Goal: Transaction & Acquisition: Purchase product/service

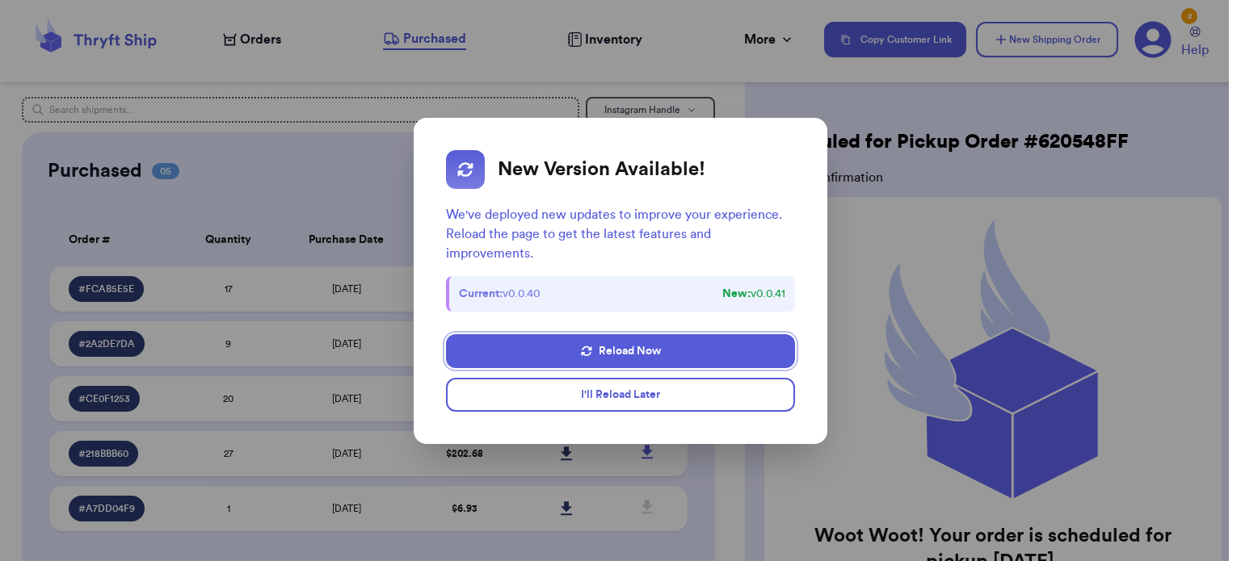
scroll to position [90, 0]
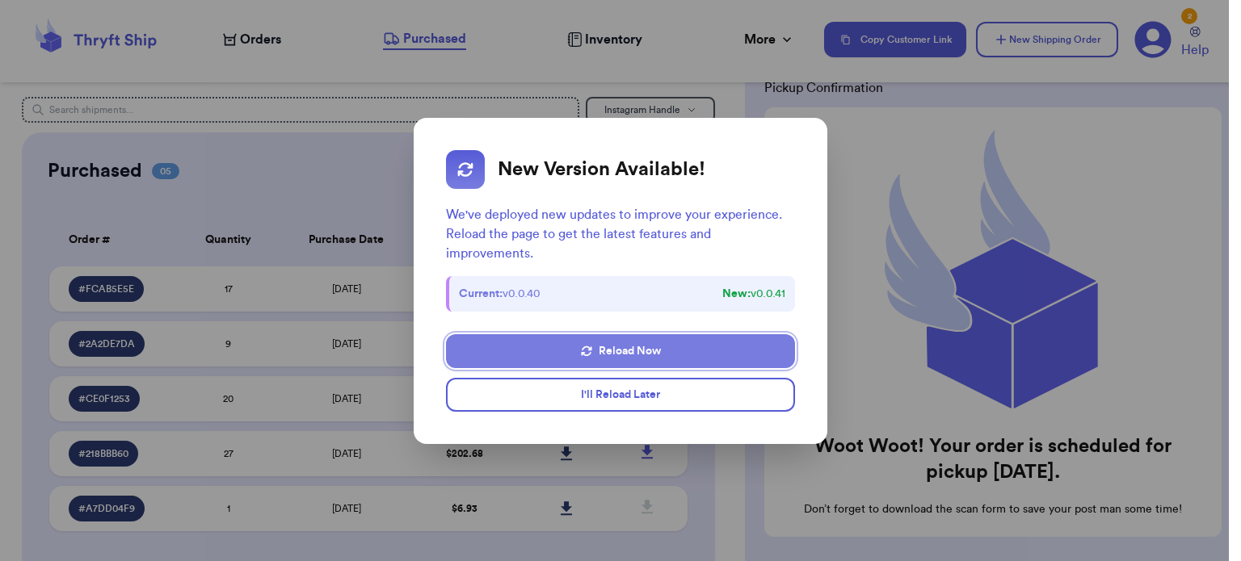
click at [631, 349] on button "Reload Now" at bounding box center [620, 351] width 349 height 34
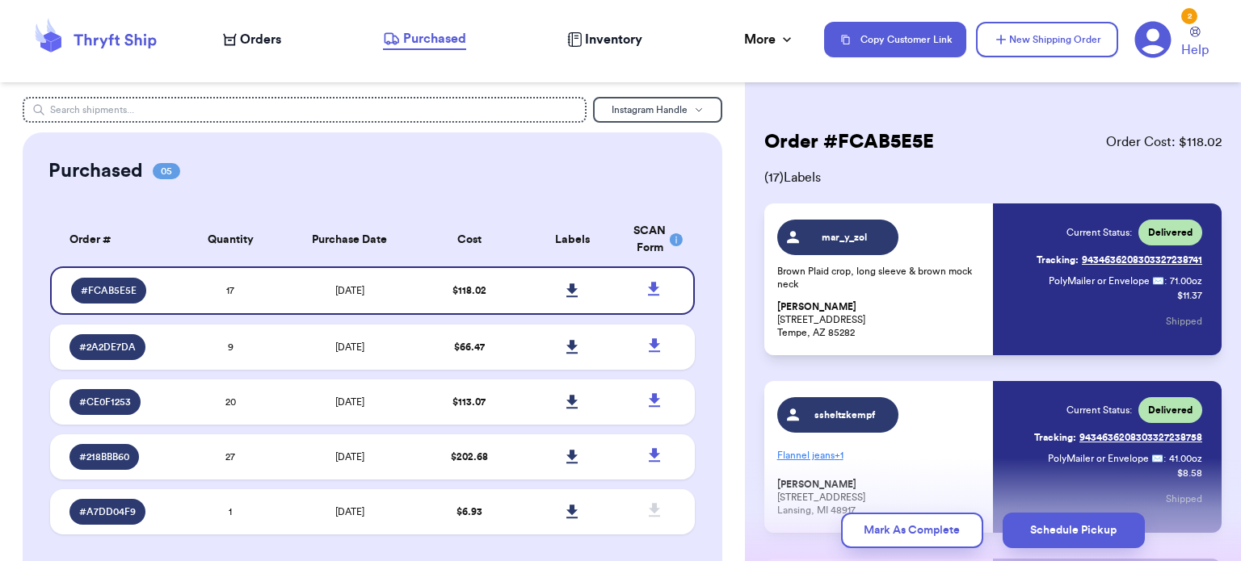
click at [243, 44] on span "Orders" at bounding box center [260, 39] width 41 height 19
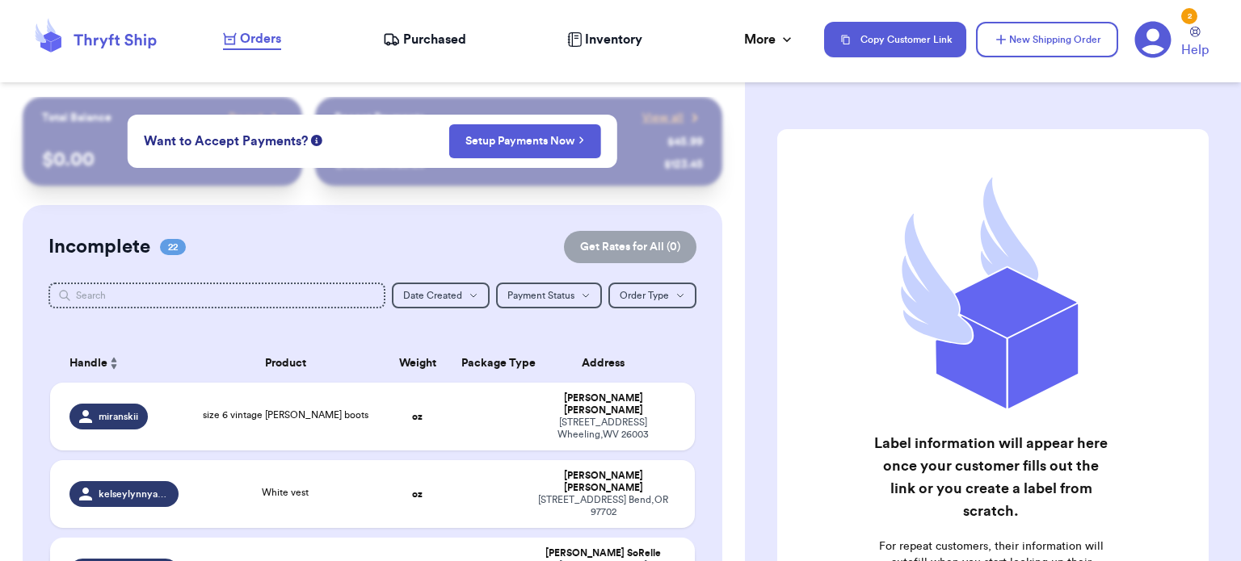
click at [461, 538] on td at bounding box center [485, 572] width 69 height 68
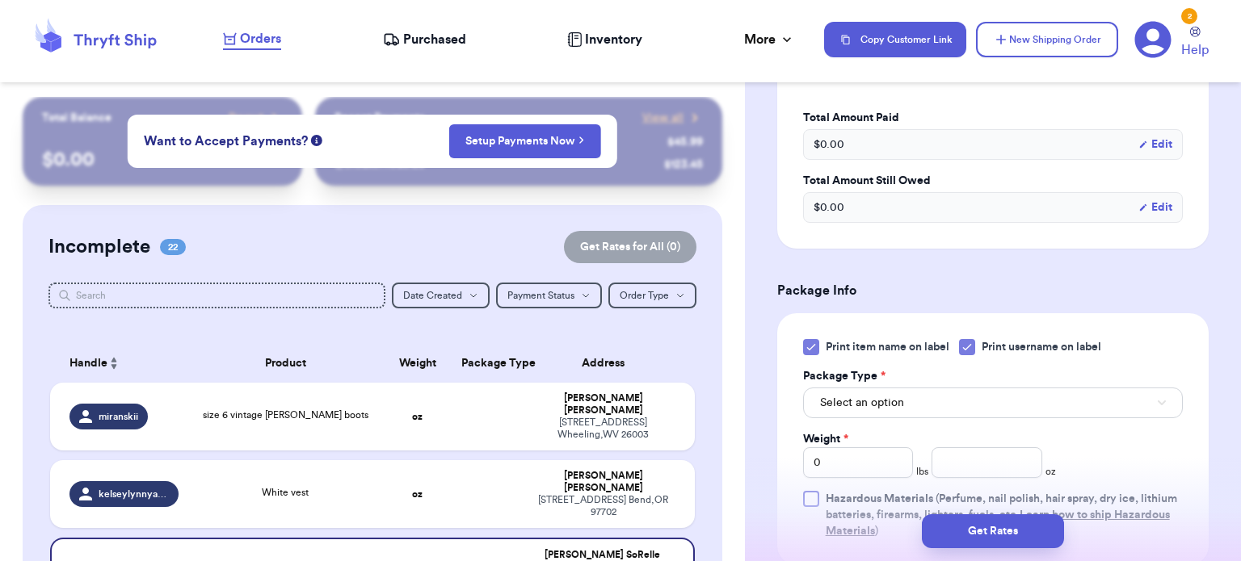
scroll to position [599, 0]
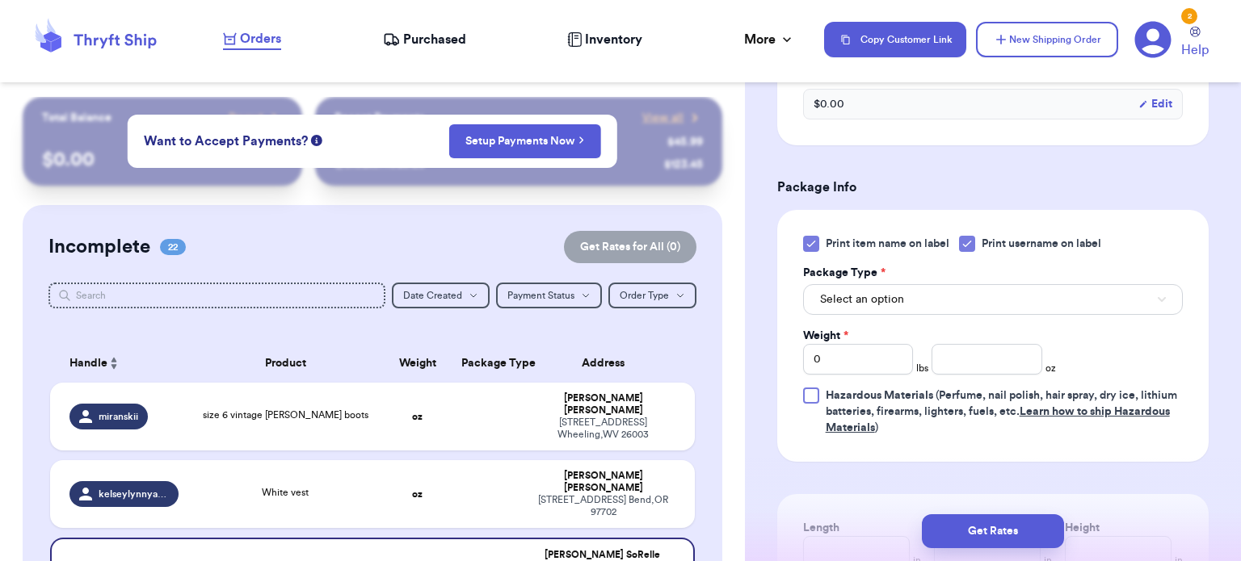
click at [808, 245] on icon at bounding box center [810, 244] width 7 height 6
click at [0, 0] on input "Print item name on label" at bounding box center [0, 0] width 0 height 0
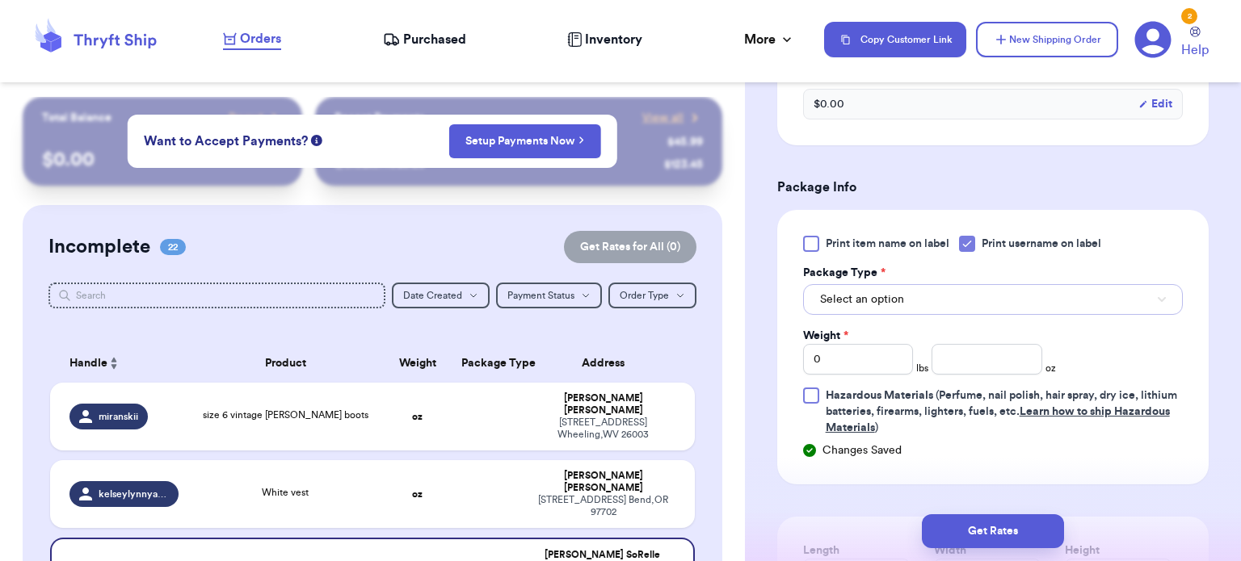
click at [920, 300] on button "Select an option" at bounding box center [993, 299] width 380 height 31
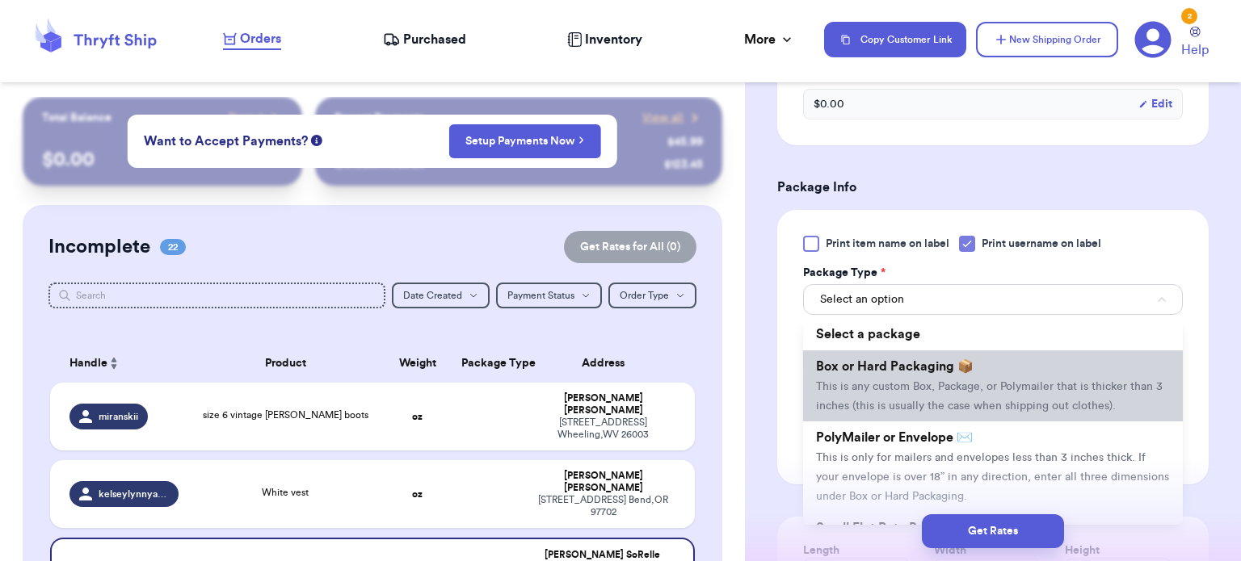
click at [939, 384] on span "This is any custom Box, Package, or Polymailer that is thicker than 3 inches (t…" at bounding box center [989, 396] width 346 height 31
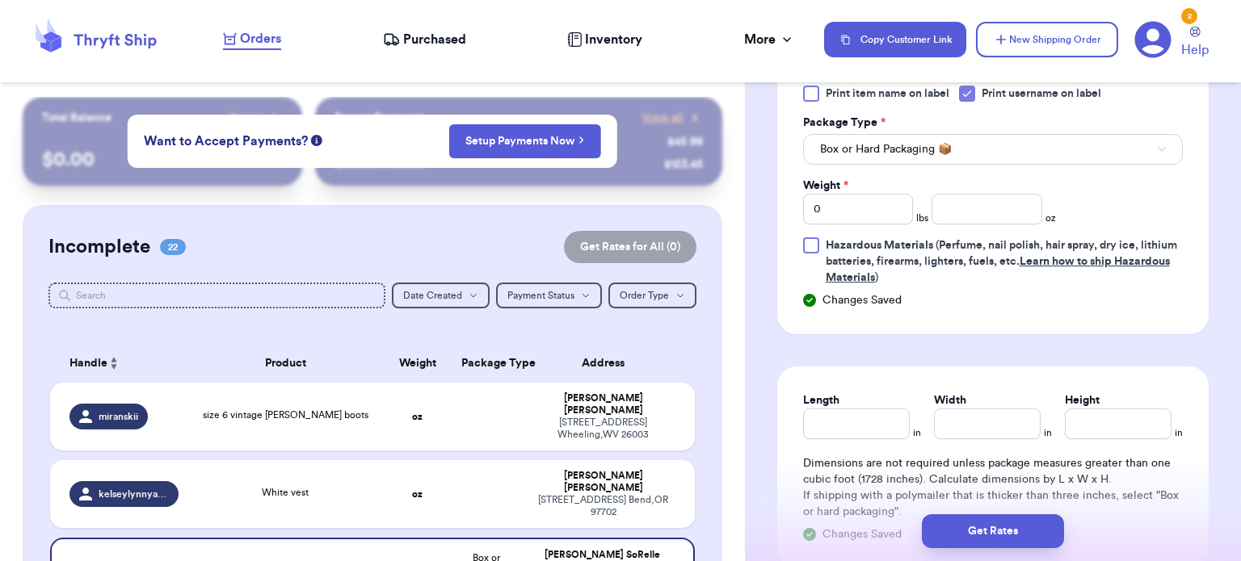
scroll to position [751, 0]
click at [838, 208] on input "0" at bounding box center [858, 207] width 111 height 31
type input "2"
click at [931, 216] on input "number" at bounding box center [986, 207] width 111 height 31
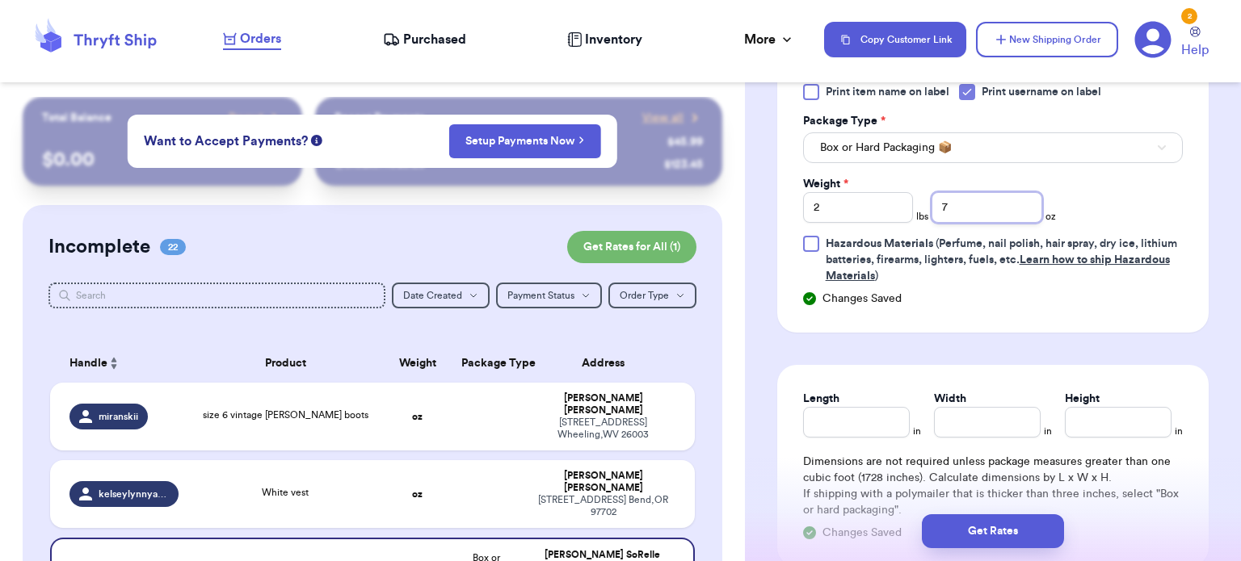
type input "7"
click at [846, 423] on input "Length" at bounding box center [856, 422] width 107 height 31
type input "9"
click at [966, 423] on input "Width *" at bounding box center [987, 422] width 107 height 31
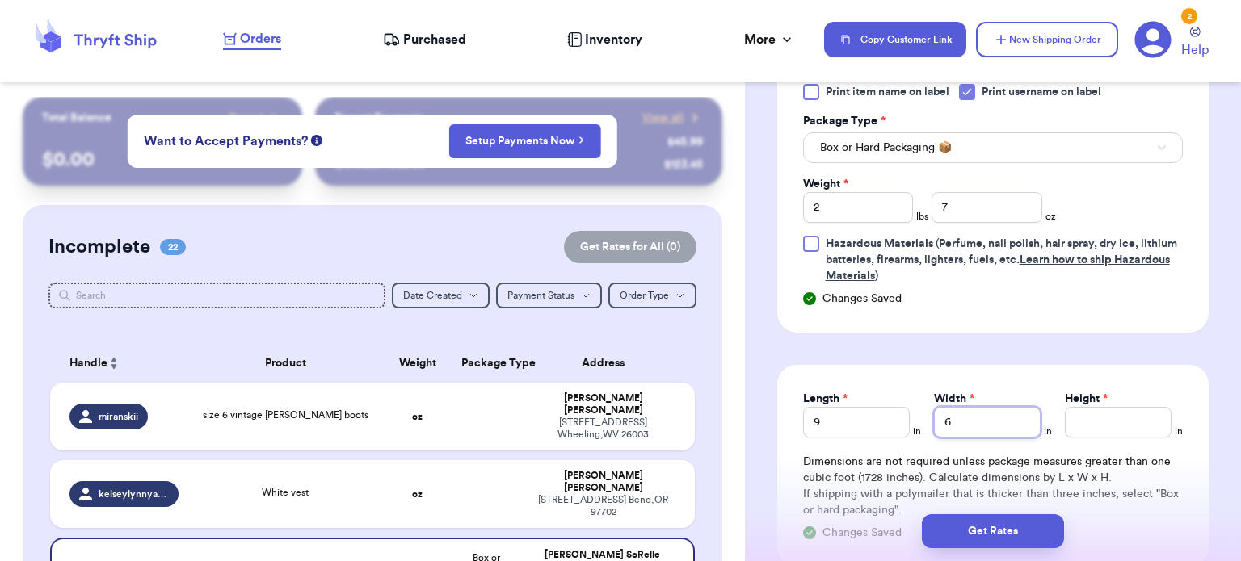
type input "6"
click at [1098, 425] on input "Height *" at bounding box center [1118, 422] width 107 height 31
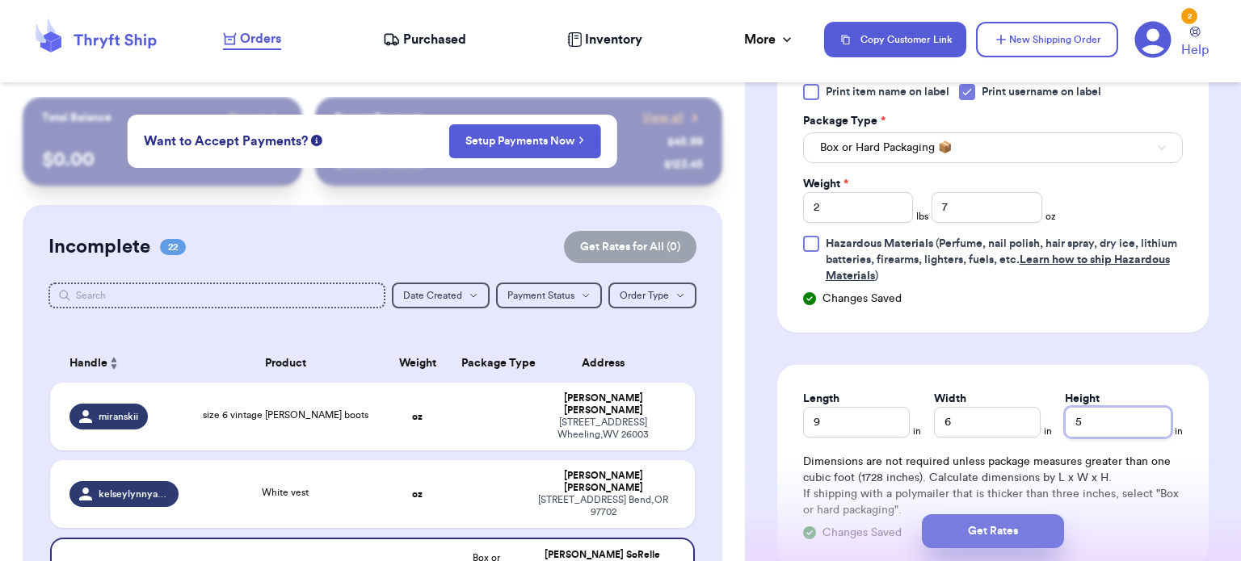
type input "5"
click at [995, 526] on button "Get Rates" at bounding box center [993, 531] width 142 height 34
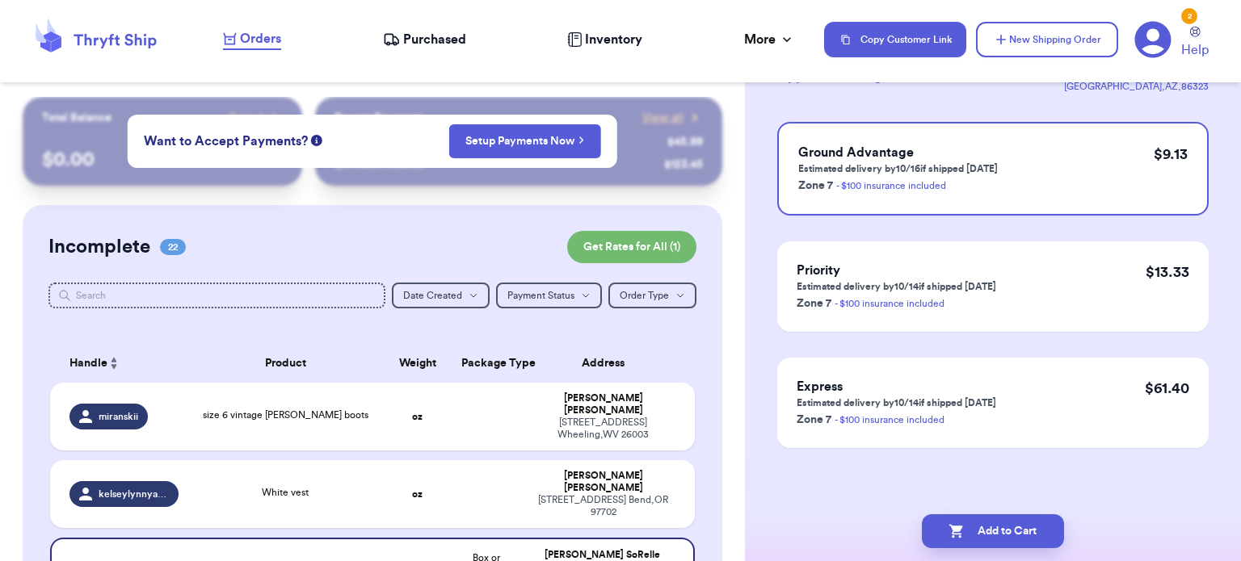
scroll to position [0, 0]
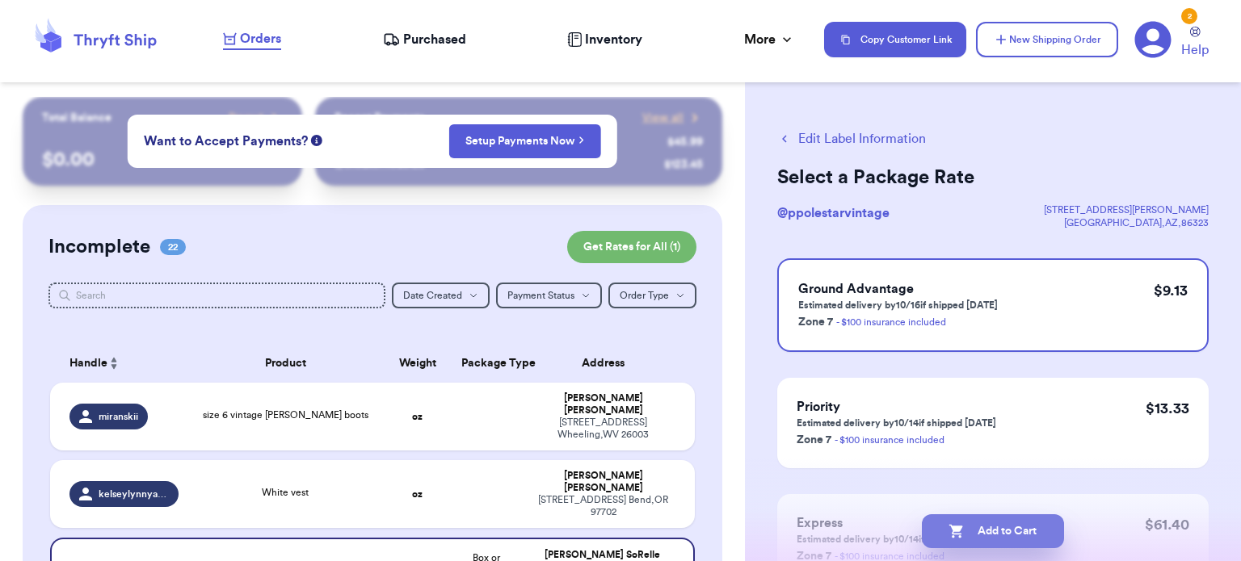
click at [1000, 524] on button "Add to Cart" at bounding box center [993, 531] width 142 height 34
checkbox input "true"
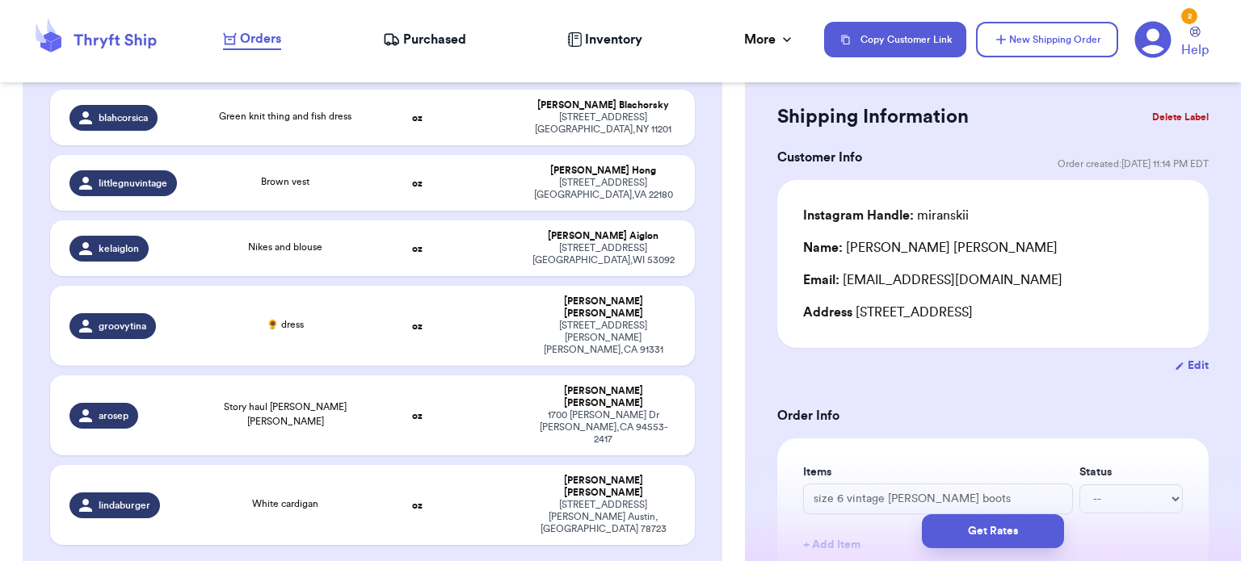
scroll to position [1485, 0]
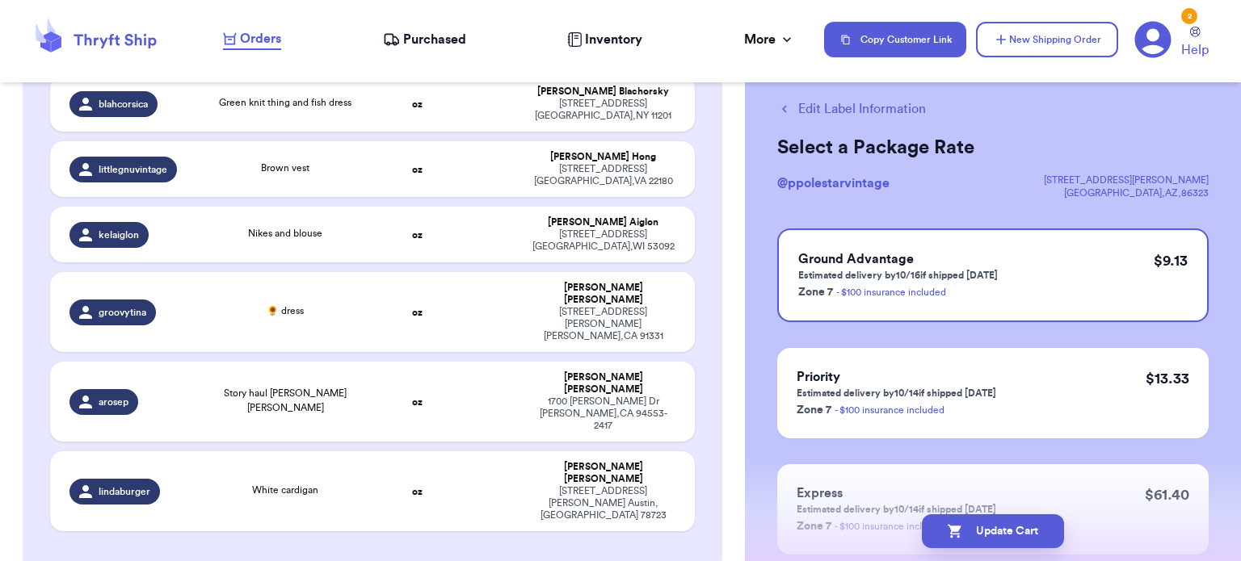
scroll to position [0, 0]
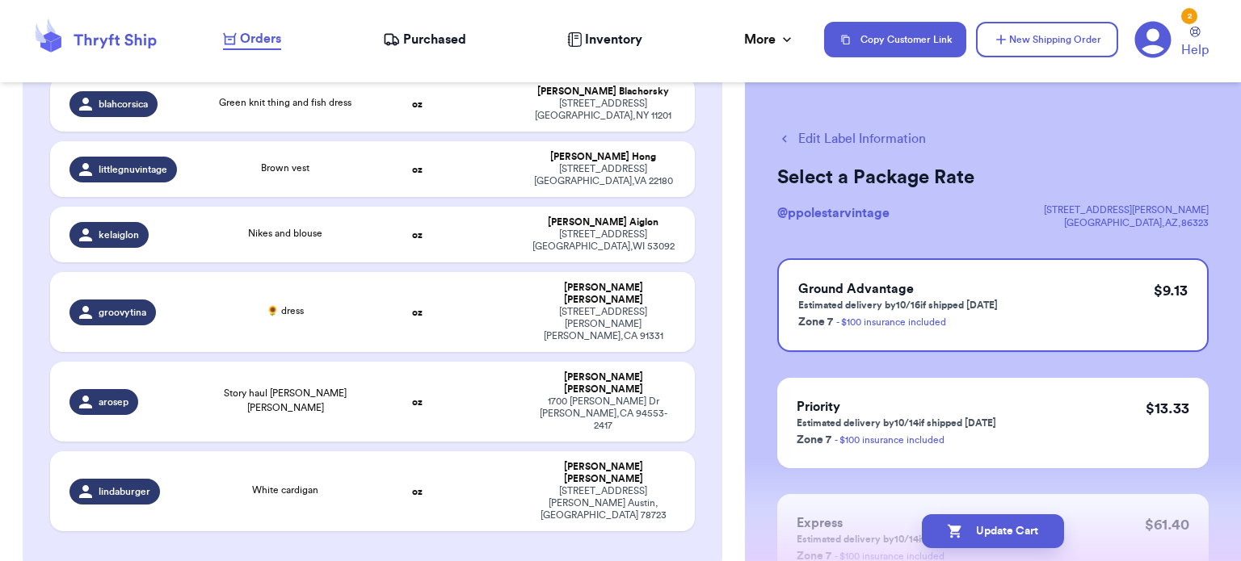
click at [892, 137] on button "Edit Label Information" at bounding box center [851, 138] width 149 height 19
checkbox input "false"
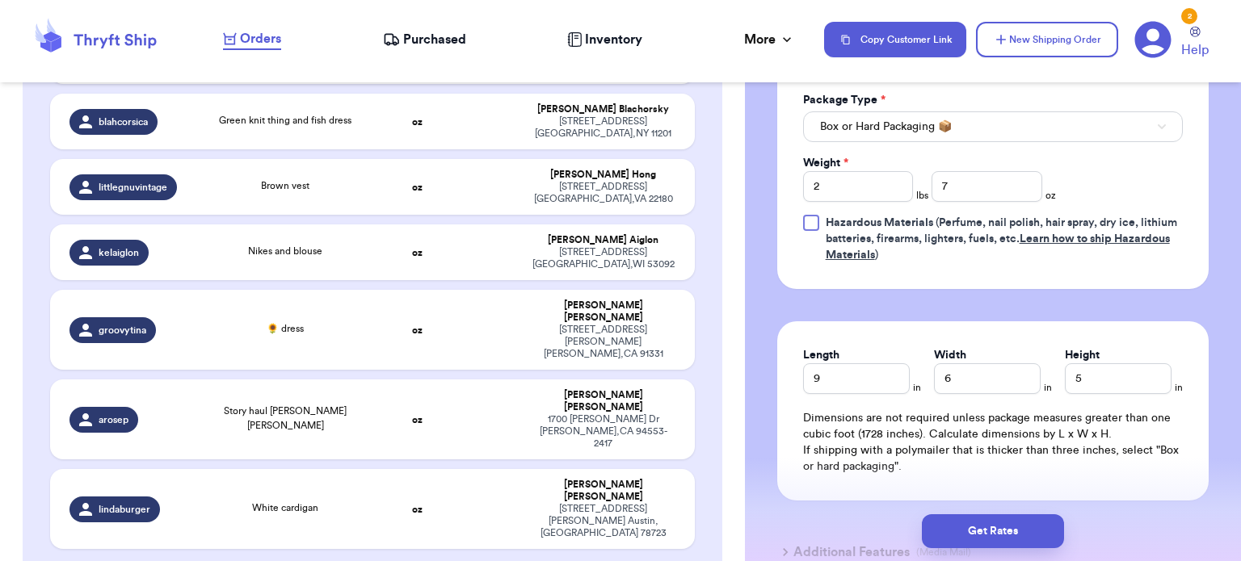
scroll to position [778, 0]
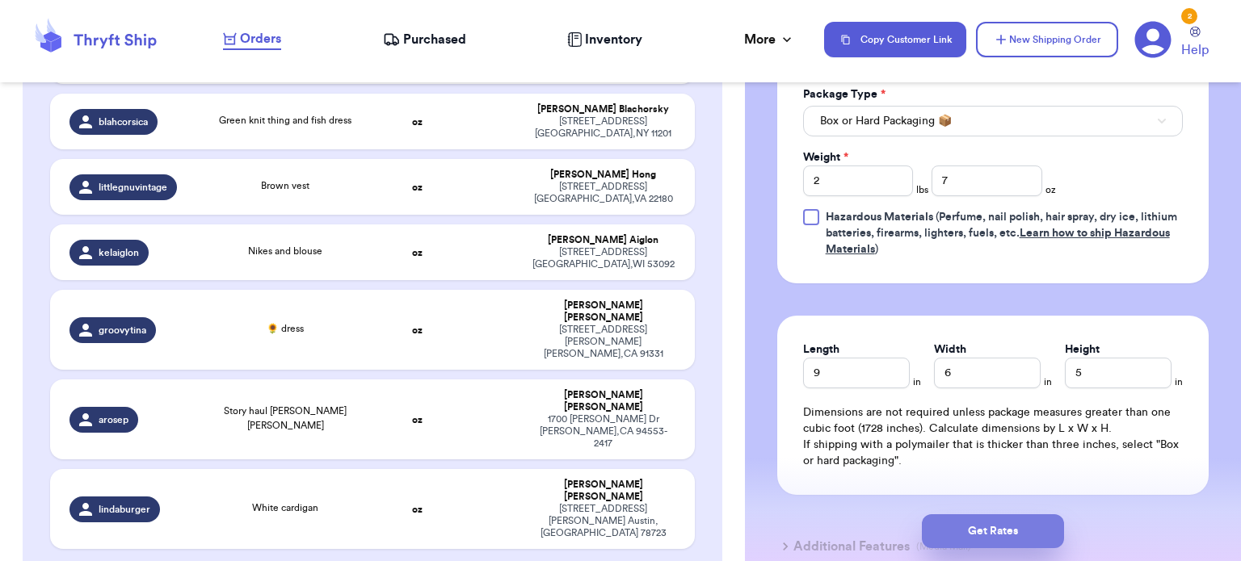
click at [1046, 532] on button "Get Rates" at bounding box center [993, 531] width 142 height 34
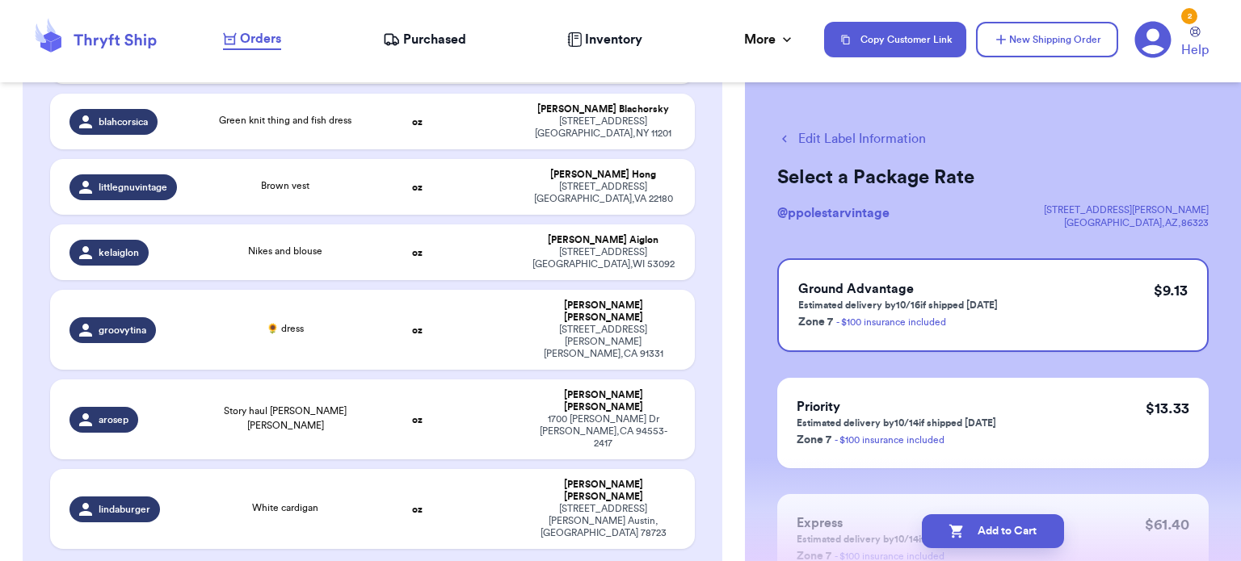
click at [1046, 532] on button "Add to Cart" at bounding box center [993, 531] width 142 height 34
checkbox input "true"
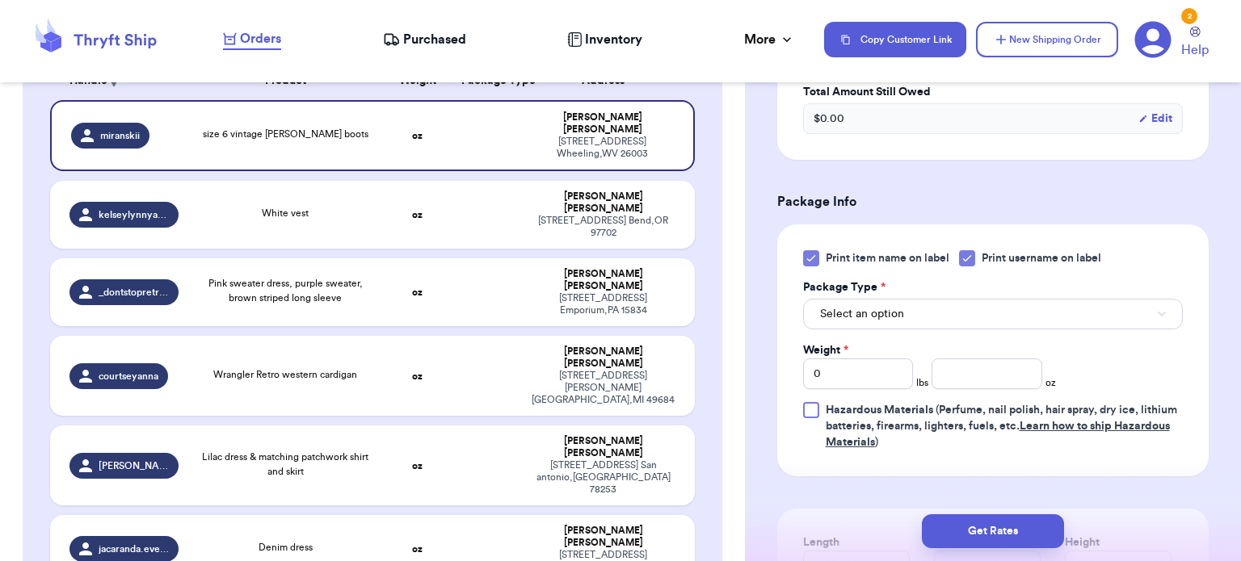
scroll to position [608, 0]
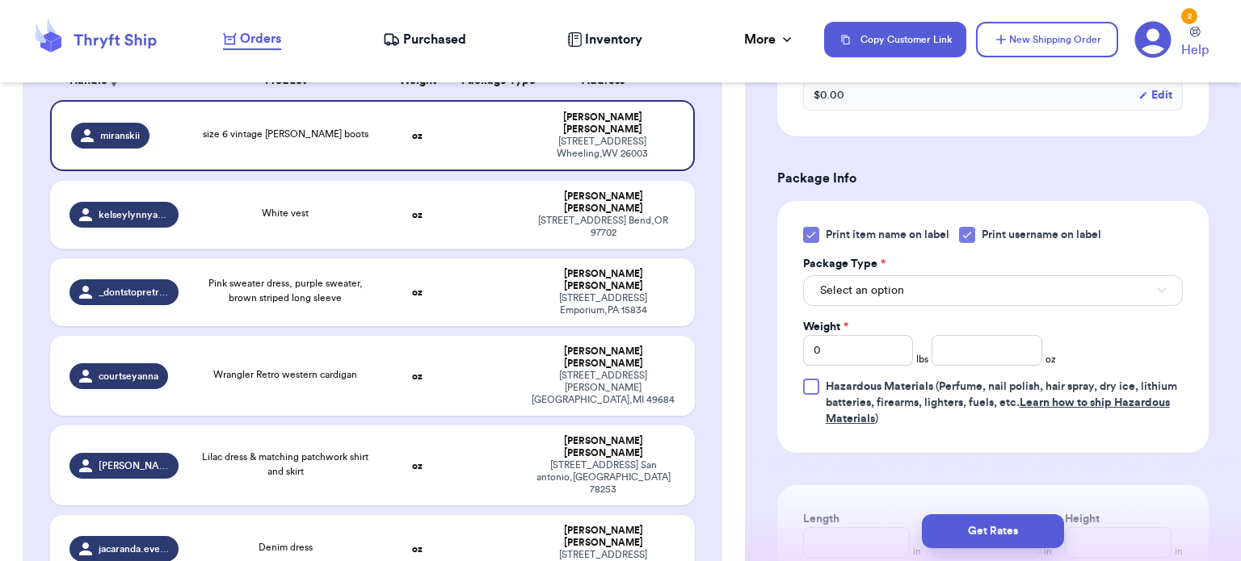
click at [808, 229] on icon at bounding box center [810, 235] width 13 height 13
click at [0, 0] on input "Print item name on label" at bounding box center [0, 0] width 0 height 0
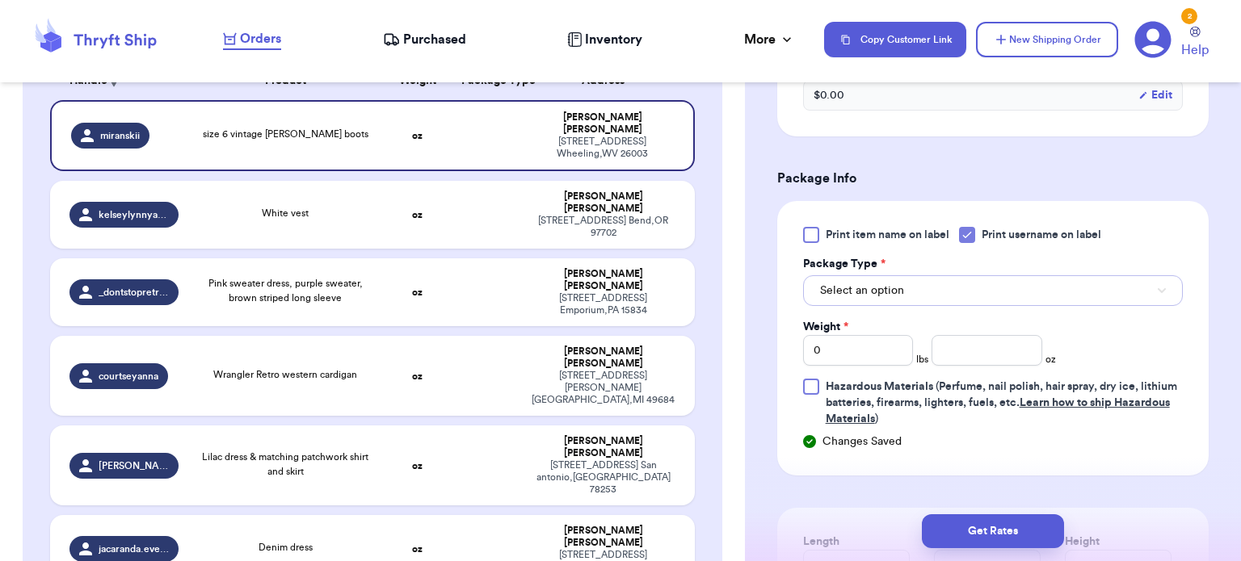
click at [888, 293] on span "Select an option" at bounding box center [862, 291] width 84 height 16
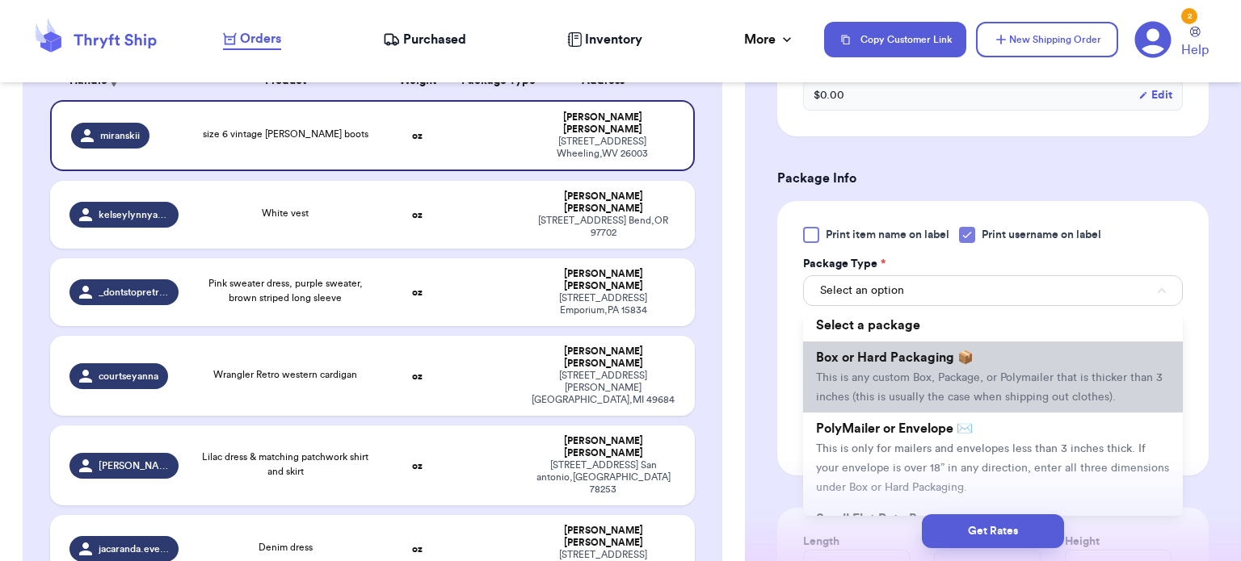
click at [972, 346] on li "Box or Hard Packaging 📦 This is any custom Box, Package, or Polymailer that is …" at bounding box center [993, 377] width 380 height 71
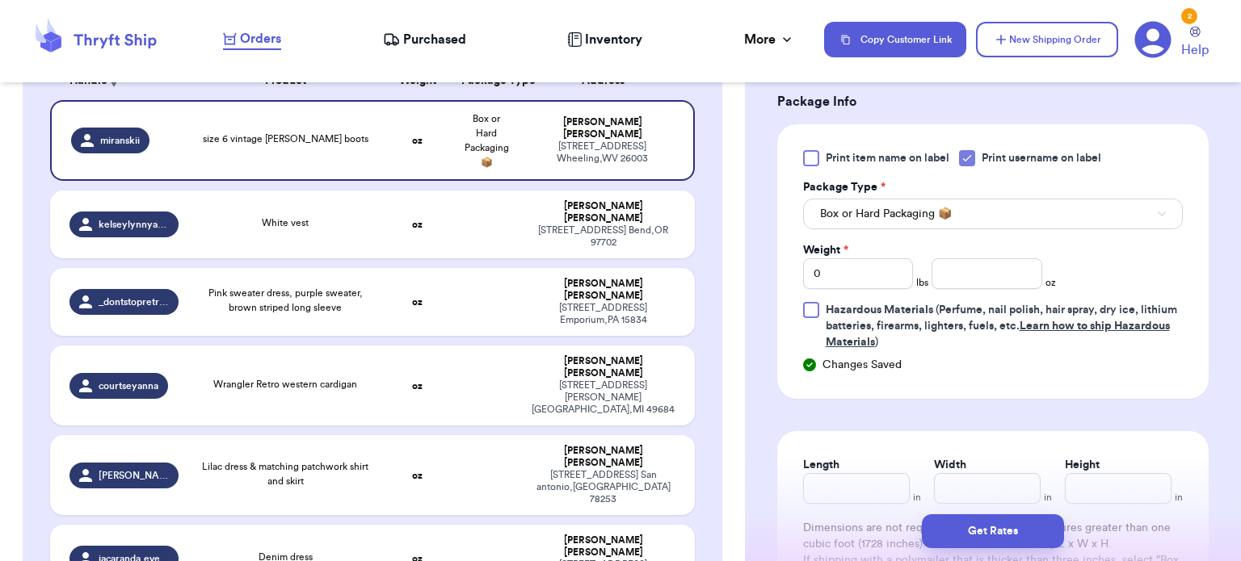
scroll to position [711, 0]
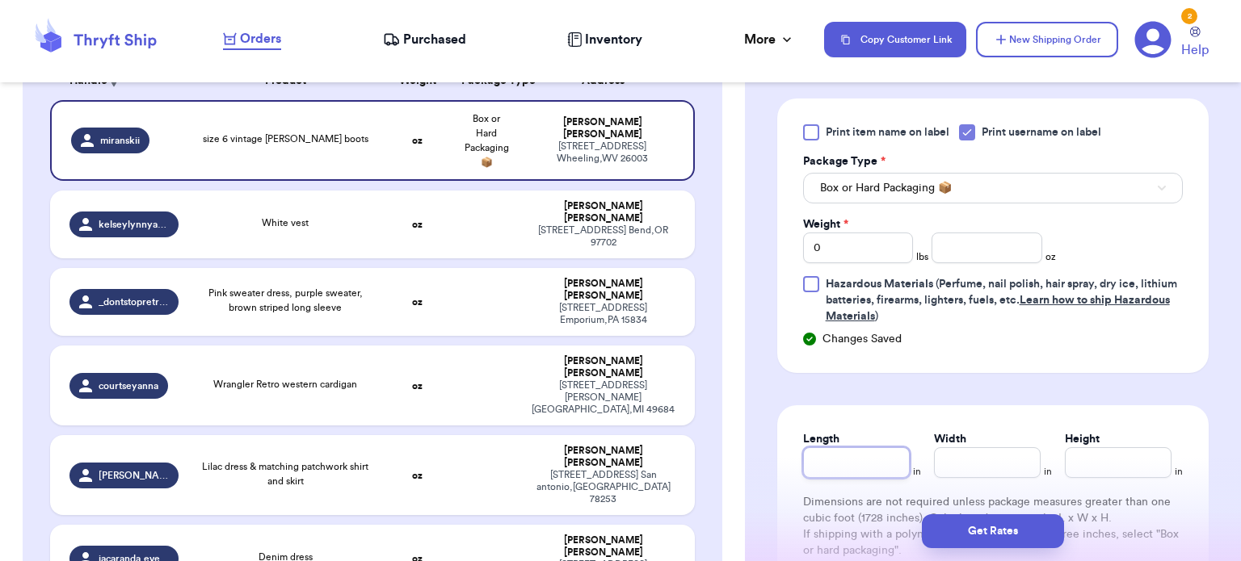
click at [877, 460] on input "Length" at bounding box center [856, 462] width 107 height 31
type input "1"
type input "17"
click at [970, 464] on input "Width *" at bounding box center [987, 462] width 107 height 31
type input "1"
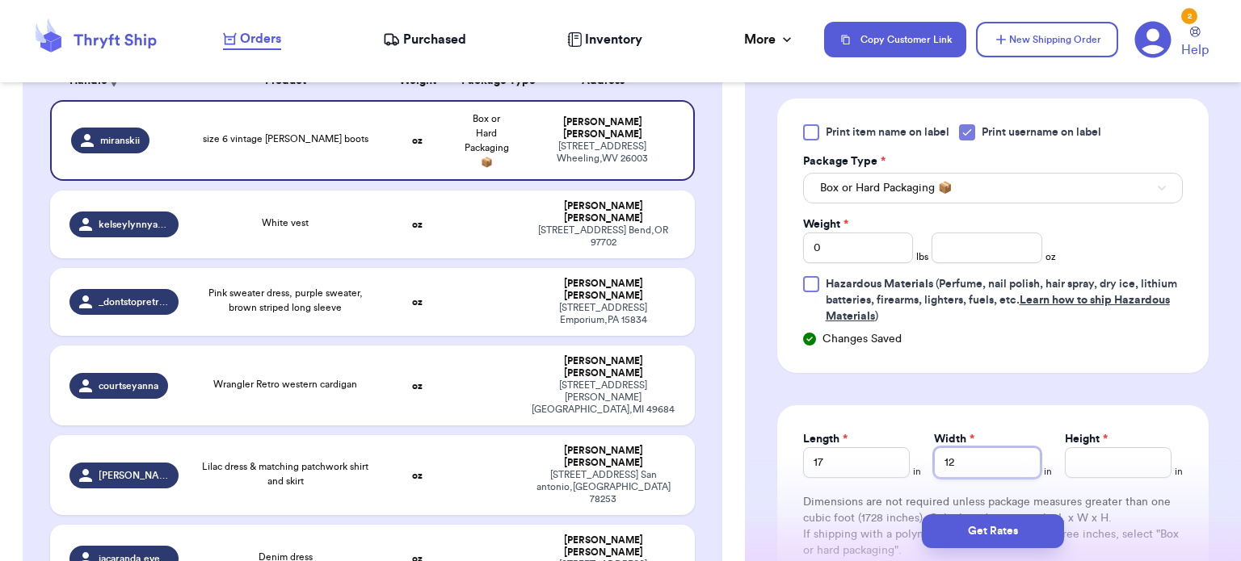
type input "12"
click at [861, 253] on input "0" at bounding box center [858, 248] width 111 height 31
type input "2"
click at [962, 250] on input "number" at bounding box center [986, 248] width 111 height 31
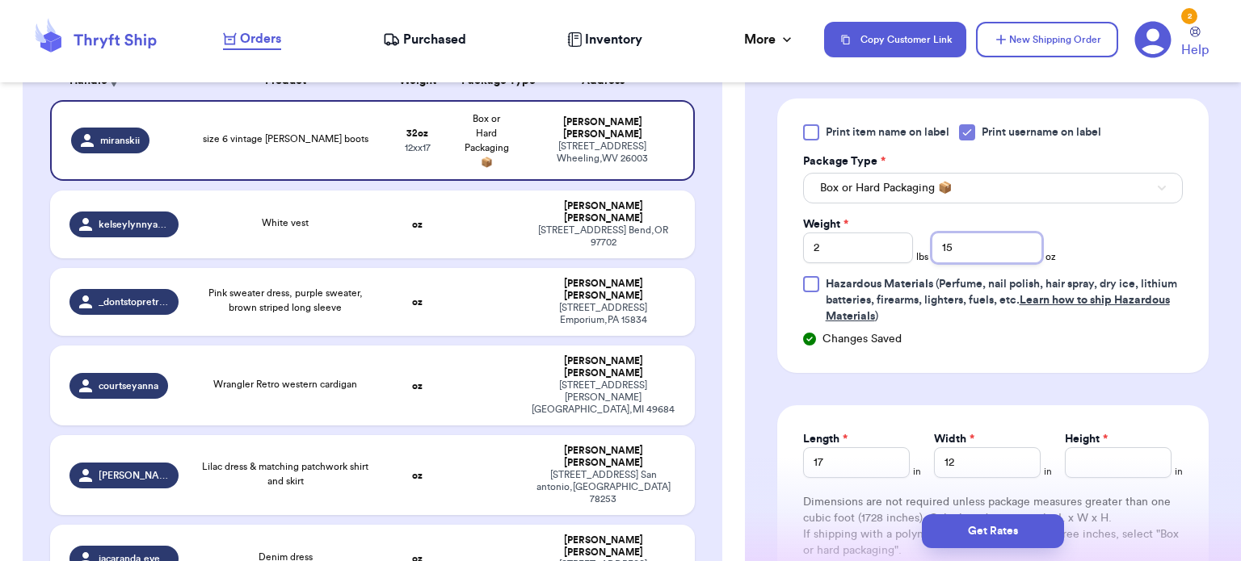
type input "15"
click at [1102, 460] on input "Height *" at bounding box center [1118, 462] width 107 height 31
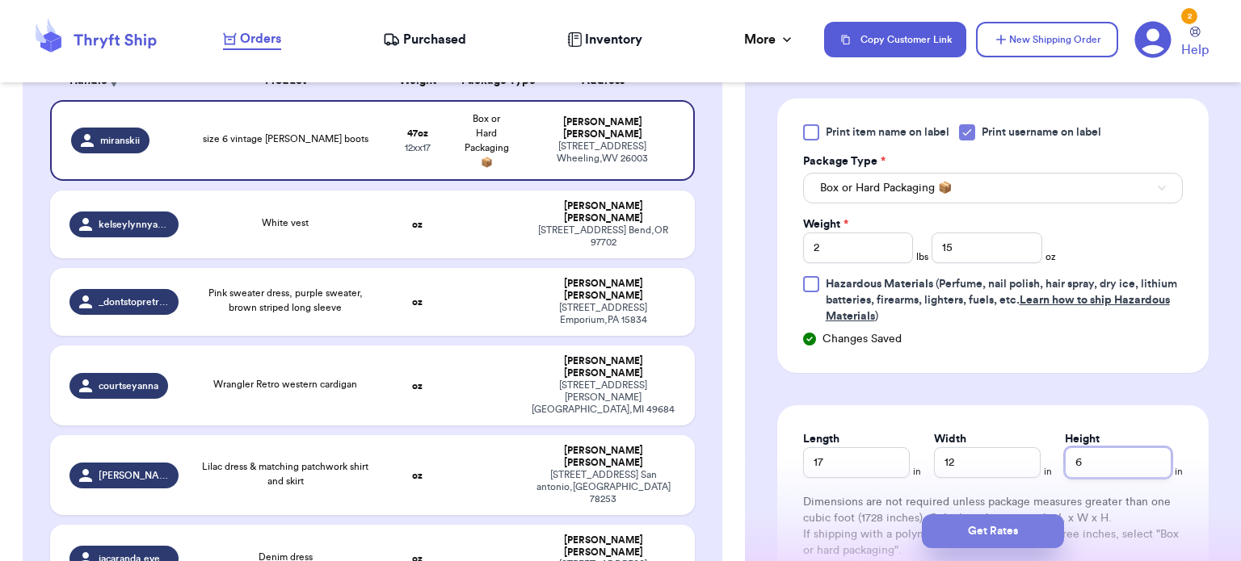
type input "6"
click at [1018, 519] on button "Get Rates" at bounding box center [993, 531] width 142 height 34
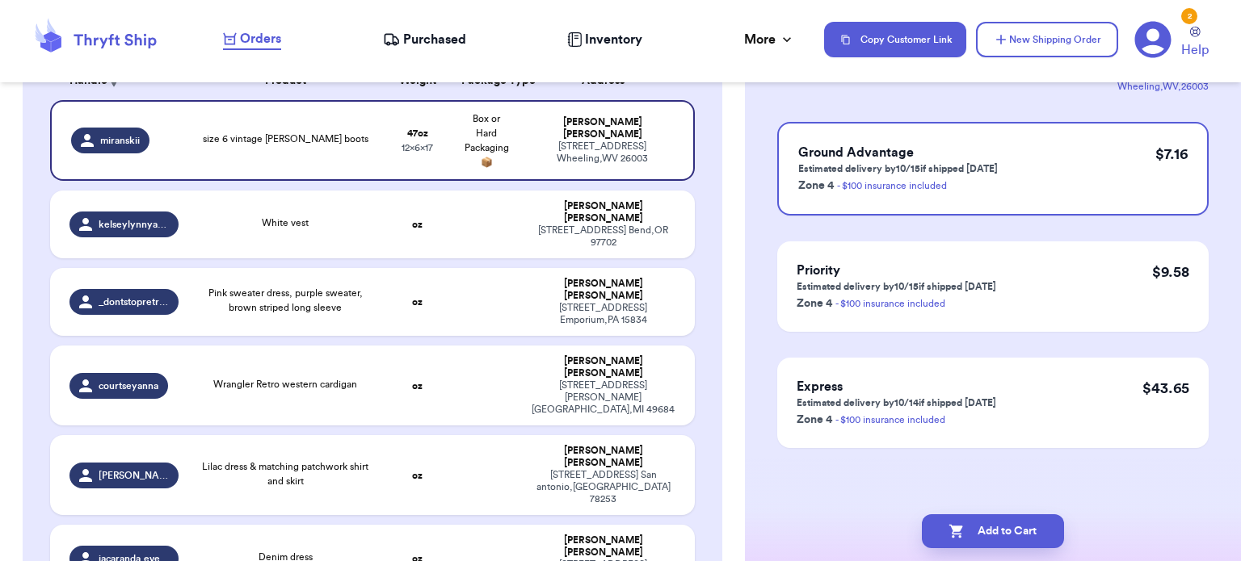
scroll to position [0, 0]
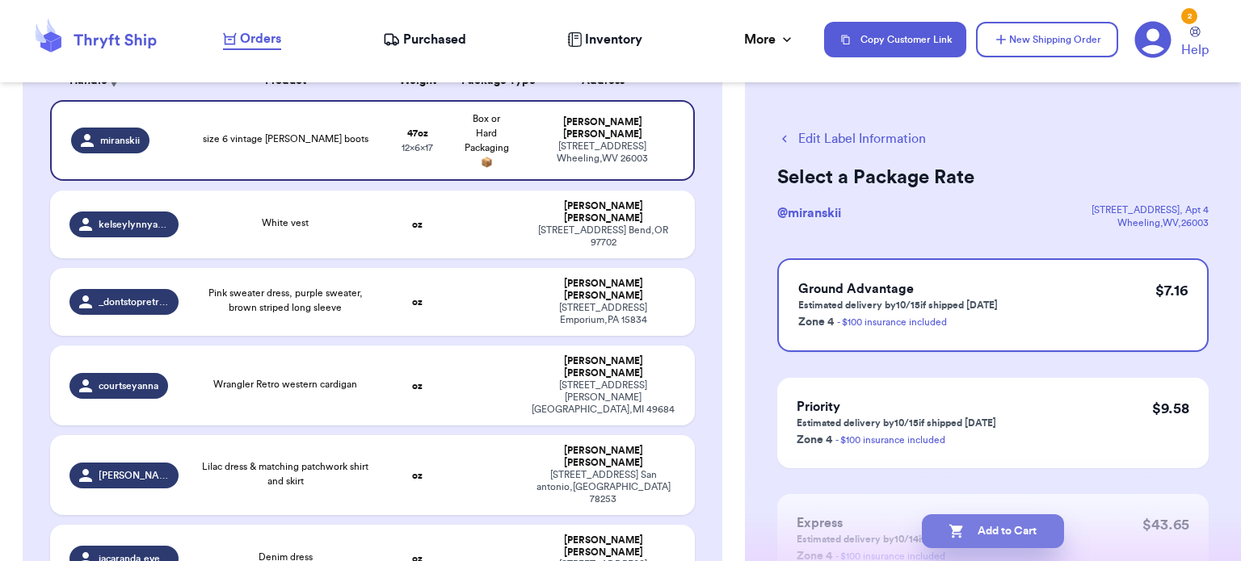
click at [1020, 527] on button "Add to Cart" at bounding box center [993, 531] width 142 height 34
checkbox input "true"
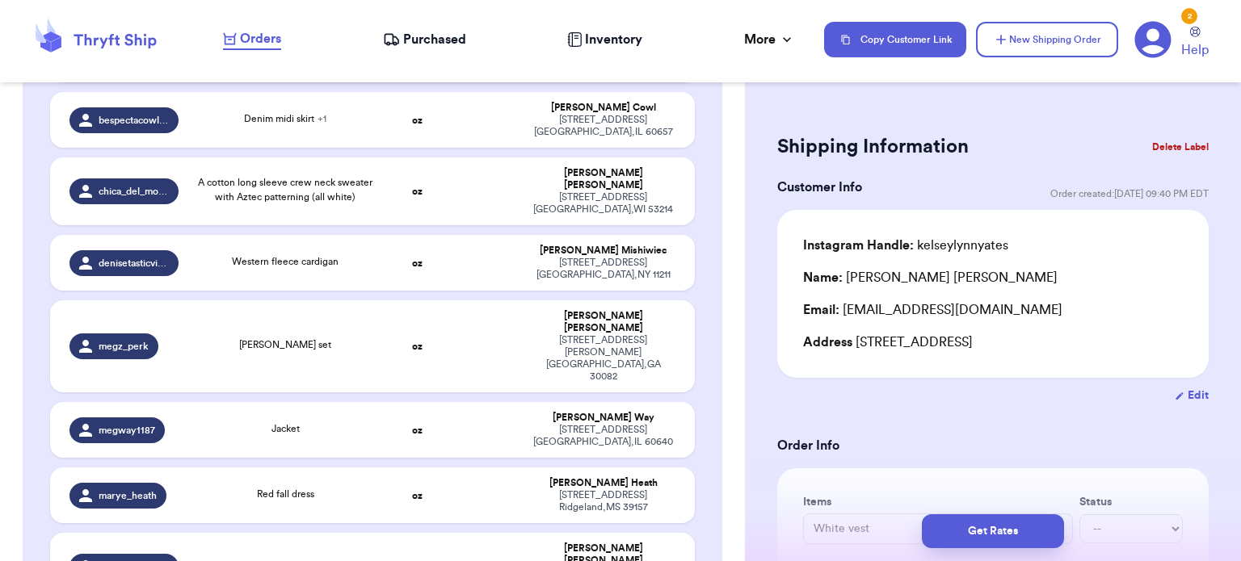
scroll to position [768, 0]
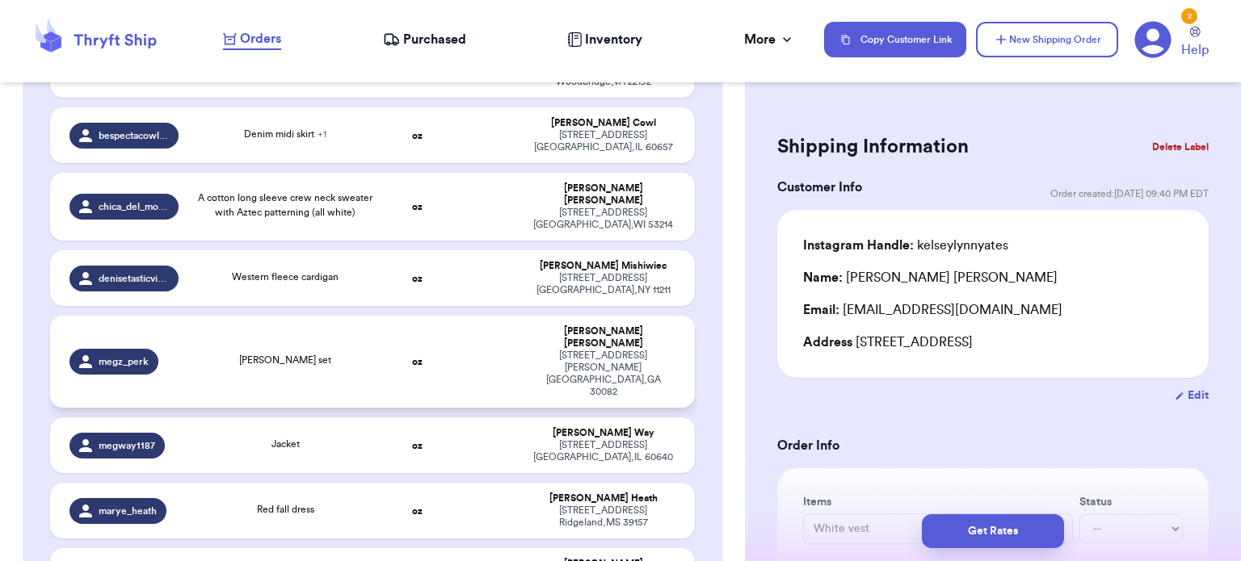
click at [301, 355] on span "Brynn Walker set" at bounding box center [285, 360] width 92 height 10
type input "Brynn Walker set"
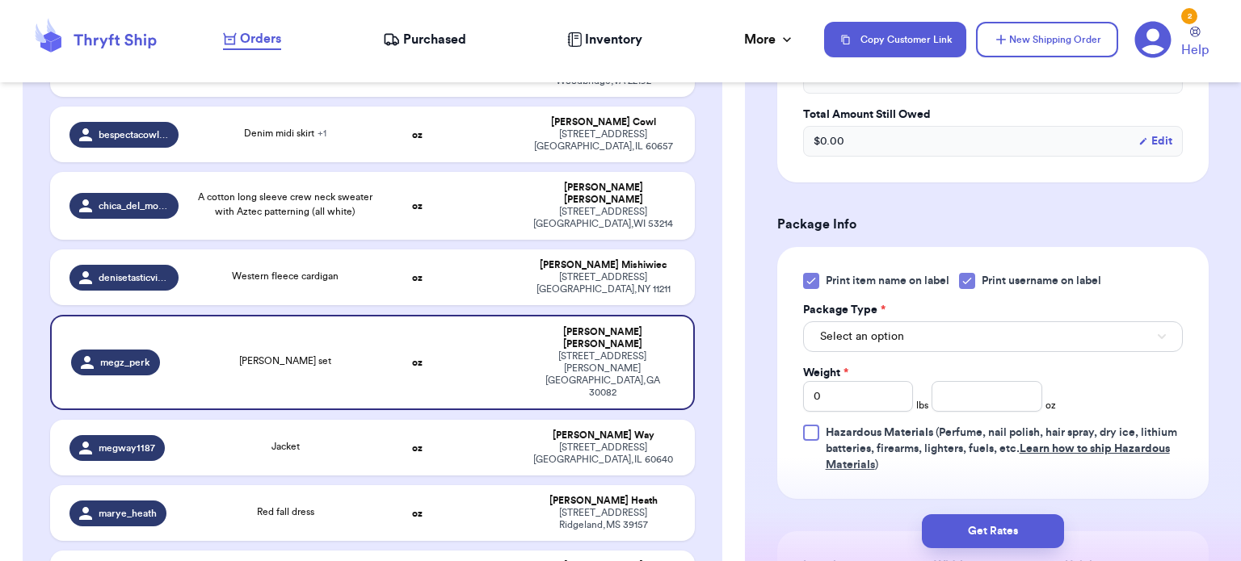
scroll to position [587, 0]
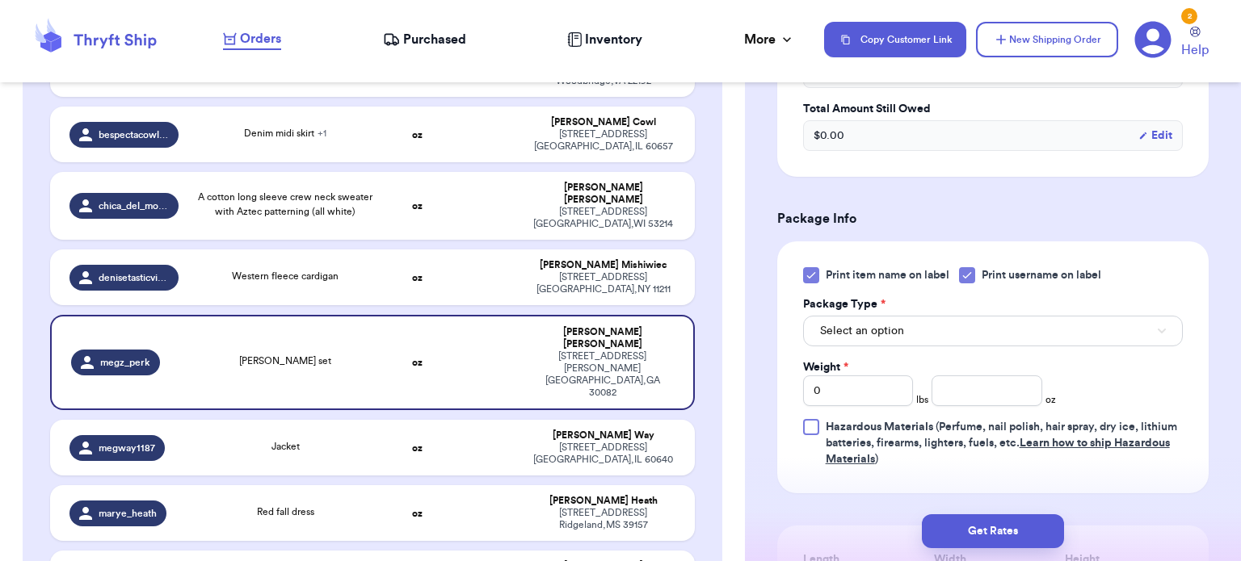
click at [811, 269] on icon at bounding box center [810, 275] width 13 height 13
click at [0, 0] on input "Print item name on label" at bounding box center [0, 0] width 0 height 0
click at [970, 316] on button "Select an option" at bounding box center [993, 331] width 380 height 31
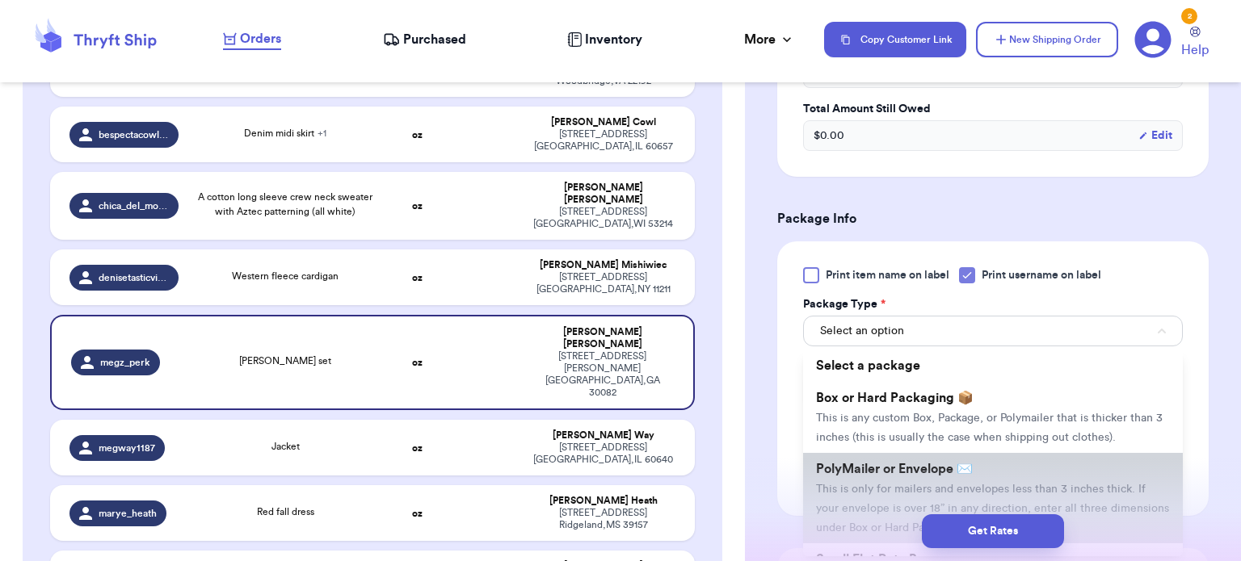
click at [1024, 458] on li "PolyMailer or Envelope ✉️ This is only for mailers and envelopes less than 3 in…" at bounding box center [993, 498] width 380 height 90
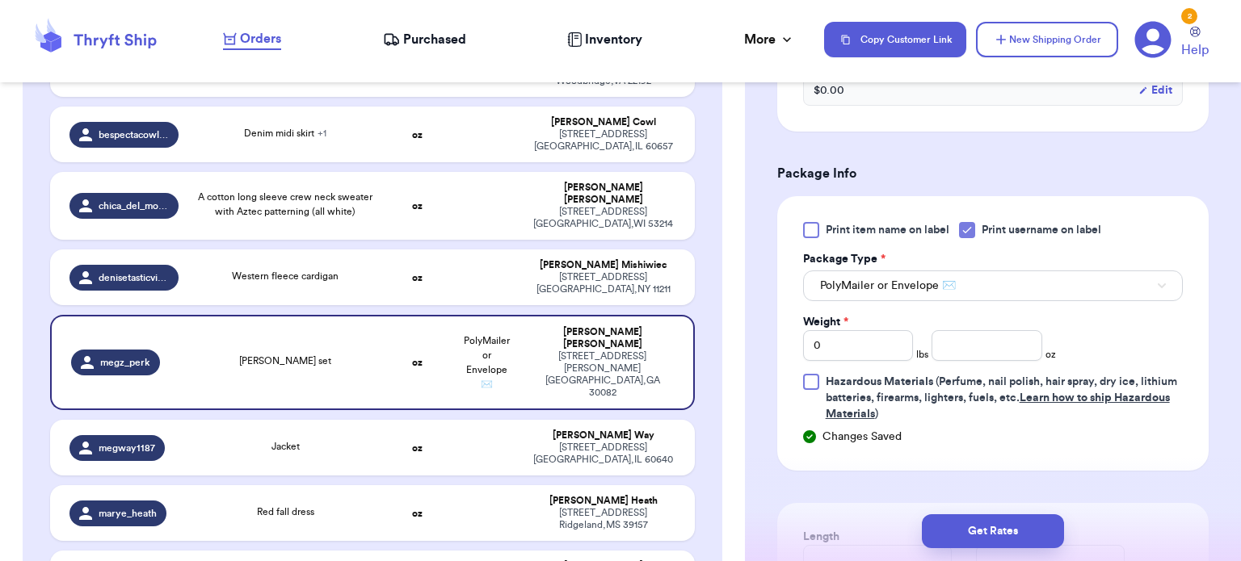
scroll to position [633, 0]
type input "floral henley tank"
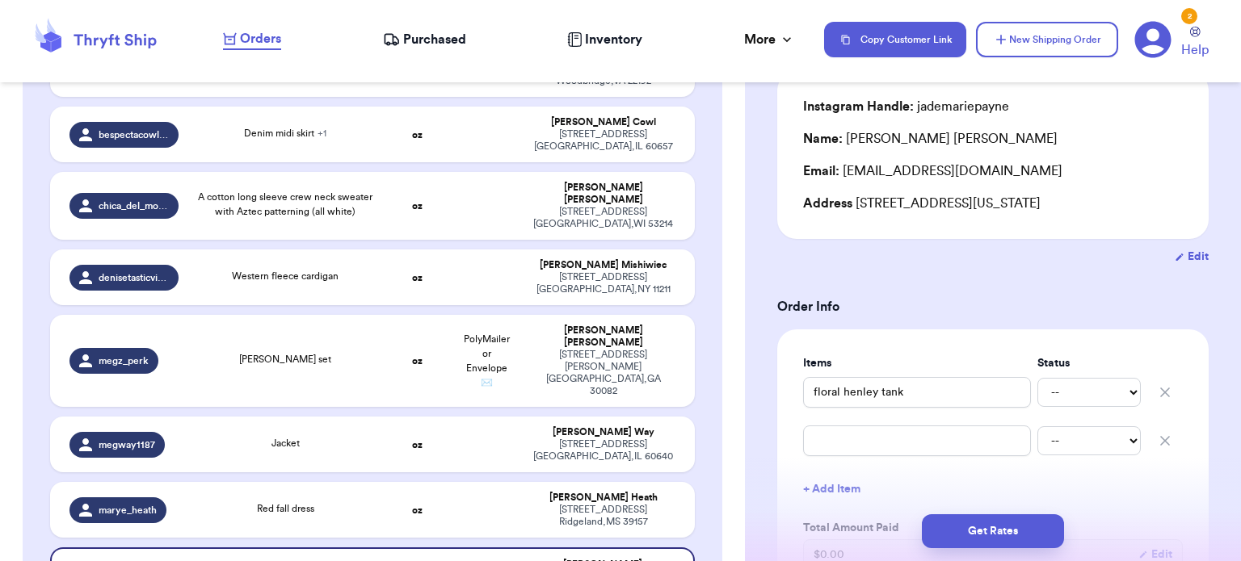
scroll to position [136, 0]
click at [1157, 444] on icon "button" at bounding box center [1165, 443] width 16 height 16
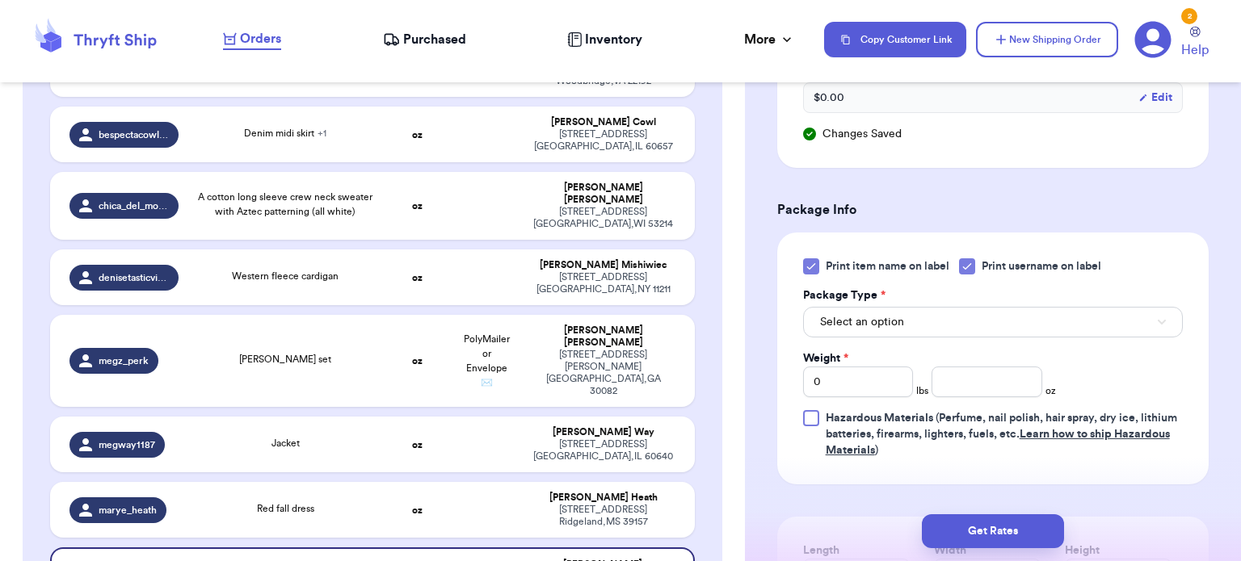
scroll to position [620, 0]
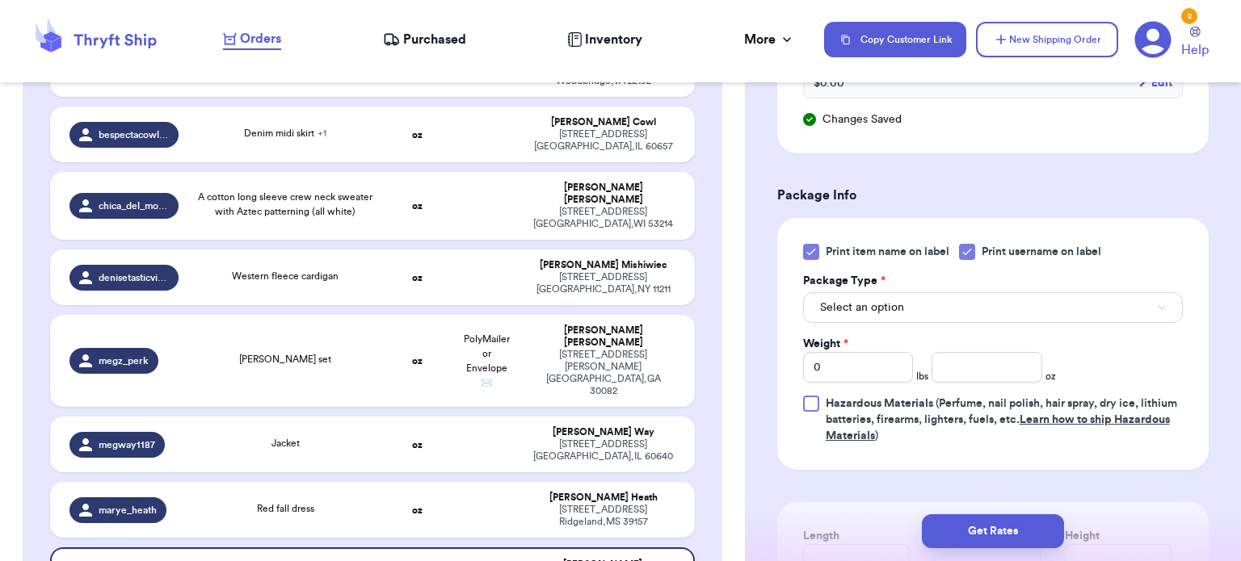
click at [811, 248] on icon at bounding box center [810, 252] width 13 height 13
click at [0, 0] on input "Print item name on label" at bounding box center [0, 0] width 0 height 0
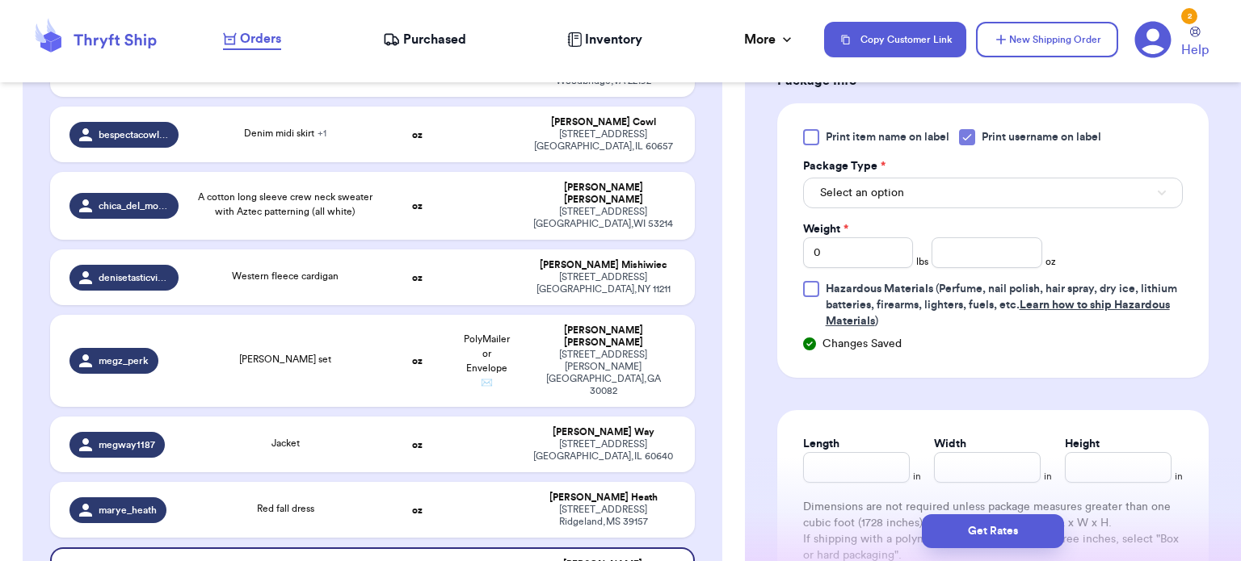
scroll to position [754, 0]
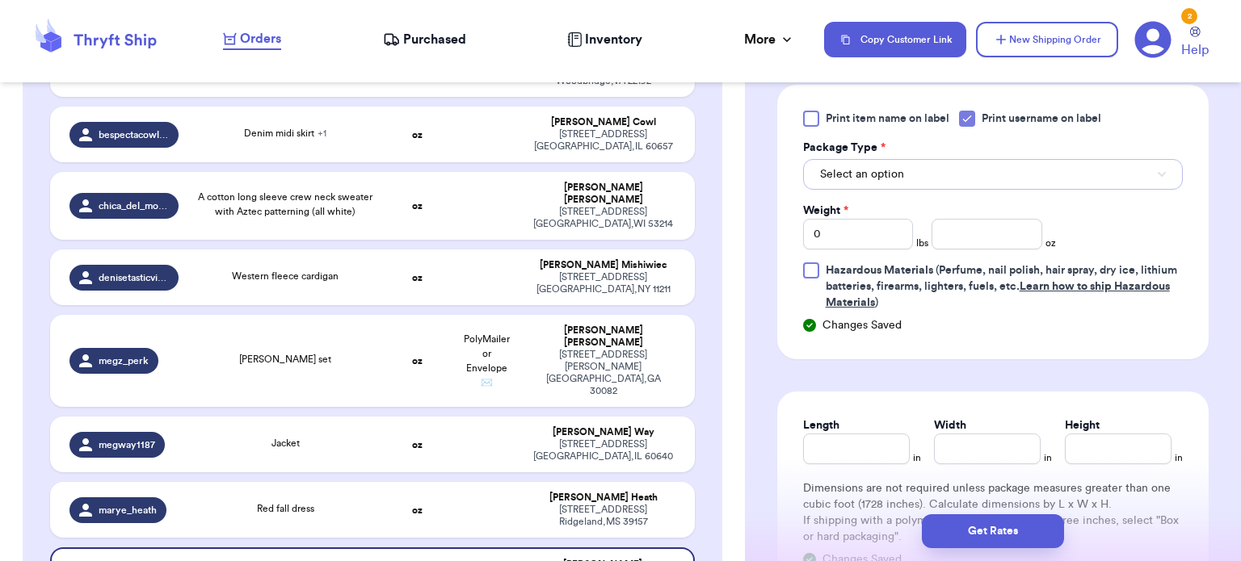
click at [963, 166] on button "Select an option" at bounding box center [993, 174] width 380 height 31
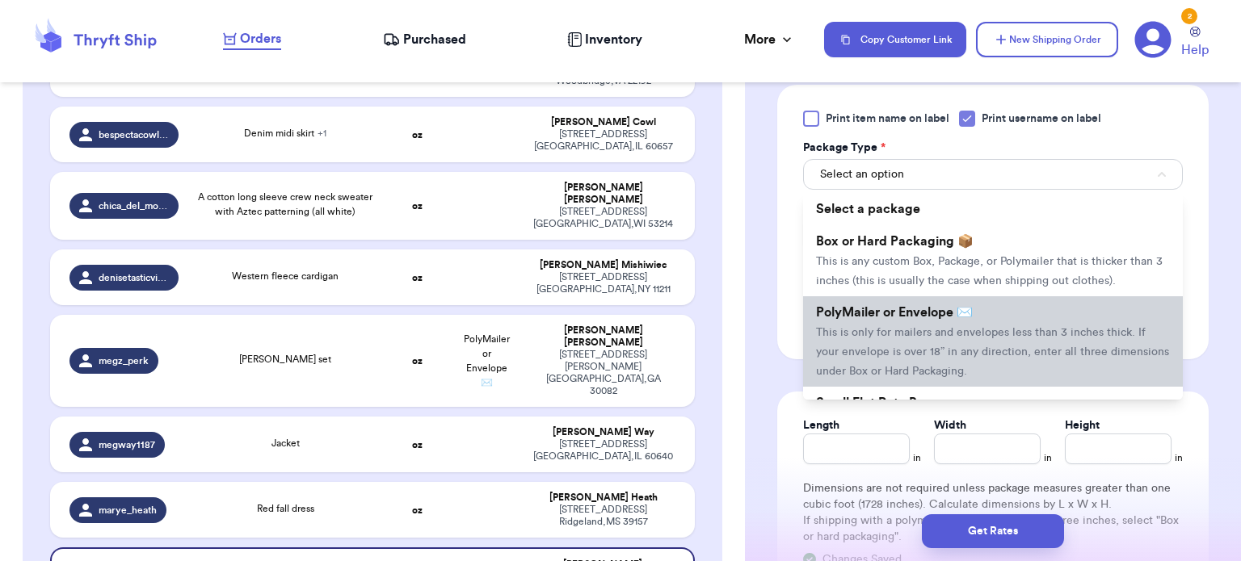
click at [982, 327] on span "This is only for mailers and envelopes less than 3 inches thick. If your envelo…" at bounding box center [992, 352] width 353 height 50
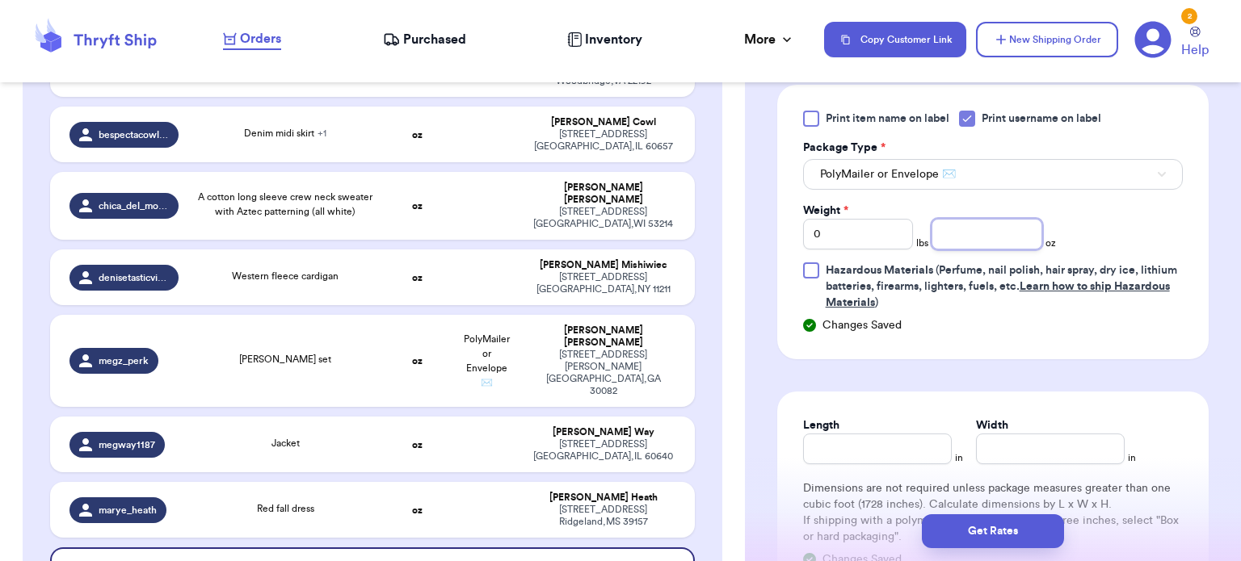
click at [946, 239] on input "number" at bounding box center [986, 234] width 111 height 31
type input "4"
click at [859, 439] on input "Length" at bounding box center [877, 449] width 149 height 31
type input "12"
click at [976, 442] on input "Width *" at bounding box center [1050, 449] width 149 height 31
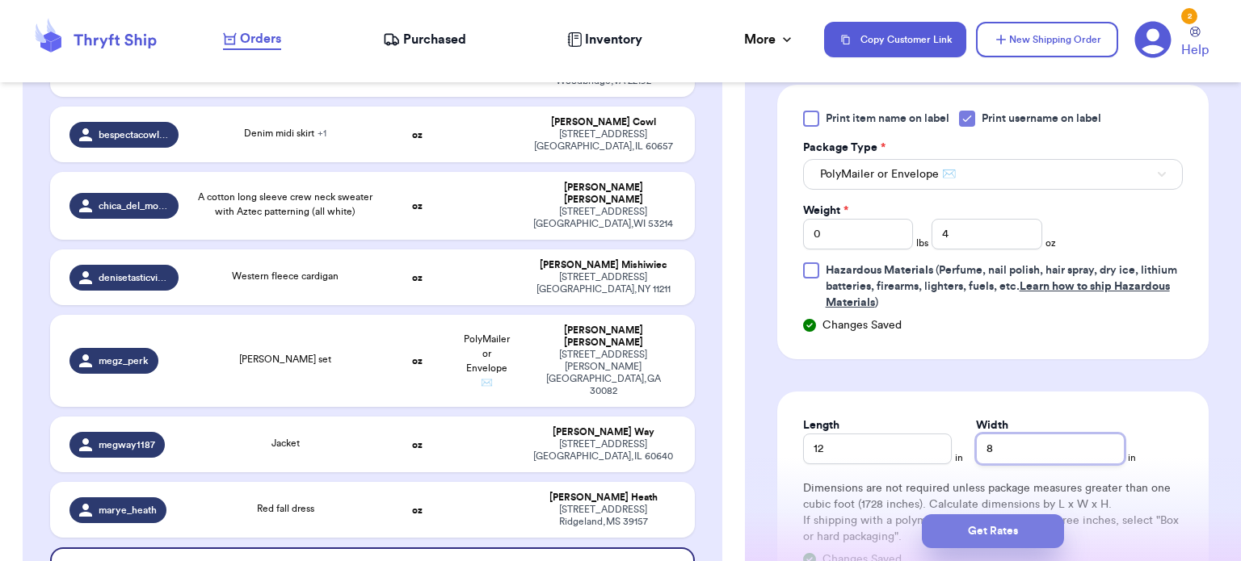
type input "8"
click at [982, 544] on button "Get Rates" at bounding box center [993, 531] width 142 height 34
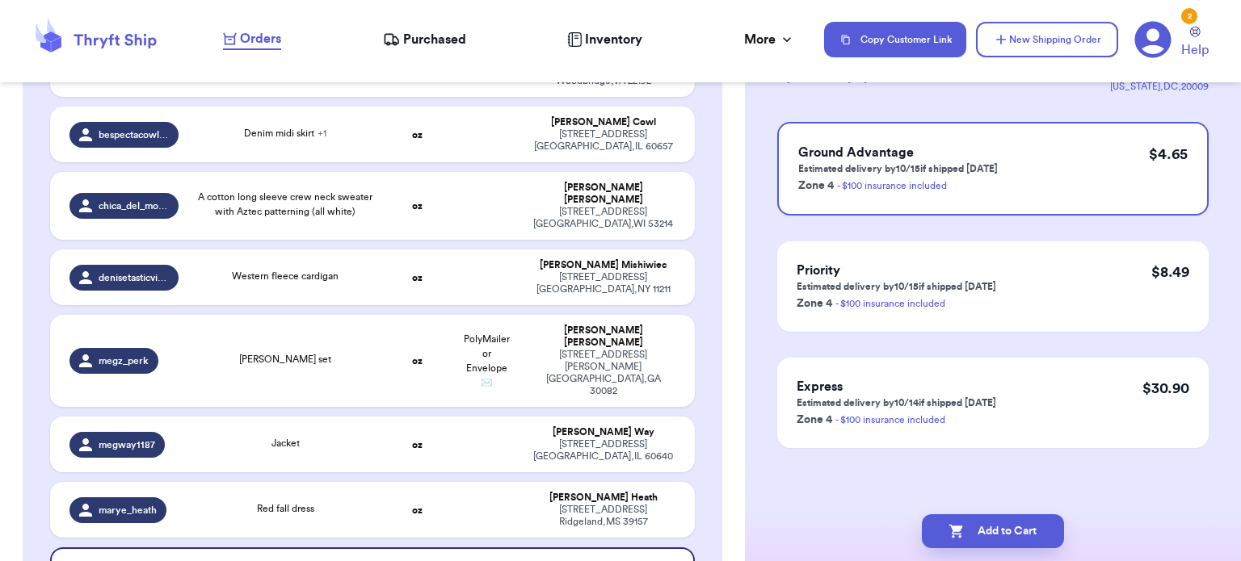
scroll to position [0, 0]
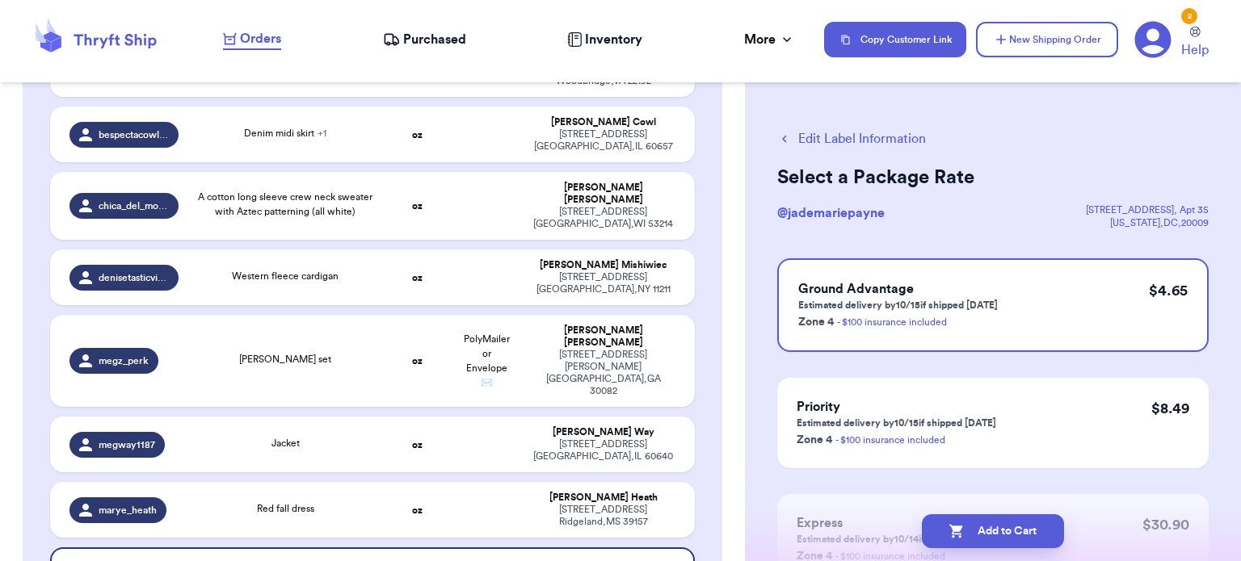
click at [982, 544] on button "Add to Cart" at bounding box center [993, 531] width 142 height 34
checkbox input "true"
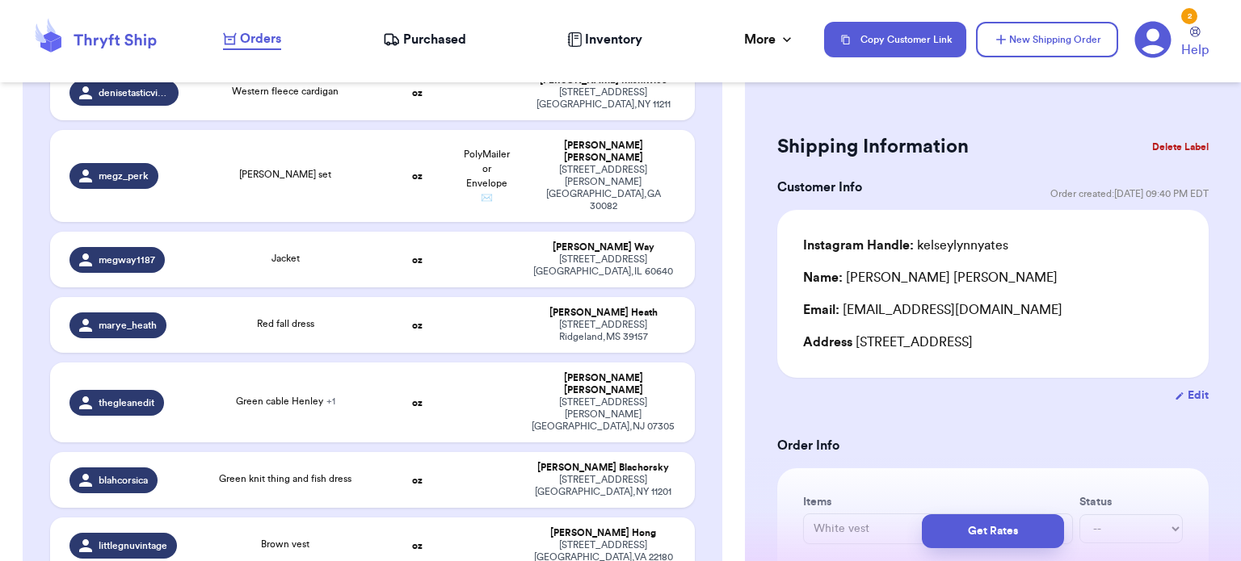
scroll to position [960, 0]
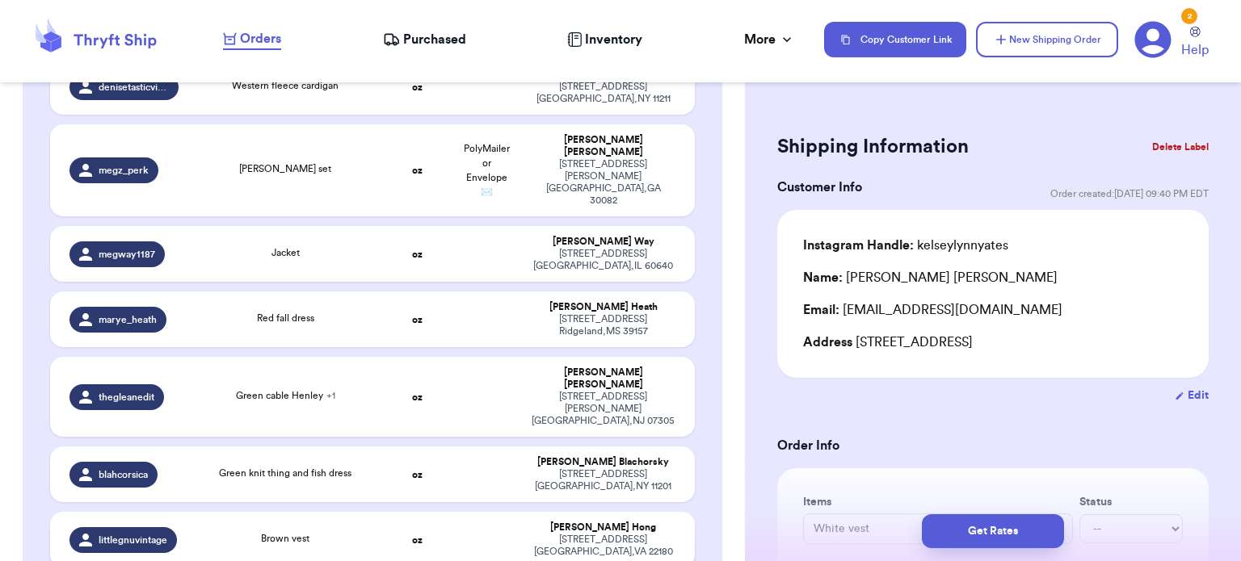
click at [485, 512] on td at bounding box center [485, 540] width 69 height 56
type input "Brown vest"
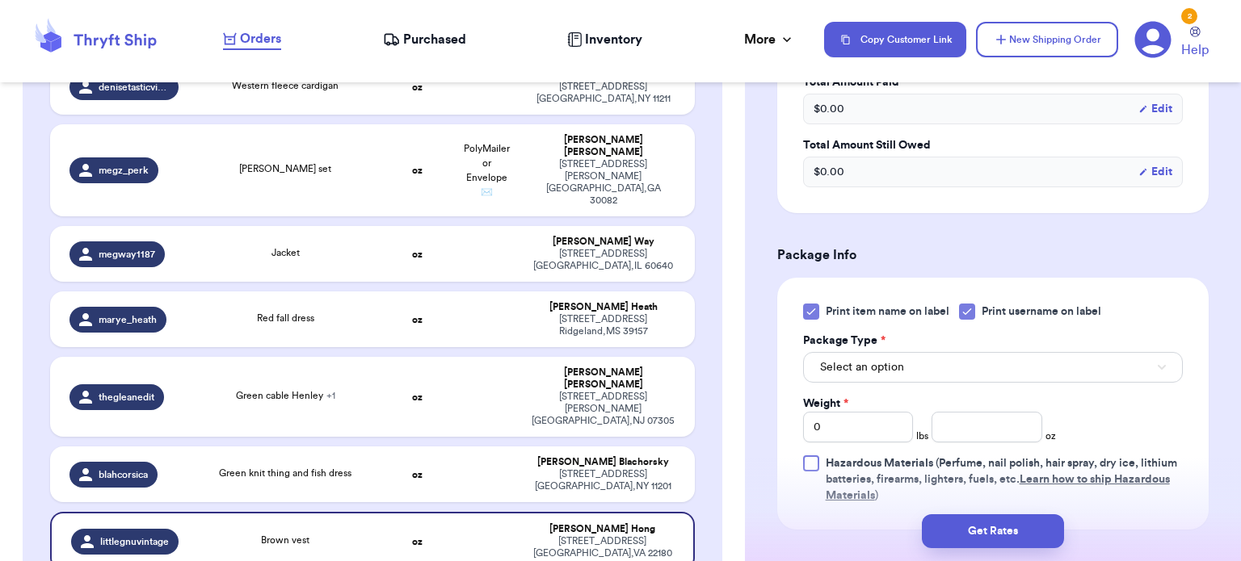
scroll to position [564, 0]
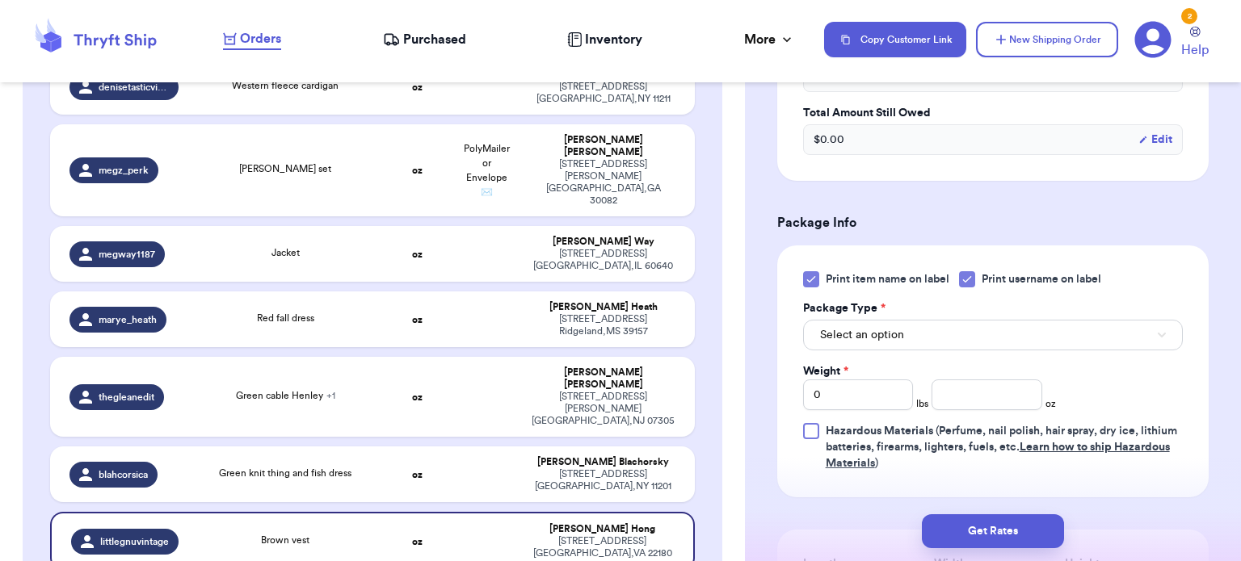
click at [819, 283] on label "Print item name on label" at bounding box center [876, 279] width 146 height 16
click at [0, 0] on input "Print item name on label" at bounding box center [0, 0] width 0 height 0
click at [951, 330] on button "Select an option" at bounding box center [993, 335] width 380 height 31
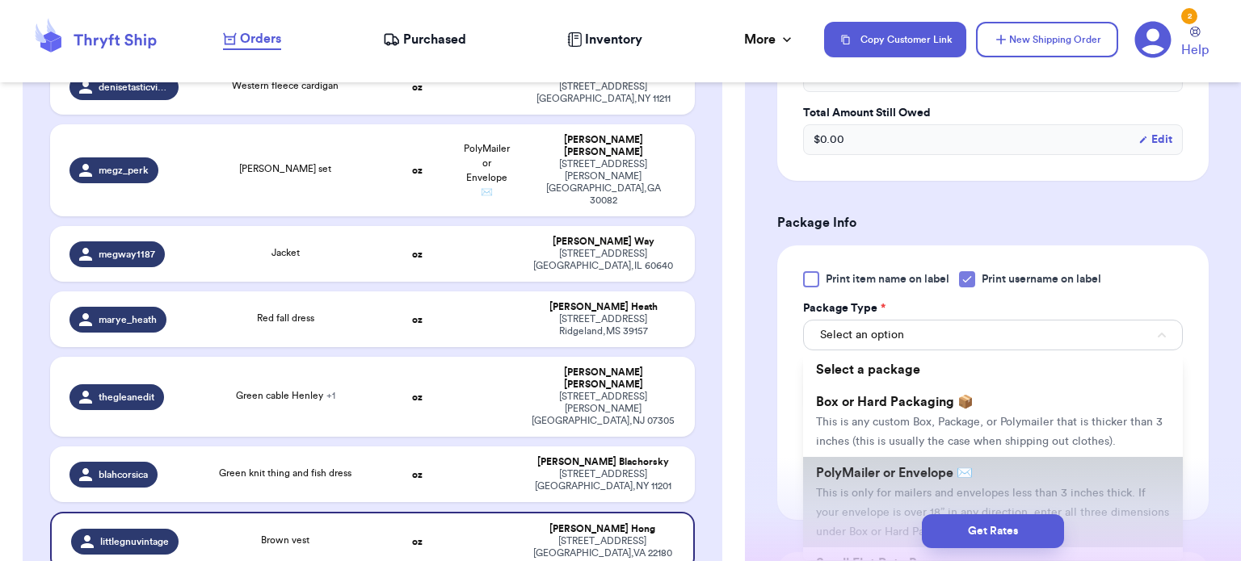
click at [977, 468] on li "PolyMailer or Envelope ✉️ This is only for mailers and envelopes less than 3 in…" at bounding box center [993, 502] width 380 height 90
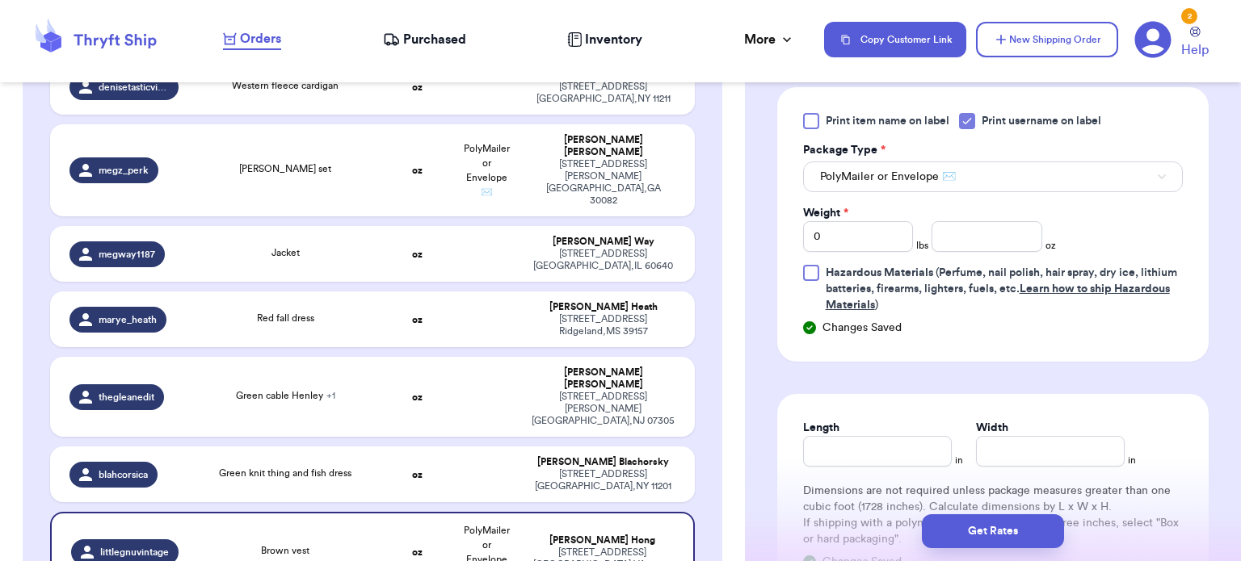
scroll to position [718, 0]
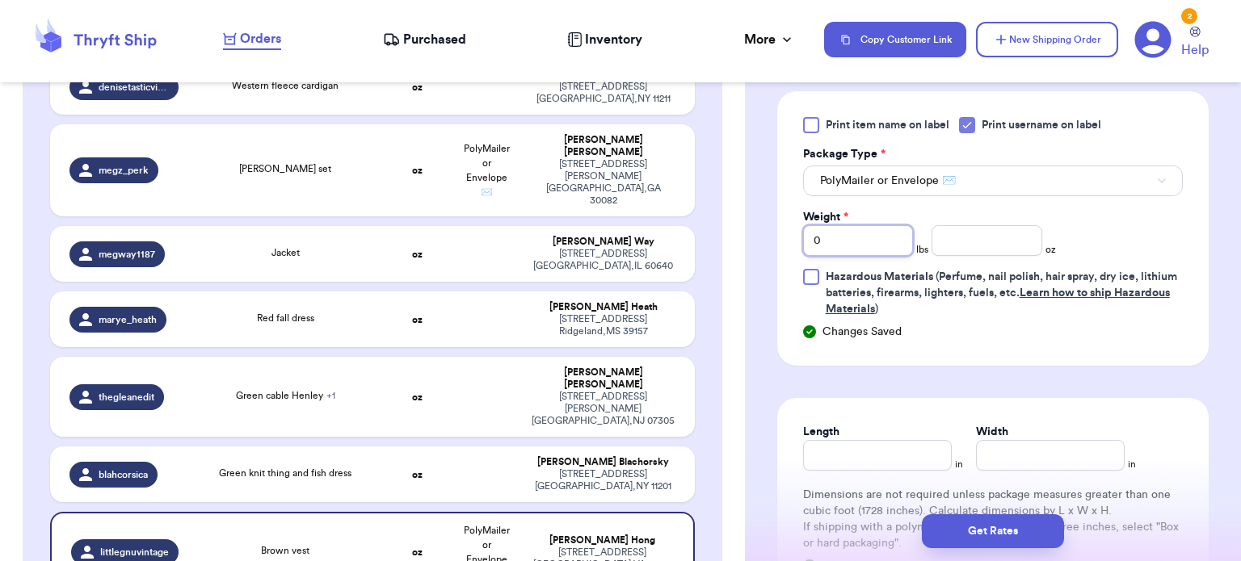
click at [853, 243] on input "0" at bounding box center [858, 240] width 111 height 31
type input "1"
click at [953, 239] on input "number" at bounding box center [986, 240] width 111 height 31
type input "8"
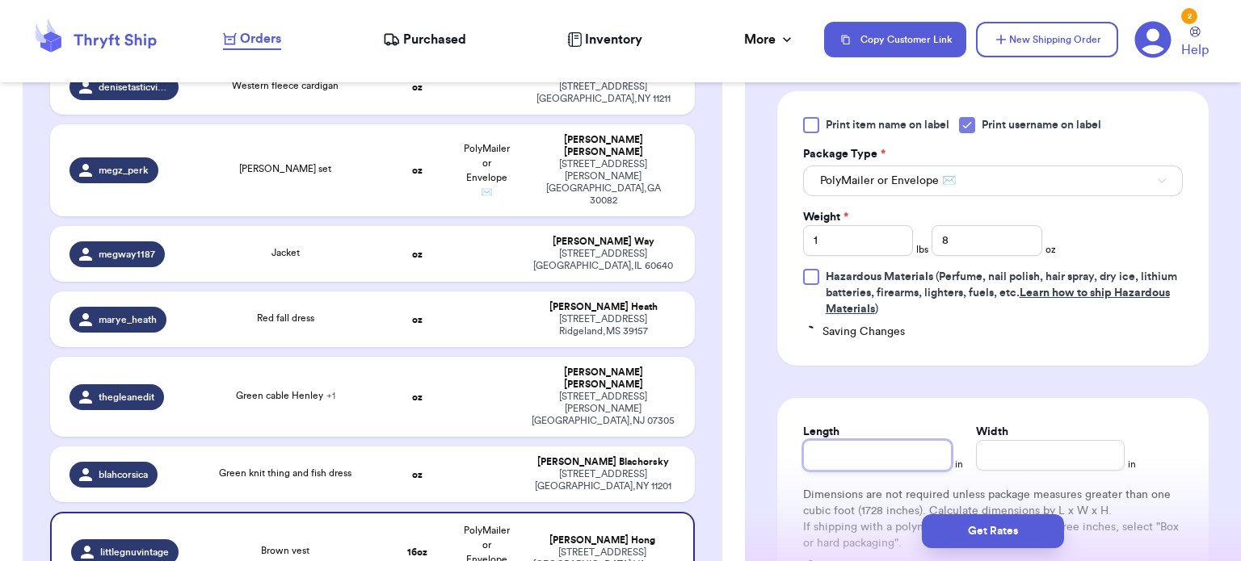
click at [828, 443] on input "Length" at bounding box center [877, 455] width 149 height 31
type input "12"
click at [1032, 435] on div "Width *" at bounding box center [1050, 432] width 149 height 16
click at [1034, 444] on input "Width *" at bounding box center [1050, 455] width 149 height 31
type input "10"
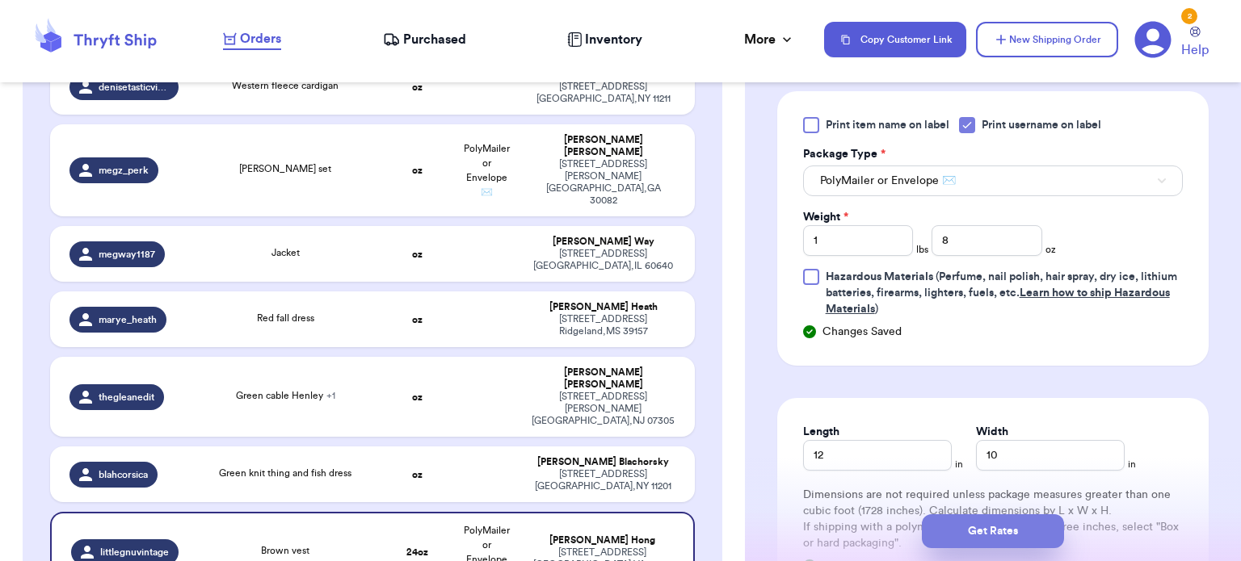
click at [1005, 527] on button "Get Rates" at bounding box center [993, 531] width 142 height 34
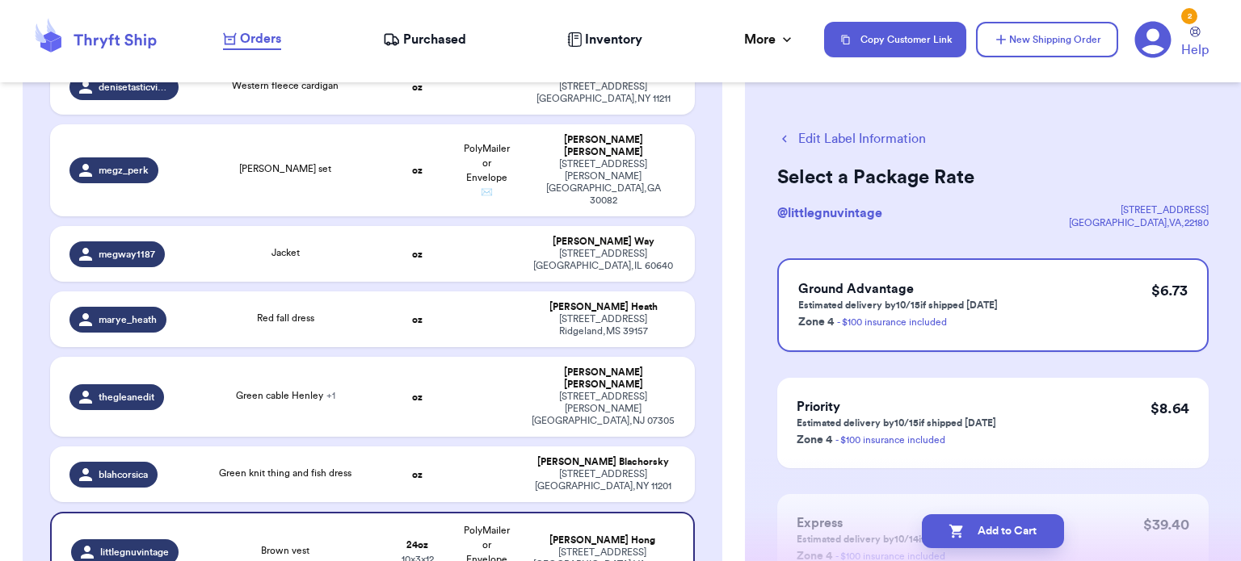
click at [1005, 527] on button "Add to Cart" at bounding box center [993, 531] width 142 height 34
checkbox input "true"
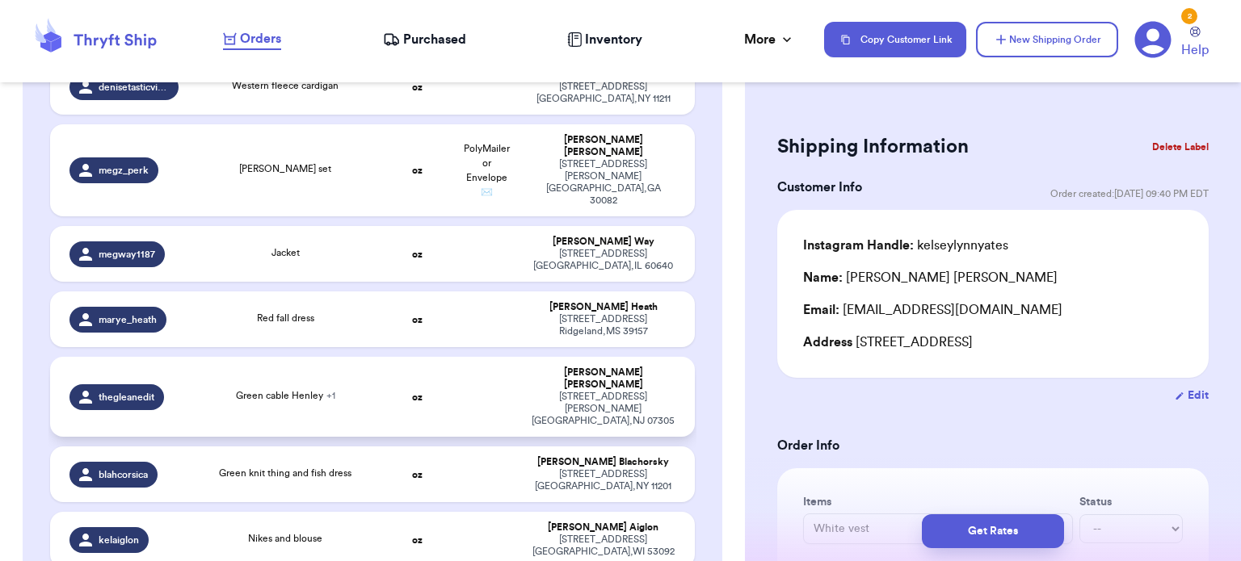
click at [497, 357] on td at bounding box center [485, 397] width 69 height 80
type input "Green cable Henley"
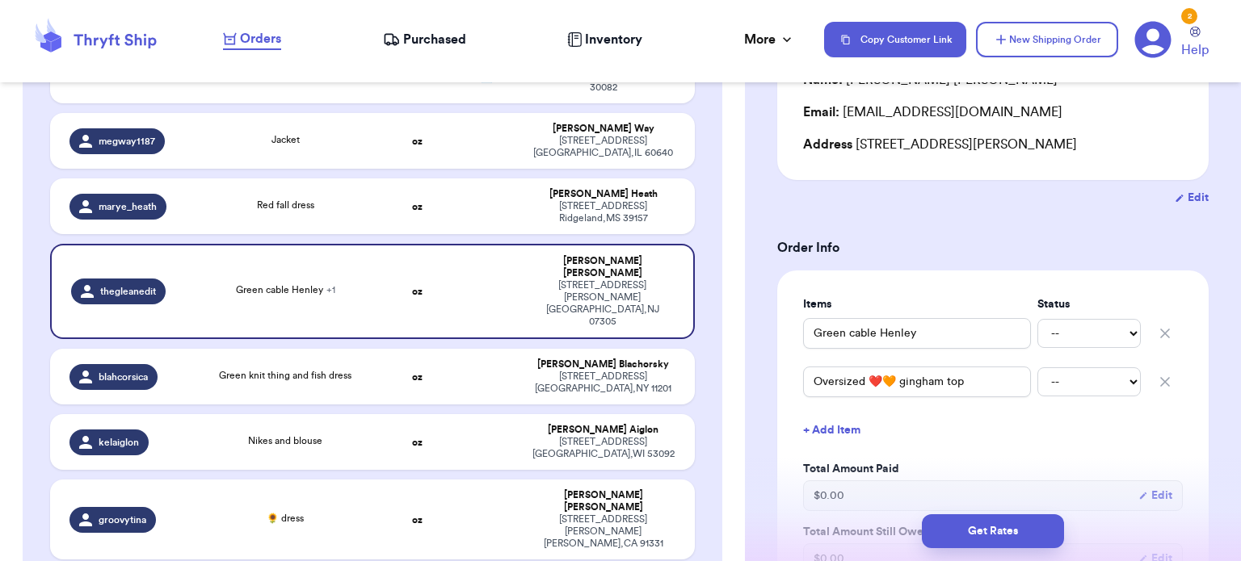
scroll to position [1071, 0]
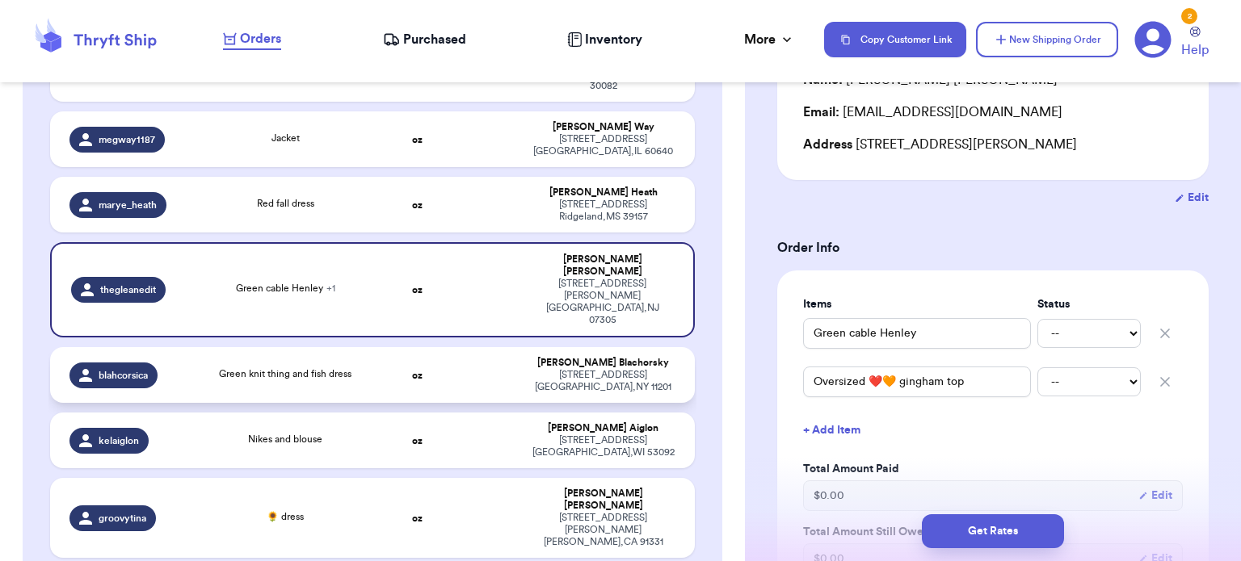
click at [370, 347] on td "Green knit thing and fish dress" at bounding box center [285, 375] width 194 height 56
type input "Green knit thing and fish dress"
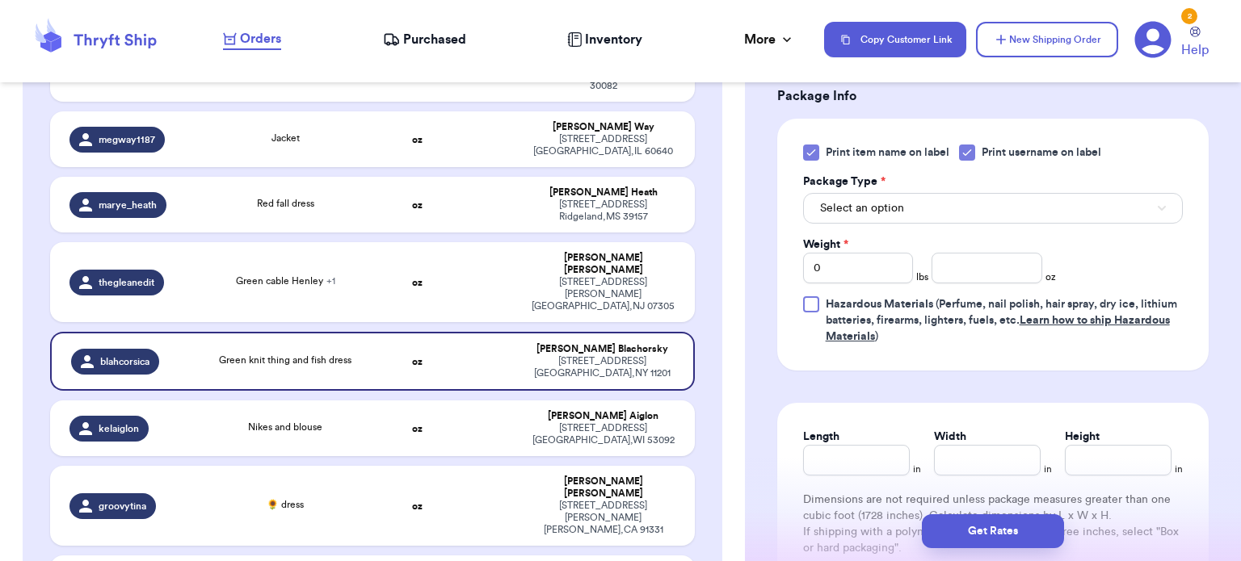
scroll to position [751, 0]
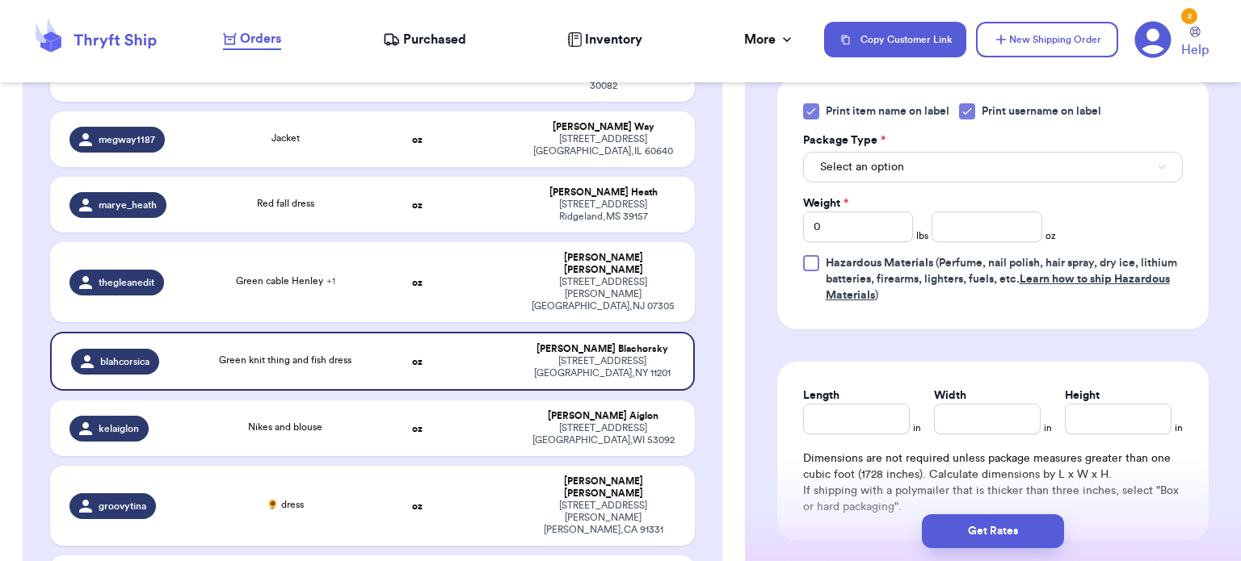
click at [813, 105] on icon at bounding box center [810, 111] width 13 height 13
click at [0, 0] on input "Print item name on label" at bounding box center [0, 0] width 0 height 0
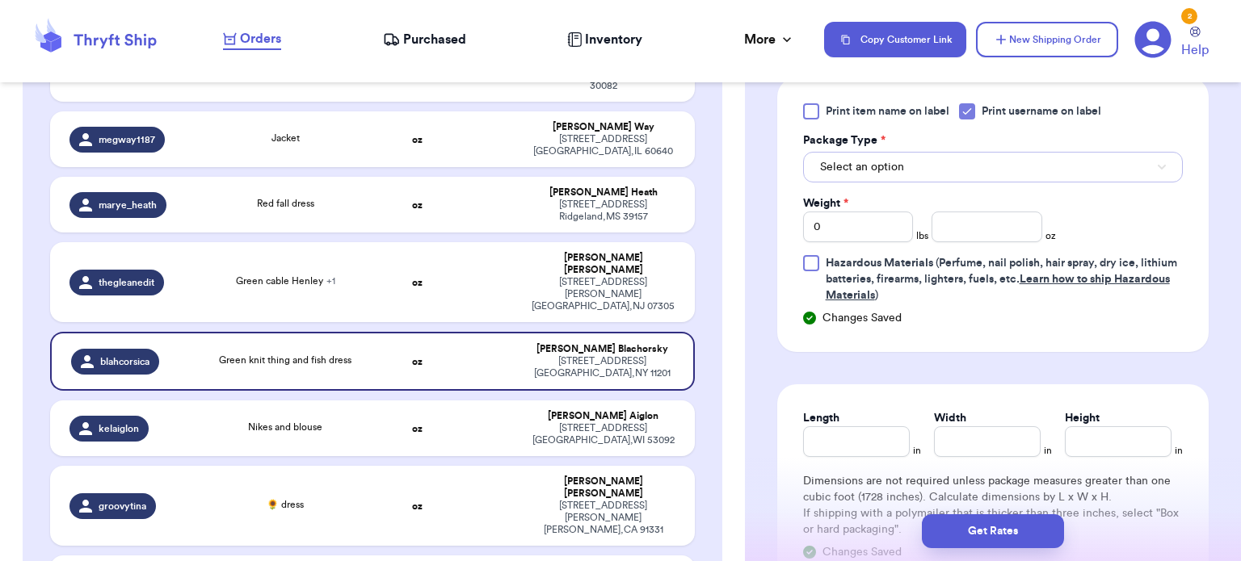
click at [1012, 152] on button "Select an option" at bounding box center [993, 167] width 380 height 31
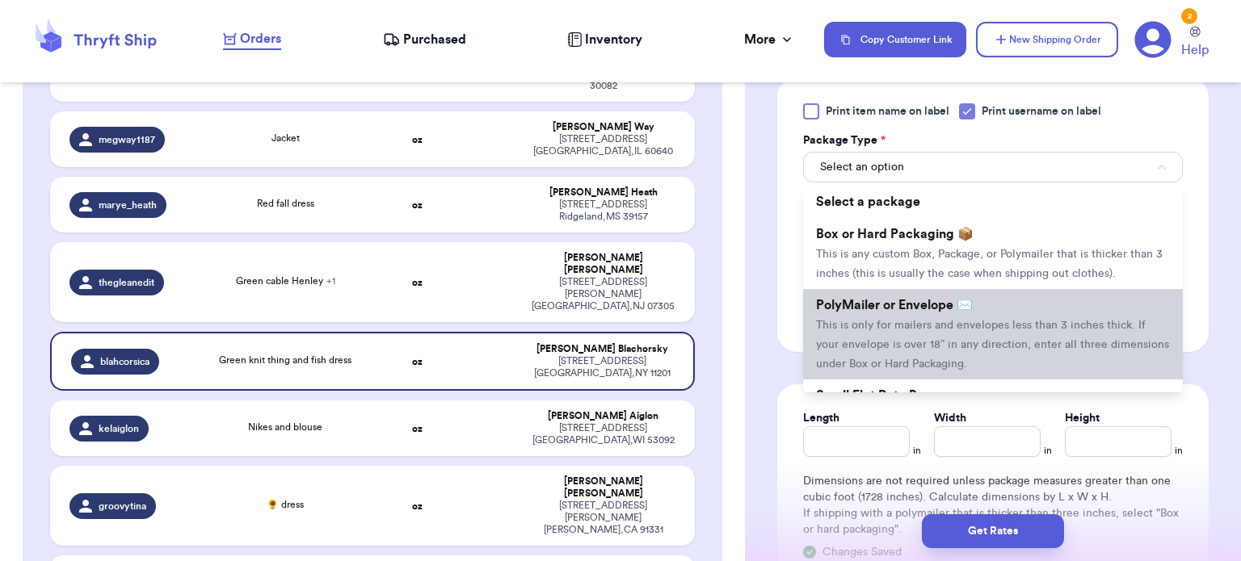
click at [1006, 322] on span "This is only for mailers and envelopes less than 3 inches thick. If your envelo…" at bounding box center [992, 345] width 353 height 50
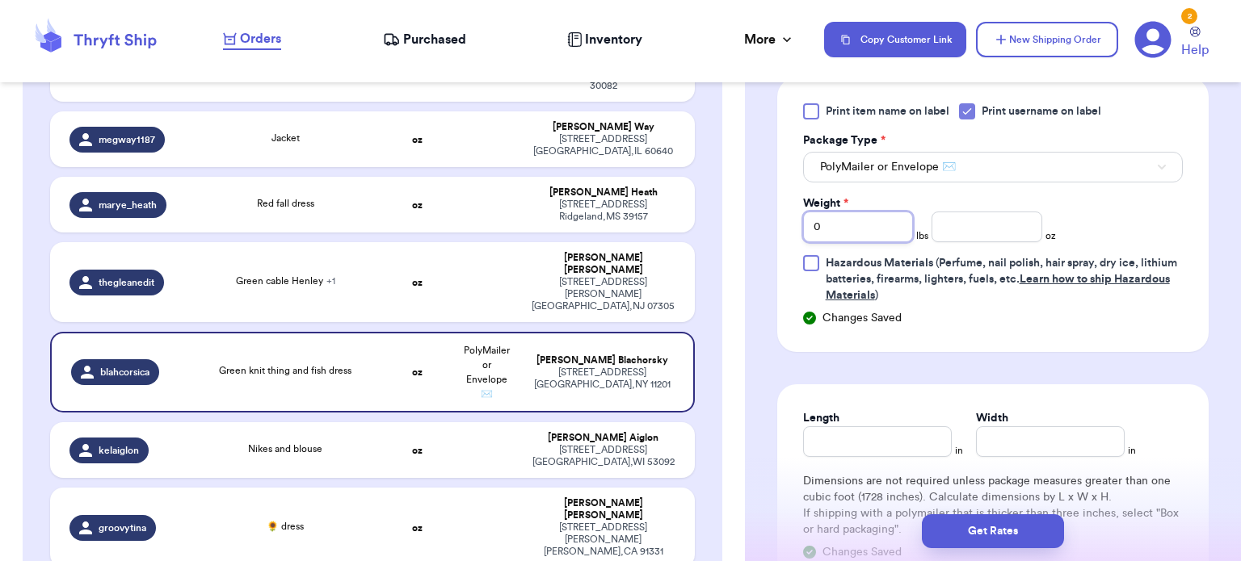
click at [883, 212] on input "0" at bounding box center [858, 227] width 111 height 31
type input "1"
click at [963, 212] on input "number" at bounding box center [986, 227] width 111 height 31
type input "10"
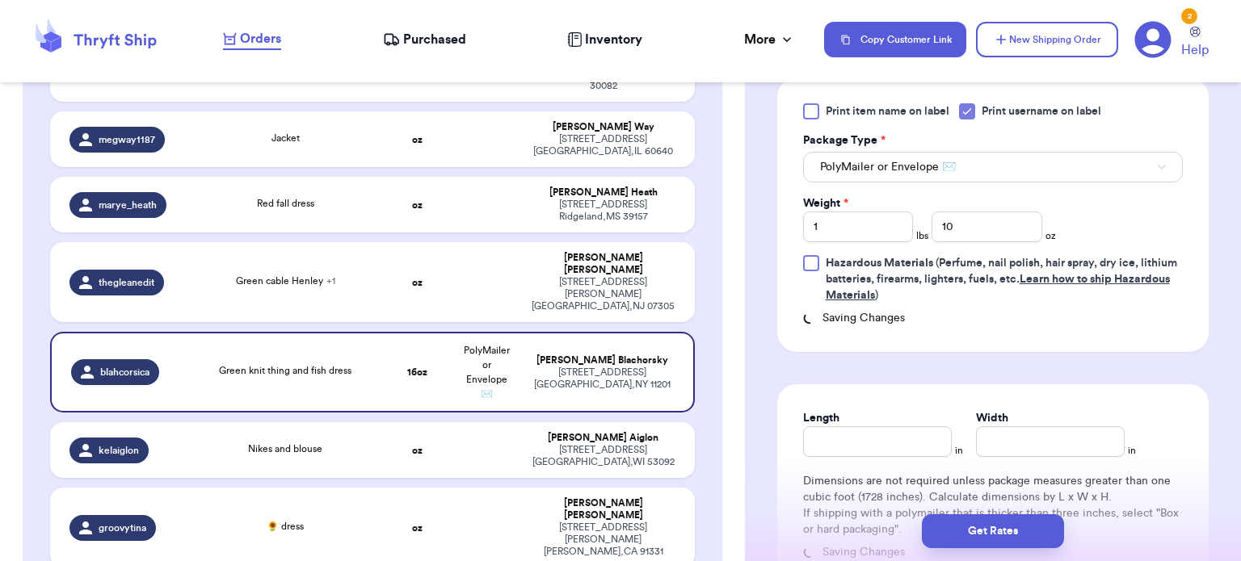
click at [837, 410] on label "Length" at bounding box center [821, 418] width 36 height 16
click at [837, 426] on input "Length" at bounding box center [877, 441] width 149 height 31
click at [840, 410] on div "Length" at bounding box center [877, 418] width 149 height 16
click at [846, 426] on input "Length" at bounding box center [877, 441] width 149 height 31
type input "14"
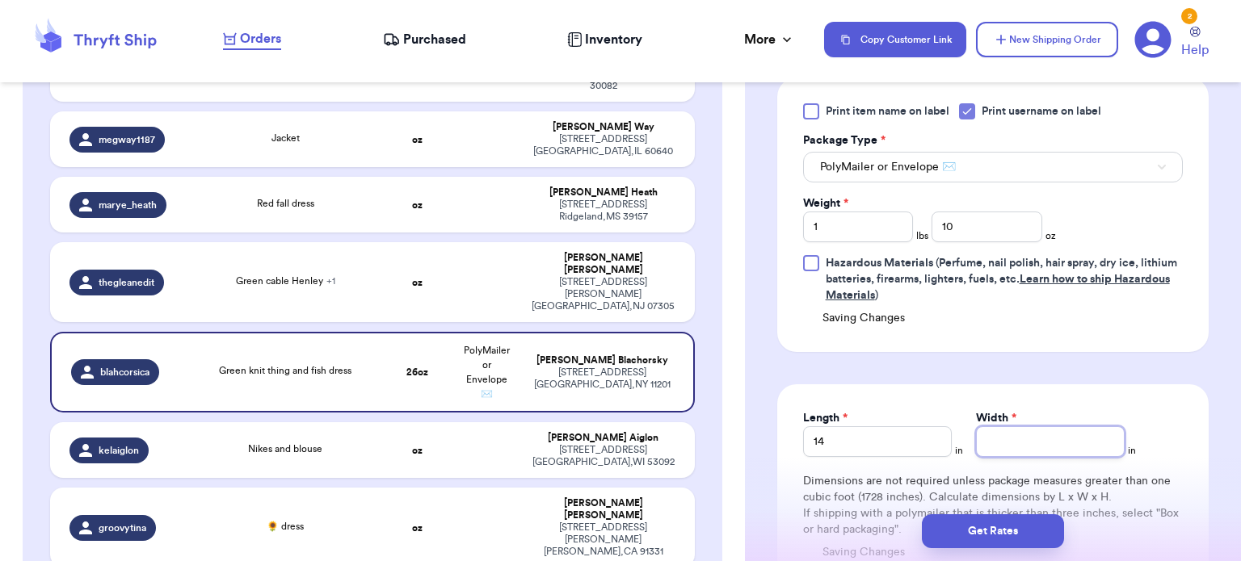
click at [1056, 426] on input "Width *" at bounding box center [1050, 441] width 149 height 31
type input "12"
click at [1024, 539] on button "Get Rates" at bounding box center [993, 531] width 142 height 34
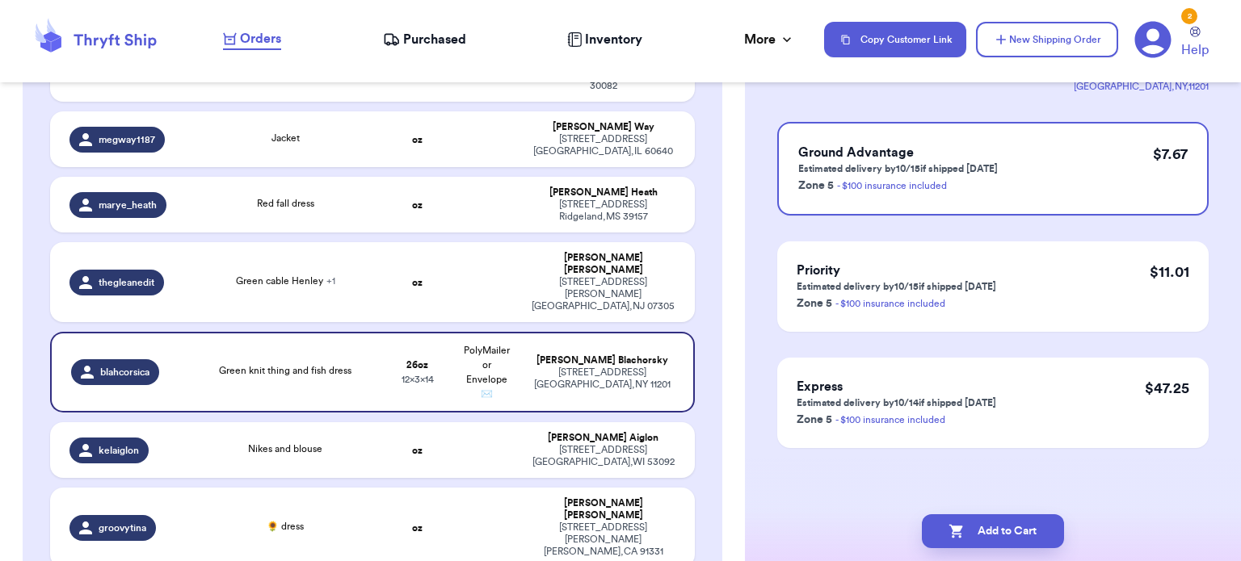
scroll to position [0, 0]
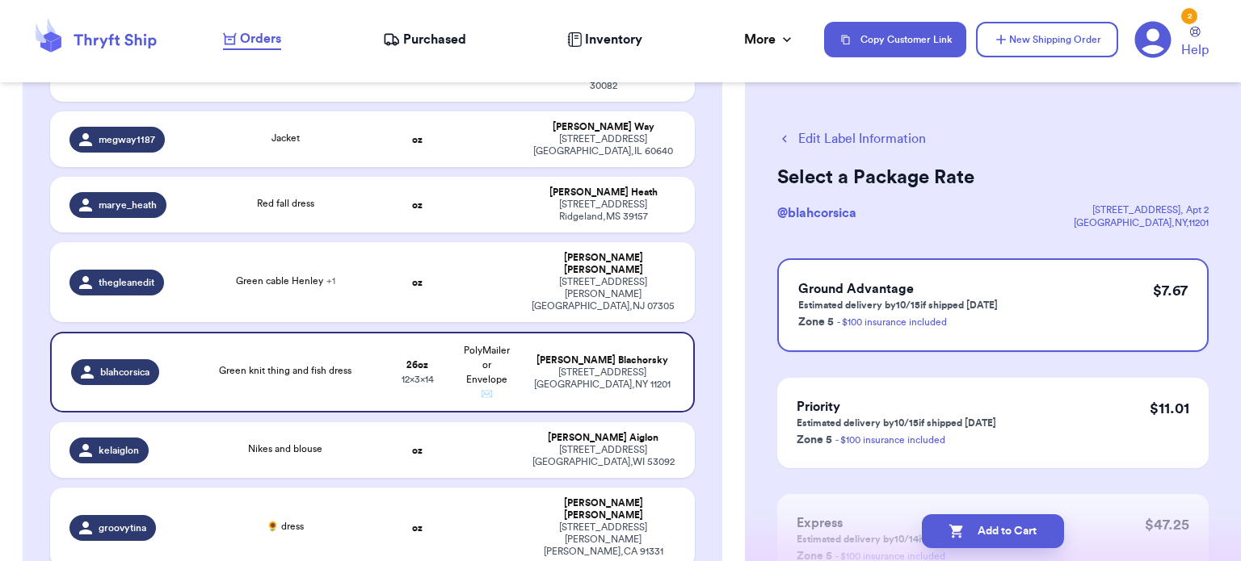
click at [1024, 539] on button "Add to Cart" at bounding box center [993, 531] width 142 height 34
checkbox input "true"
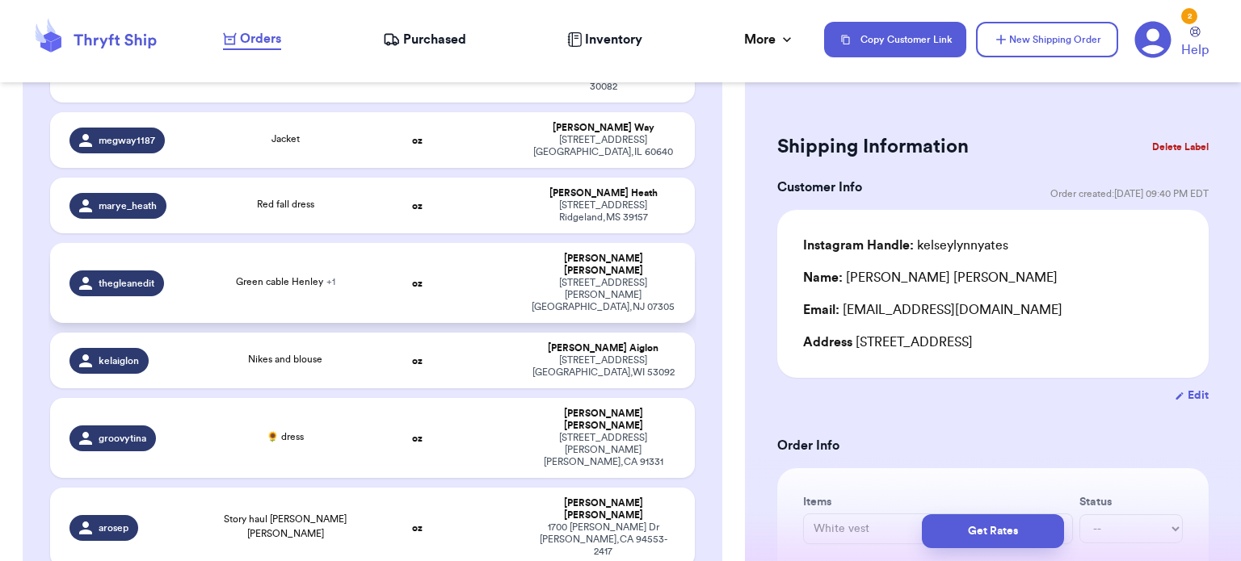
click at [415, 243] on td "oz" at bounding box center [417, 283] width 69 height 80
type input "Green cable Henley"
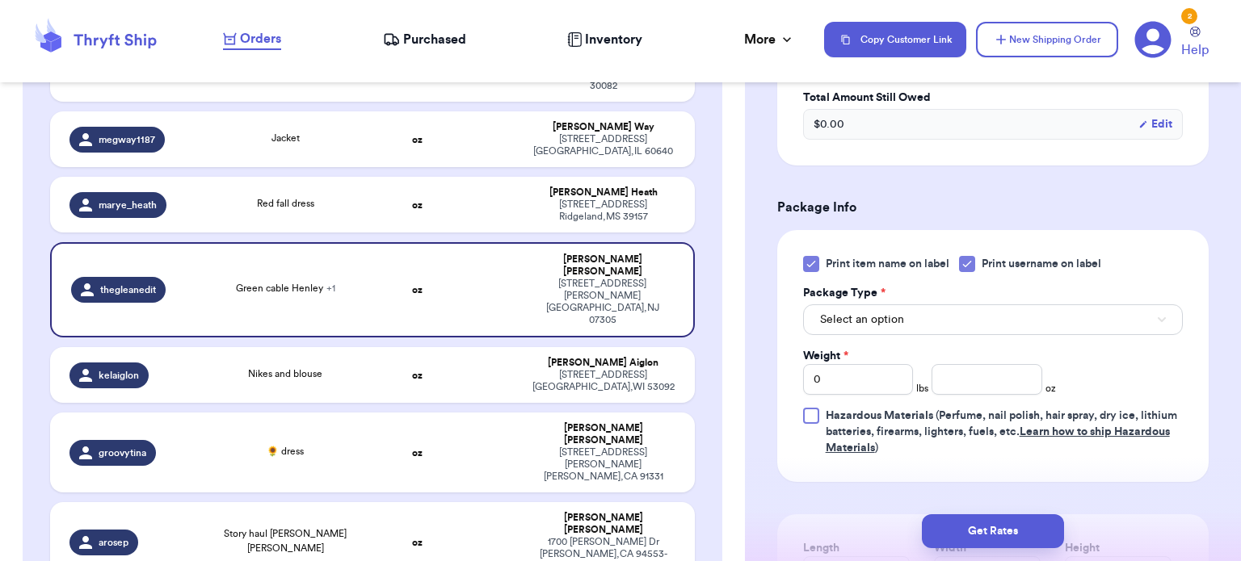
scroll to position [645, 0]
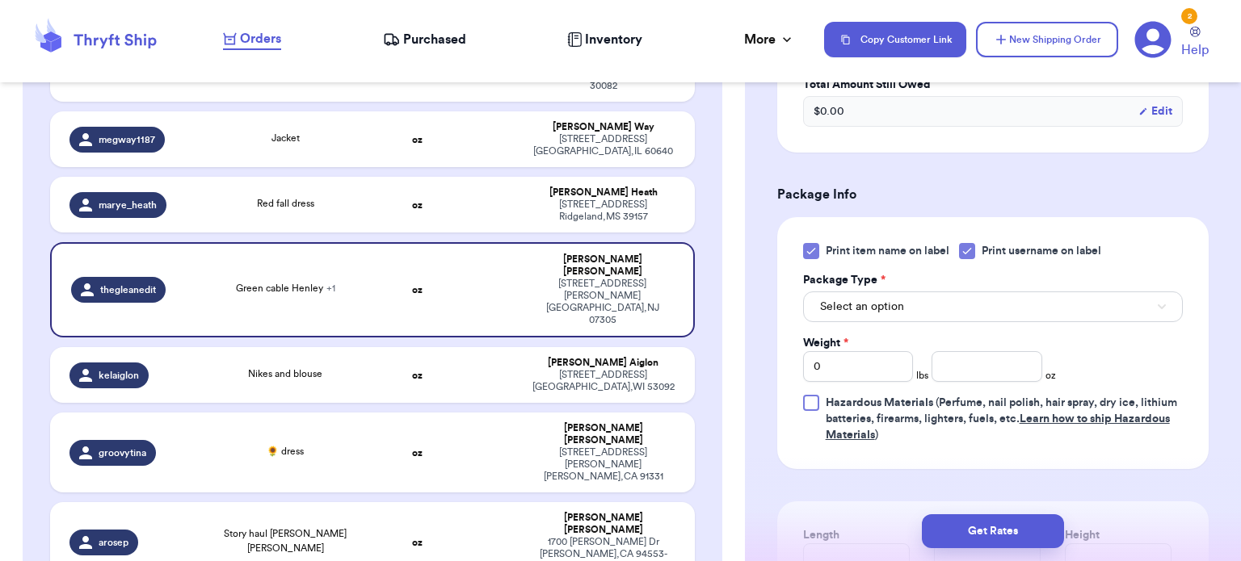
click at [808, 251] on icon at bounding box center [810, 251] width 13 height 13
click at [0, 0] on input "Print item name on label" at bounding box center [0, 0] width 0 height 0
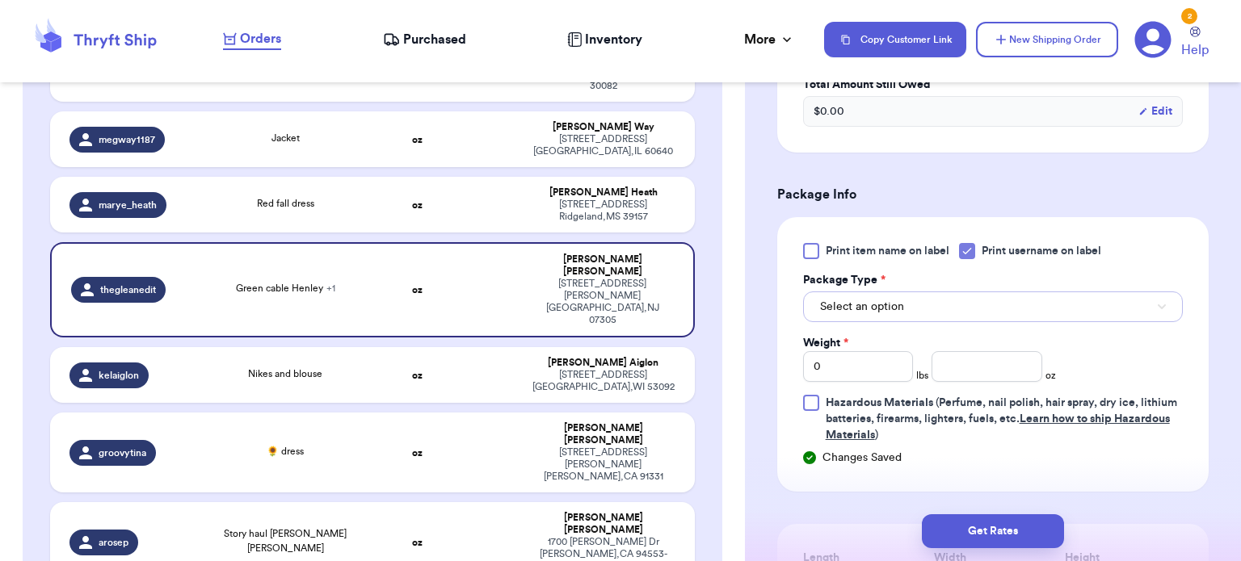
click at [888, 294] on button "Select an option" at bounding box center [993, 307] width 380 height 31
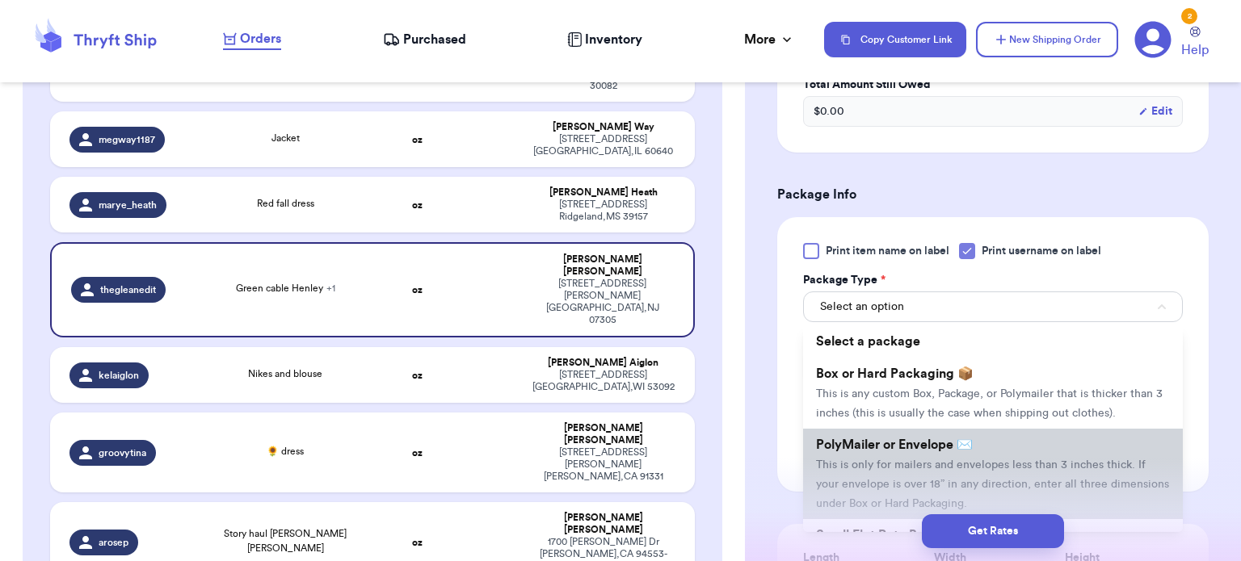
click at [969, 446] on span "PolyMailer or Envelope ✉️" at bounding box center [894, 445] width 157 height 13
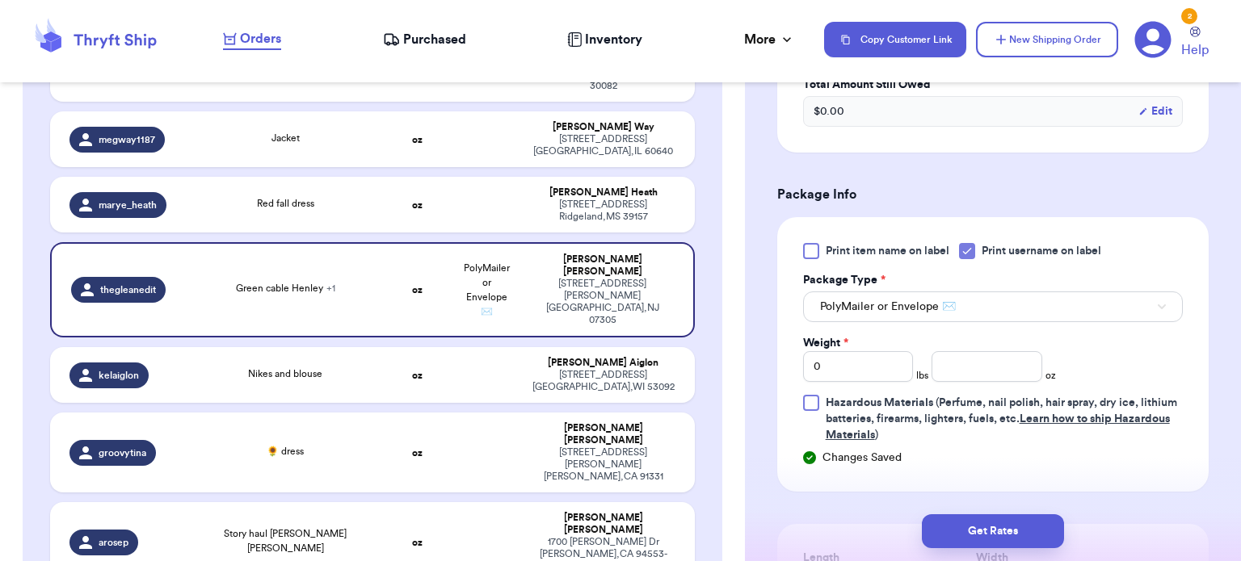
scroll to position [746, 0]
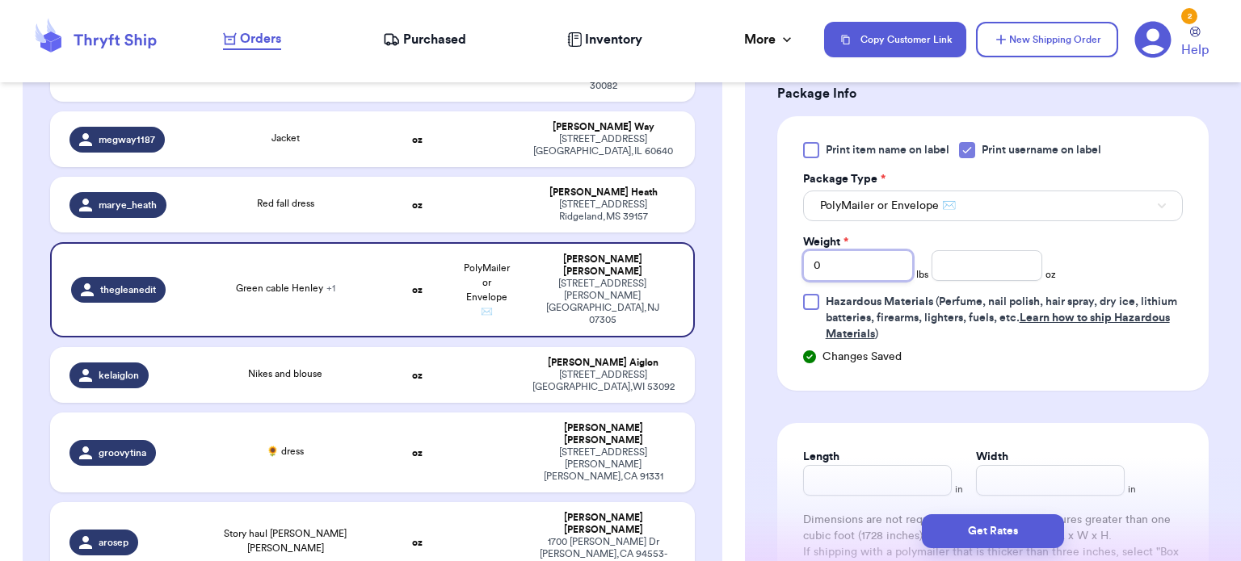
click at [877, 259] on input "0" at bounding box center [858, 265] width 111 height 31
type input "2"
click at [966, 268] on input "number" at bounding box center [986, 265] width 111 height 31
type input "2"
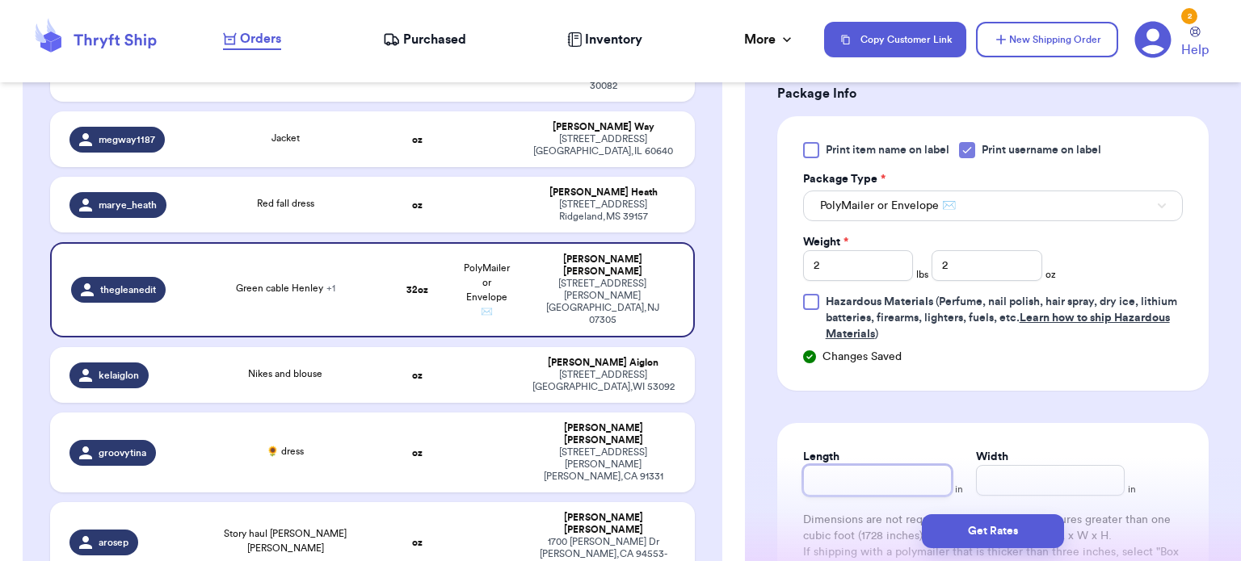
click at [871, 472] on input "Length" at bounding box center [877, 480] width 149 height 31
type input "14"
click at [1027, 486] on input "Width *" at bounding box center [1050, 480] width 149 height 31
type input "12"
click at [1027, 526] on button "Get Rates" at bounding box center [993, 531] width 142 height 34
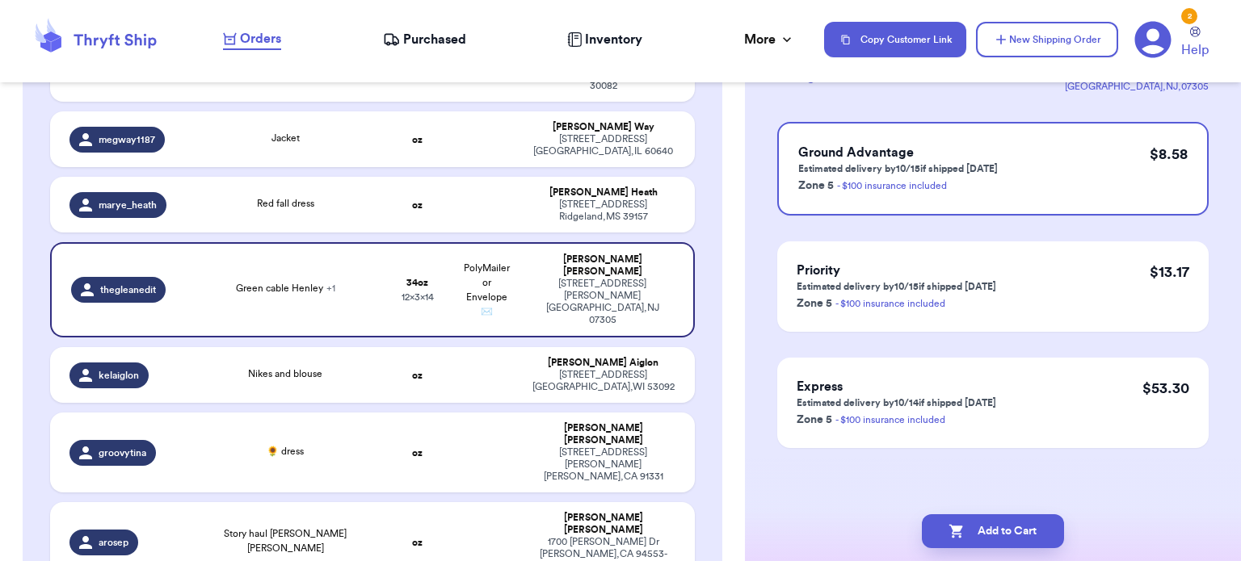
scroll to position [0, 0]
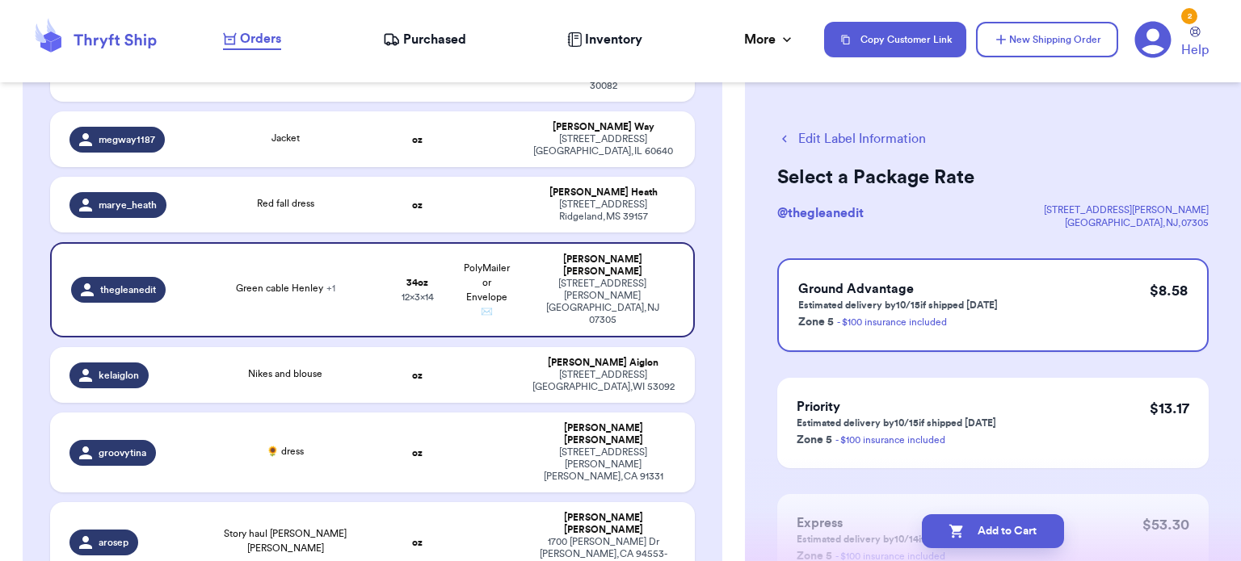
click at [1027, 526] on button "Add to Cart" at bounding box center [993, 531] width 142 height 34
checkbox input "true"
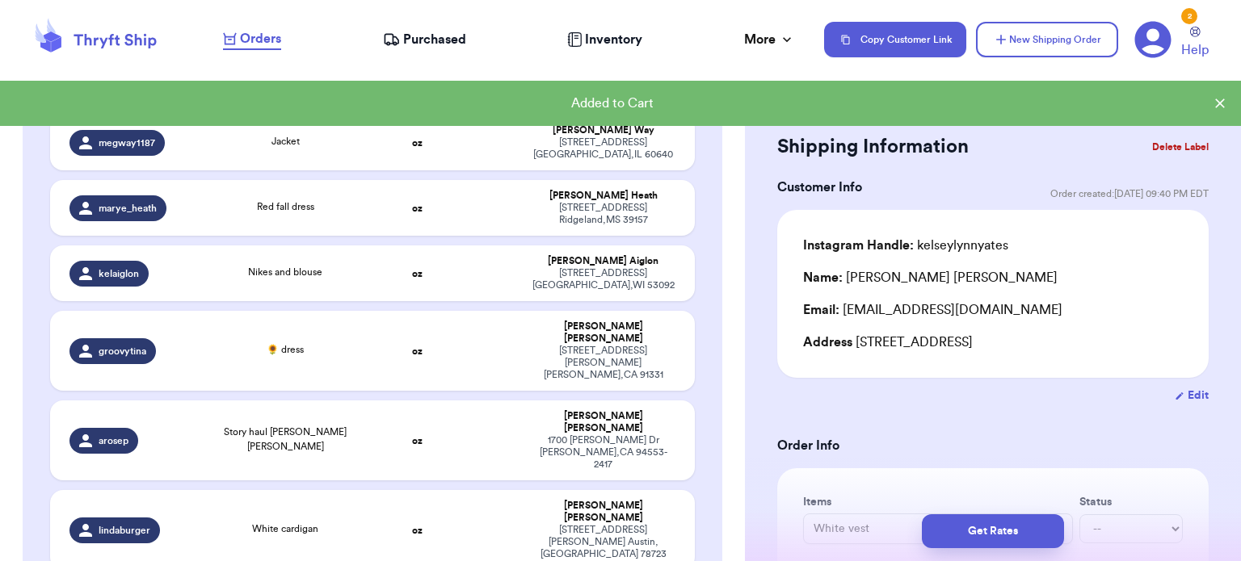
scroll to position [1073, 0]
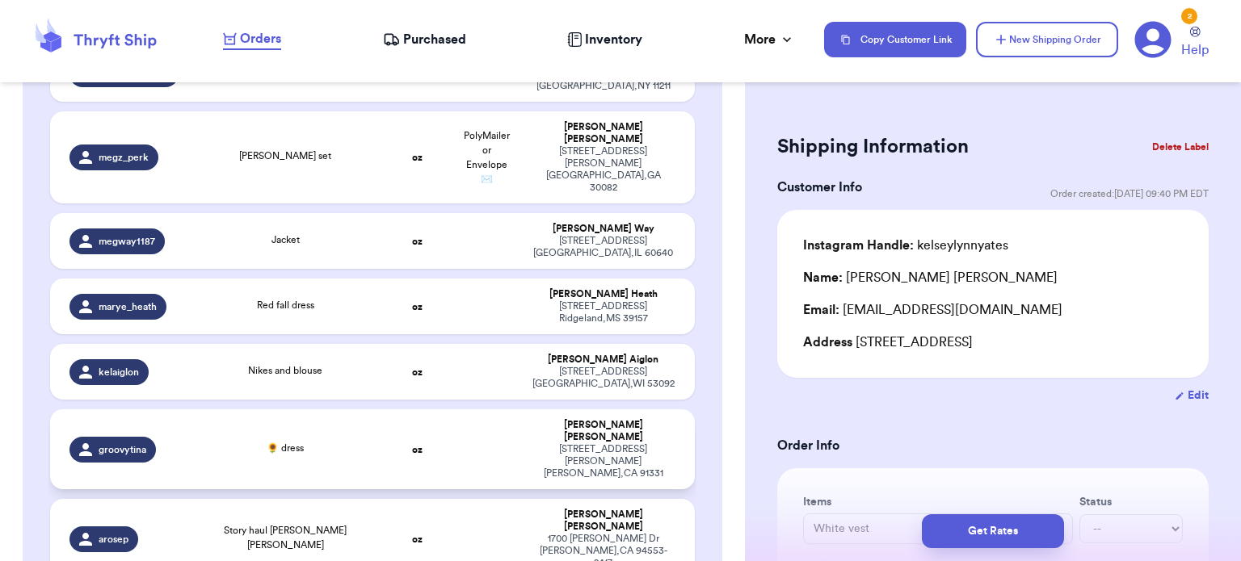
click at [452, 409] on td at bounding box center [485, 449] width 69 height 80
type input "🌻 dress"
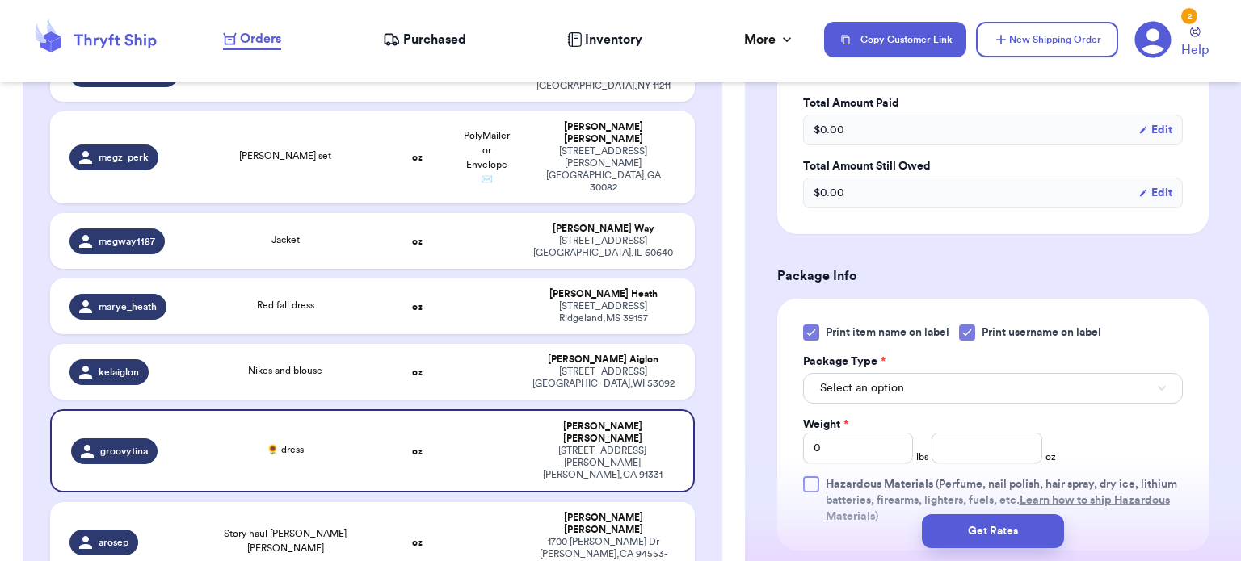
scroll to position [611, 0]
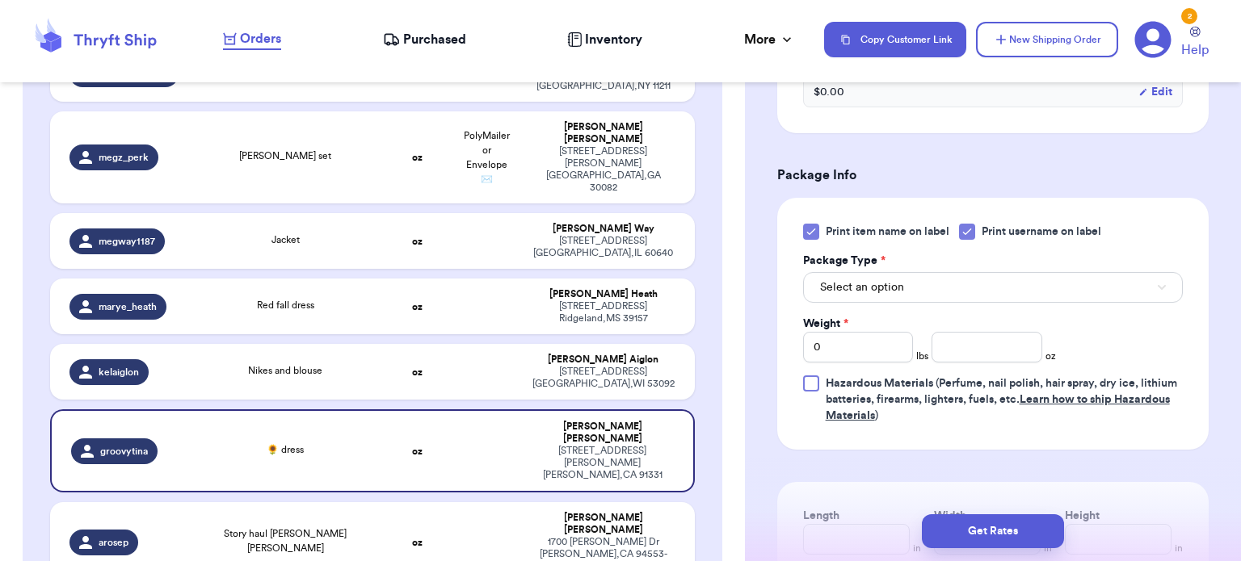
click at [813, 225] on icon at bounding box center [810, 231] width 13 height 13
click at [0, 0] on input "Print item name on label" at bounding box center [0, 0] width 0 height 0
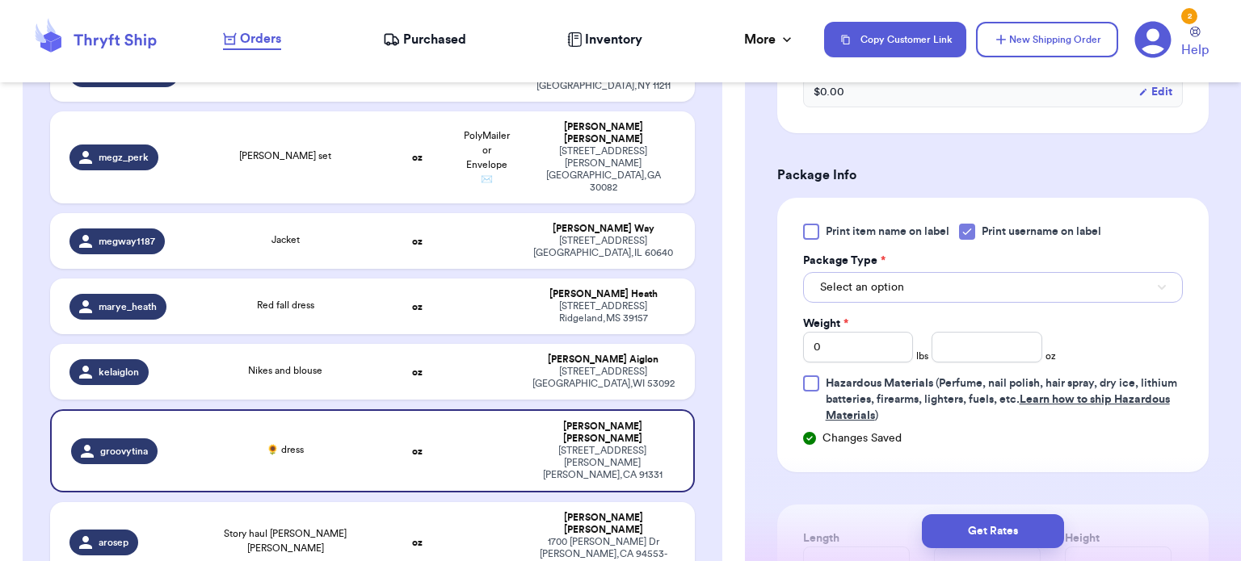
click at [908, 293] on button "Select an option" at bounding box center [993, 287] width 380 height 31
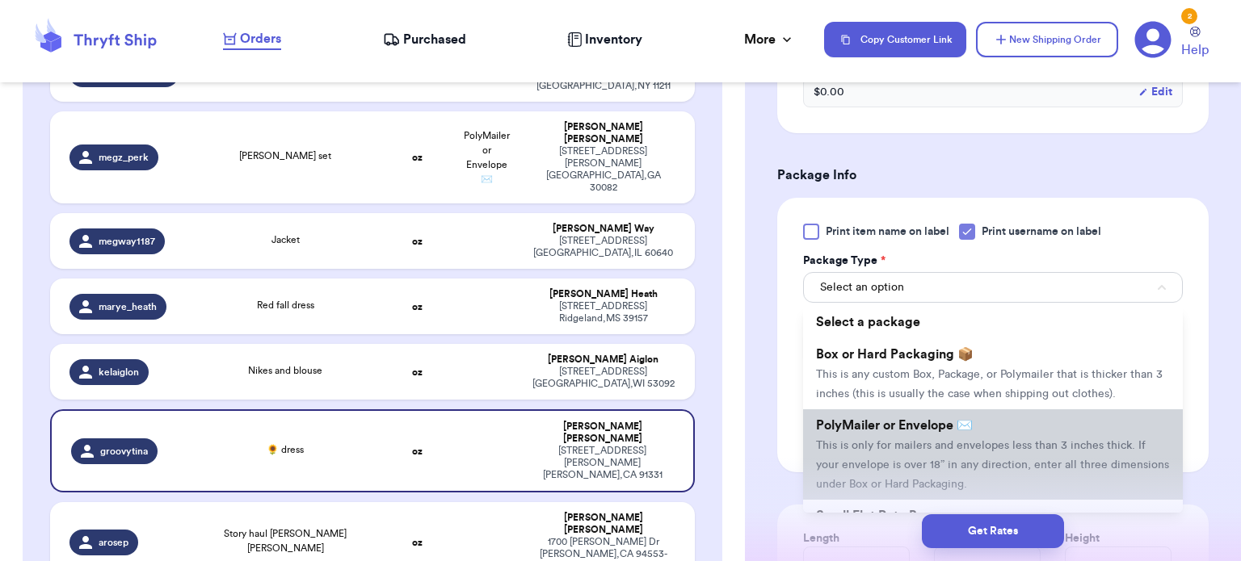
click at [951, 430] on li "PolyMailer or Envelope ✉️ This is only for mailers and envelopes less than 3 in…" at bounding box center [993, 454] width 380 height 90
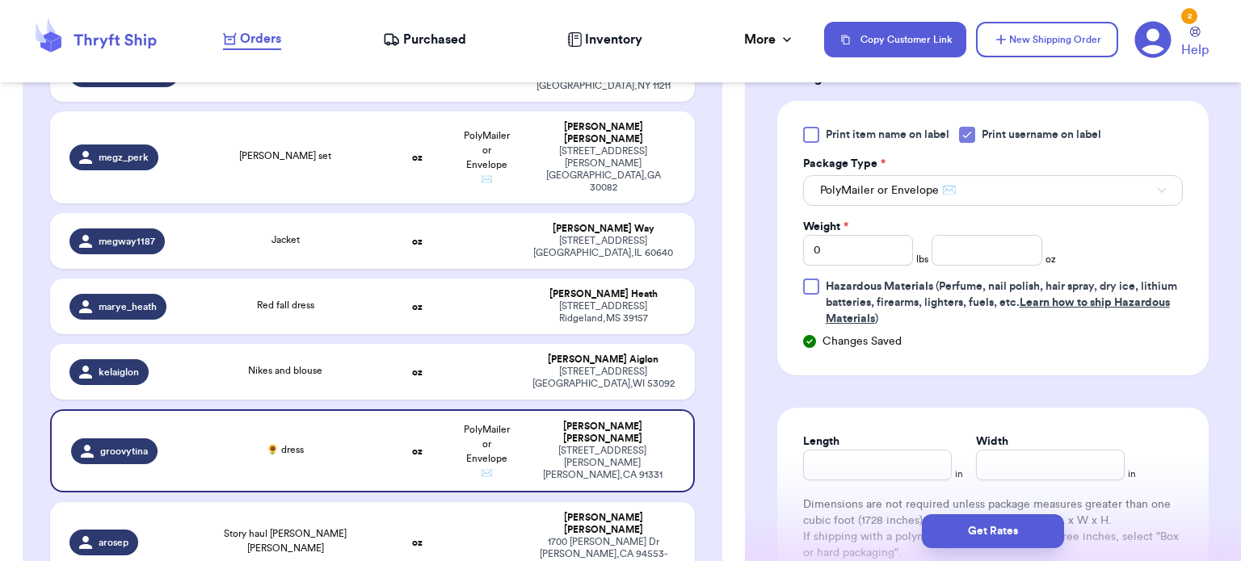
scroll to position [722, 0]
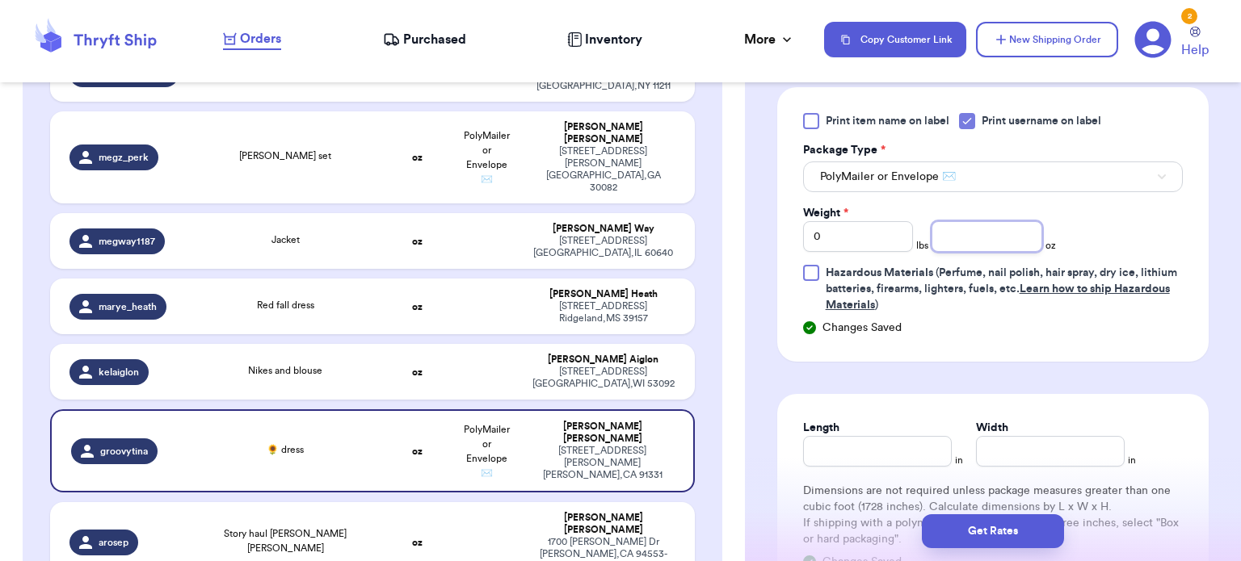
click at [976, 235] on input "number" at bounding box center [986, 236] width 111 height 31
type input "9"
click at [872, 443] on input "Length" at bounding box center [877, 451] width 149 height 31
type input "12"
click at [1005, 453] on input "Width *" at bounding box center [1050, 451] width 149 height 31
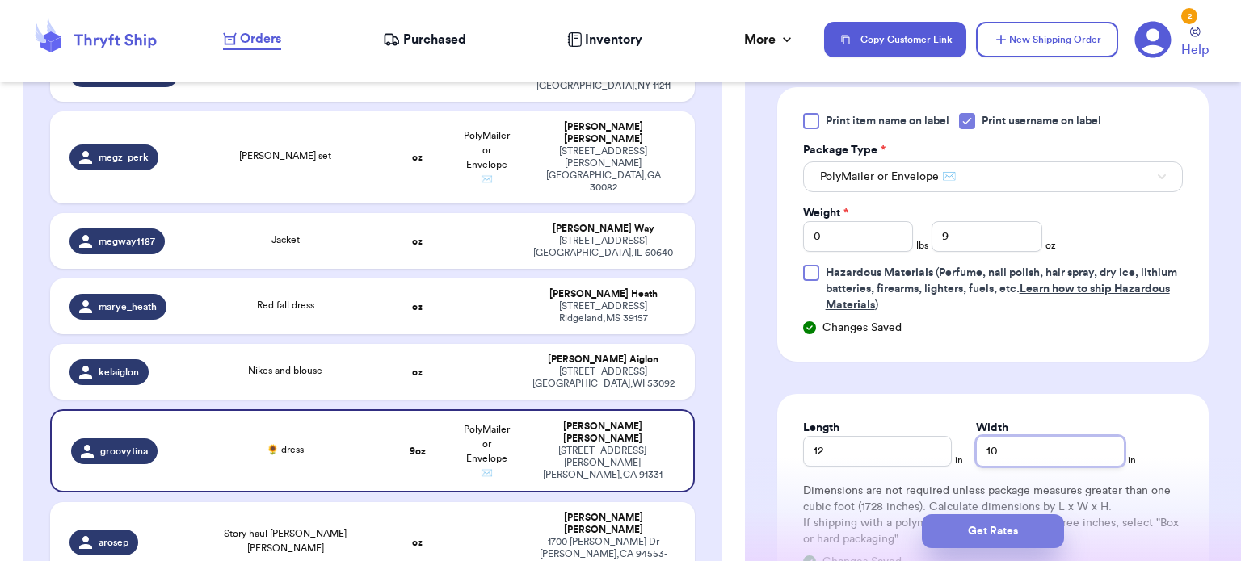
type input "10"
click at [992, 539] on button "Get Rates" at bounding box center [993, 531] width 142 height 34
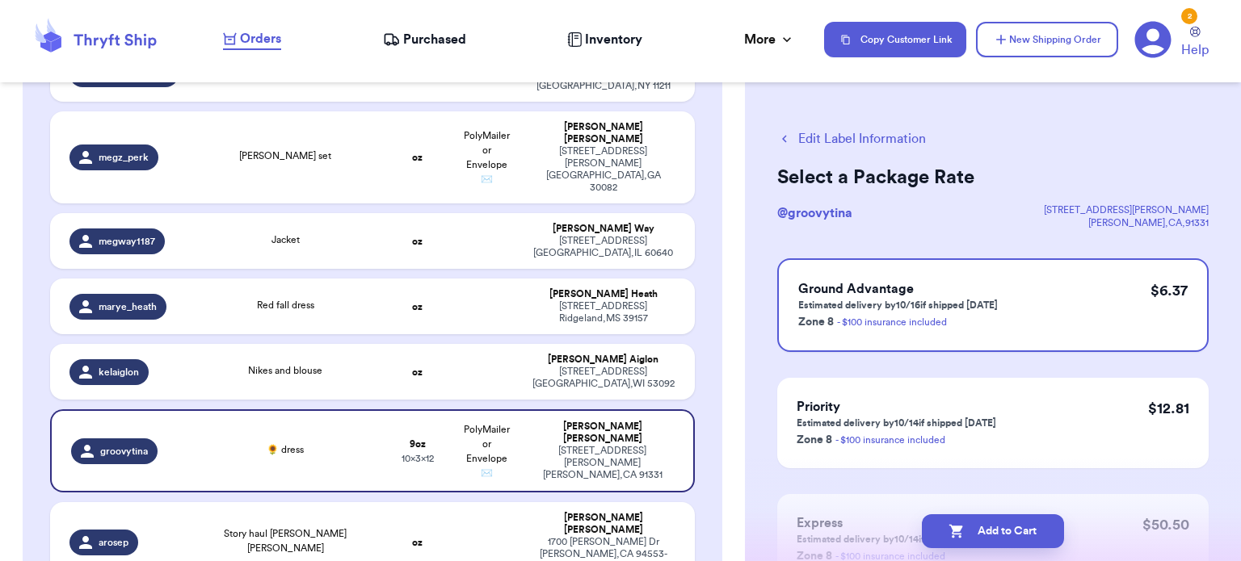
click at [992, 539] on button "Add to Cart" at bounding box center [993, 531] width 142 height 34
checkbox input "true"
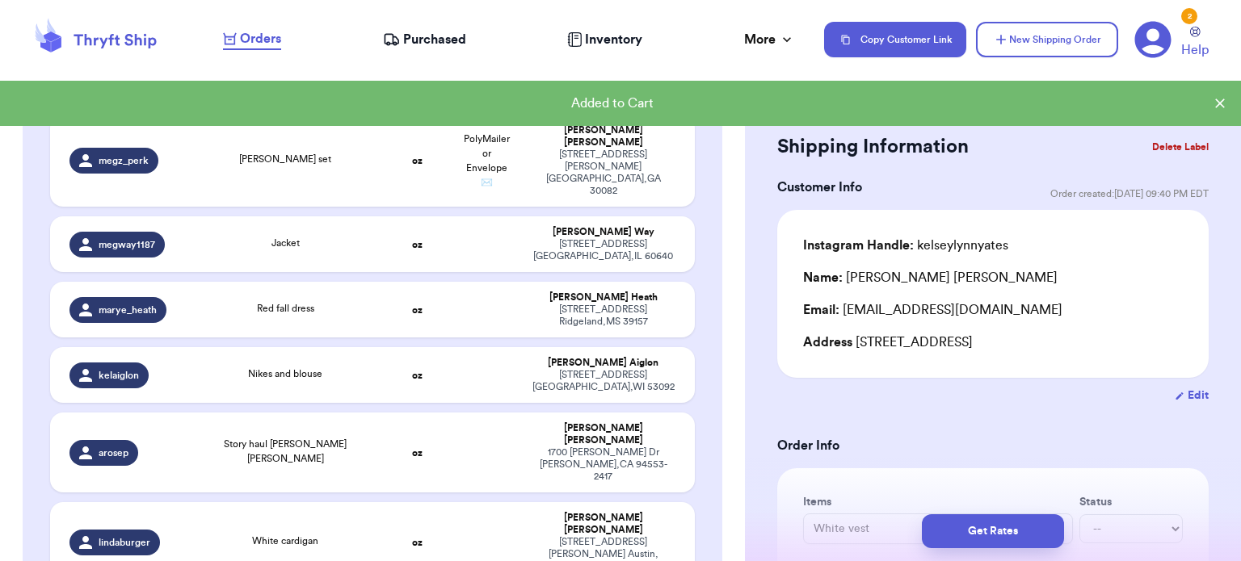
scroll to position [972, 0]
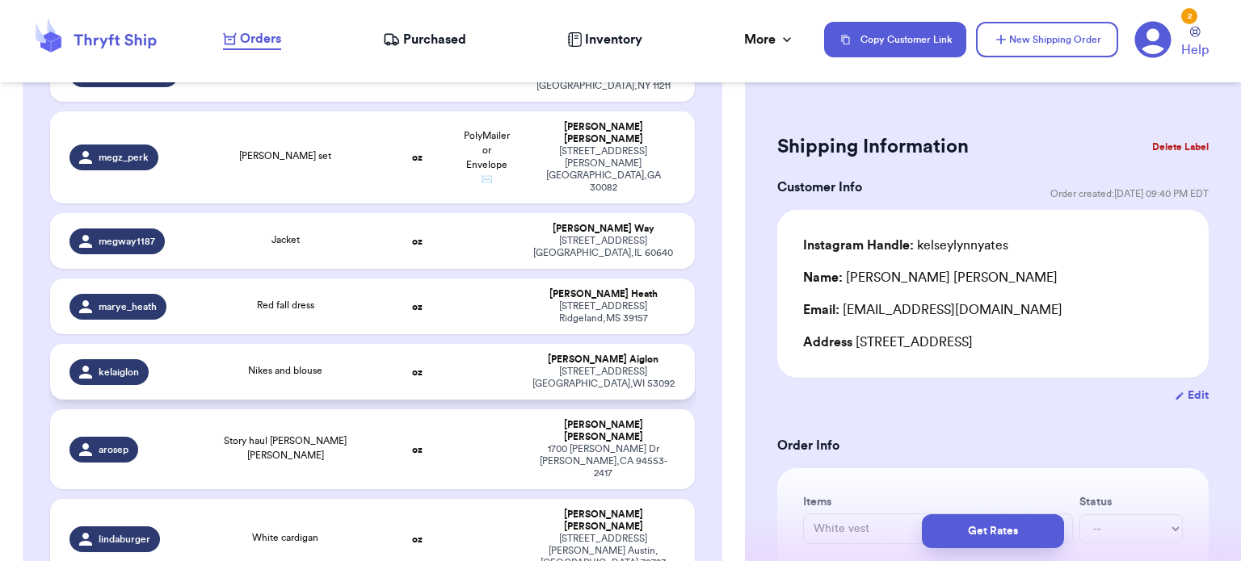
click at [415, 344] on td "oz" at bounding box center [417, 372] width 69 height 56
type input "Nikes and blouse"
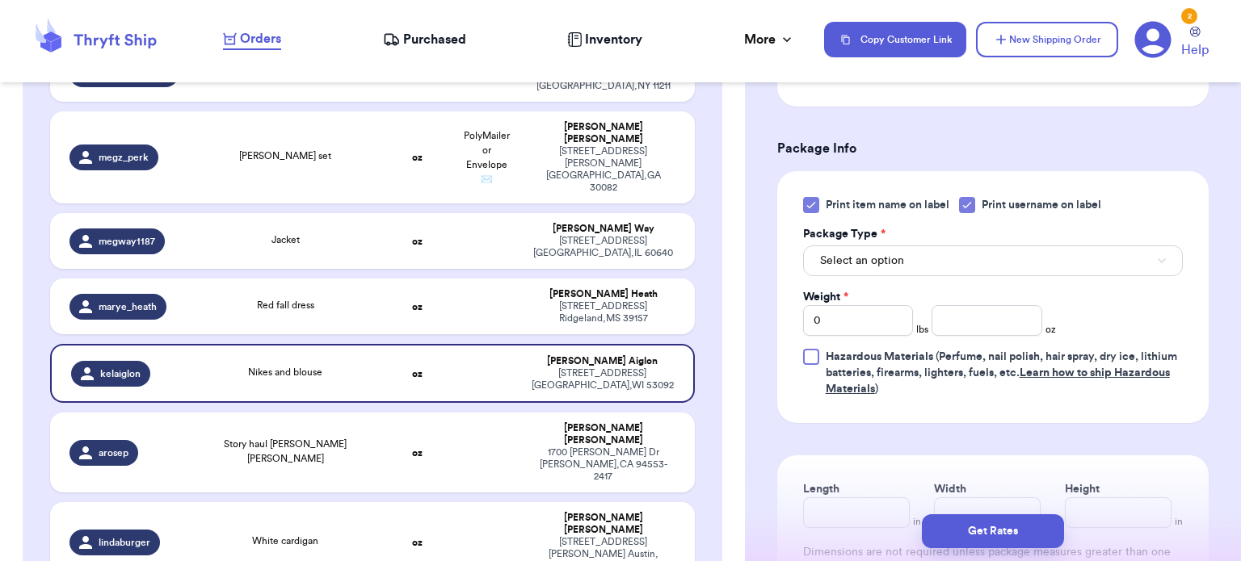
scroll to position [640, 0]
click at [813, 203] on icon at bounding box center [810, 202] width 13 height 13
click at [0, 0] on input "Print item name on label" at bounding box center [0, 0] width 0 height 0
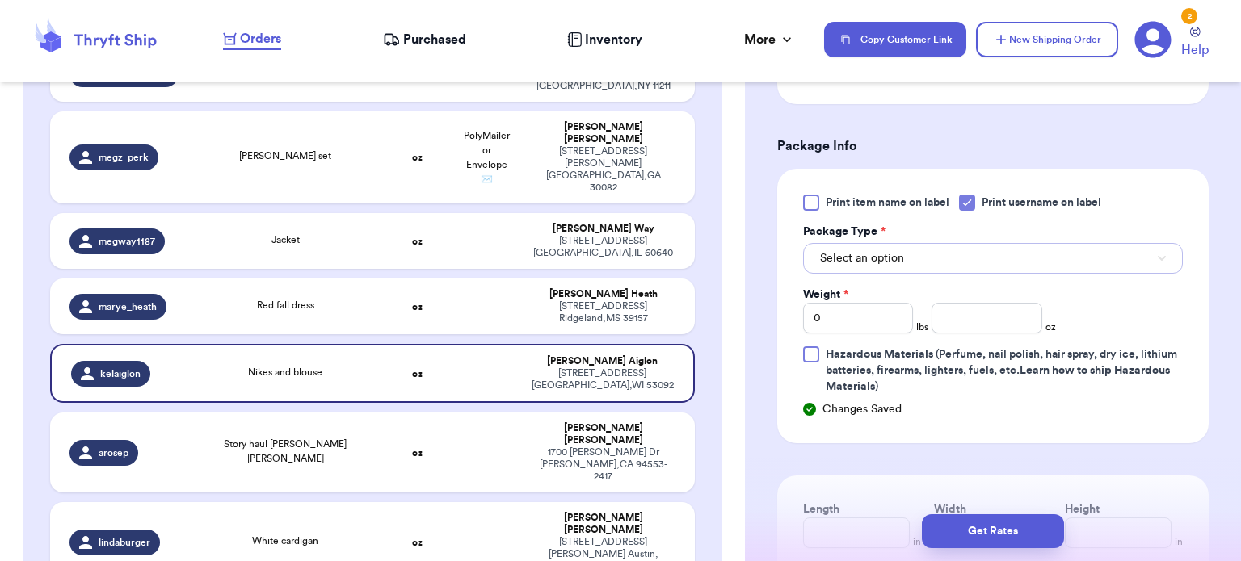
click at [863, 250] on span "Select an option" at bounding box center [862, 258] width 84 height 16
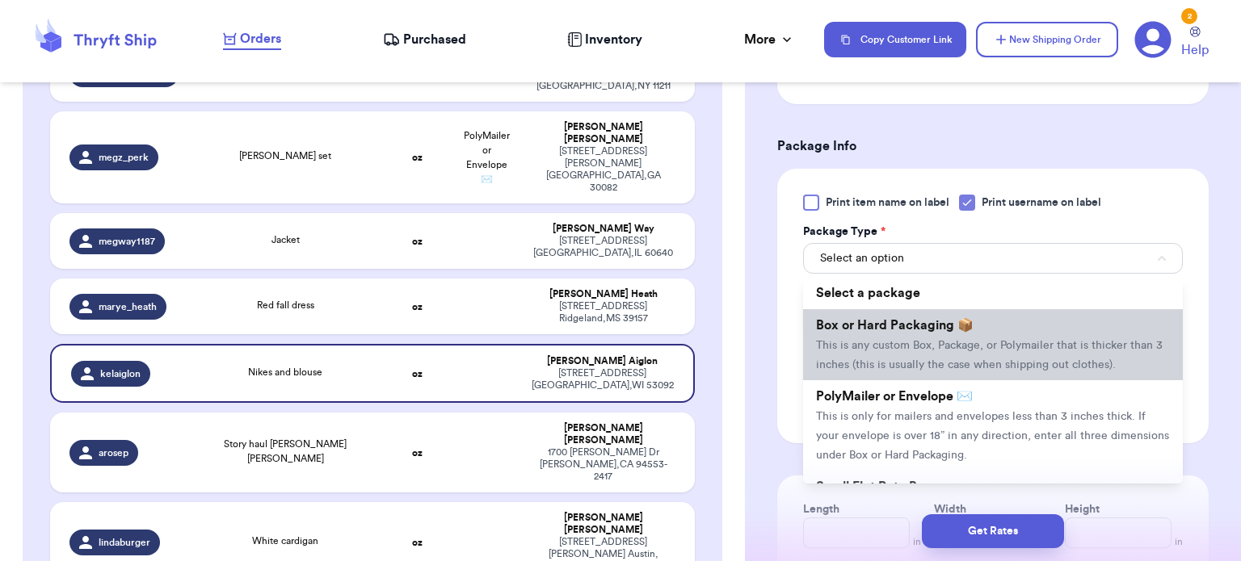
click at [908, 331] on li "Box or Hard Packaging 📦 This is any custom Box, Package, or Polymailer that is …" at bounding box center [993, 344] width 380 height 71
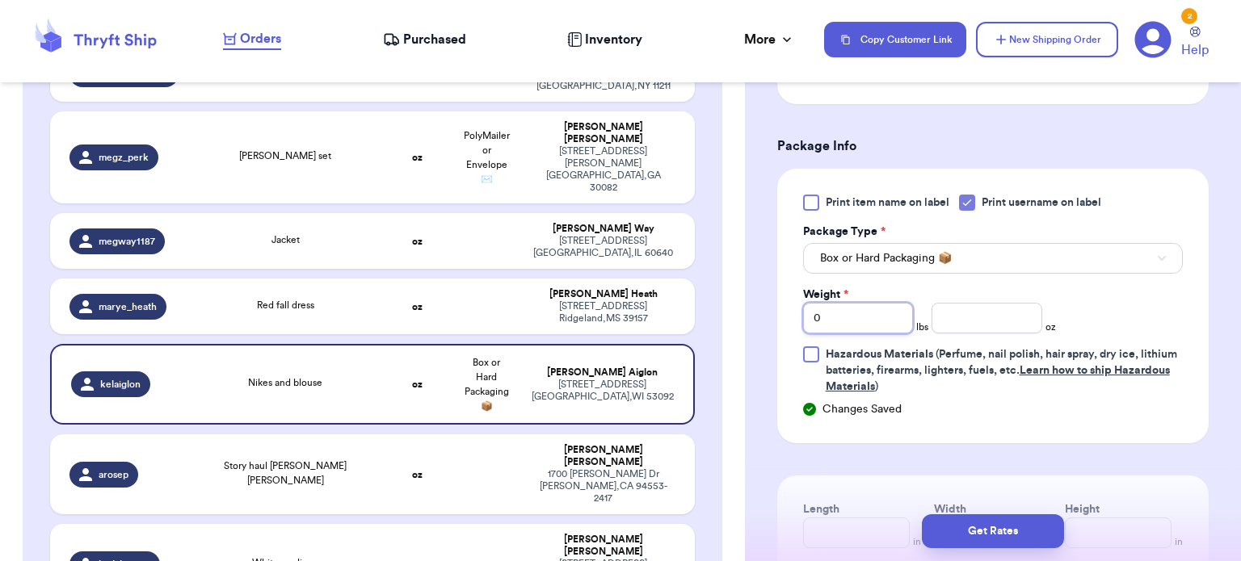
click at [866, 329] on input "0" at bounding box center [858, 318] width 111 height 31
type input "3"
click at [981, 309] on input "number" at bounding box center [986, 318] width 111 height 31
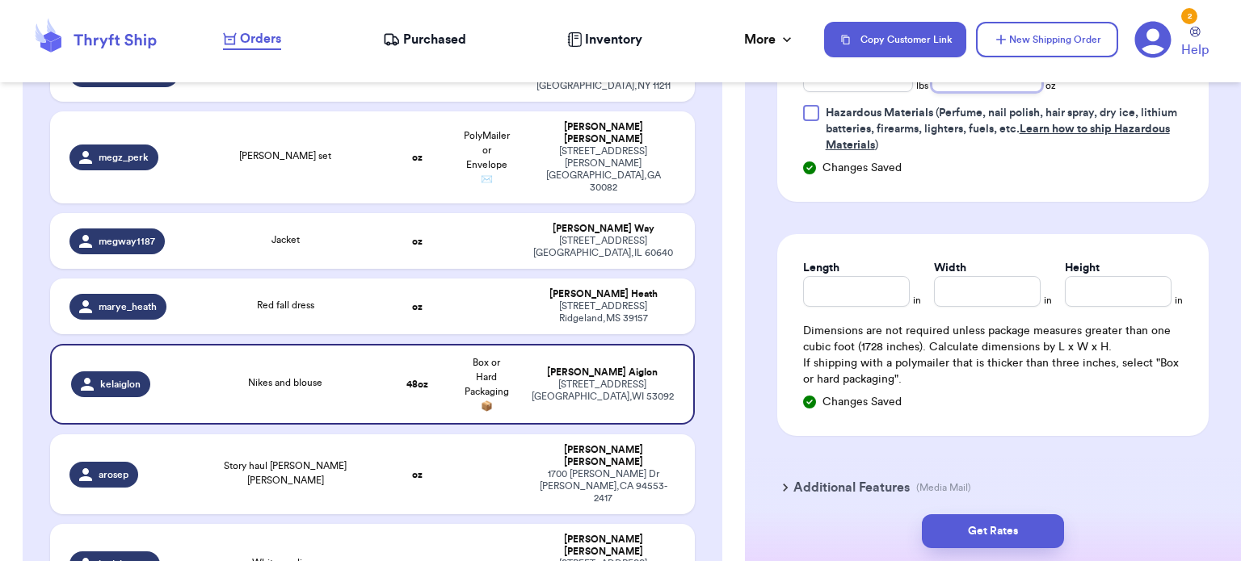
scroll to position [921, 0]
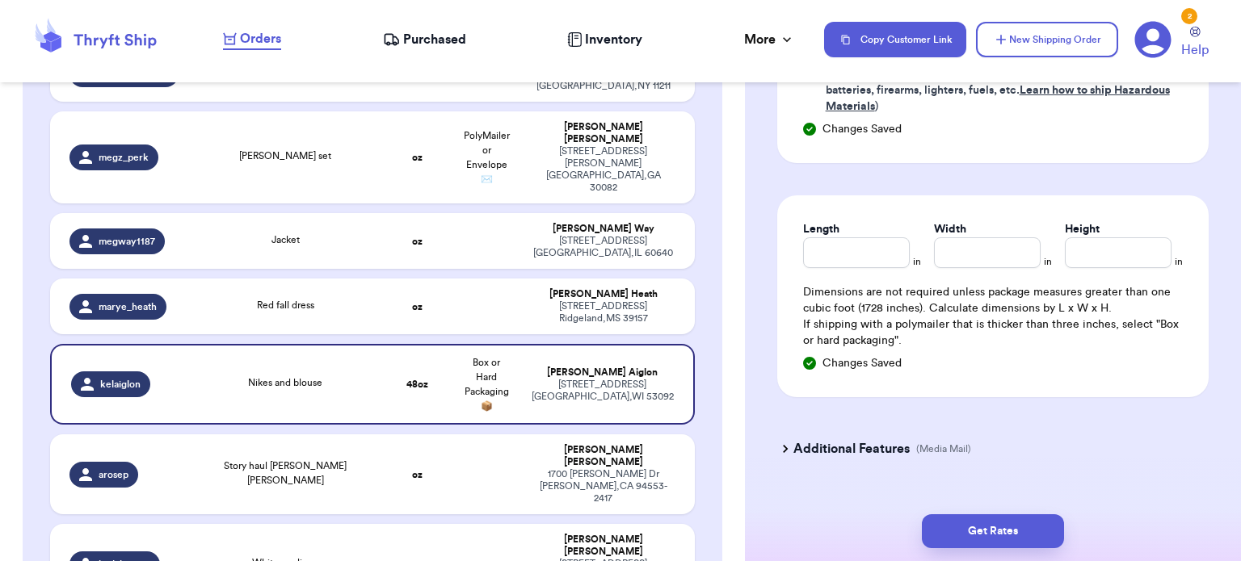
type input "15"
click at [863, 247] on input "Length" at bounding box center [856, 252] width 107 height 31
type input "18"
click at [939, 262] on input "Width *" at bounding box center [987, 252] width 107 height 31
type input "14"
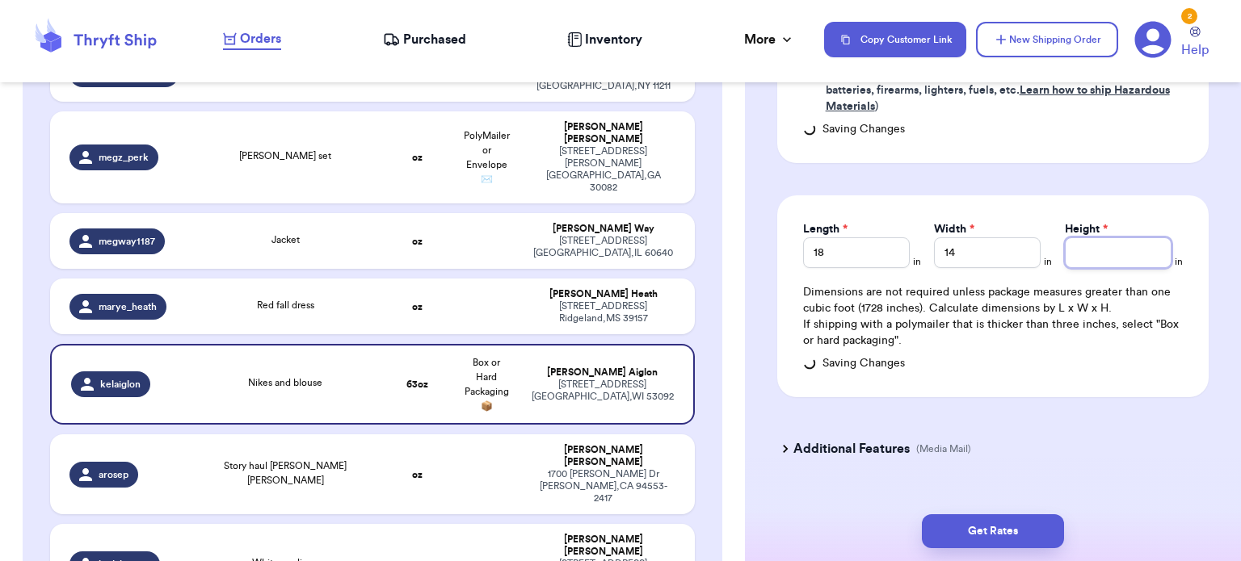
click at [1116, 246] on input "Height *" at bounding box center [1118, 252] width 107 height 31
type input "6"
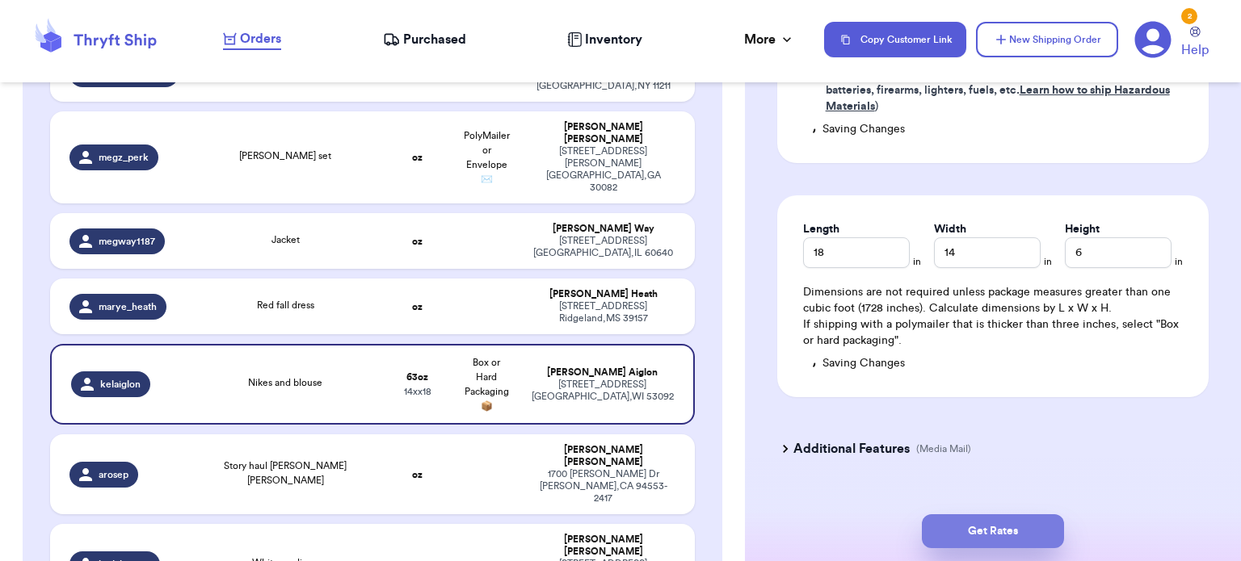
click at [1014, 525] on button "Get Rates" at bounding box center [993, 531] width 142 height 34
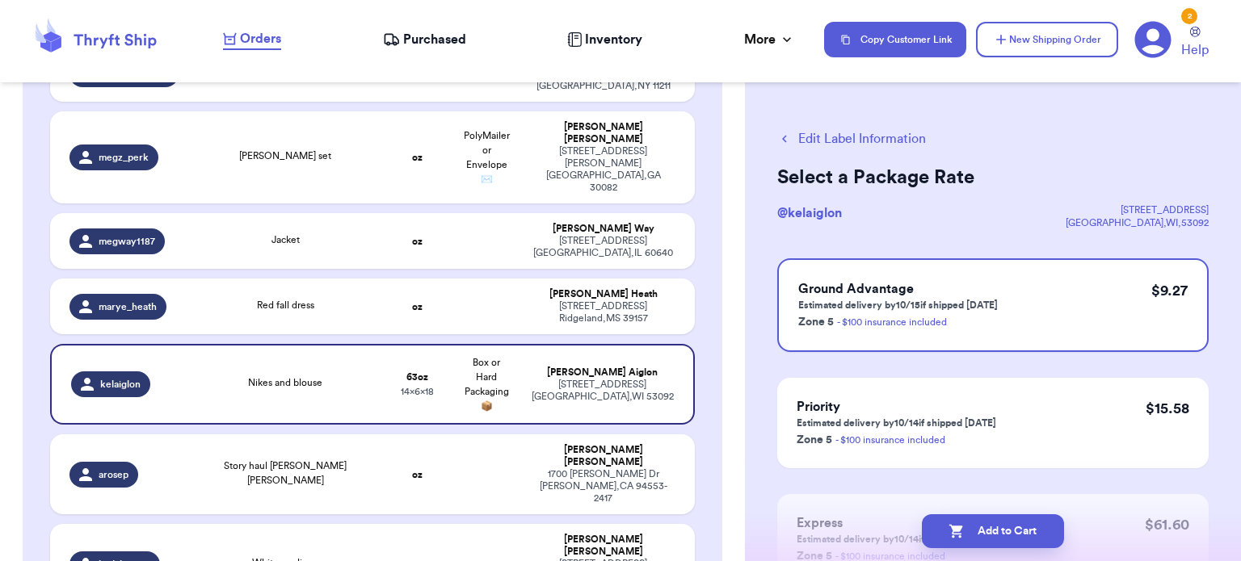
click at [1014, 525] on button "Add to Cart" at bounding box center [993, 531] width 142 height 34
checkbox input "true"
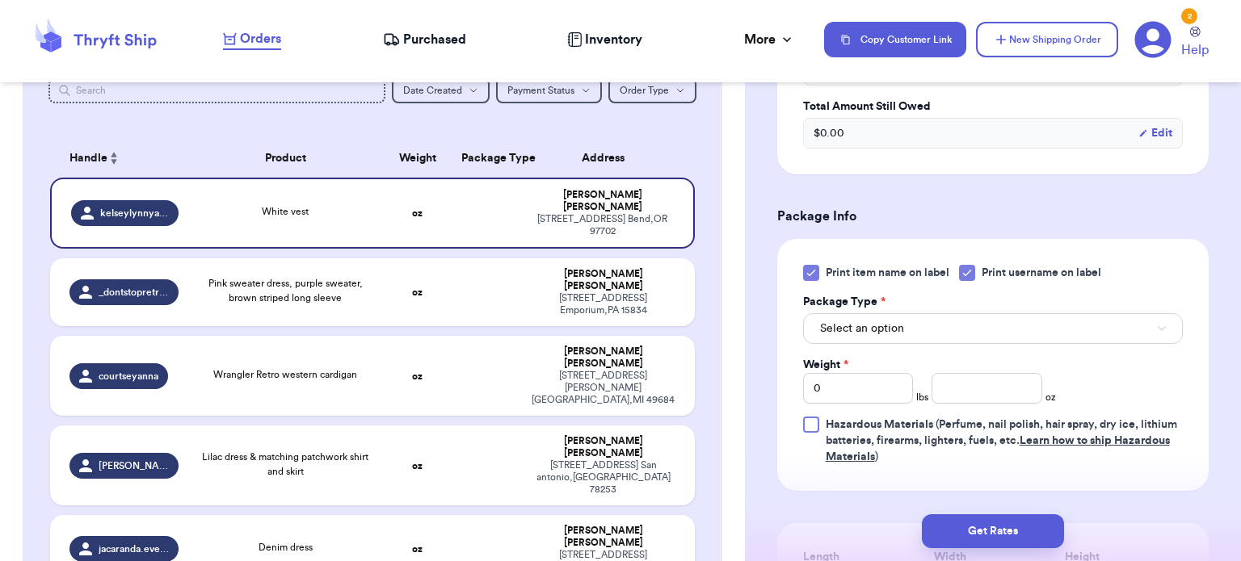
scroll to position [595, 0]
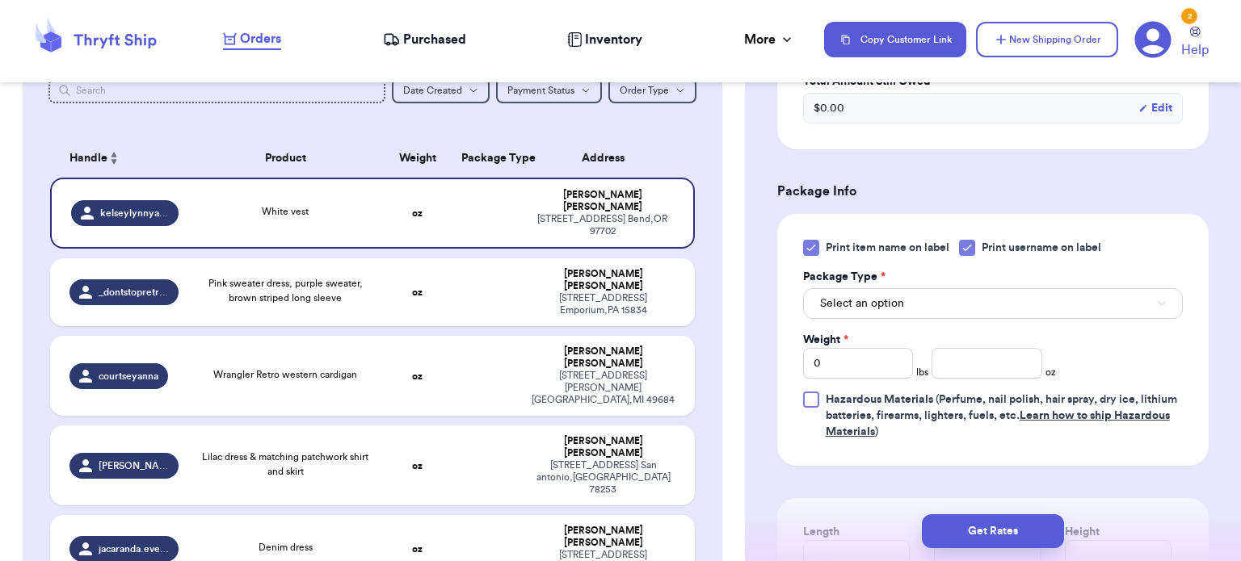
click at [804, 244] on icon at bounding box center [810, 247] width 13 height 13
click at [0, 0] on input "Print item name on label" at bounding box center [0, 0] width 0 height 0
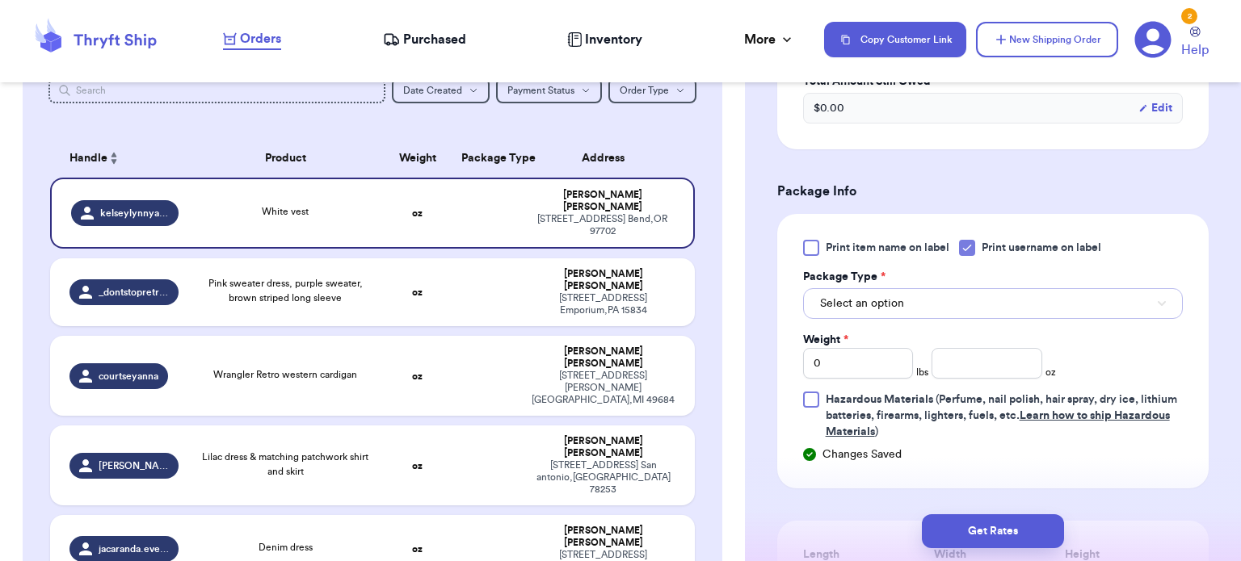
click at [895, 305] on span "Select an option" at bounding box center [862, 304] width 84 height 16
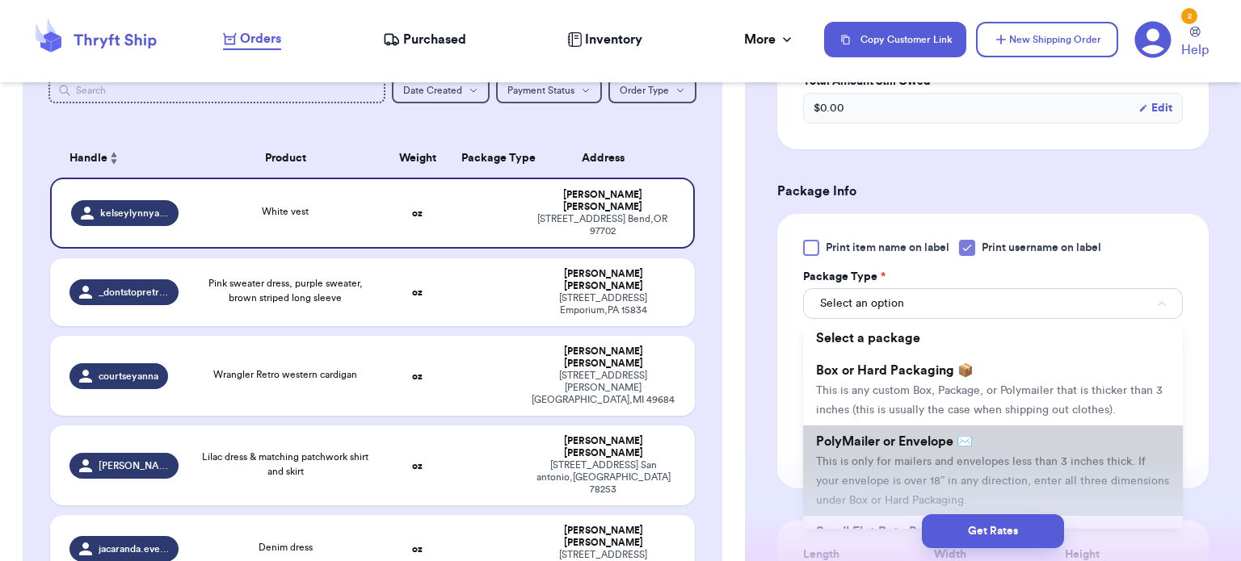
click at [938, 456] on span "This is only for mailers and envelopes less than 3 inches thick. If your envelo…" at bounding box center [992, 481] width 353 height 50
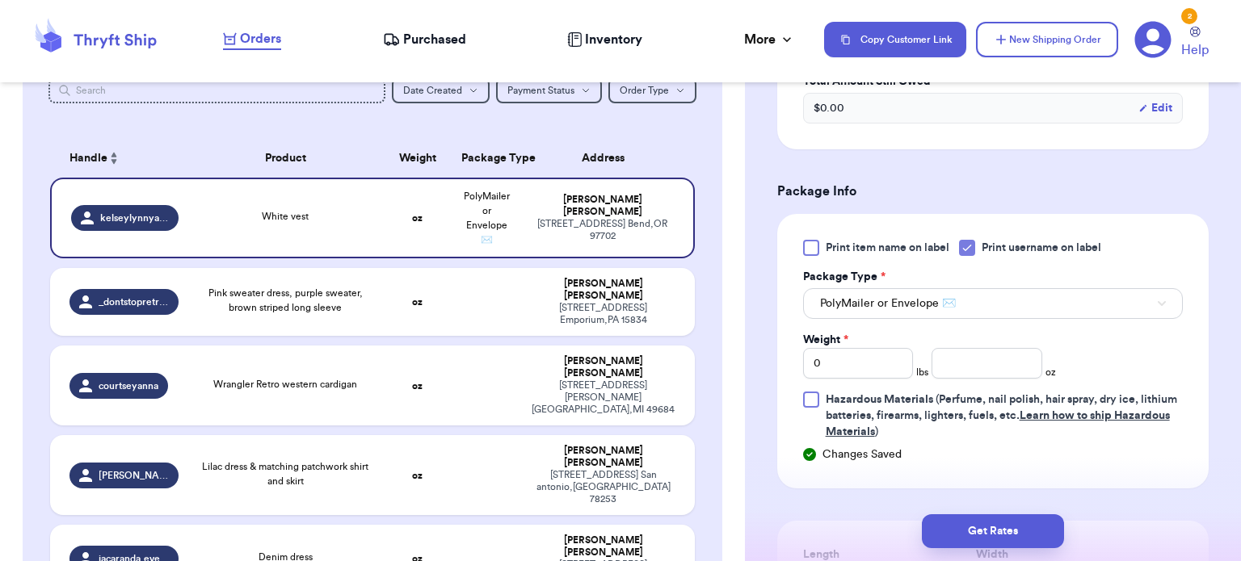
scroll to position [718, 0]
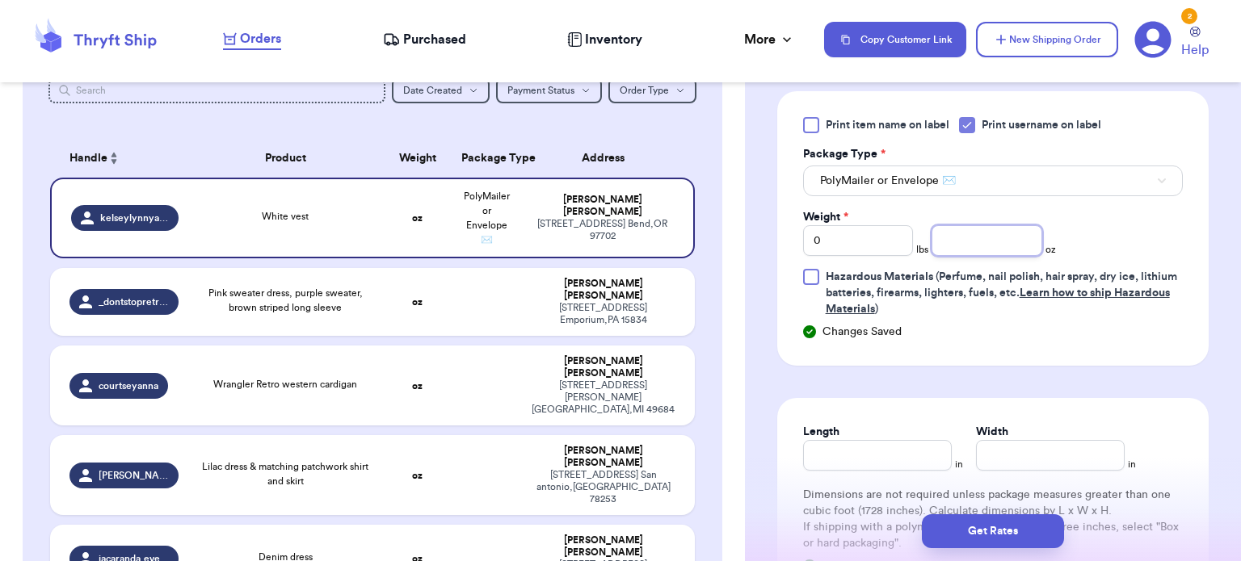
click at [997, 238] on input "number" at bounding box center [986, 240] width 111 height 31
type input "10"
click at [897, 443] on input "Length" at bounding box center [877, 455] width 149 height 31
type input "12"
click at [1048, 460] on input "Width *" at bounding box center [1050, 455] width 149 height 31
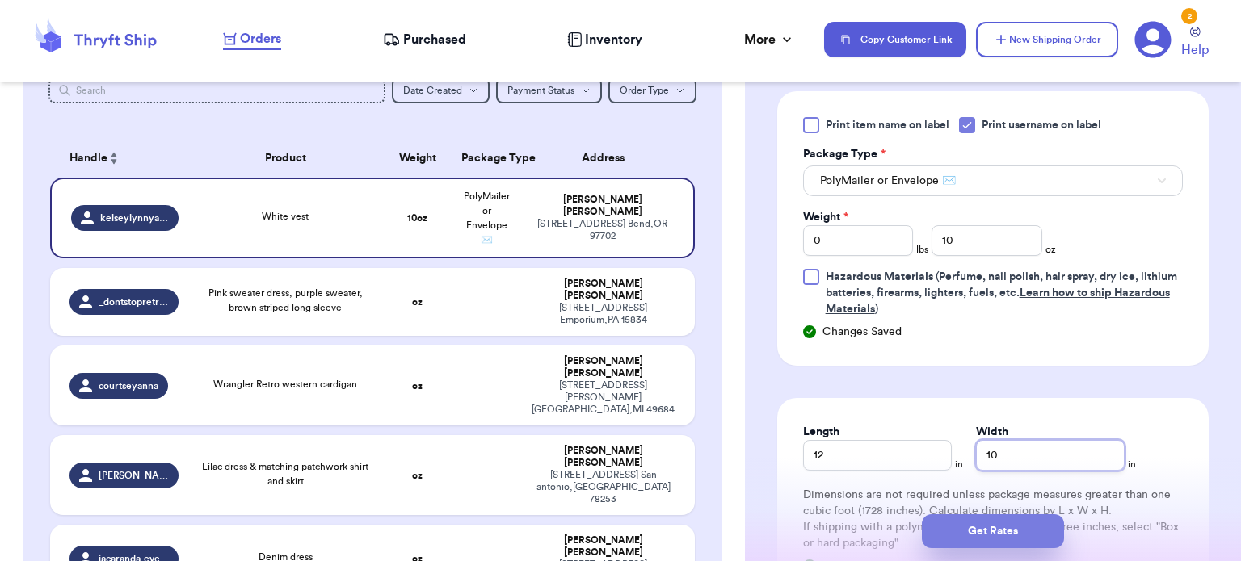
type input "10"
click at [1002, 545] on button "Get Rates" at bounding box center [993, 531] width 142 height 34
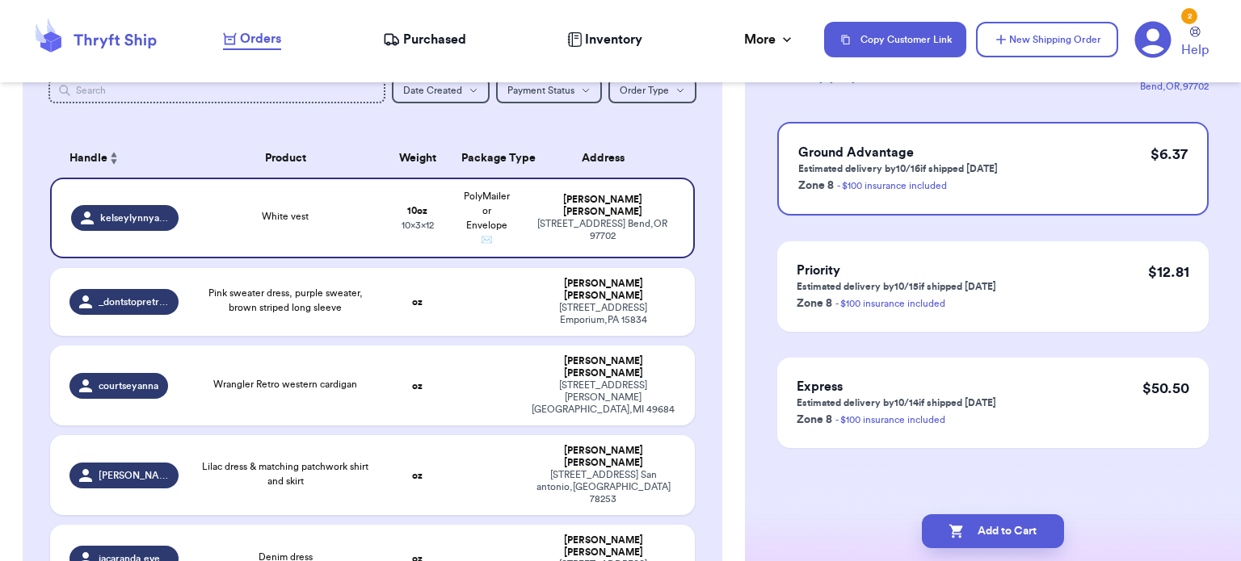
scroll to position [0, 0]
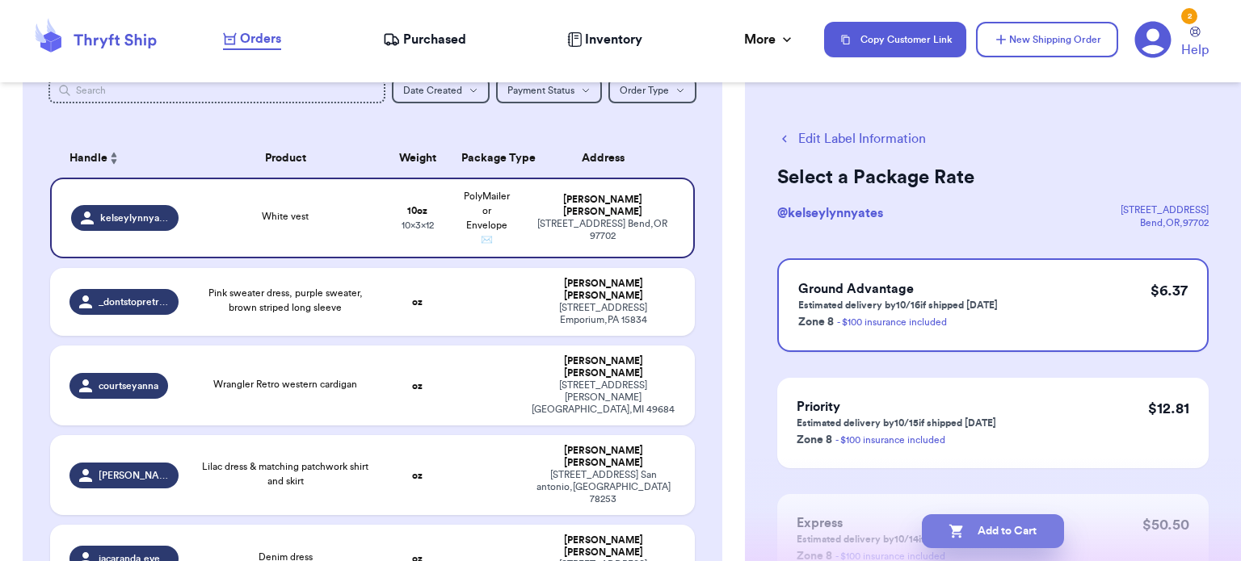
click at [996, 527] on button "Add to Cart" at bounding box center [993, 531] width 142 height 34
checkbox input "true"
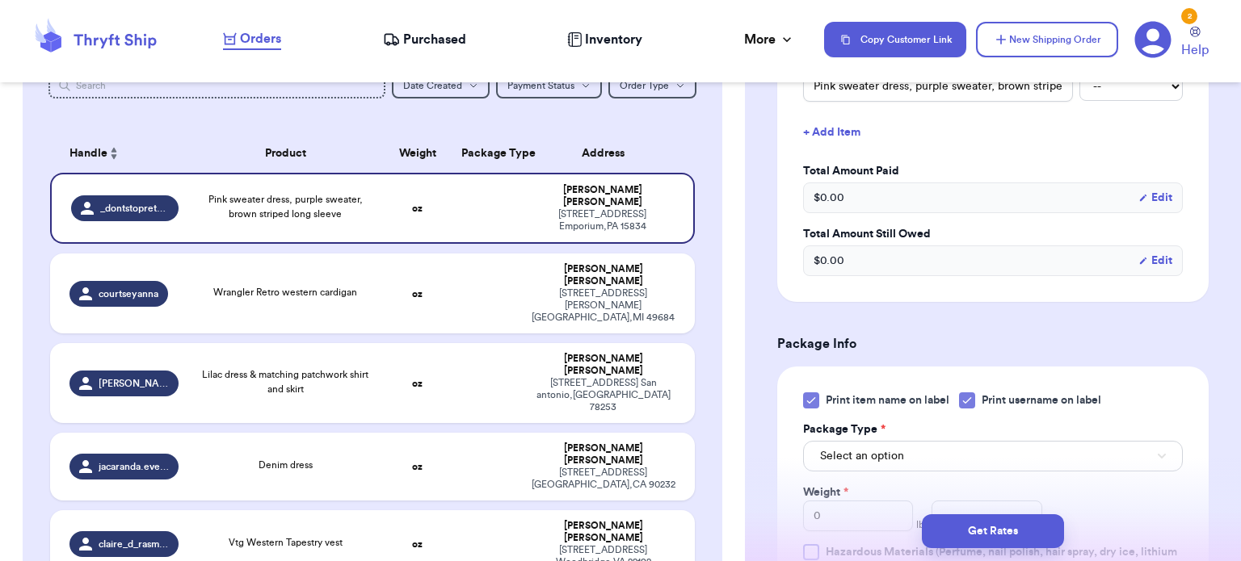
scroll to position [517, 0]
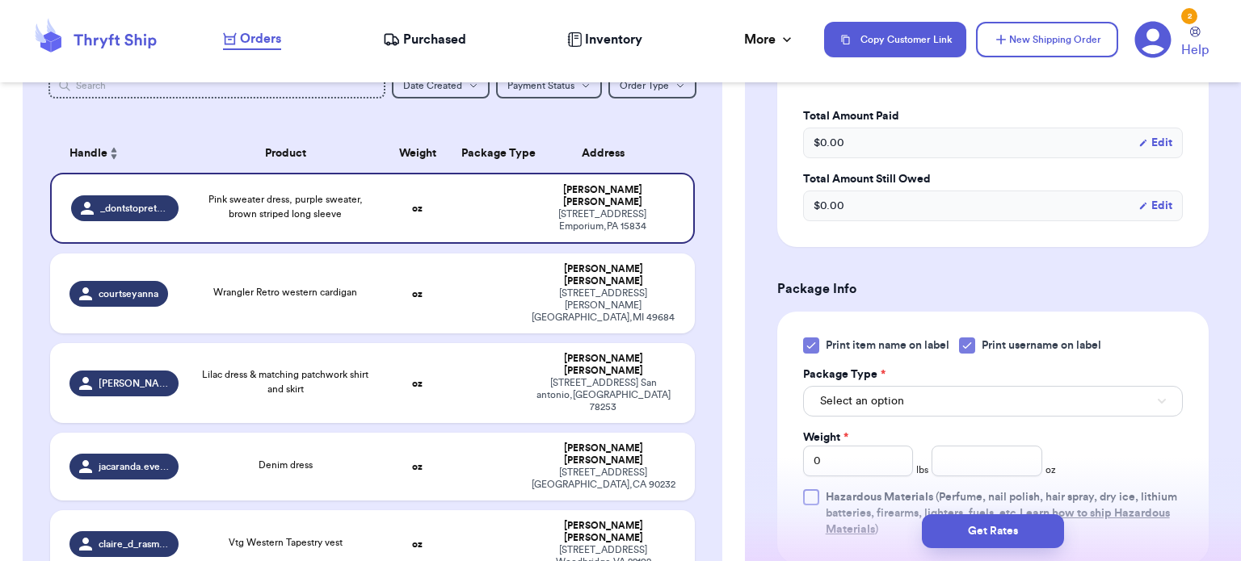
click at [809, 339] on icon at bounding box center [810, 345] width 13 height 13
click at [0, 0] on input "Print item name on label" at bounding box center [0, 0] width 0 height 0
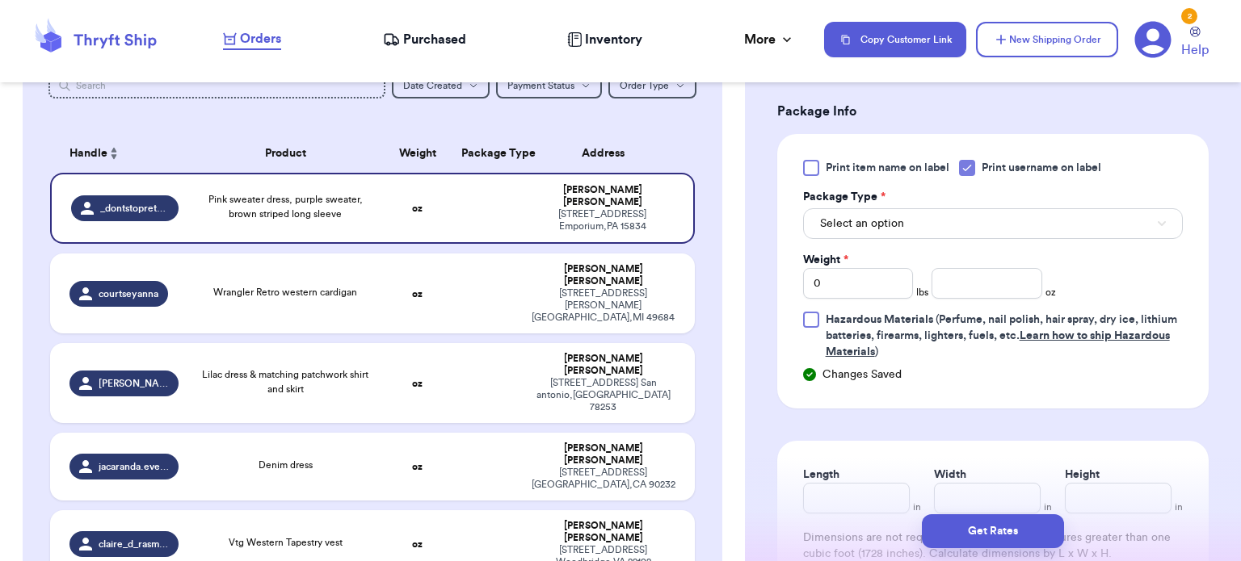
scroll to position [708, 0]
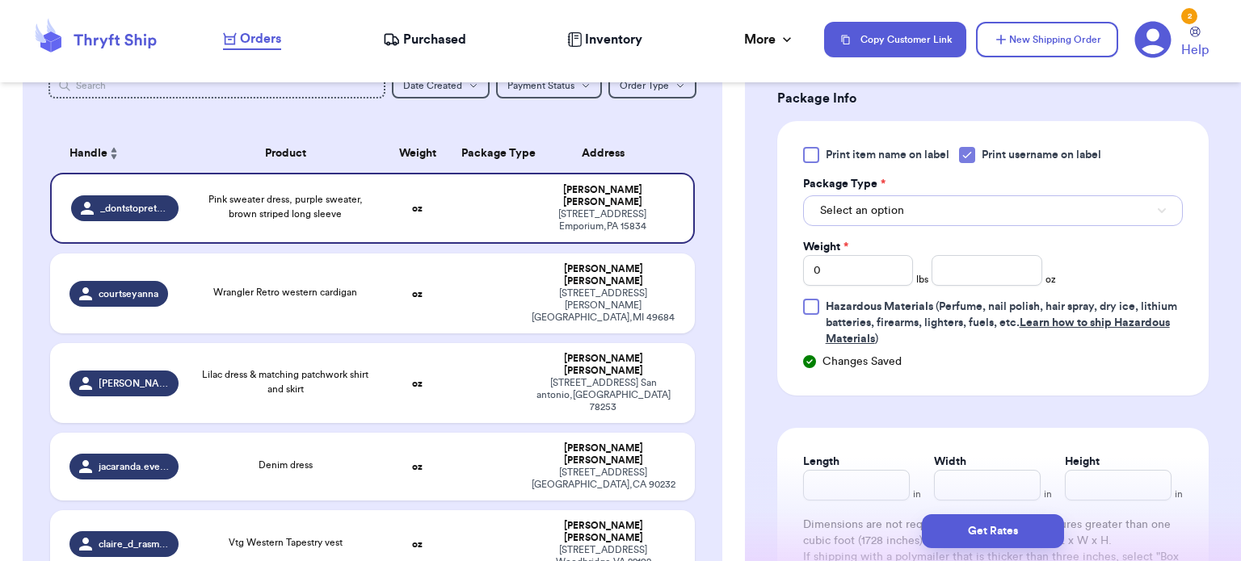
click at [1050, 196] on button "Select an option" at bounding box center [993, 210] width 380 height 31
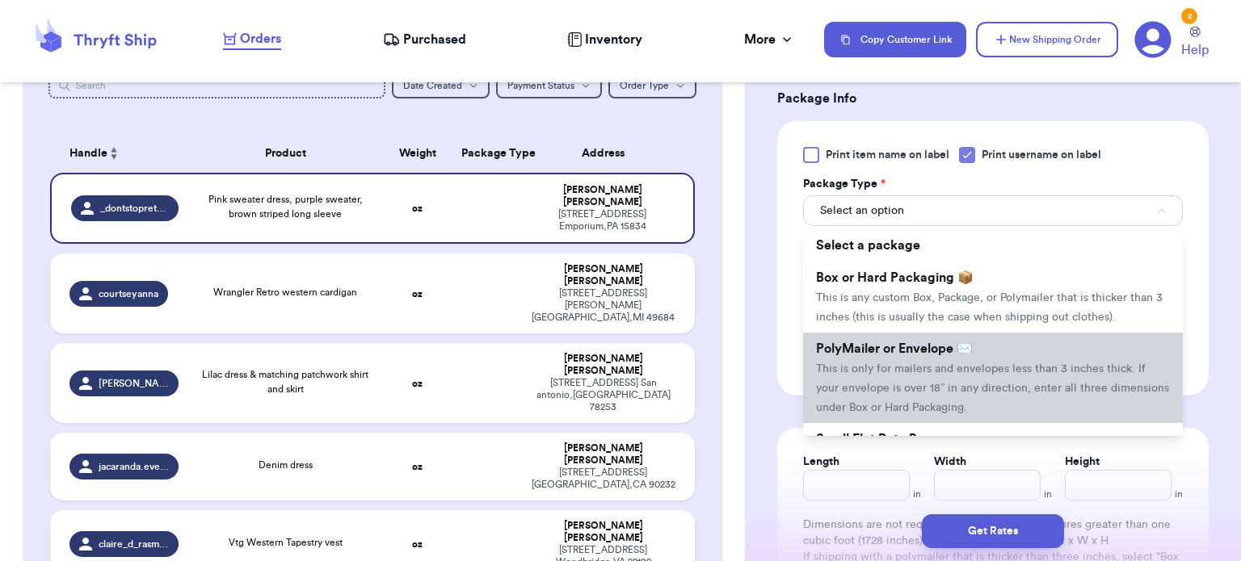
click at [1063, 363] on span "This is only for mailers and envelopes less than 3 inches thick. If your envelo…" at bounding box center [992, 388] width 353 height 50
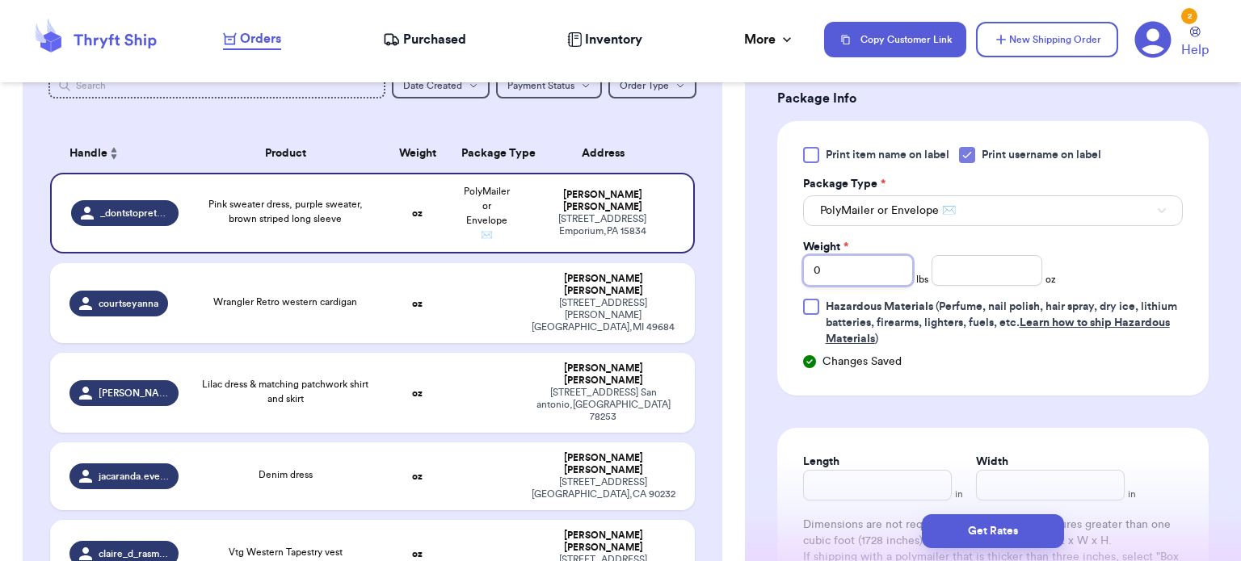
click at [843, 255] on input "0" at bounding box center [858, 270] width 111 height 31
type input "3"
click at [1002, 255] on input "number" at bounding box center [986, 270] width 111 height 31
type input "3"
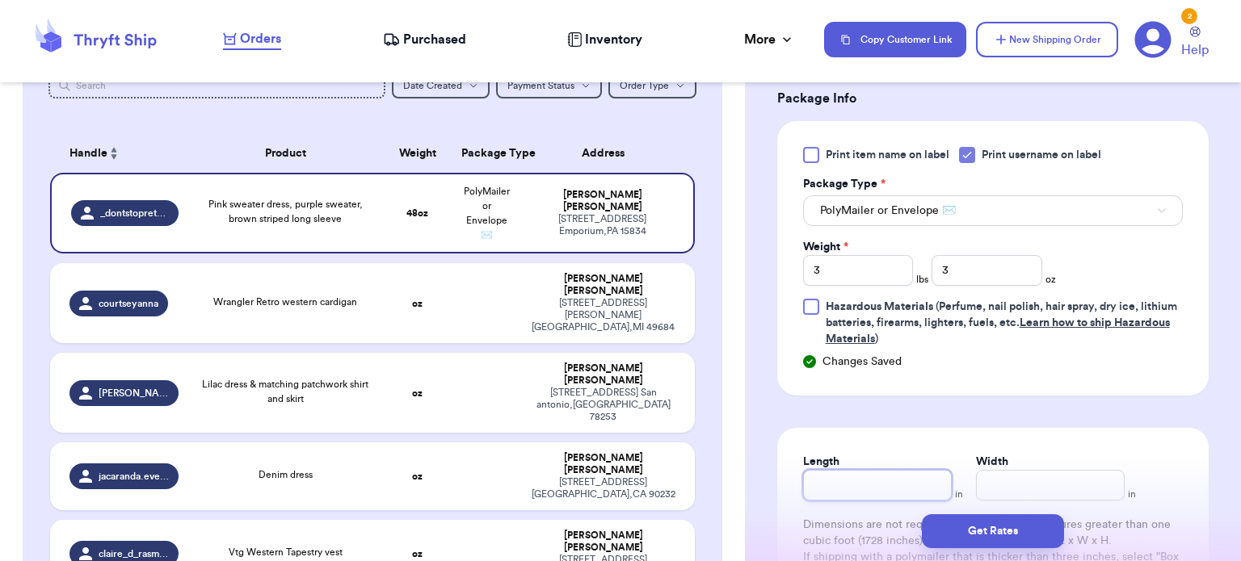
click at [855, 470] on input "Length" at bounding box center [877, 485] width 149 height 31
type input "16"
click at [1042, 470] on input "Width *" at bounding box center [1050, 485] width 149 height 31
type input "14"
click at [1040, 539] on button "Get Rates" at bounding box center [993, 531] width 142 height 34
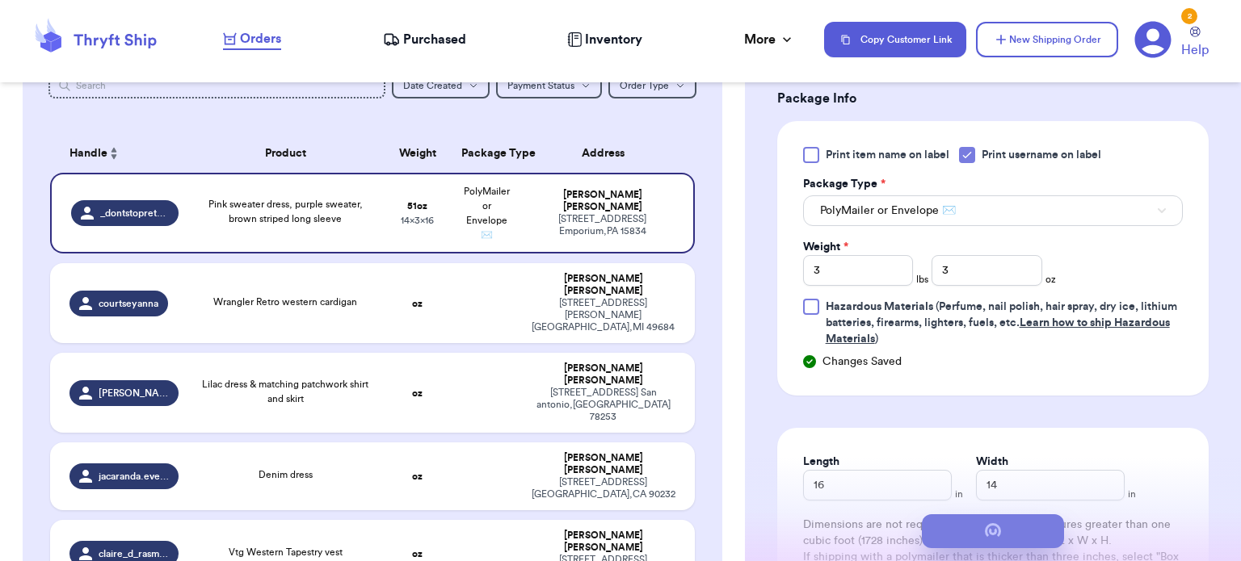
scroll to position [0, 0]
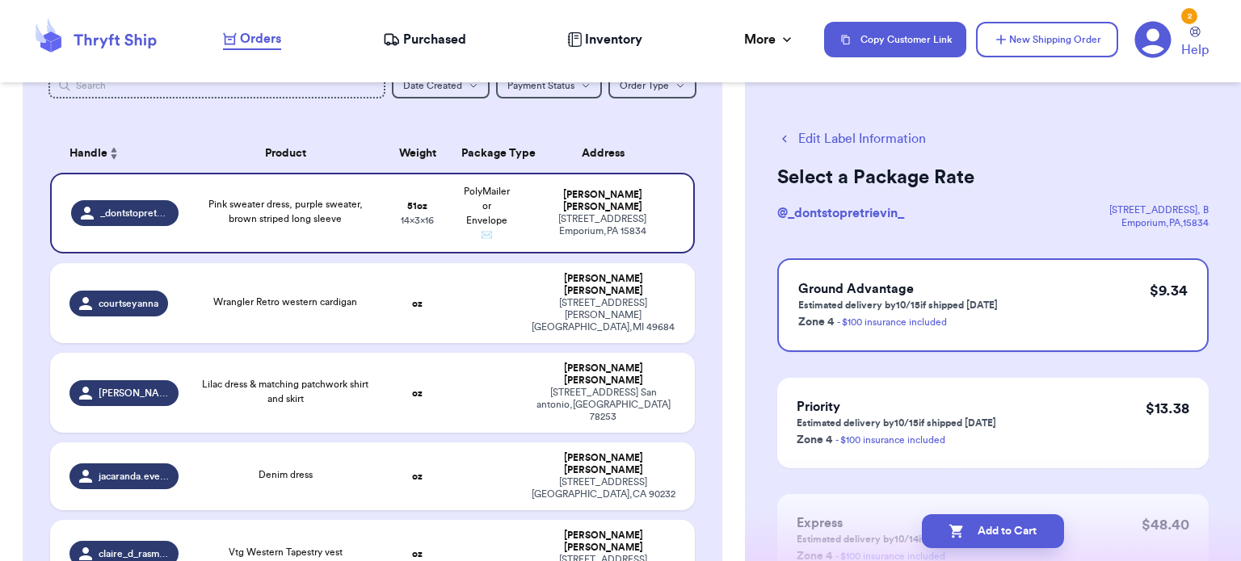
click at [1040, 539] on button "Add to Cart" at bounding box center [993, 531] width 142 height 34
checkbox input "true"
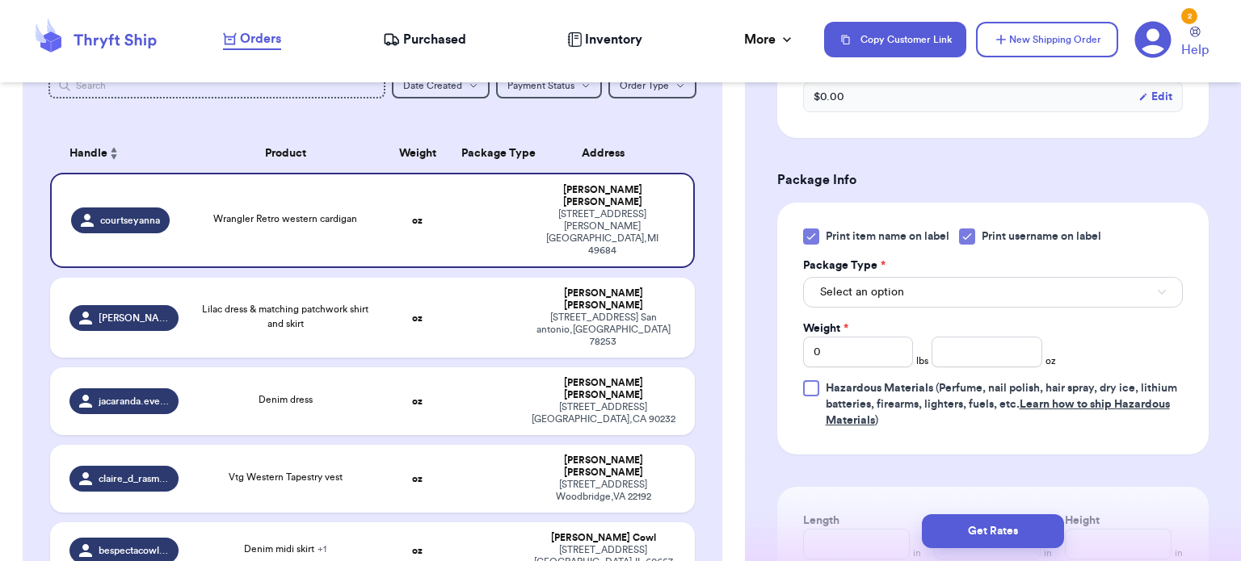
scroll to position [619, 0]
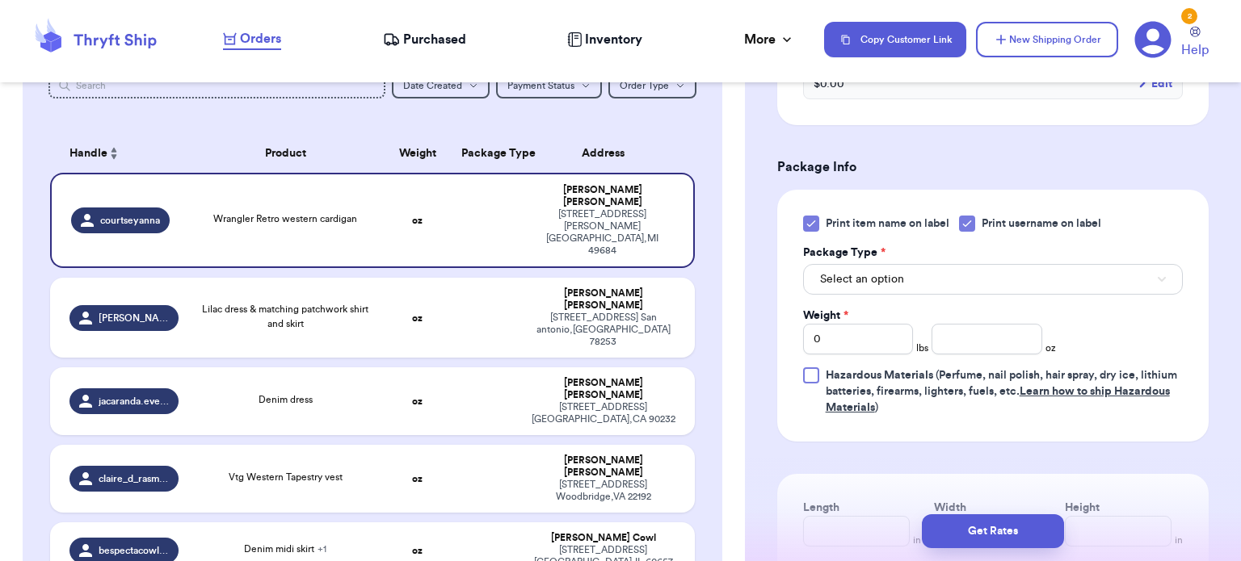
click at [808, 227] on icon at bounding box center [810, 223] width 13 height 13
click at [0, 0] on input "Print item name on label" at bounding box center [0, 0] width 0 height 0
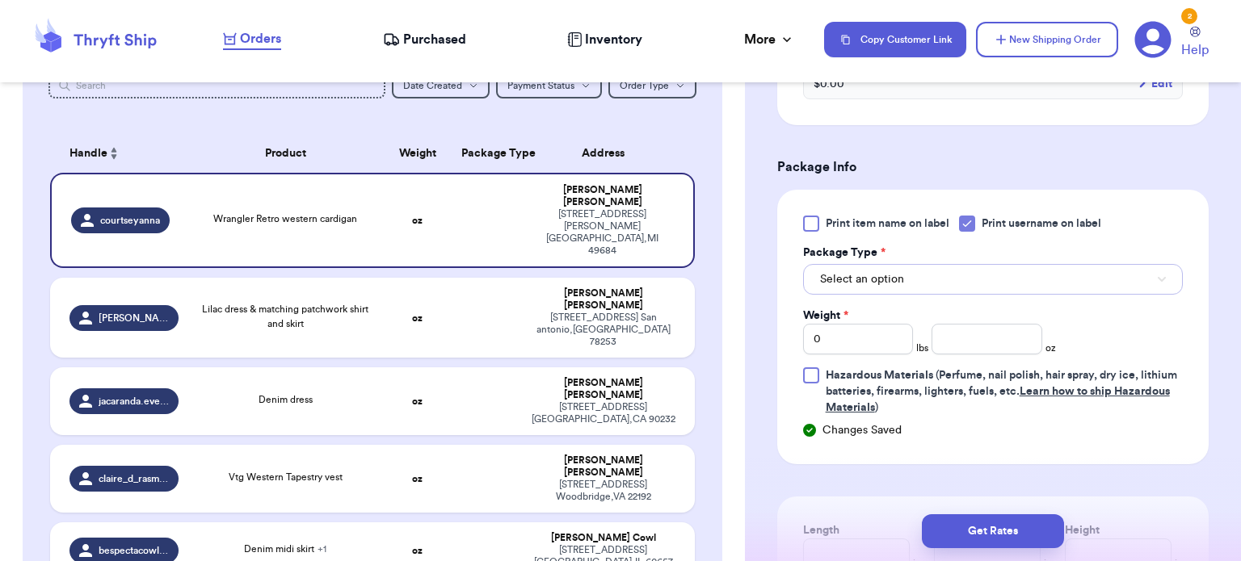
click at [929, 289] on button "Select an option" at bounding box center [993, 279] width 380 height 31
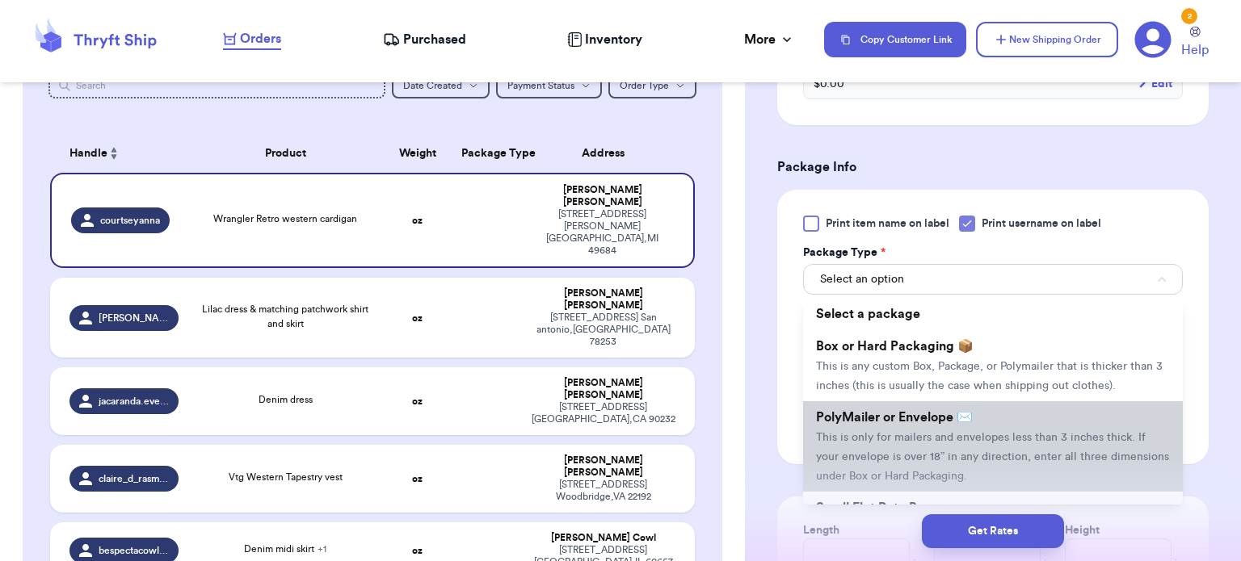
click at [955, 414] on span "PolyMailer or Envelope ✉️" at bounding box center [894, 417] width 157 height 13
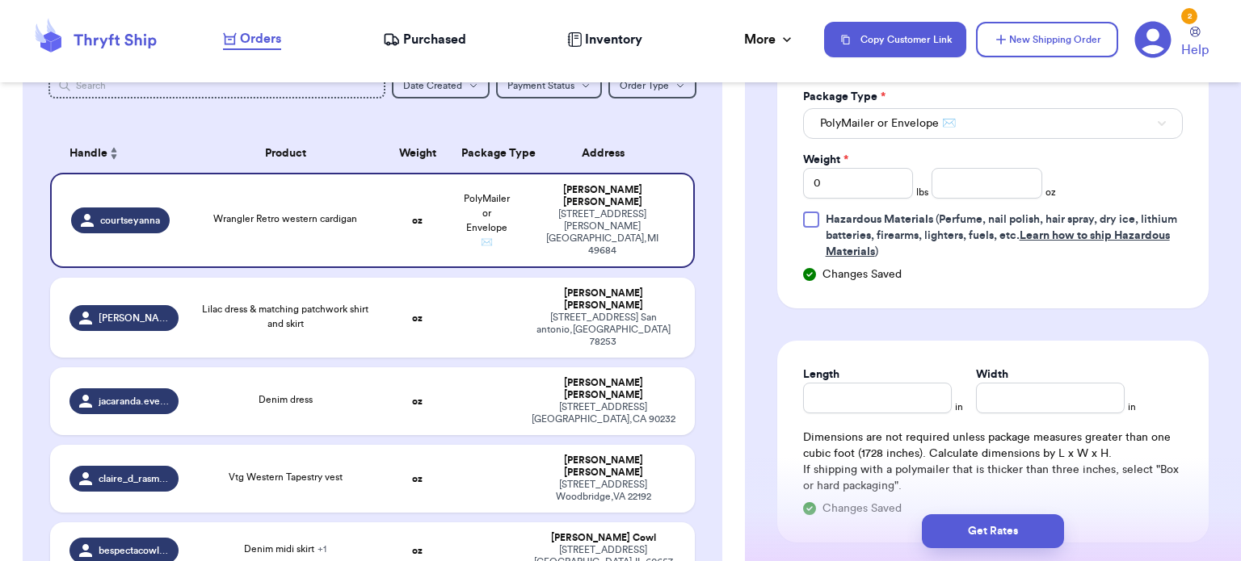
scroll to position [777, 0]
click at [893, 183] on input "0" at bounding box center [858, 181] width 111 height 31
type input "1"
click at [968, 180] on input "number" at bounding box center [986, 181] width 111 height 31
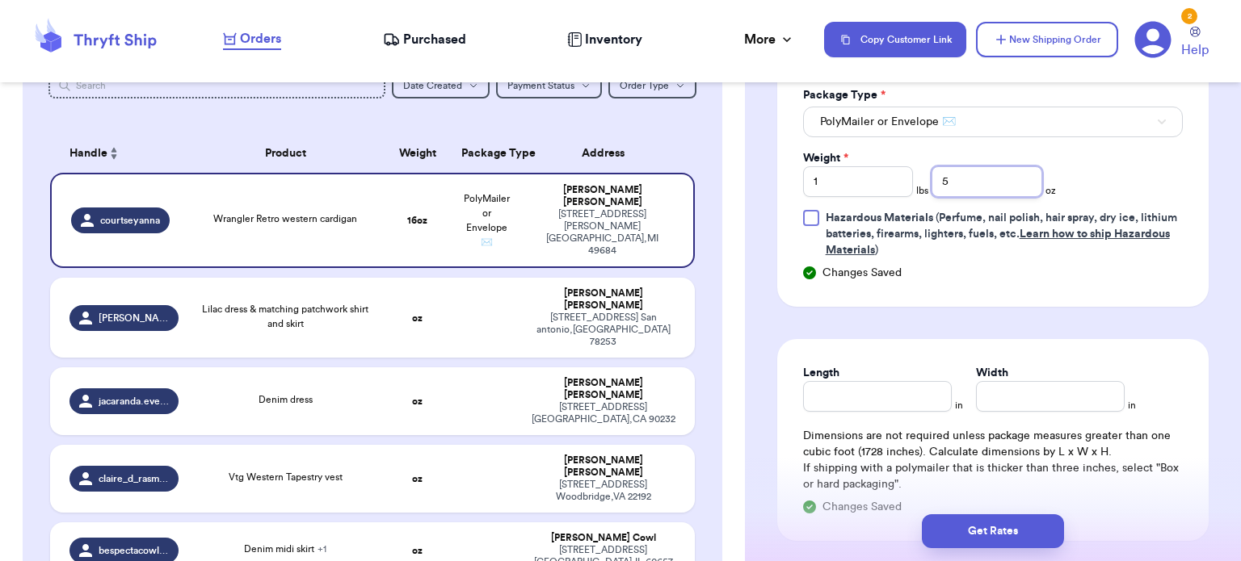
type input "5"
click at [832, 390] on input "Length" at bounding box center [877, 396] width 149 height 31
type input "14"
click at [992, 403] on input "Width *" at bounding box center [1050, 396] width 149 height 31
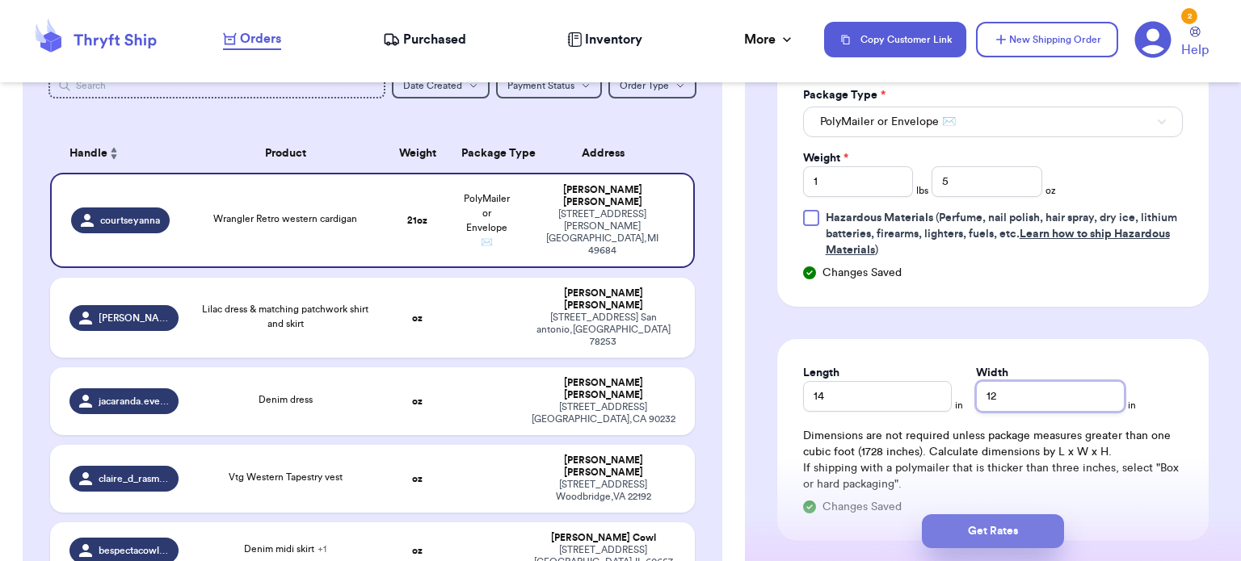
type input "12"
click at [998, 531] on button "Get Rates" at bounding box center [993, 531] width 142 height 34
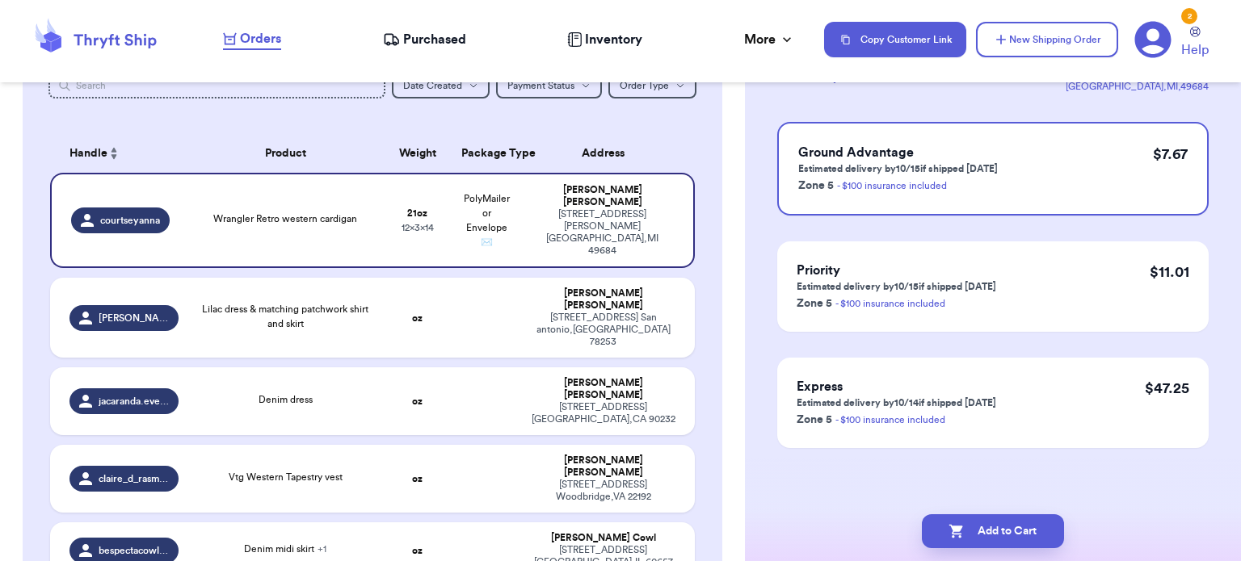
scroll to position [0, 0]
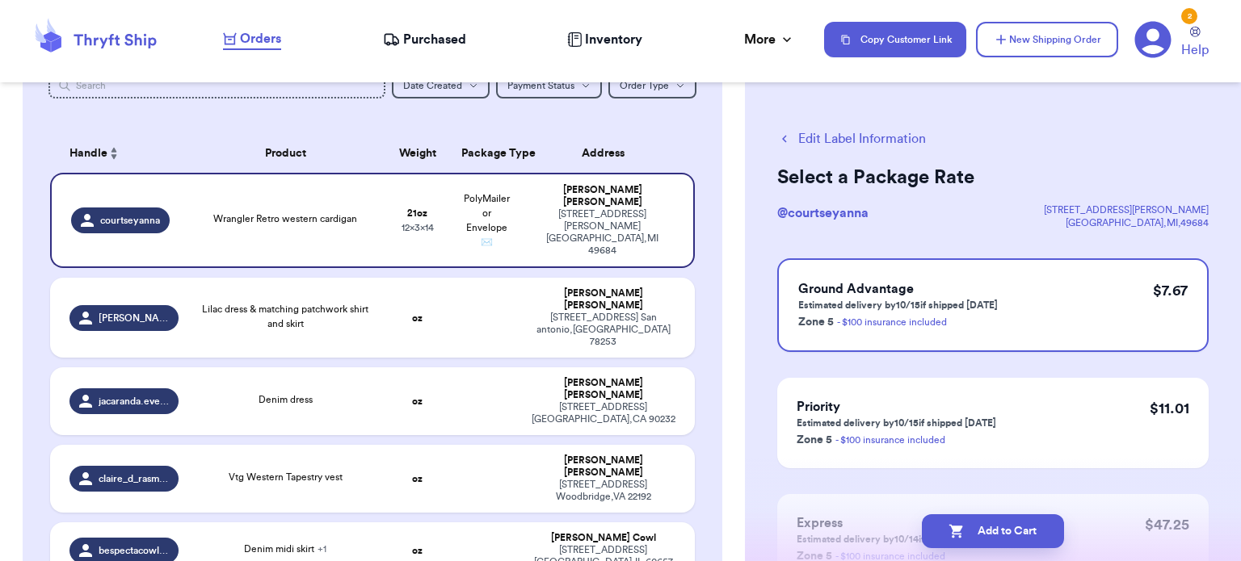
click at [998, 531] on button "Add to Cart" at bounding box center [993, 531] width 142 height 34
checkbox input "true"
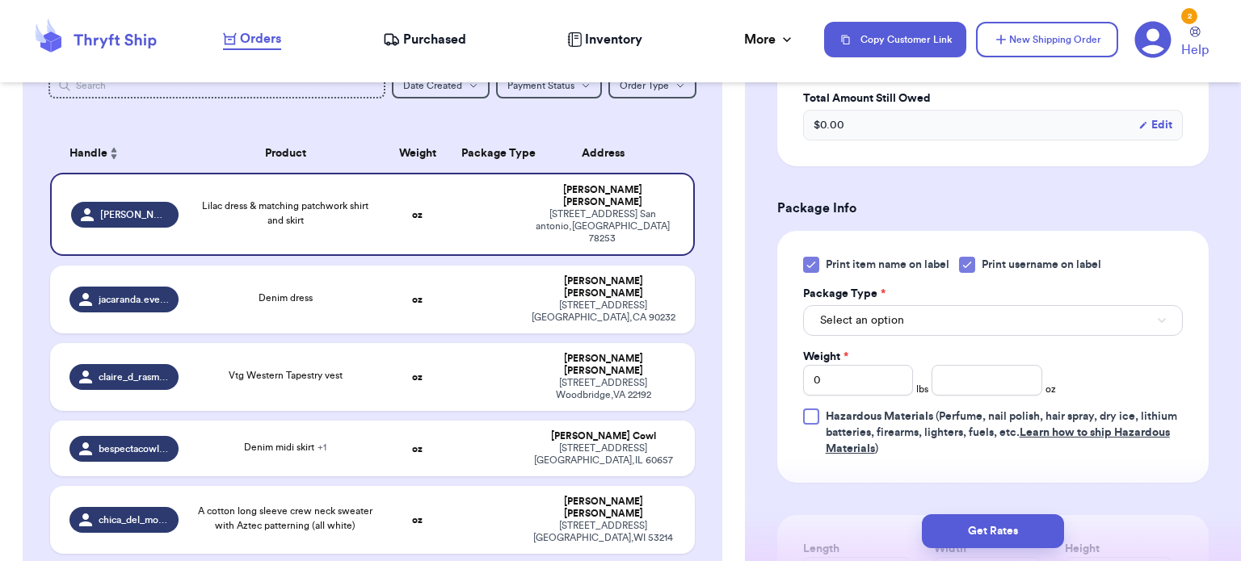
scroll to position [619, 0]
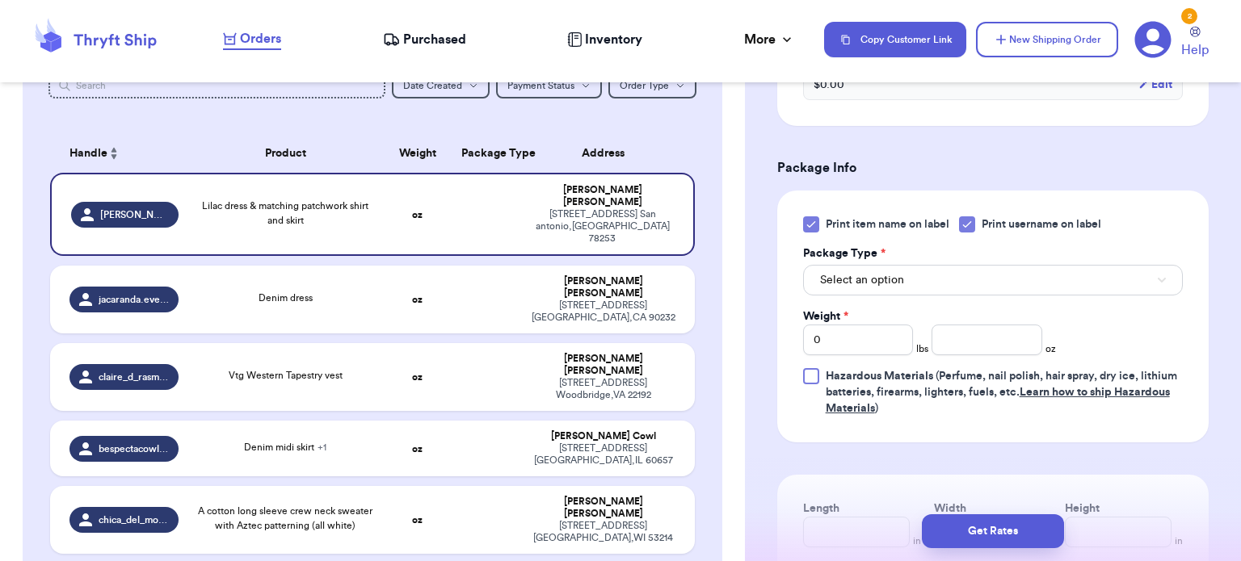
click at [812, 218] on icon at bounding box center [810, 224] width 13 height 13
click at [0, 0] on input "Print item name on label" at bounding box center [0, 0] width 0 height 0
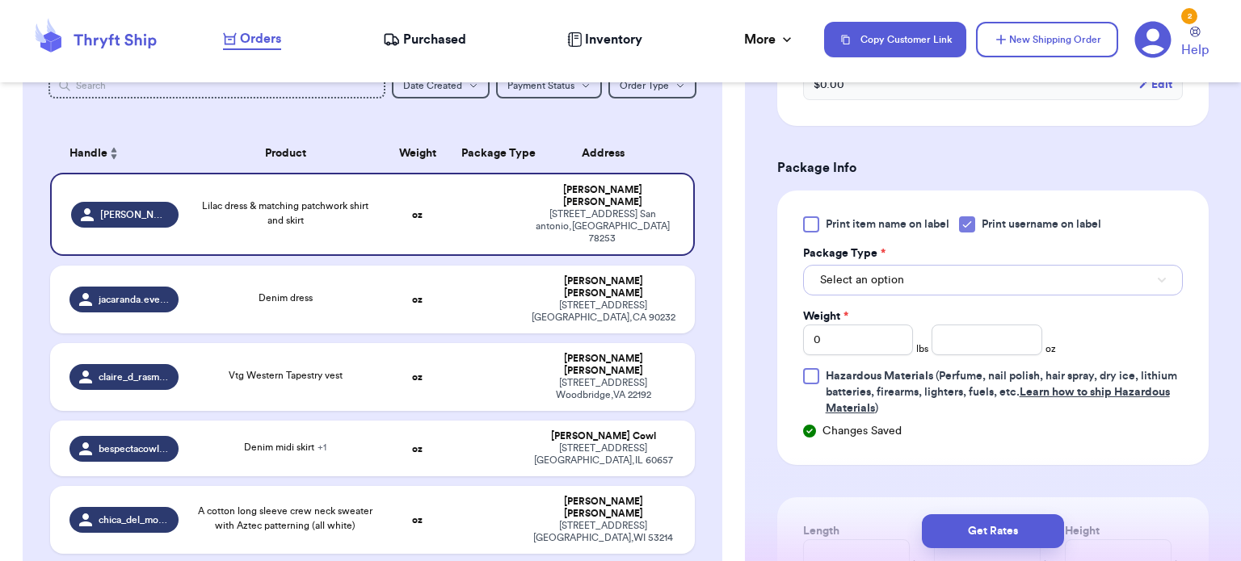
click at [902, 279] on button "Select an option" at bounding box center [993, 280] width 380 height 31
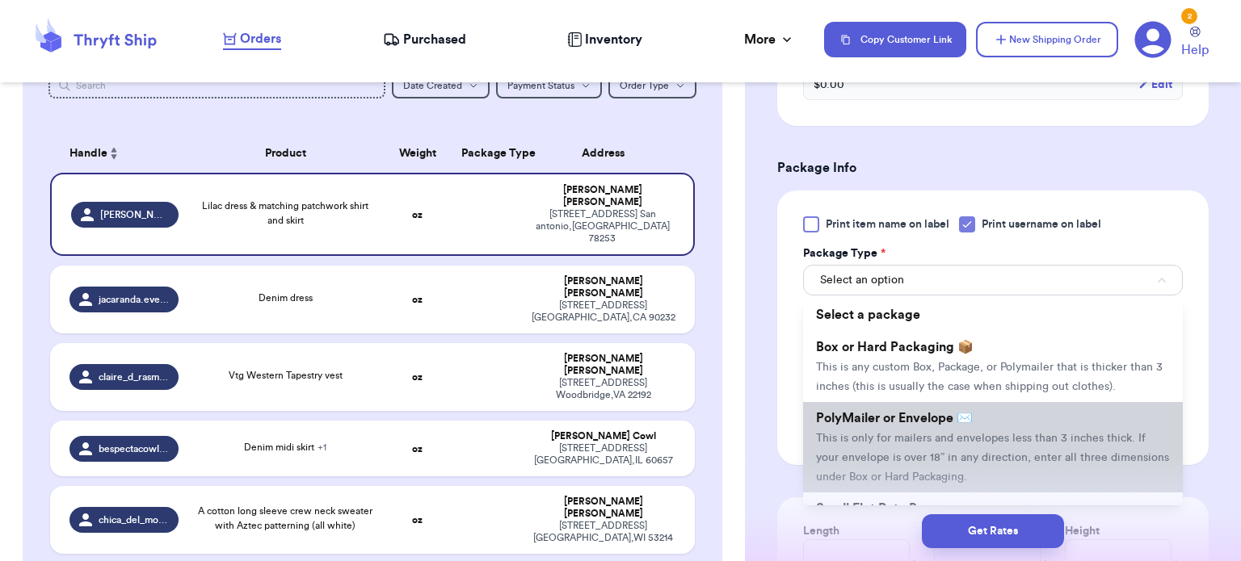
click at [954, 423] on li "PolyMailer or Envelope ✉️ This is only for mailers and envelopes less than 3 in…" at bounding box center [993, 447] width 380 height 90
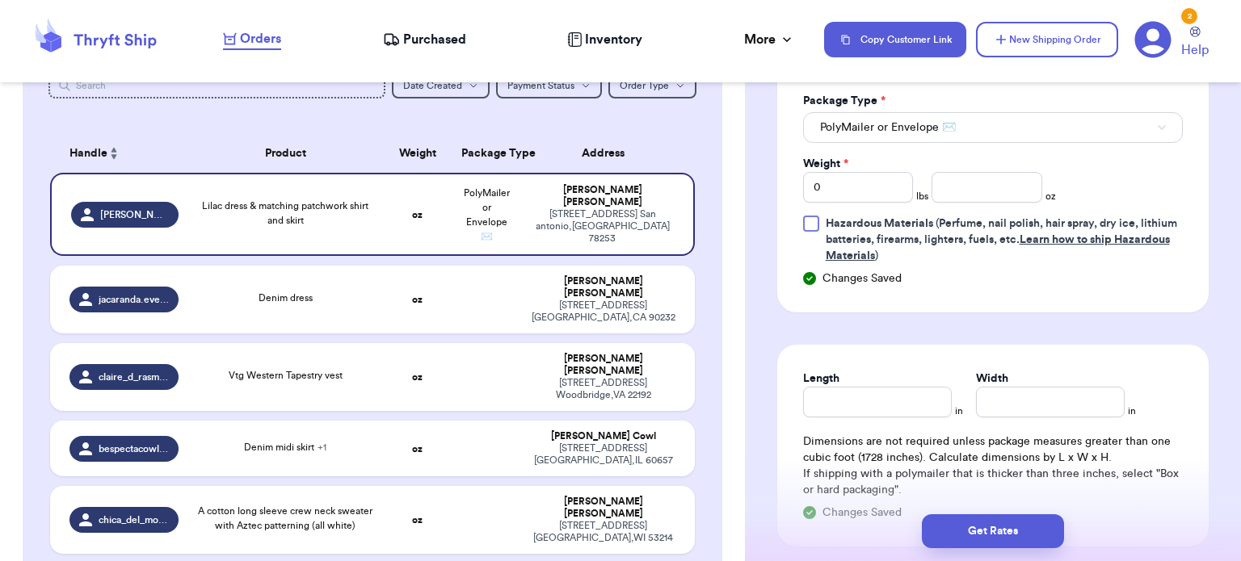
scroll to position [788, 0]
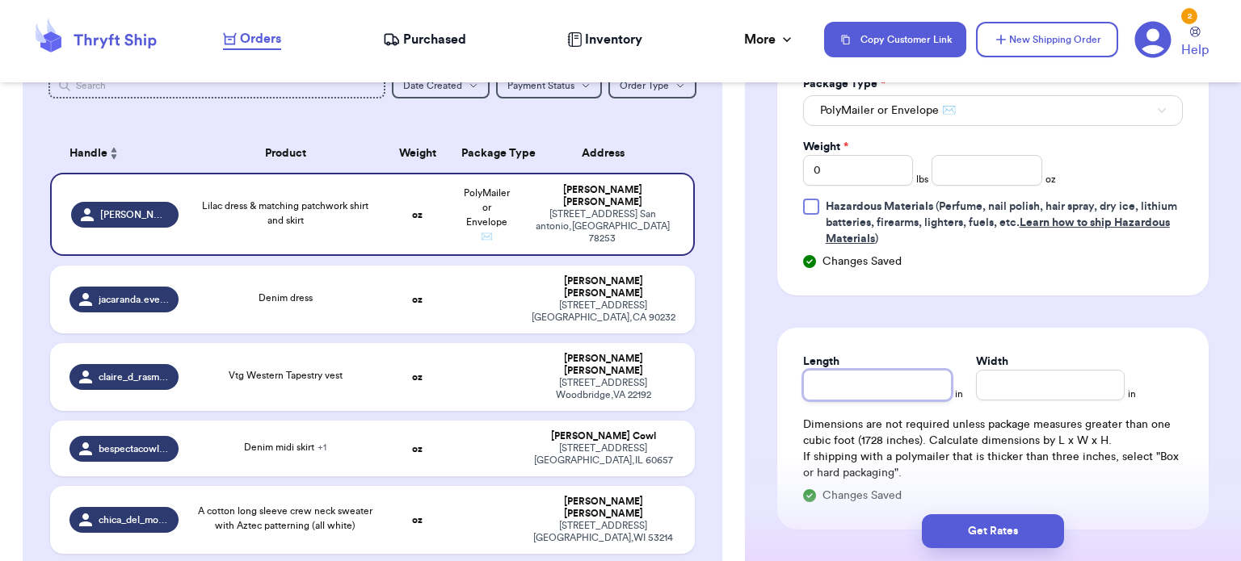
click at [901, 387] on input "Length" at bounding box center [877, 385] width 149 height 31
type input "1"
type input "12"
click at [1014, 380] on input "Width *" at bounding box center [1050, 385] width 149 height 31
type input "1"
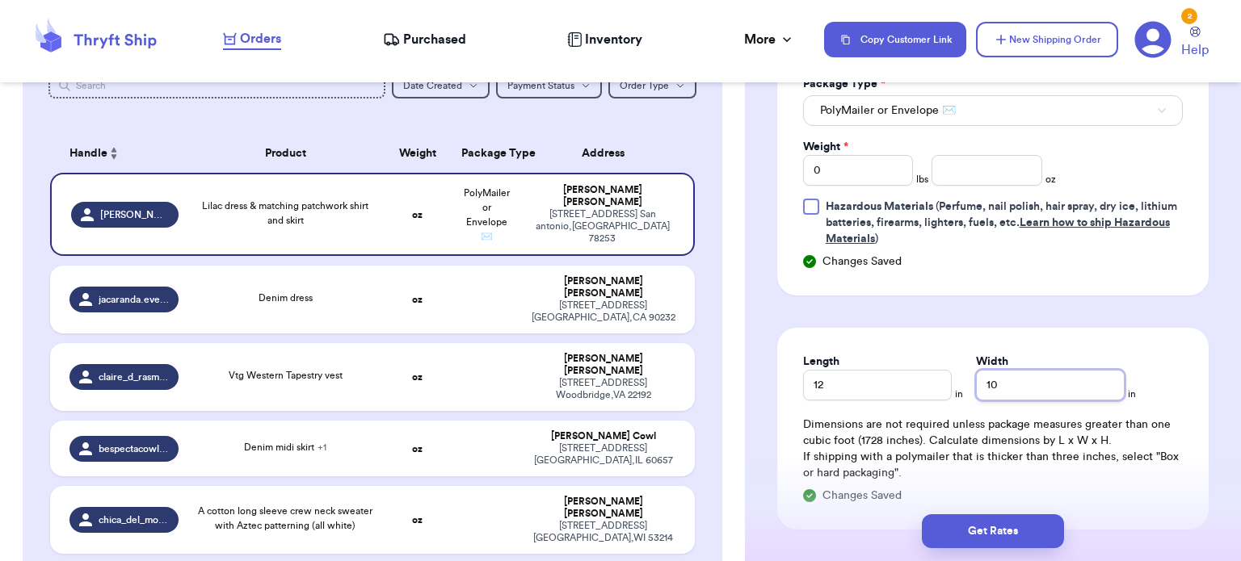
type input "10"
click at [838, 161] on input "0" at bounding box center [858, 170] width 111 height 31
type input "1"
click at [936, 166] on input "number" at bounding box center [986, 170] width 111 height 31
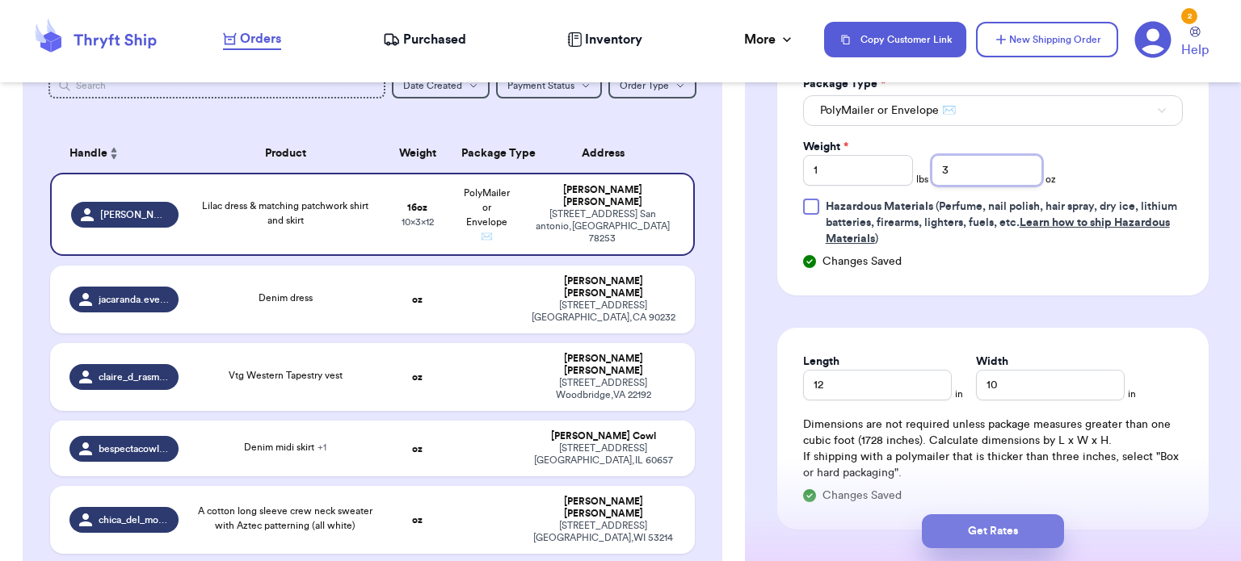
type input "3"
click at [999, 531] on button "Get Rates" at bounding box center [993, 531] width 142 height 34
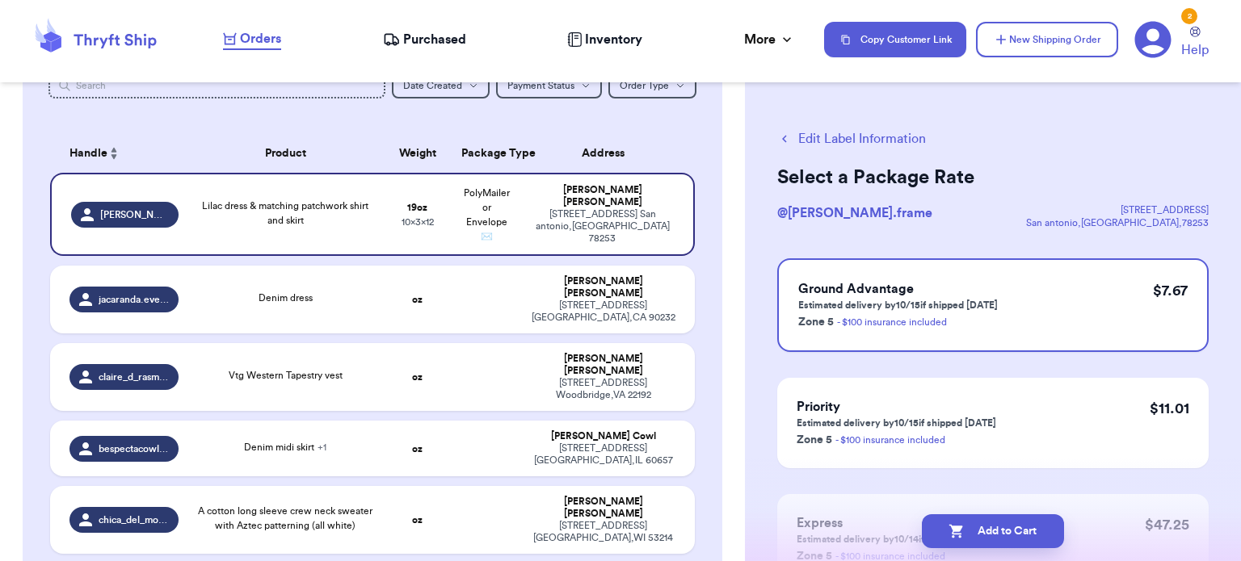
click at [999, 531] on button "Add to Cart" at bounding box center [993, 531] width 142 height 34
checkbox input "true"
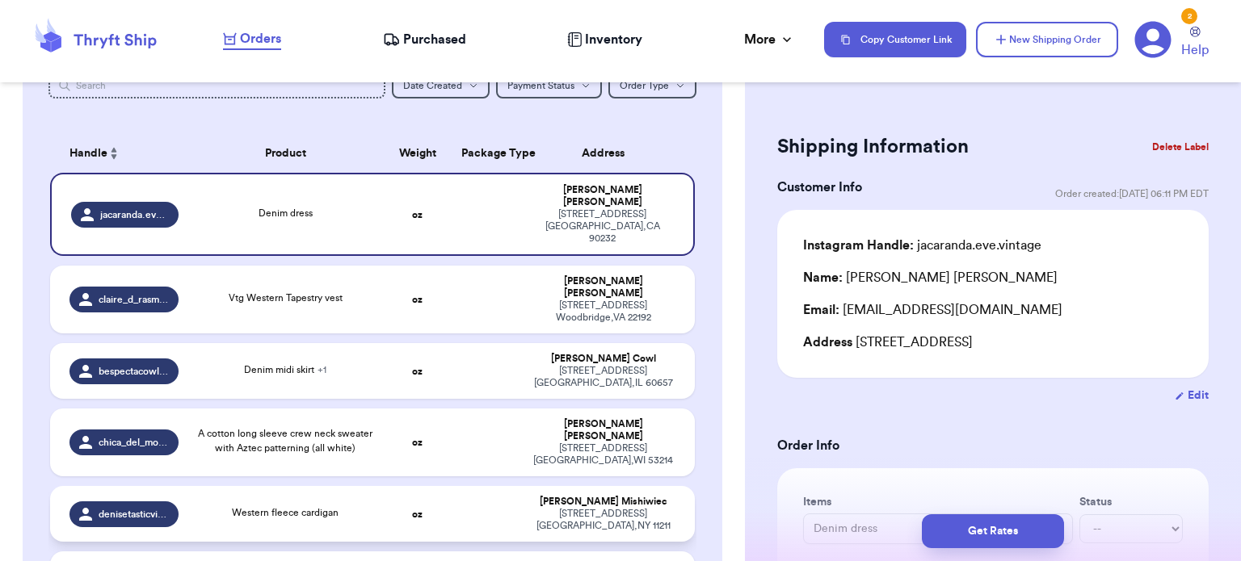
click at [427, 486] on td "oz" at bounding box center [417, 514] width 69 height 56
type input "Western fleece cardigan"
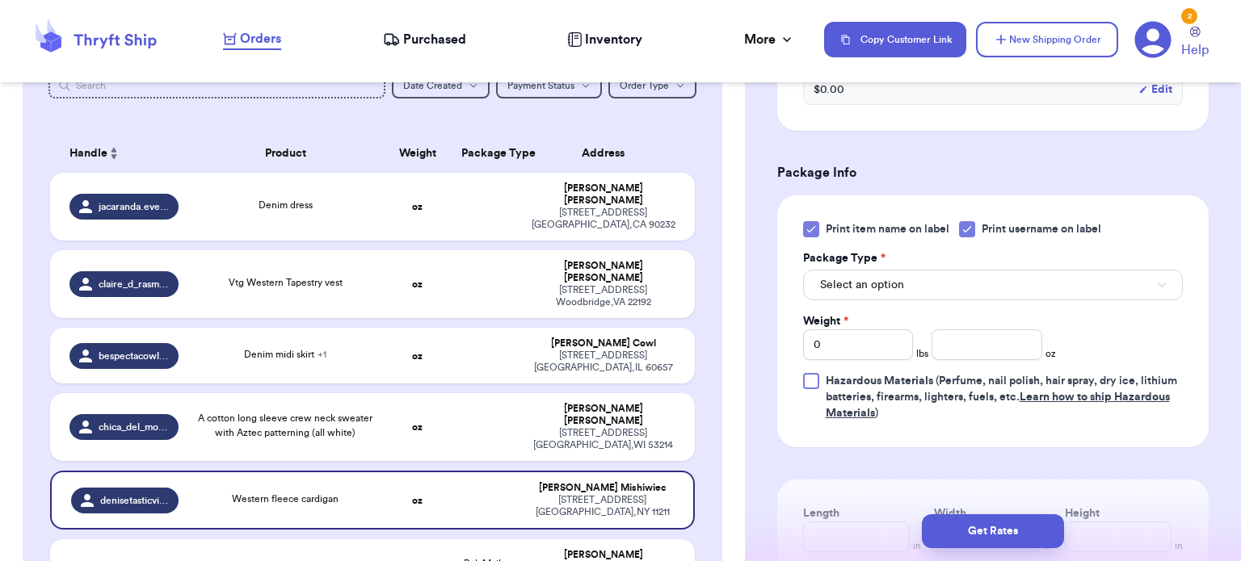
scroll to position [615, 0]
click at [810, 232] on icon at bounding box center [810, 227] width 13 height 13
click at [0, 0] on input "Print item name on label" at bounding box center [0, 0] width 0 height 0
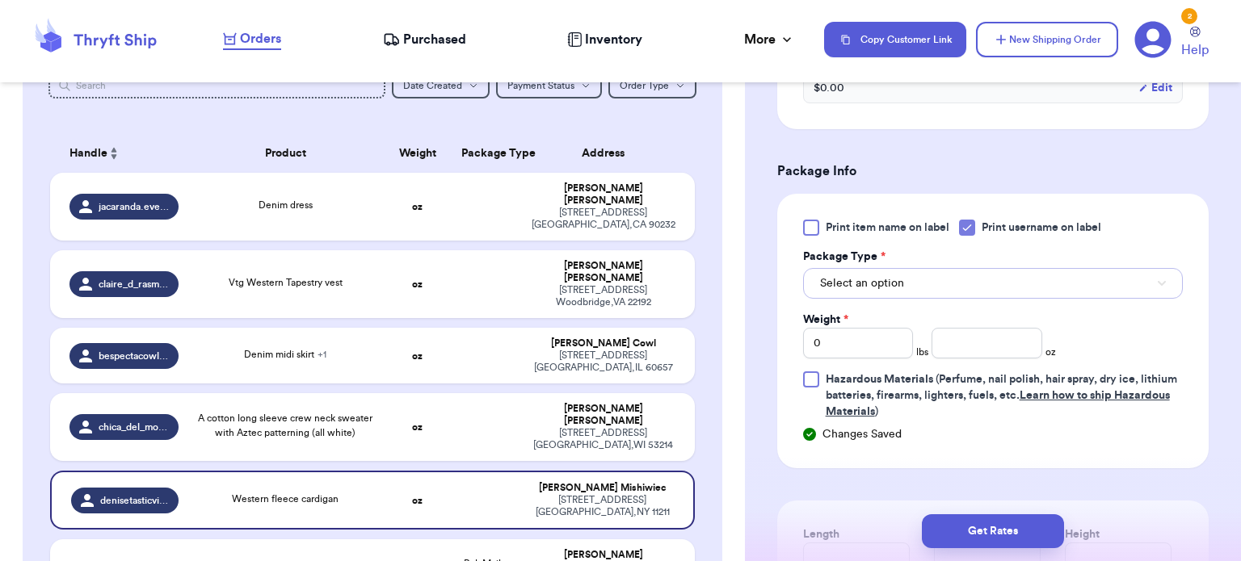
click at [939, 268] on button "Select an option" at bounding box center [993, 283] width 380 height 31
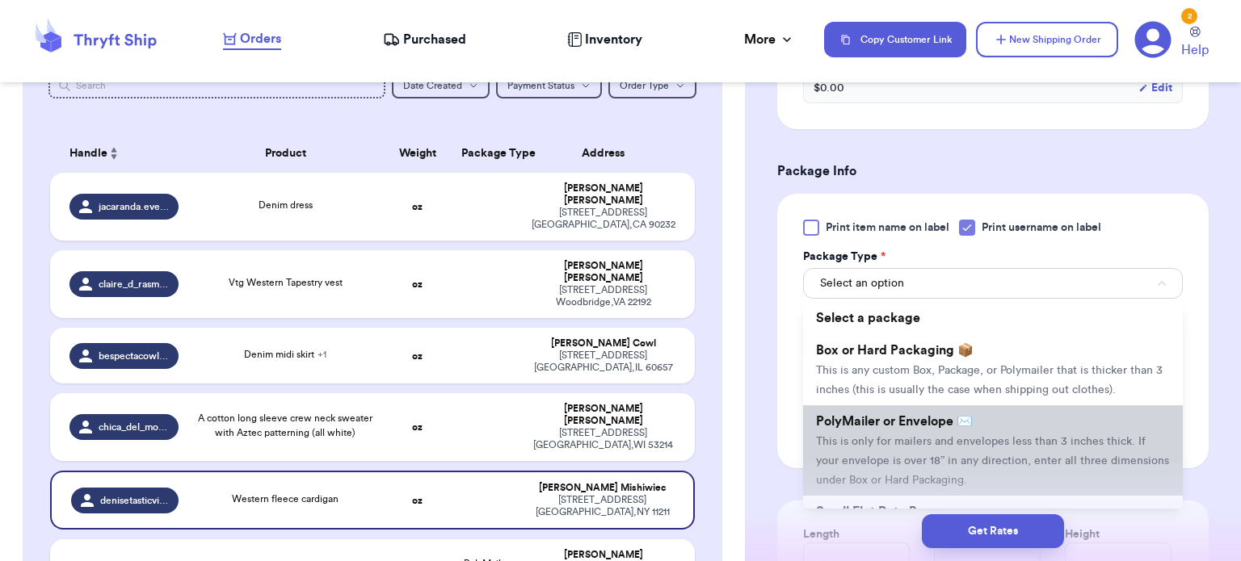
click at [977, 455] on span "This is only for mailers and envelopes less than 3 inches thick. If your envelo…" at bounding box center [992, 461] width 353 height 50
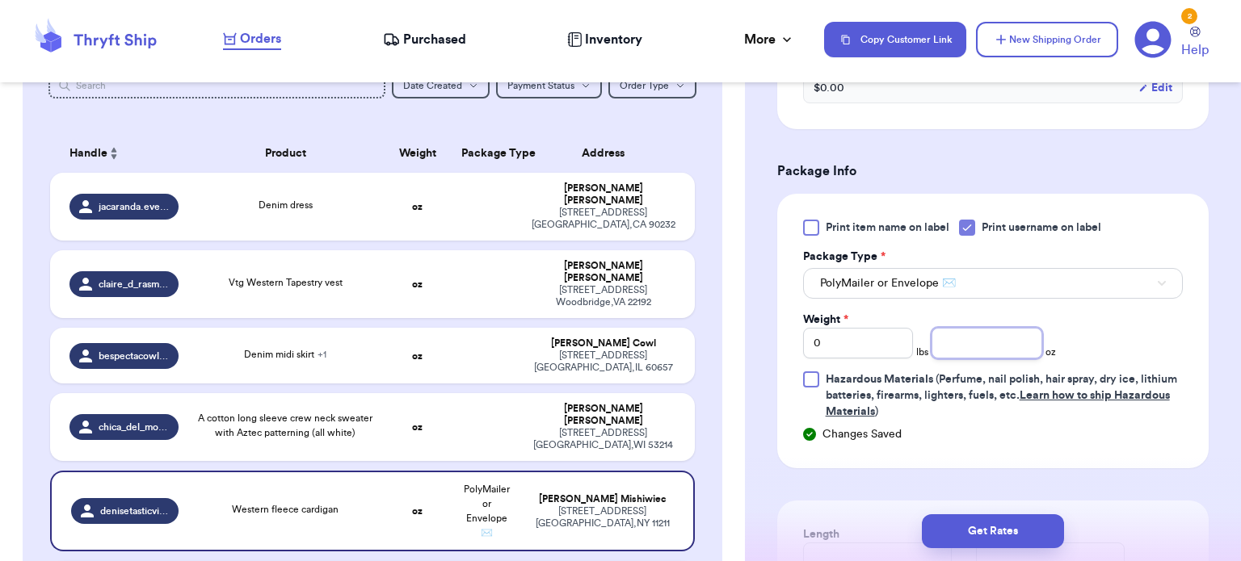
click at [946, 354] on input "number" at bounding box center [986, 343] width 111 height 31
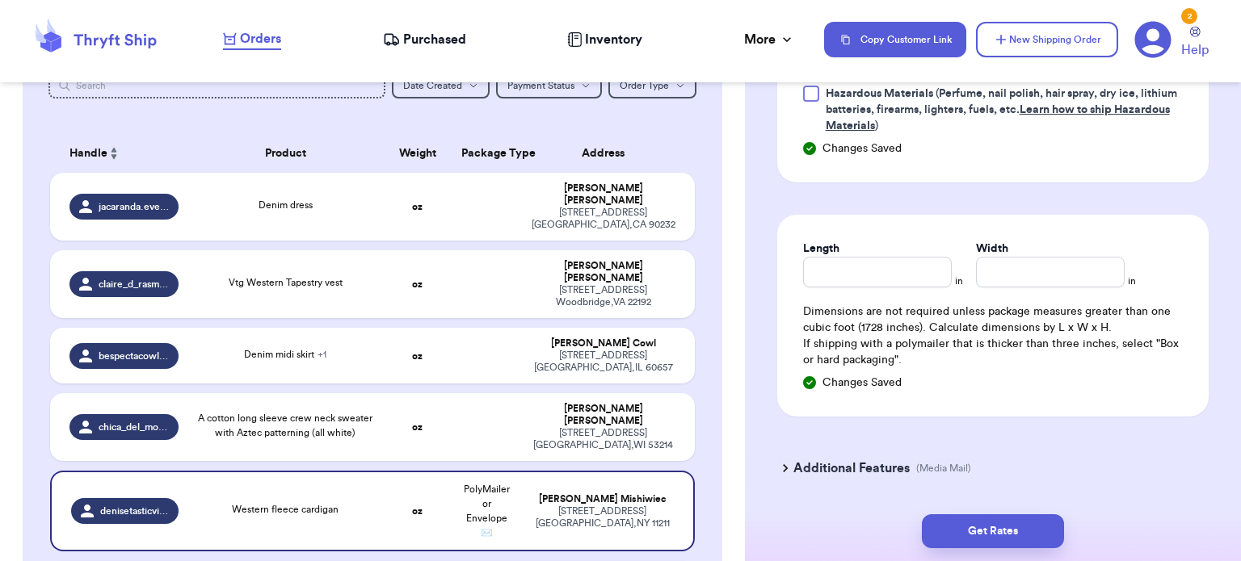
scroll to position [913, 0]
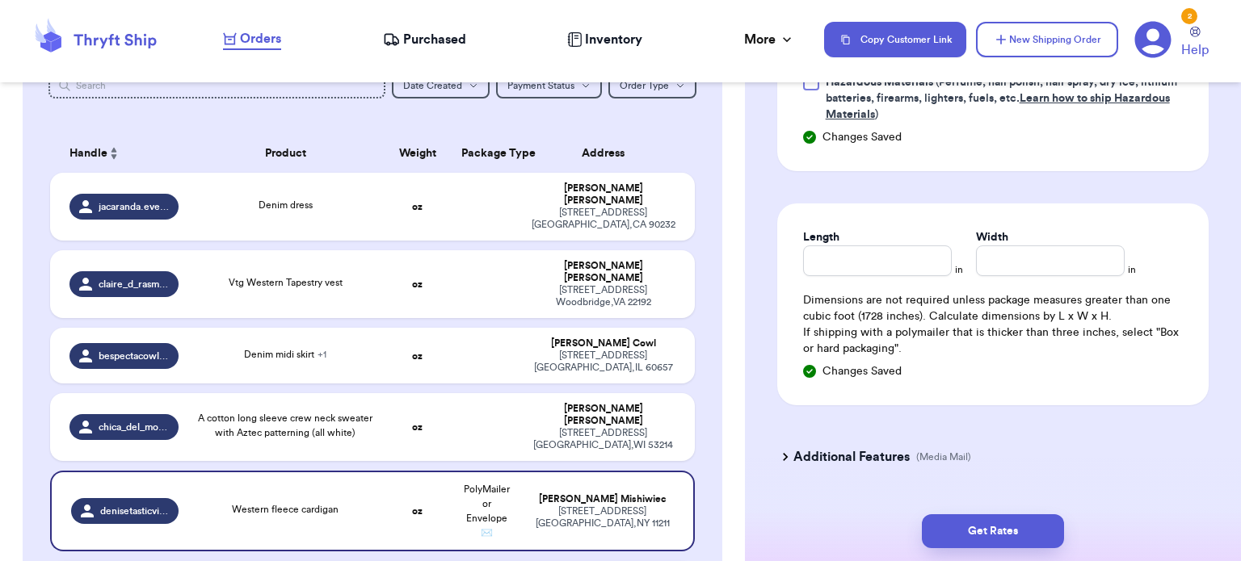
type input "11"
click at [858, 251] on input "Length" at bounding box center [877, 261] width 149 height 31
type input "12"
click at [1032, 254] on input "Width *" at bounding box center [1050, 261] width 149 height 31
type input "10"
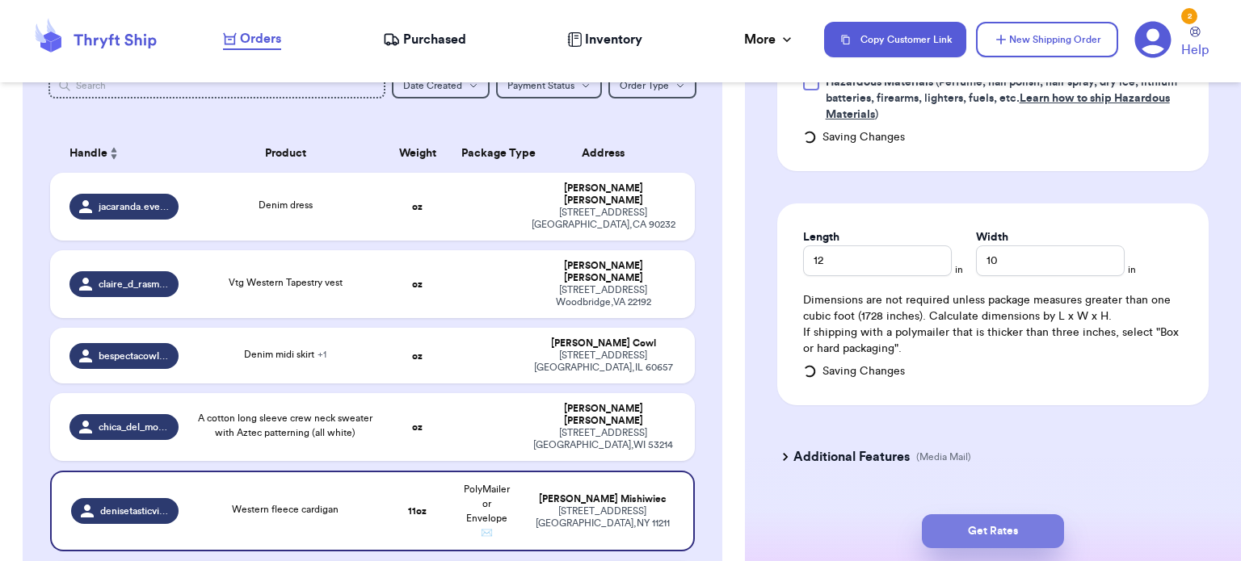
click at [997, 527] on button "Get Rates" at bounding box center [993, 531] width 142 height 34
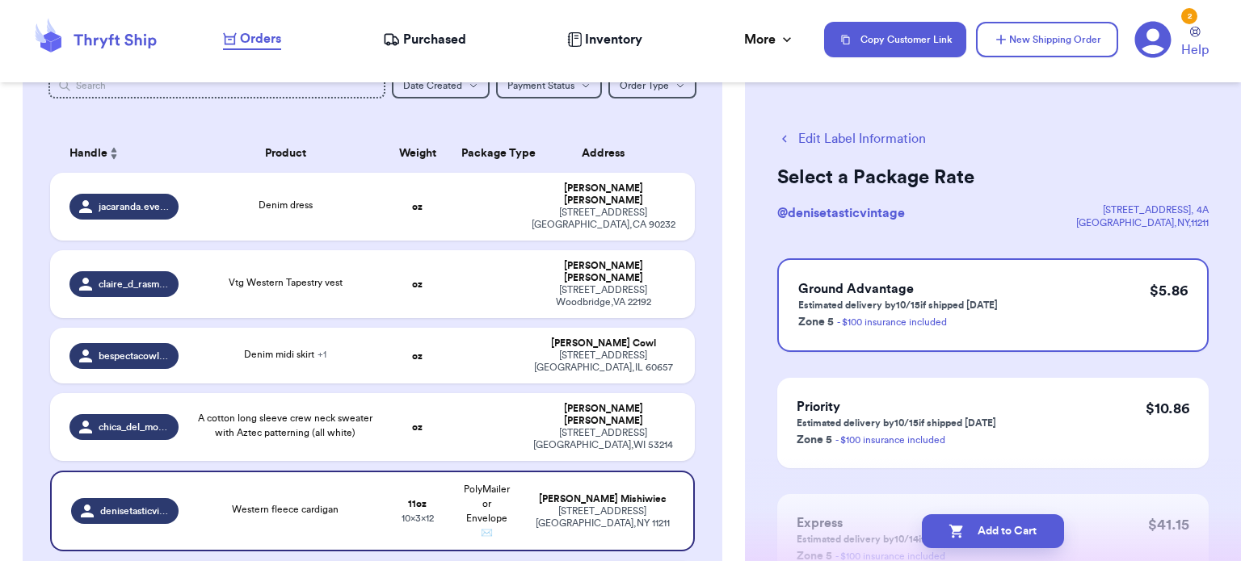
click at [997, 527] on button "Add to Cart" at bounding box center [993, 531] width 142 height 34
checkbox input "true"
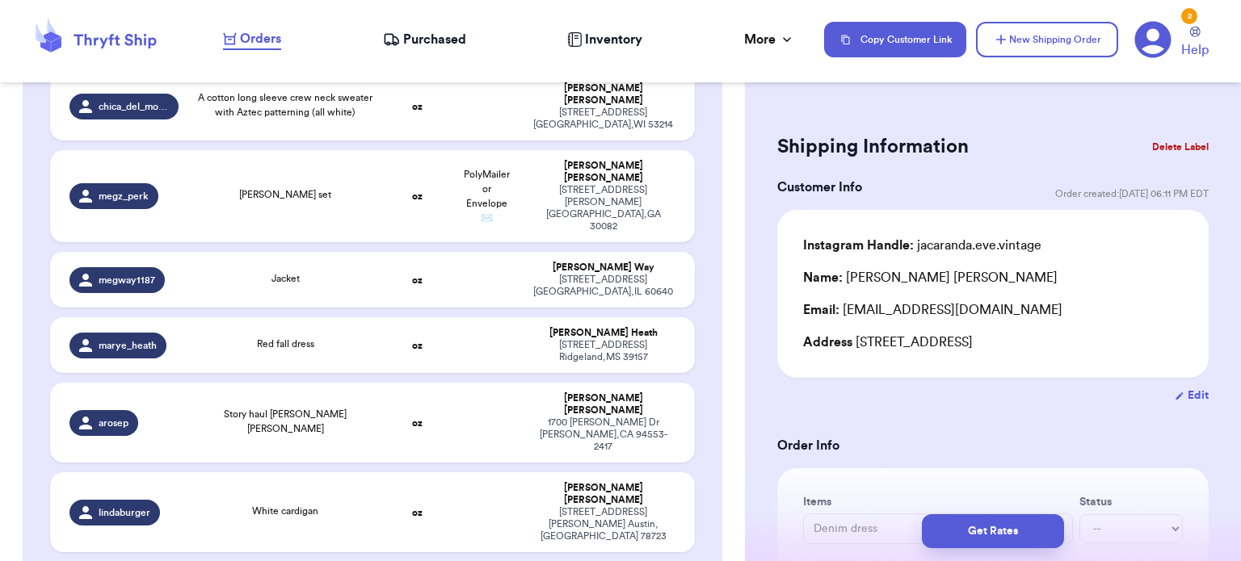
scroll to position [572, 0]
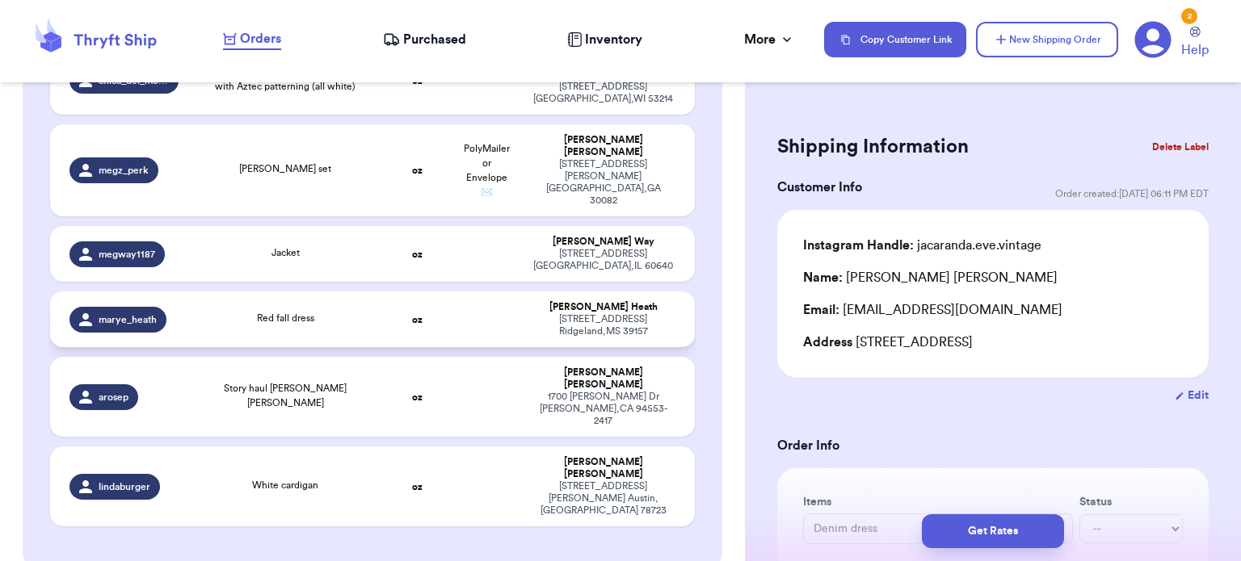
click at [453, 292] on td at bounding box center [485, 320] width 69 height 56
type input "Red fall dress"
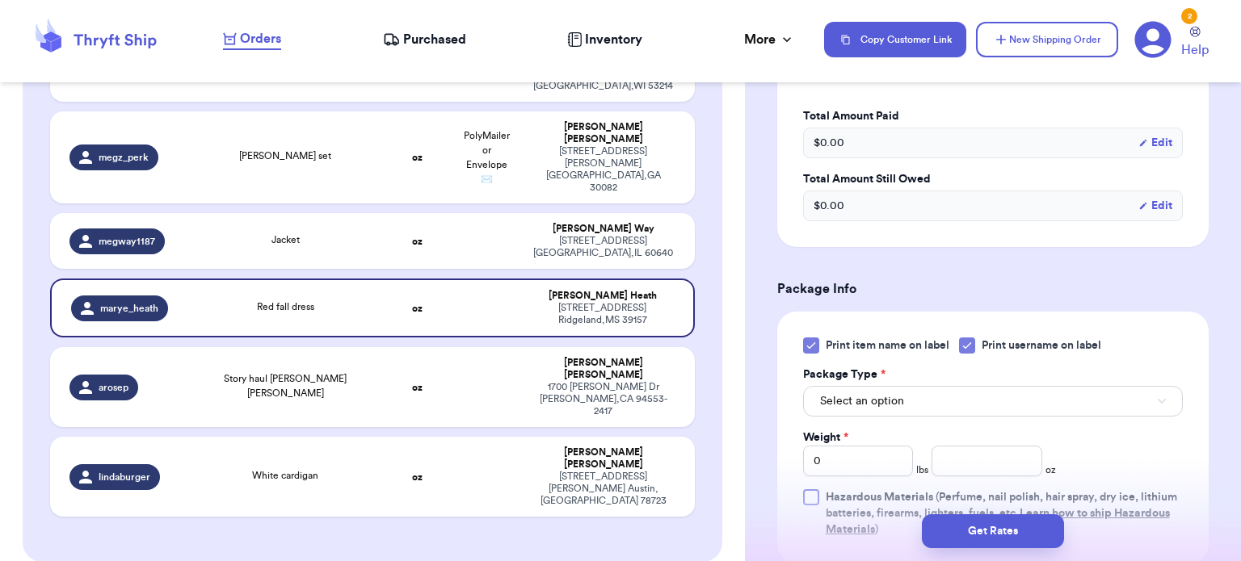
scroll to position [551, 0]
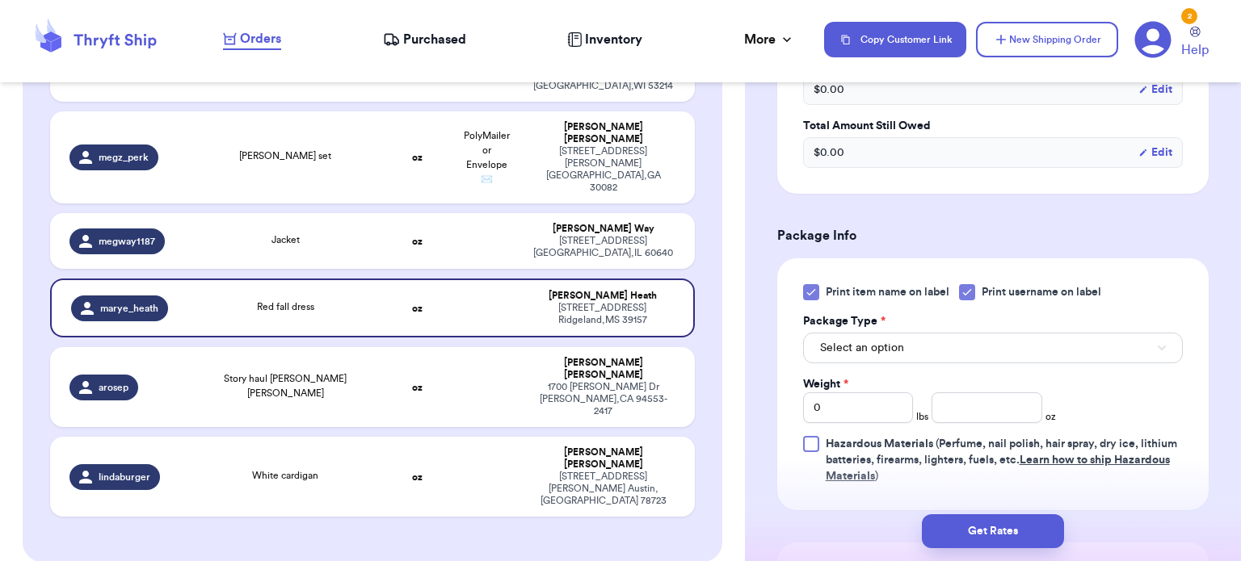
click at [809, 292] on icon at bounding box center [810, 293] width 7 height 6
click at [0, 0] on input "Print item name on label" at bounding box center [0, 0] width 0 height 0
click at [943, 345] on button "Select an option" at bounding box center [993, 348] width 380 height 31
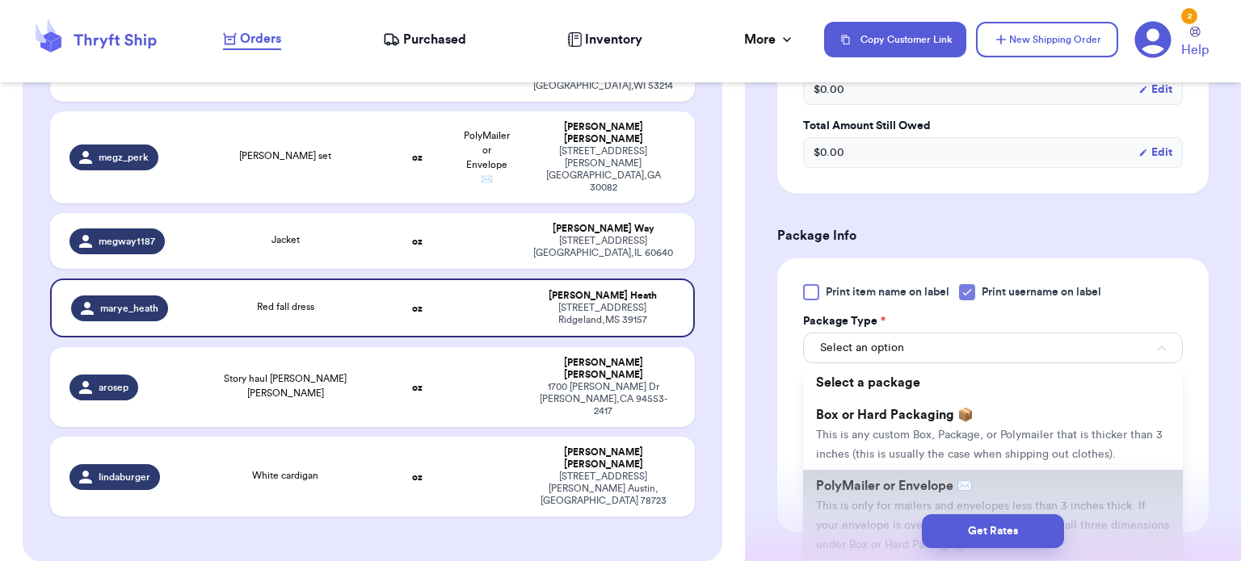
click at [960, 480] on span "PolyMailer or Envelope ✉️" at bounding box center [894, 486] width 157 height 13
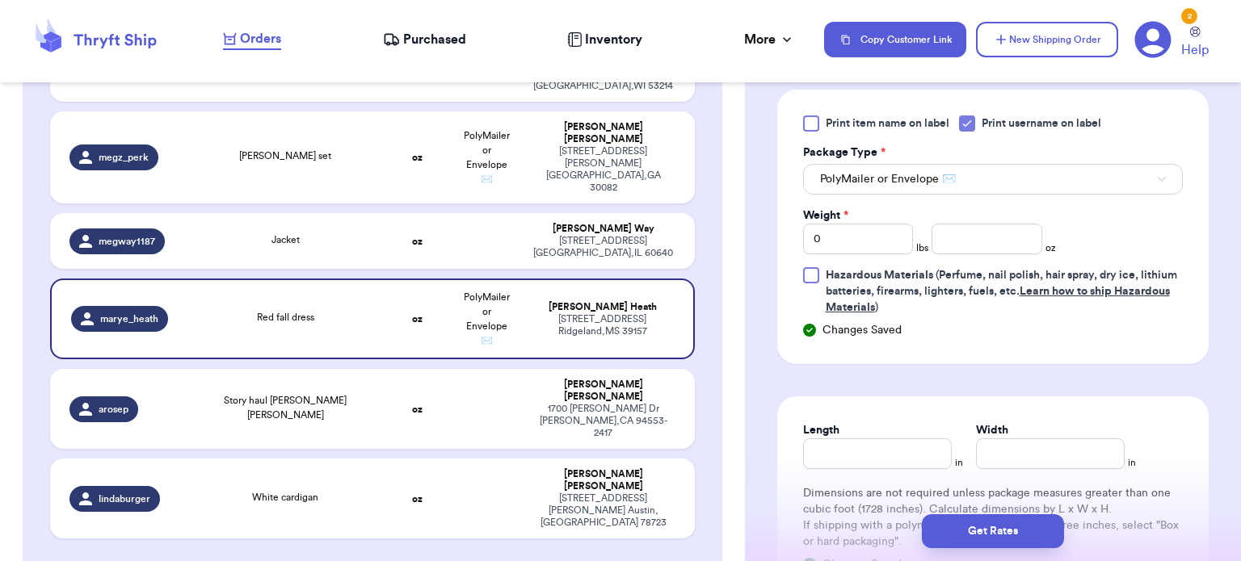
scroll to position [730, 0]
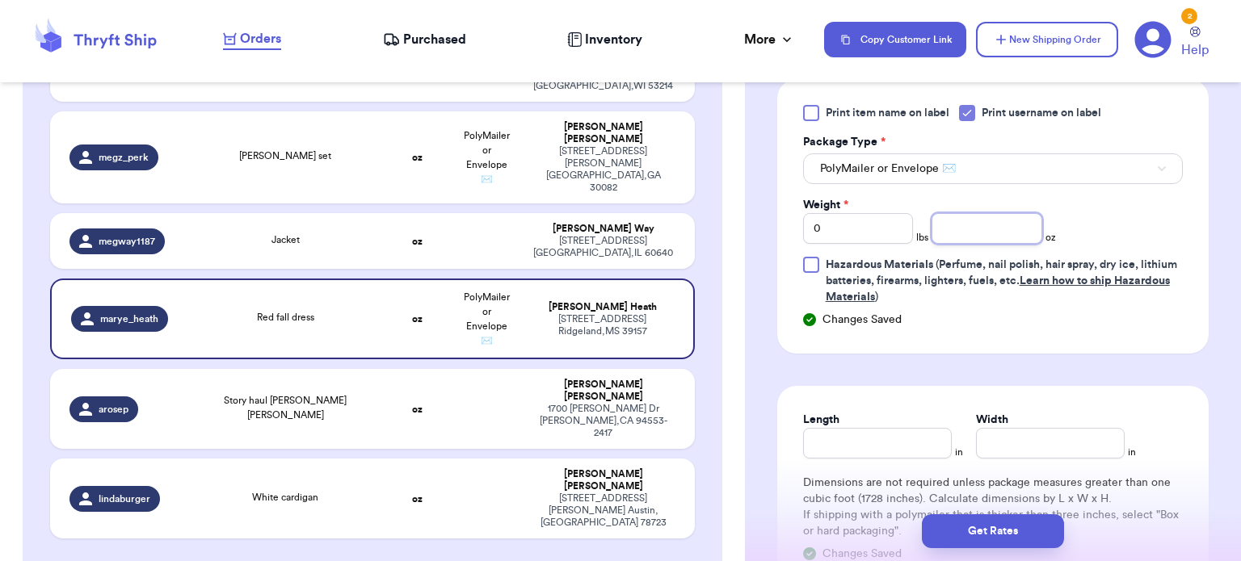
click at [943, 229] on input "number" at bounding box center [986, 228] width 111 height 31
type input "9"
click at [864, 451] on input "Length" at bounding box center [877, 443] width 149 height 31
type input "12"
click at [981, 451] on input "Width *" at bounding box center [1050, 443] width 149 height 31
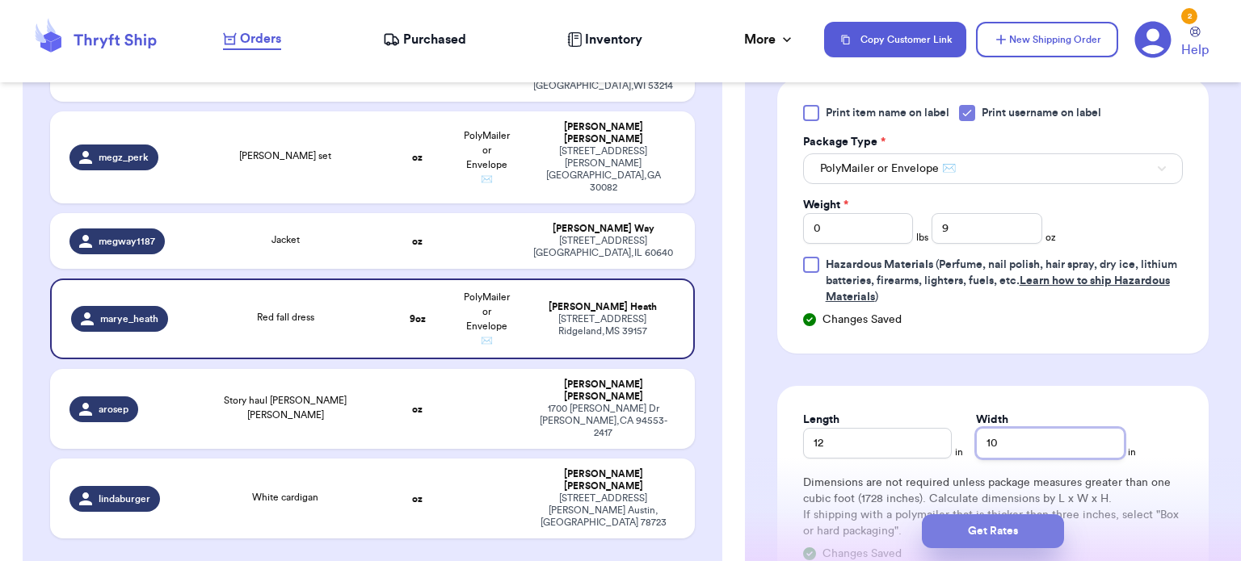
type input "10"
click at [989, 527] on button "Get Rates" at bounding box center [993, 531] width 142 height 34
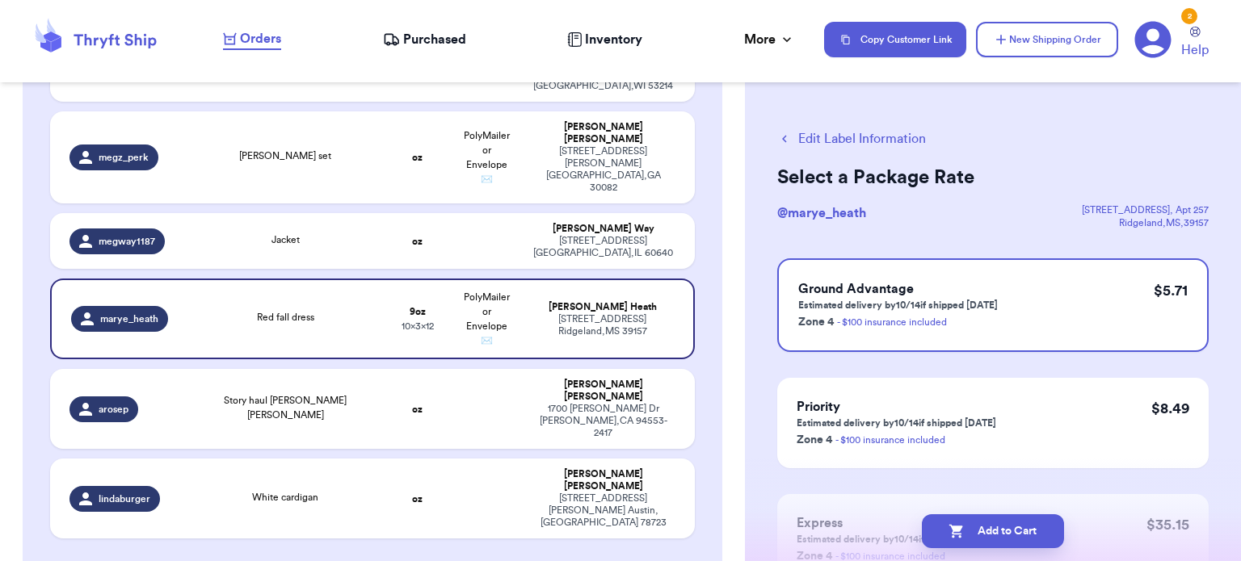
click at [989, 527] on button "Add to Cart" at bounding box center [993, 531] width 142 height 34
checkbox input "true"
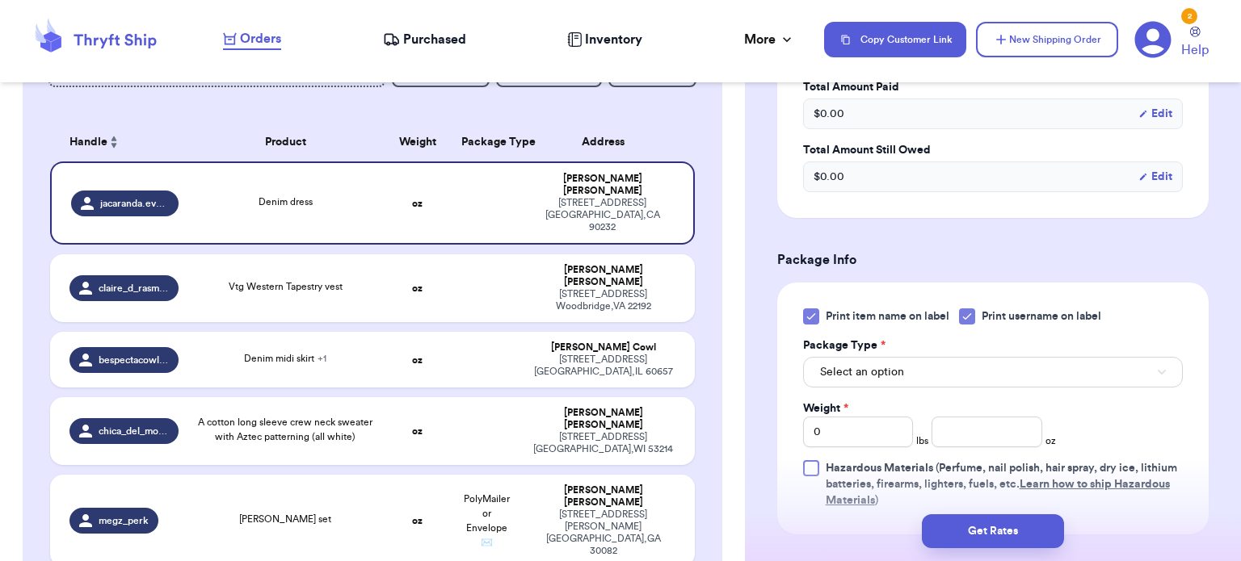
scroll to position [582, 0]
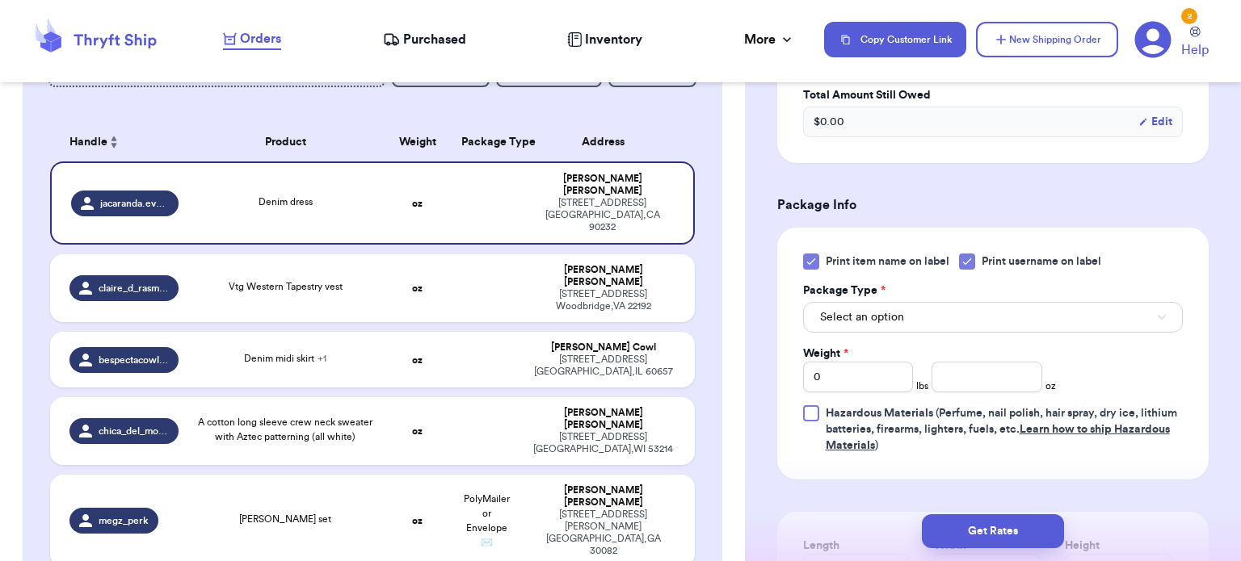
click at [816, 260] on icon at bounding box center [810, 261] width 13 height 13
click at [0, 0] on input "Print item name on label" at bounding box center [0, 0] width 0 height 0
click at [900, 306] on button "Select an option" at bounding box center [993, 317] width 380 height 31
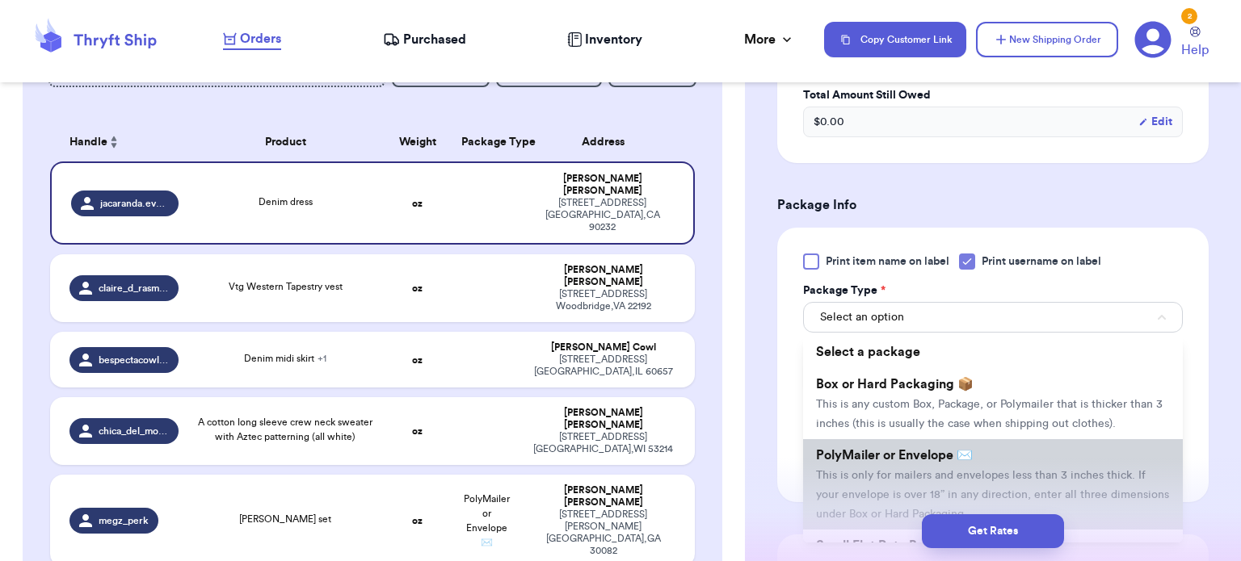
click at [939, 442] on li "PolyMailer or Envelope ✉️ This is only for mailers and envelopes less than 3 in…" at bounding box center [993, 484] width 380 height 90
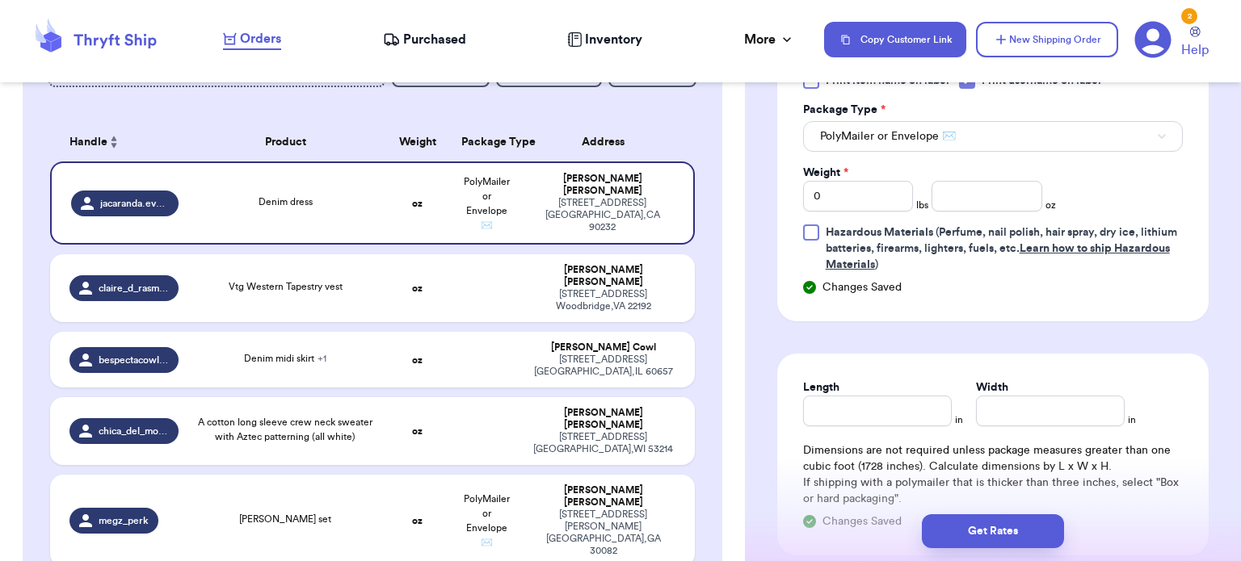
scroll to position [812, 0]
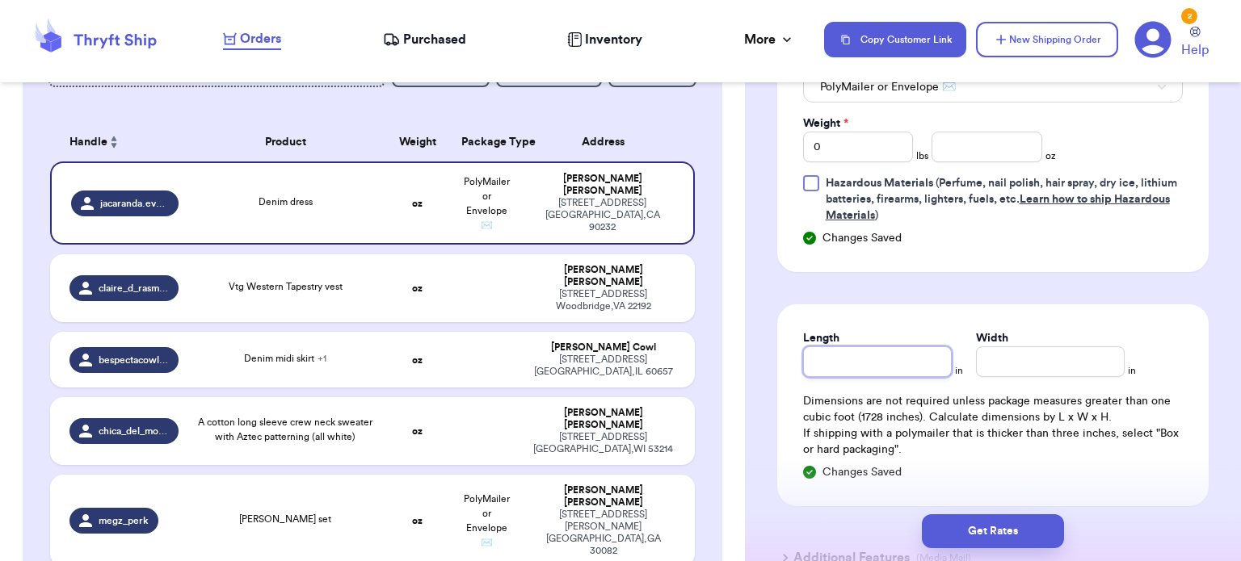
click at [817, 351] on input "Length" at bounding box center [877, 361] width 149 height 31
type input "1"
type input "12"
click at [1010, 352] on input "Width *" at bounding box center [1050, 361] width 149 height 31
type input "1"
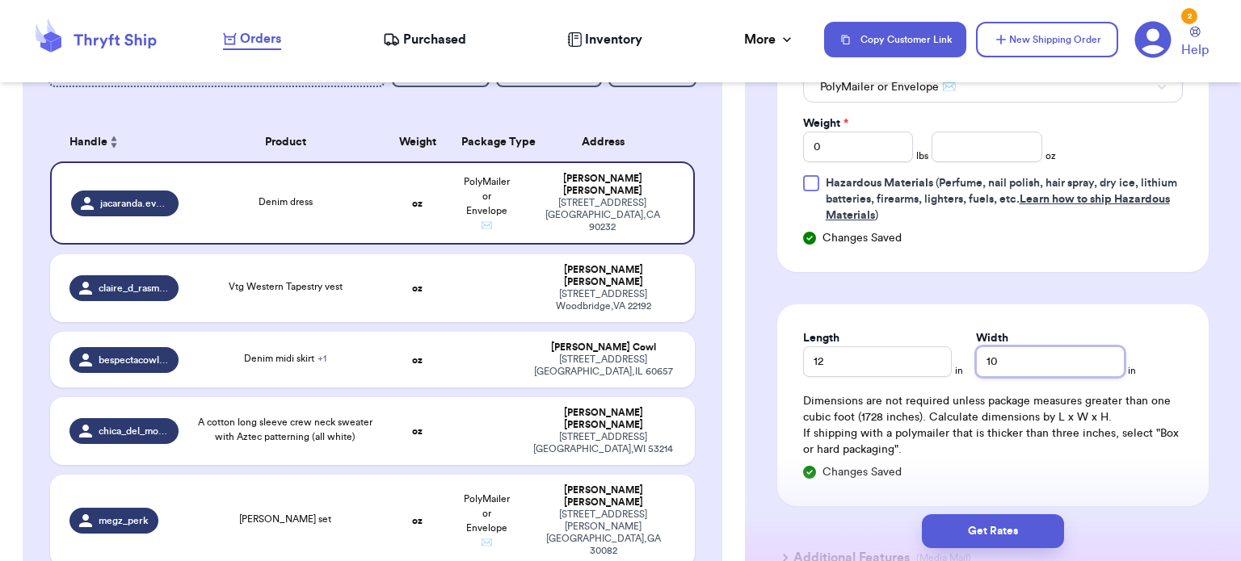
type input "10"
click at [864, 145] on input "0" at bounding box center [858, 147] width 111 height 31
type input "1"
click at [992, 145] on input "number" at bounding box center [986, 147] width 111 height 31
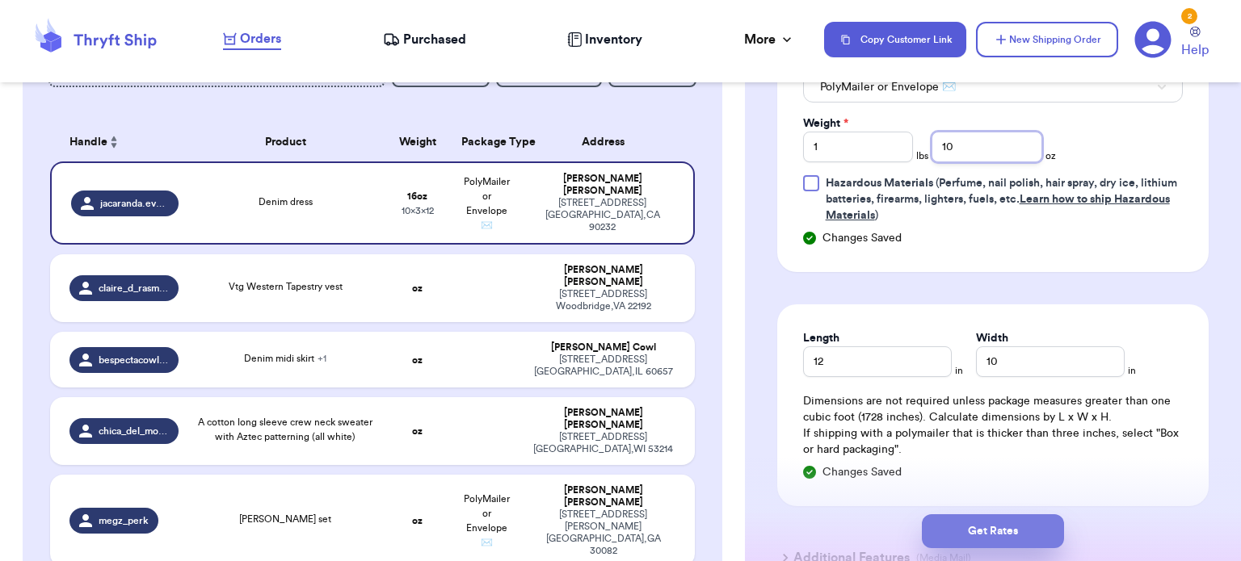
type input "10"
click at [1006, 537] on button "Get Rates" at bounding box center [993, 531] width 142 height 34
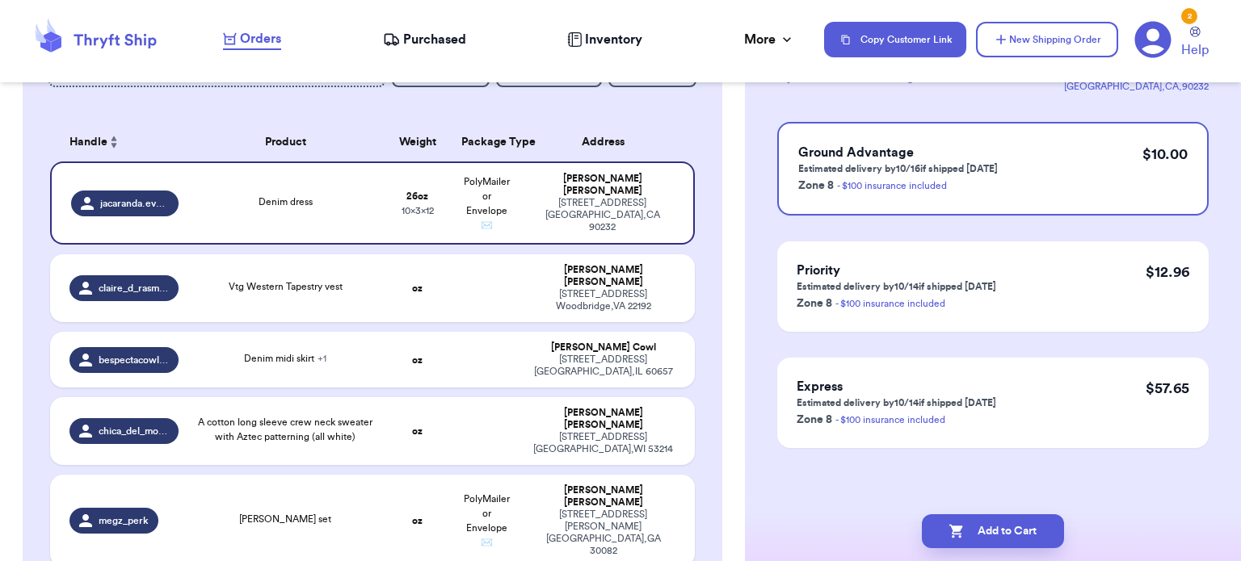
scroll to position [0, 0]
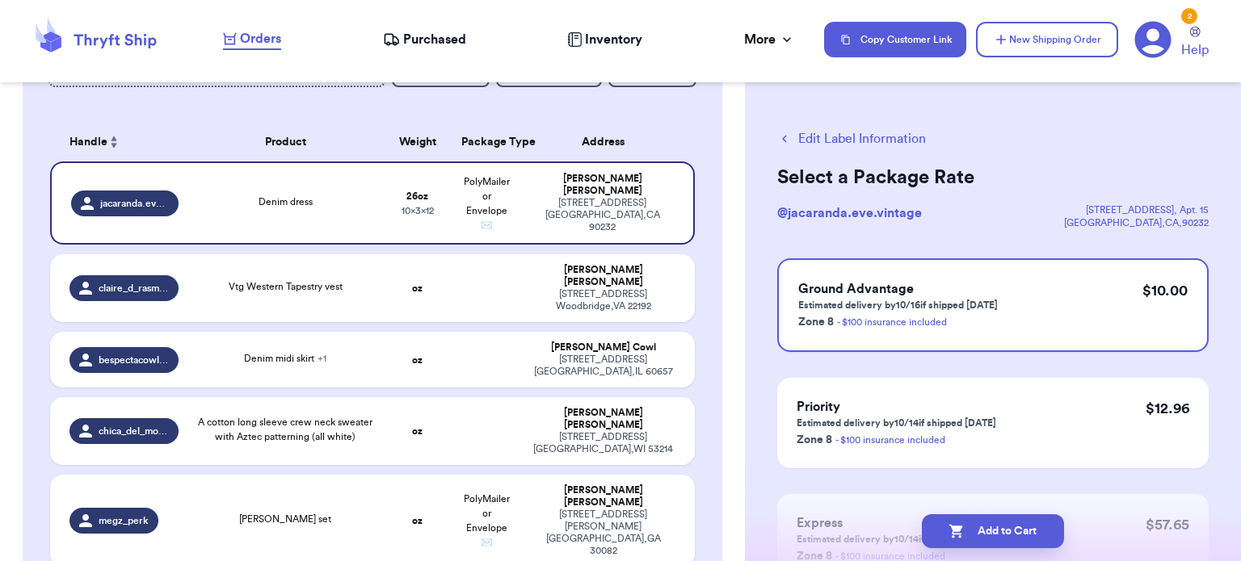
click at [1006, 537] on button "Add to Cart" at bounding box center [993, 531] width 142 height 34
checkbox input "true"
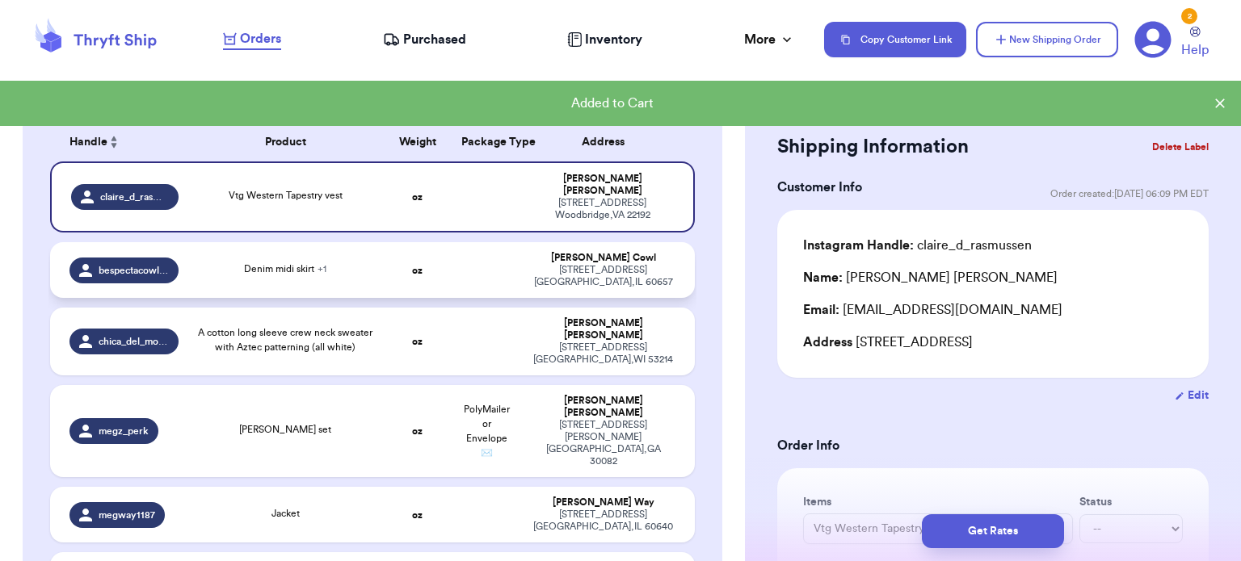
click at [412, 266] on strong "oz" at bounding box center [417, 271] width 10 height 10
type input "Denim midi skirt"
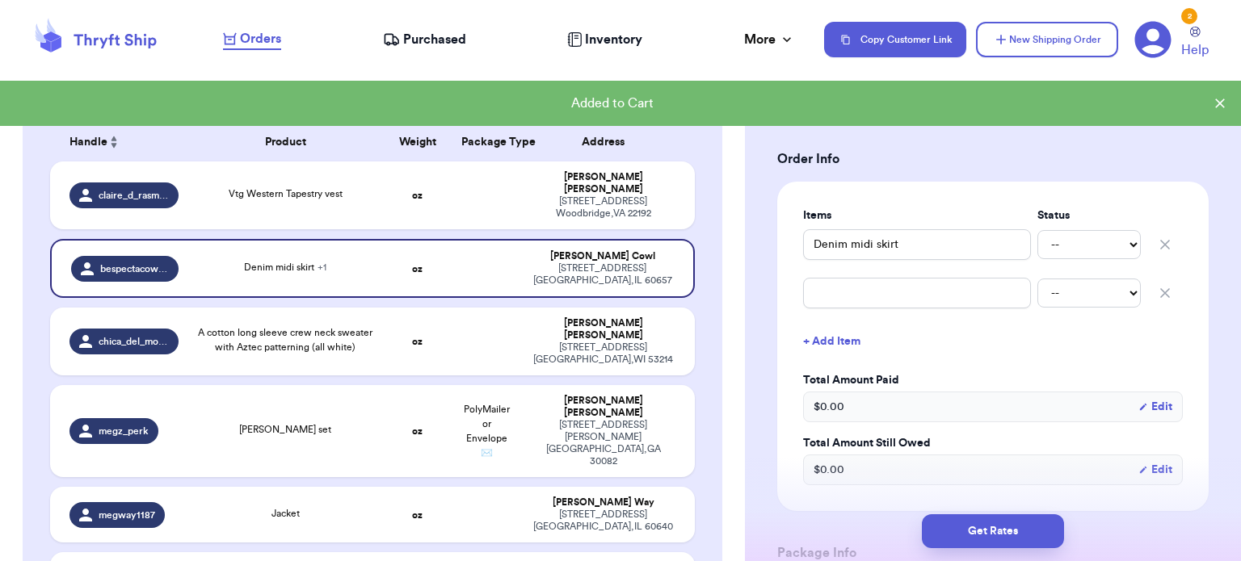
scroll to position [300, 0]
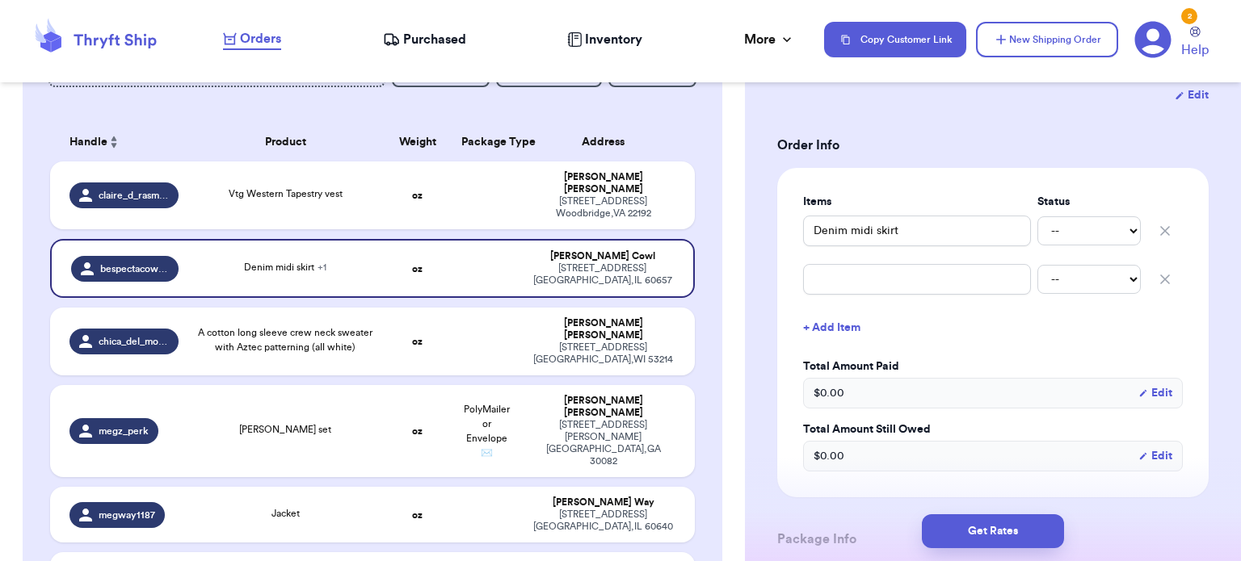
click at [1157, 280] on icon "button" at bounding box center [1165, 279] width 16 height 16
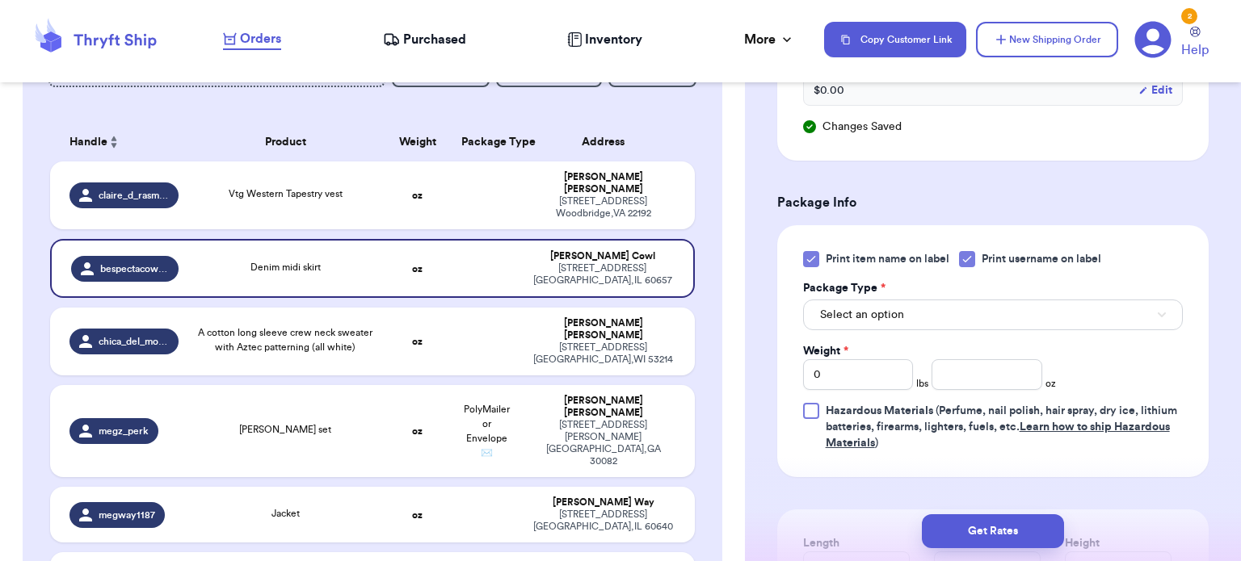
scroll to position [680, 0]
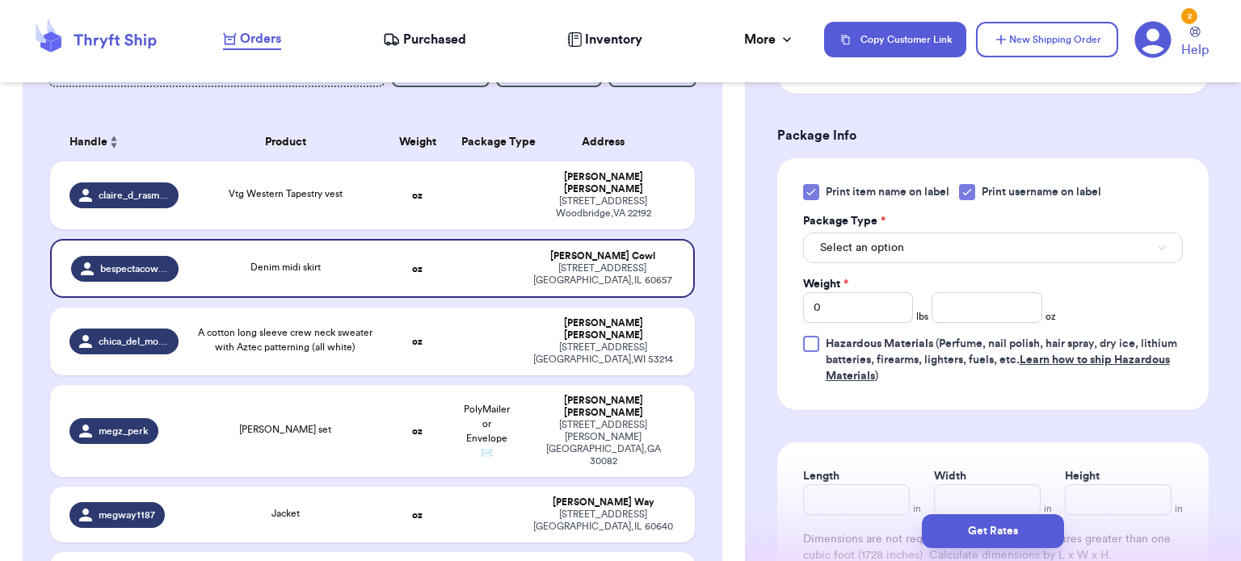
click at [813, 190] on icon at bounding box center [810, 192] width 13 height 13
click at [0, 0] on input "Print item name on label" at bounding box center [0, 0] width 0 height 0
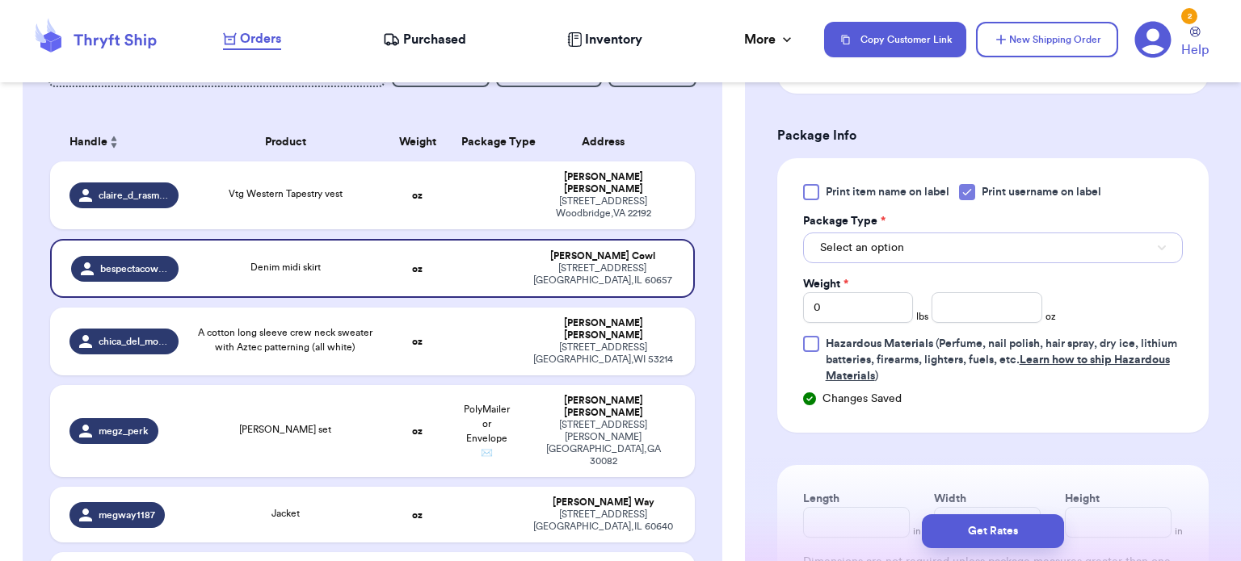
click at [948, 249] on button "Select an option" at bounding box center [993, 248] width 380 height 31
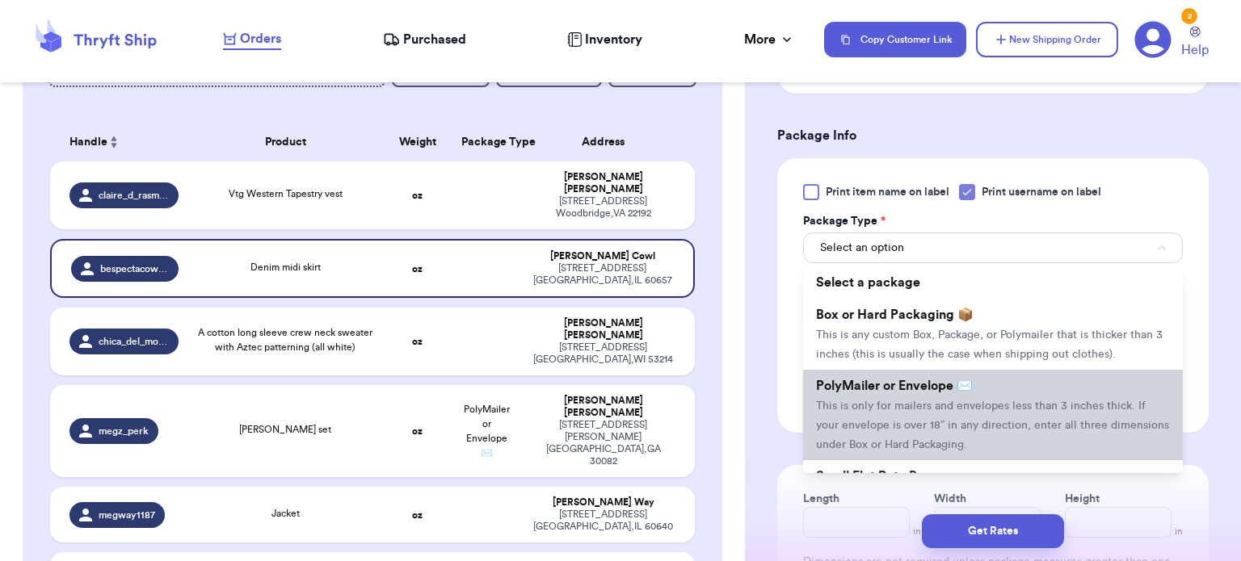
click at [943, 391] on li "PolyMailer or Envelope ✉️ This is only for mailers and envelopes less than 3 in…" at bounding box center [993, 415] width 380 height 90
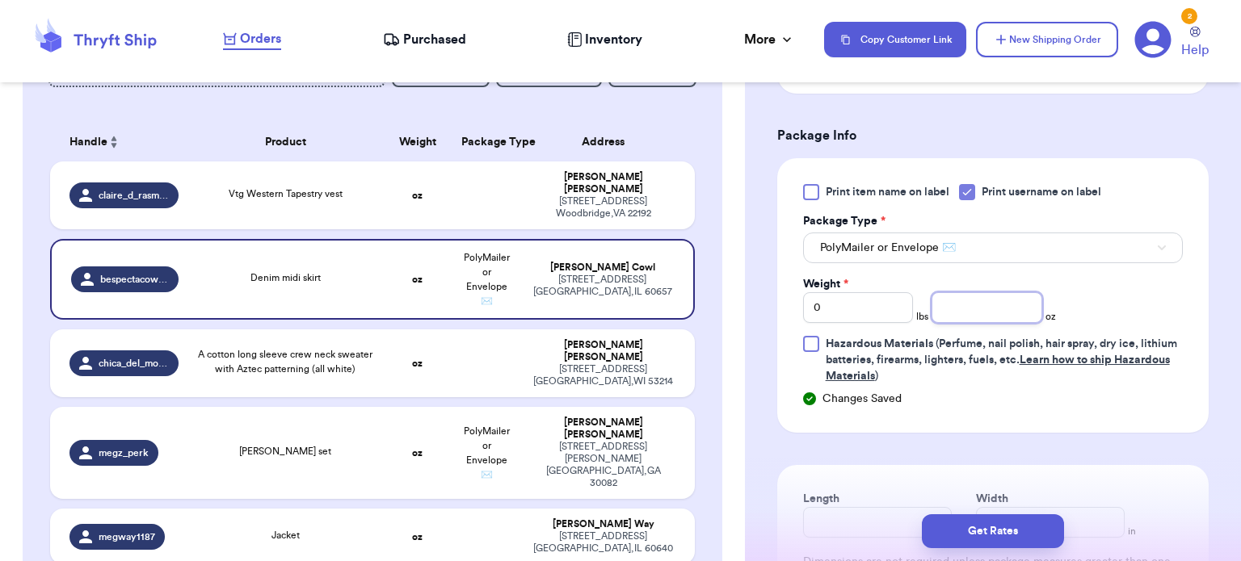
click at [980, 312] on input "number" at bounding box center [986, 307] width 111 height 31
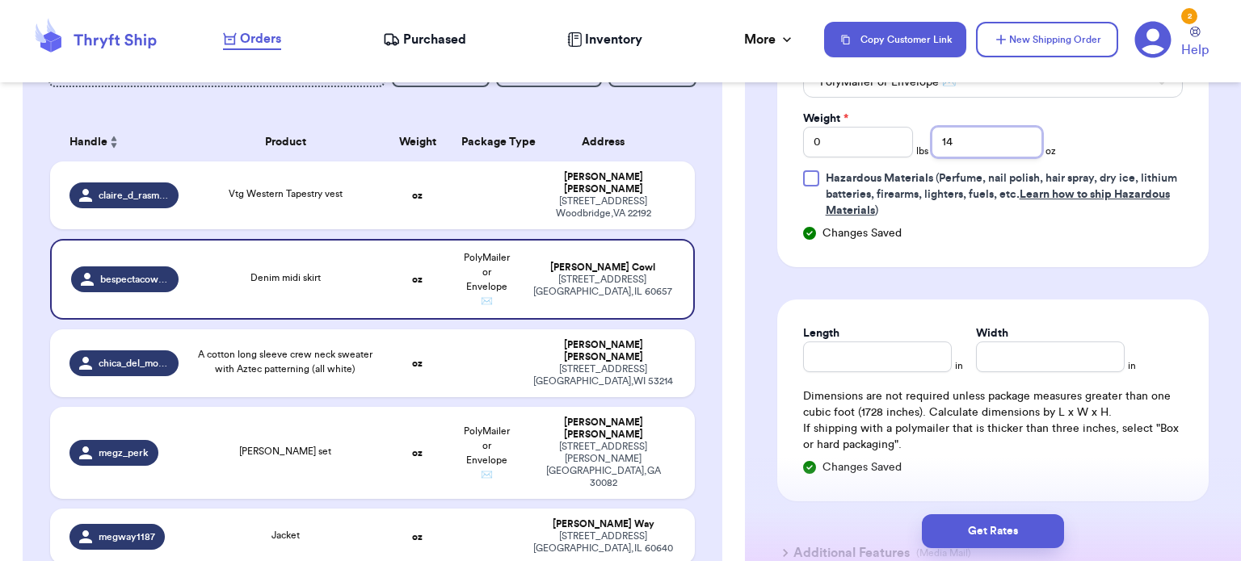
scroll to position [847, 0]
type input "14"
click at [814, 348] on input "Length" at bounding box center [877, 355] width 149 height 31
type input "10"
click at [999, 346] on input "Width *" at bounding box center [1050, 355] width 149 height 31
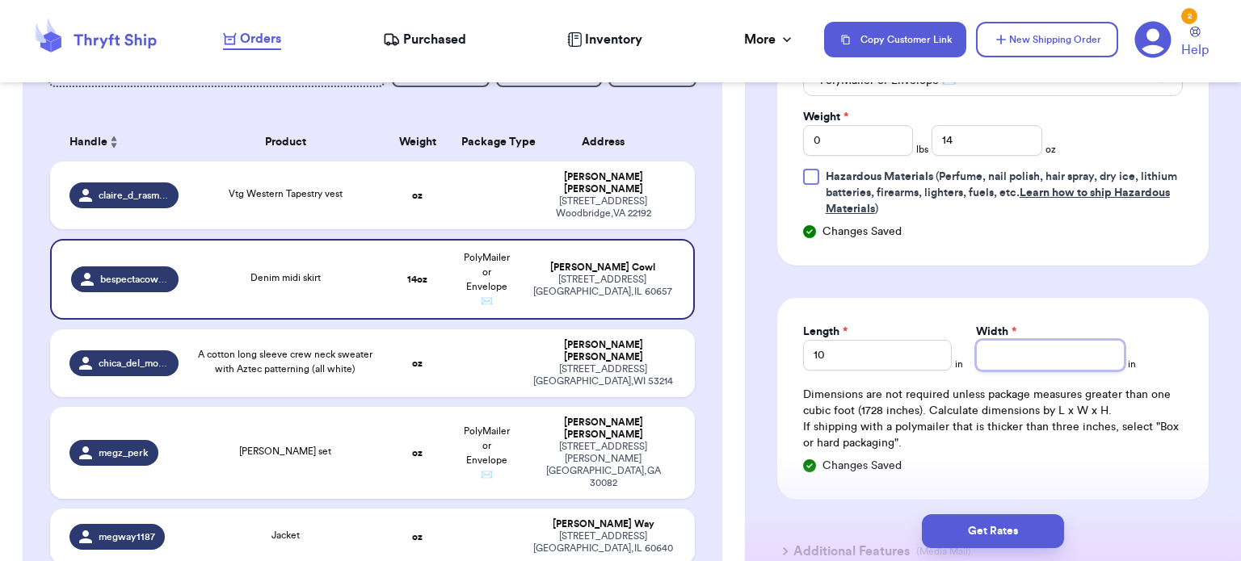
type input "1"
type input "10"
click at [1000, 523] on button "Get Rates" at bounding box center [993, 531] width 142 height 34
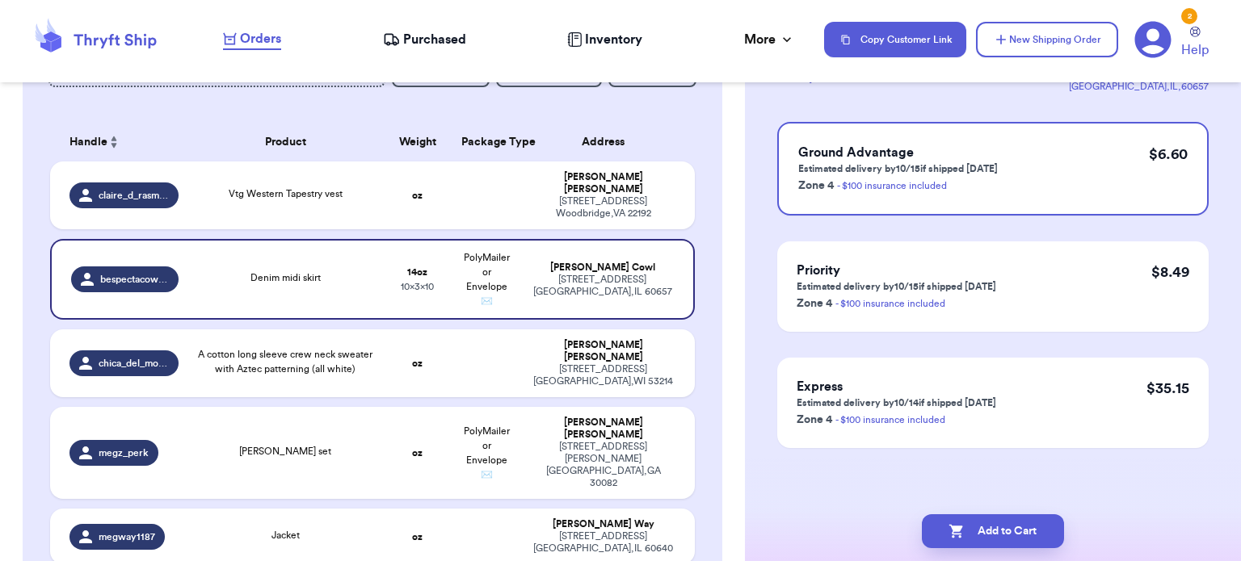
scroll to position [0, 0]
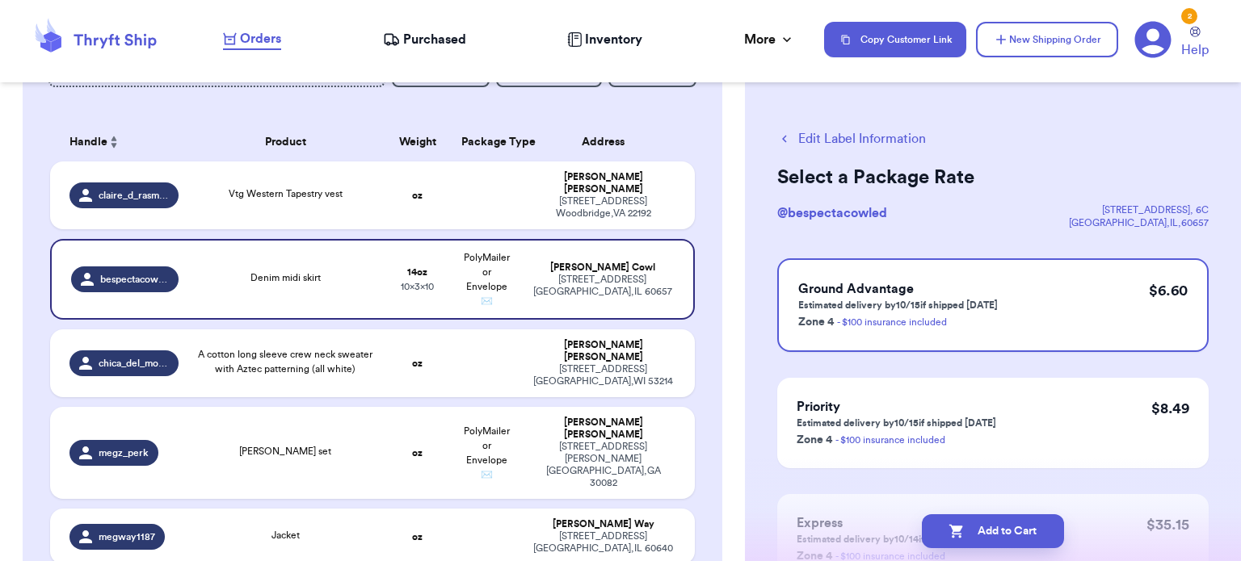
click at [1000, 523] on button "Add to Cart" at bounding box center [993, 531] width 142 height 34
checkbox input "true"
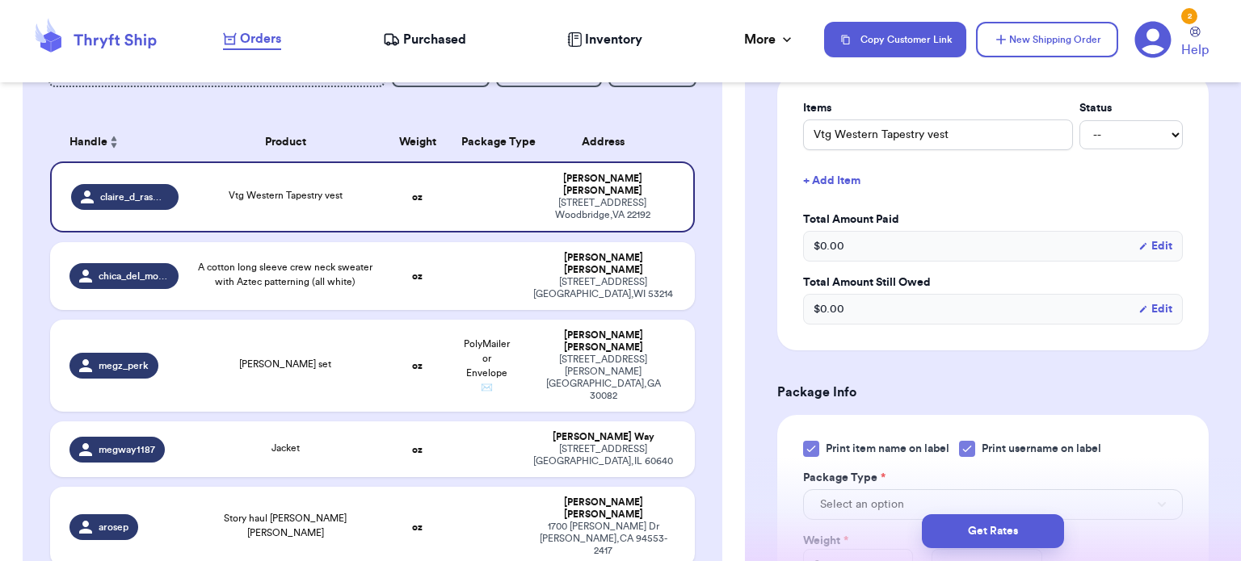
scroll to position [537, 0]
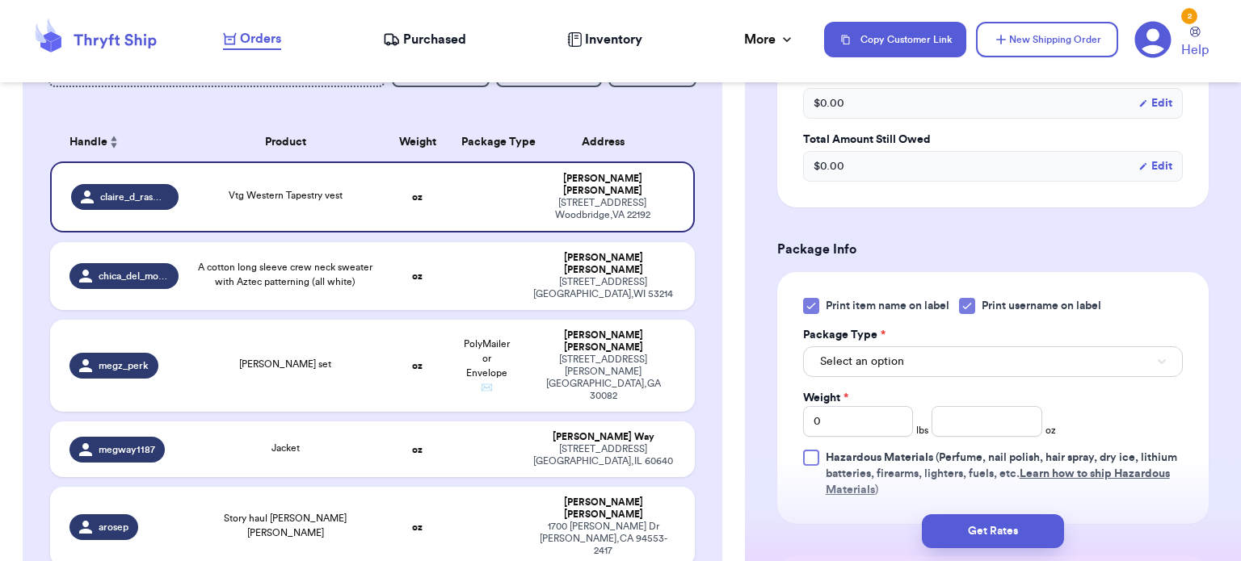
click at [811, 300] on icon at bounding box center [810, 306] width 13 height 13
click at [0, 0] on input "Print item name on label" at bounding box center [0, 0] width 0 height 0
click at [918, 346] on button "Select an option" at bounding box center [993, 361] width 380 height 31
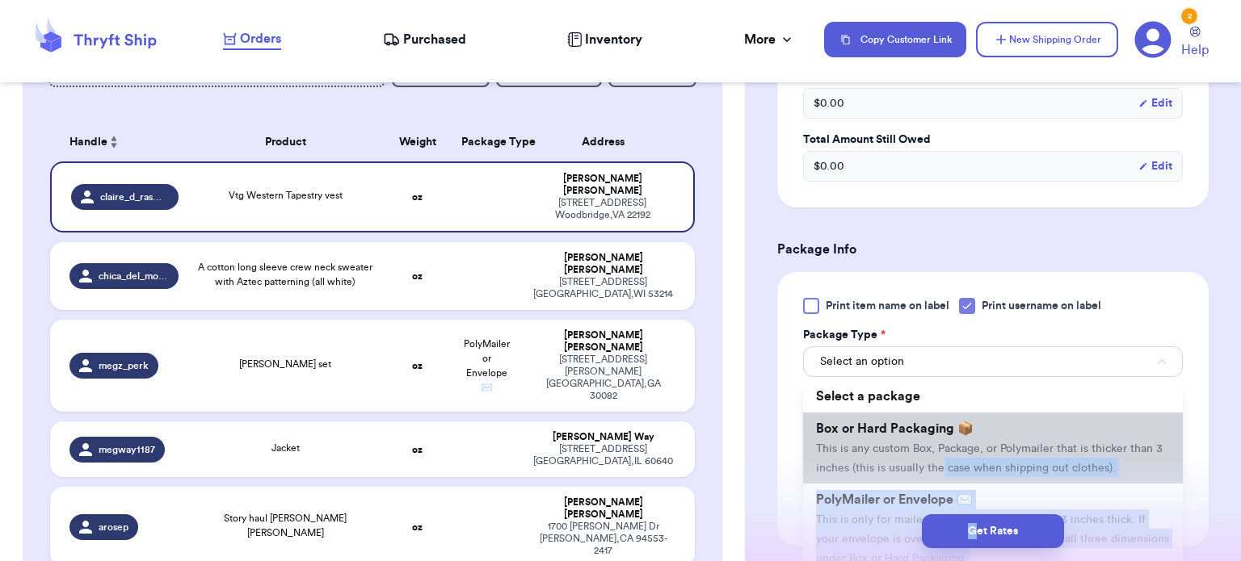
drag, startPoint x: 972, startPoint y: 504, endPoint x: 973, endPoint y: 477, distance: 26.7
click at [973, 477] on div "Shipping Information Delete Label Customer Info Order created: 10/09, 06:09 PM …" at bounding box center [993, 269] width 496 height 1418
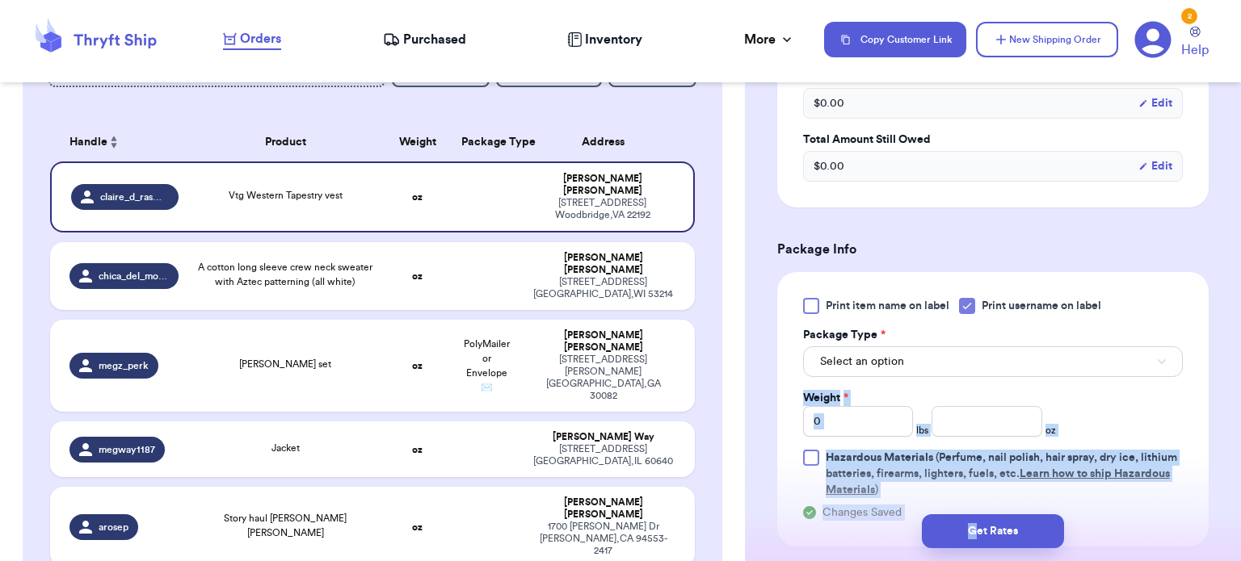
click at [973, 477] on span "Hazardous Materials (Perfume, nail polish, hair spray, dry ice, lithium batteri…" at bounding box center [1003, 474] width 357 height 48
click at [0, 0] on input "Hazardous Materials (Perfume, nail polish, hair spray, dry ice, lithium batteri…" at bounding box center [0, 0] width 0 height 0
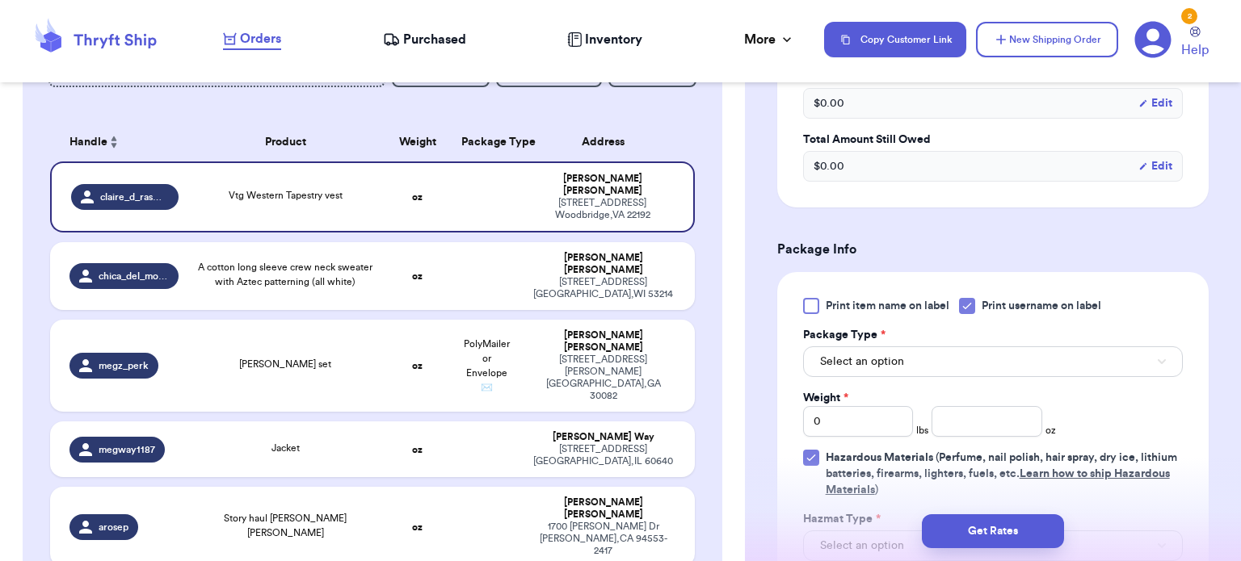
scroll to position [699, 0]
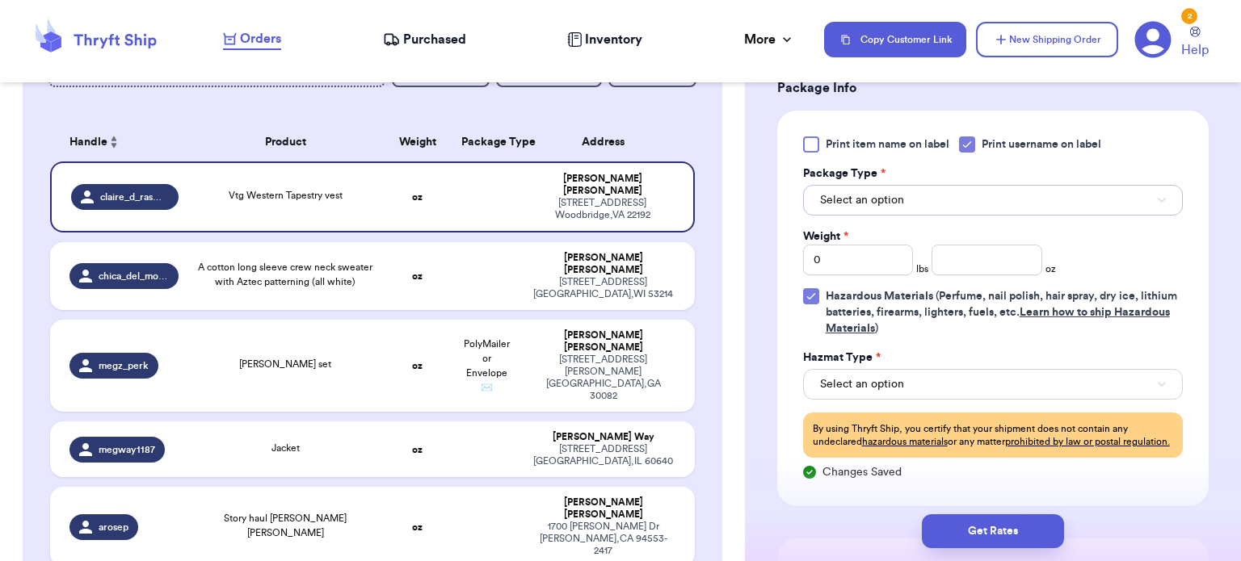
click at [1031, 201] on button "Select an option" at bounding box center [993, 200] width 380 height 31
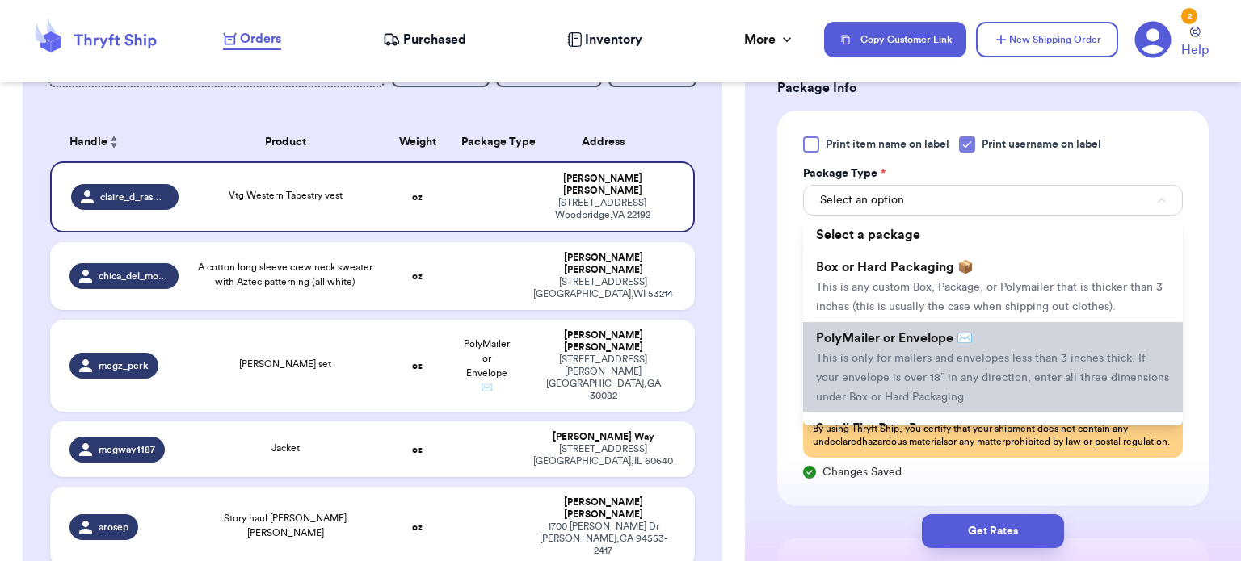
click at [1006, 336] on li "PolyMailer or Envelope ✉️ This is only for mailers and envelopes less than 3 in…" at bounding box center [993, 367] width 380 height 90
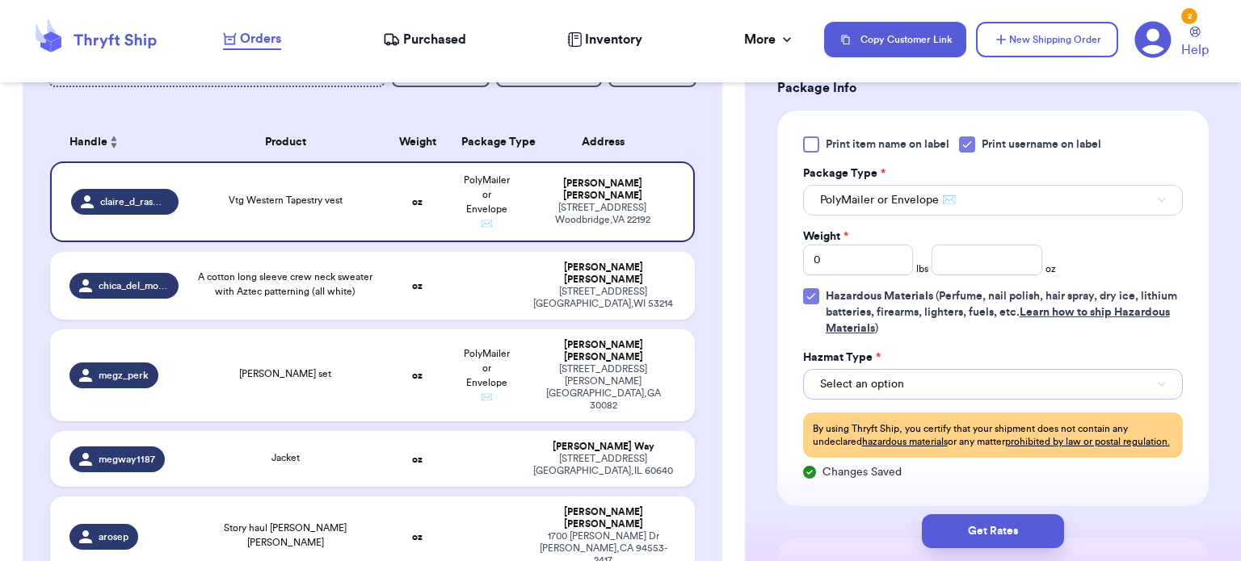
click at [1048, 375] on button "Select an option" at bounding box center [993, 384] width 380 height 31
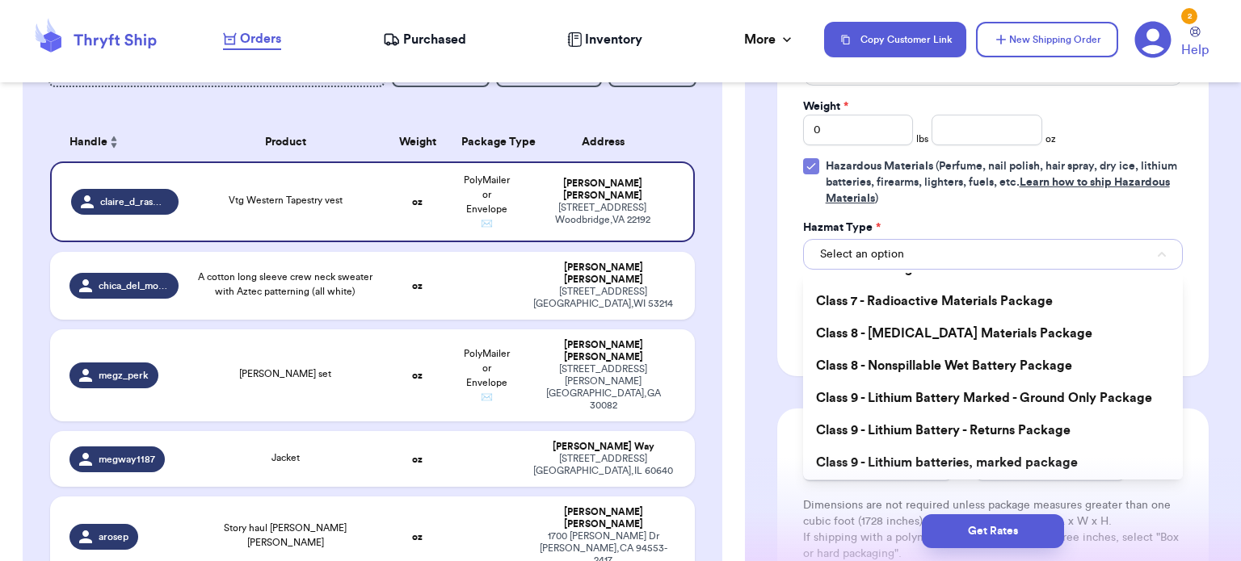
scroll to position [0, 0]
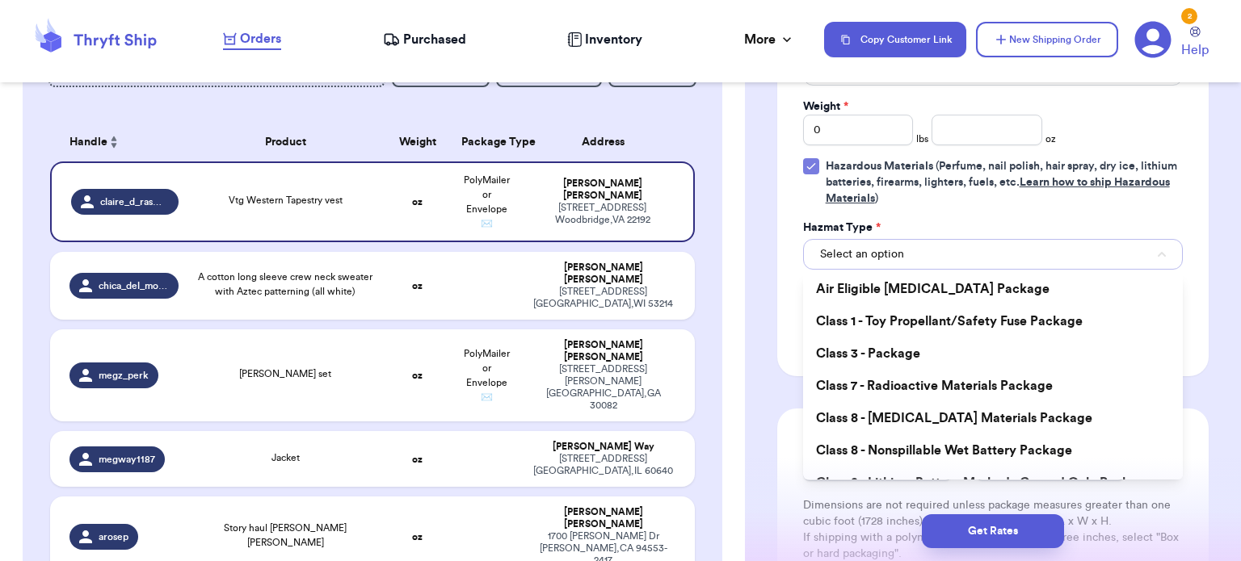
click at [1147, 255] on button "Select an option" at bounding box center [993, 254] width 380 height 31
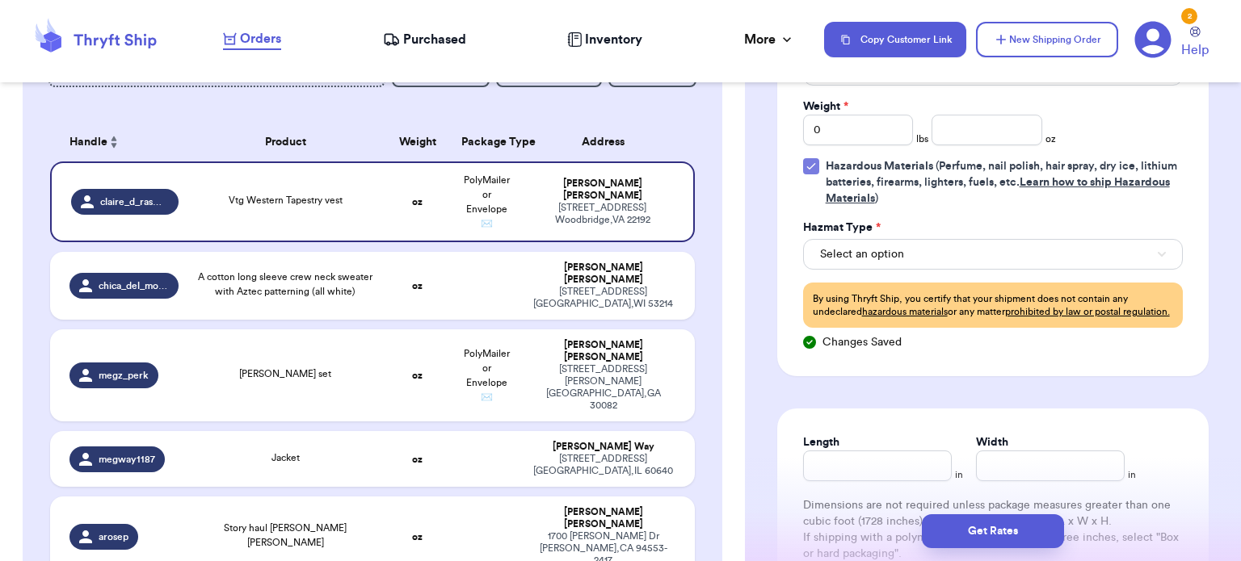
click at [801, 163] on div "Print item name on label Print username on label Package Type * PolyMailer or E…" at bounding box center [992, 179] width 431 height 396
click at [811, 164] on icon at bounding box center [810, 167] width 7 height 6
click at [0, 0] on input "Hazardous Materials (Perfume, nail polish, hair spray, dry ice, lithium batteri…" at bounding box center [0, 0] width 0 height 0
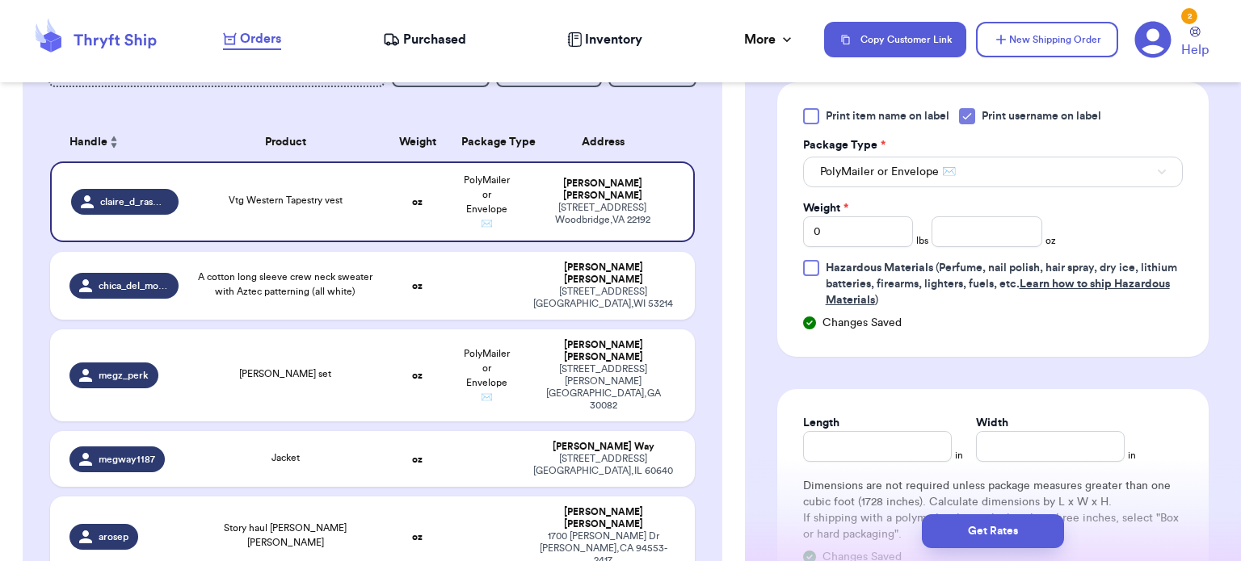
scroll to position [657, 0]
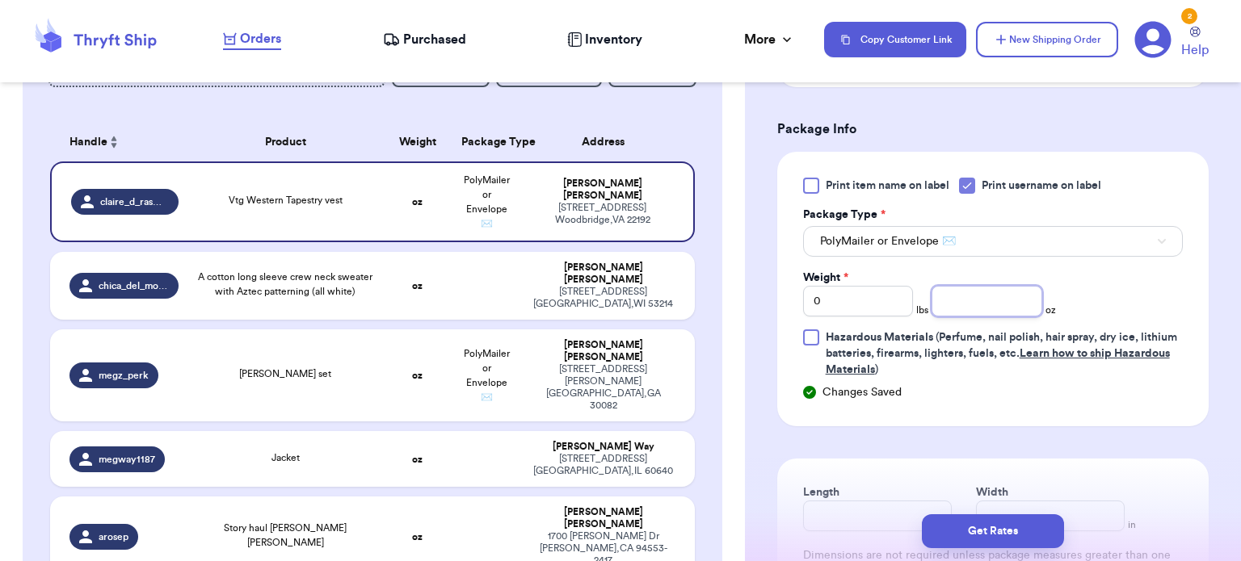
click at [945, 299] on input "number" at bounding box center [986, 301] width 111 height 31
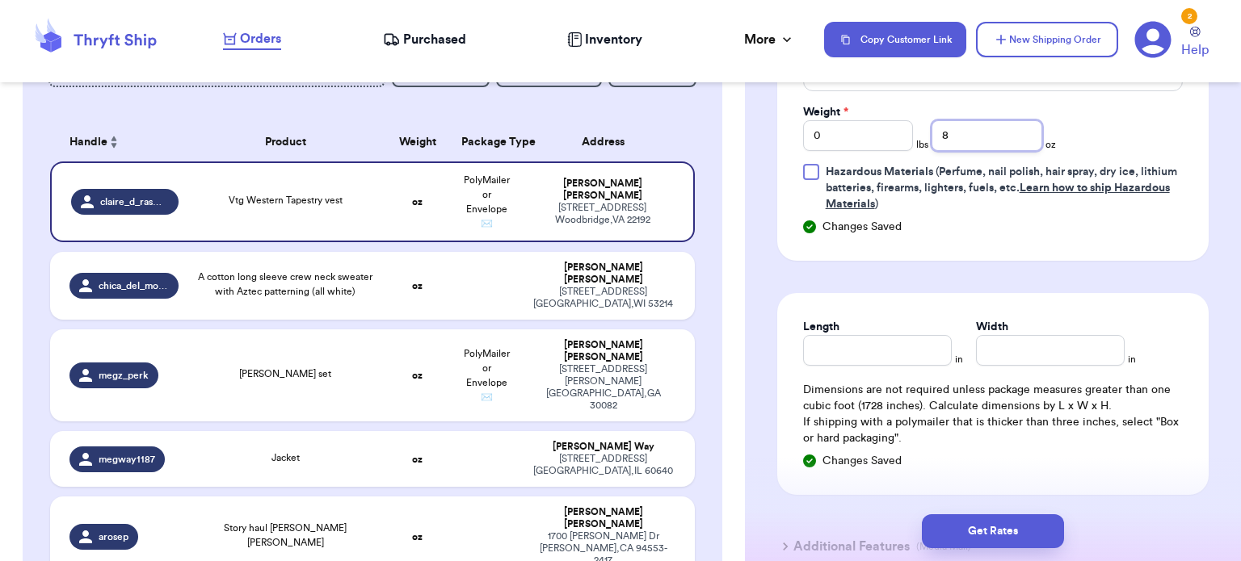
type input "8"
click at [863, 351] on input "Length" at bounding box center [877, 350] width 149 height 31
type input "12"
click at [1041, 335] on input "Width *" at bounding box center [1050, 350] width 149 height 31
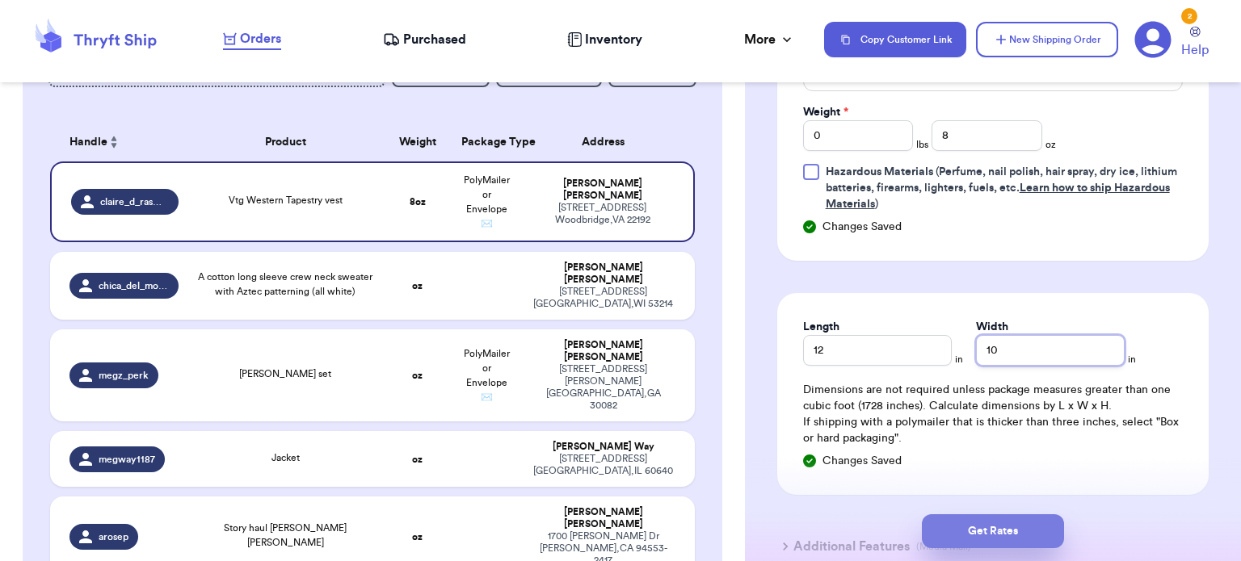
type input "10"
click at [1018, 519] on button "Get Rates" at bounding box center [993, 531] width 142 height 34
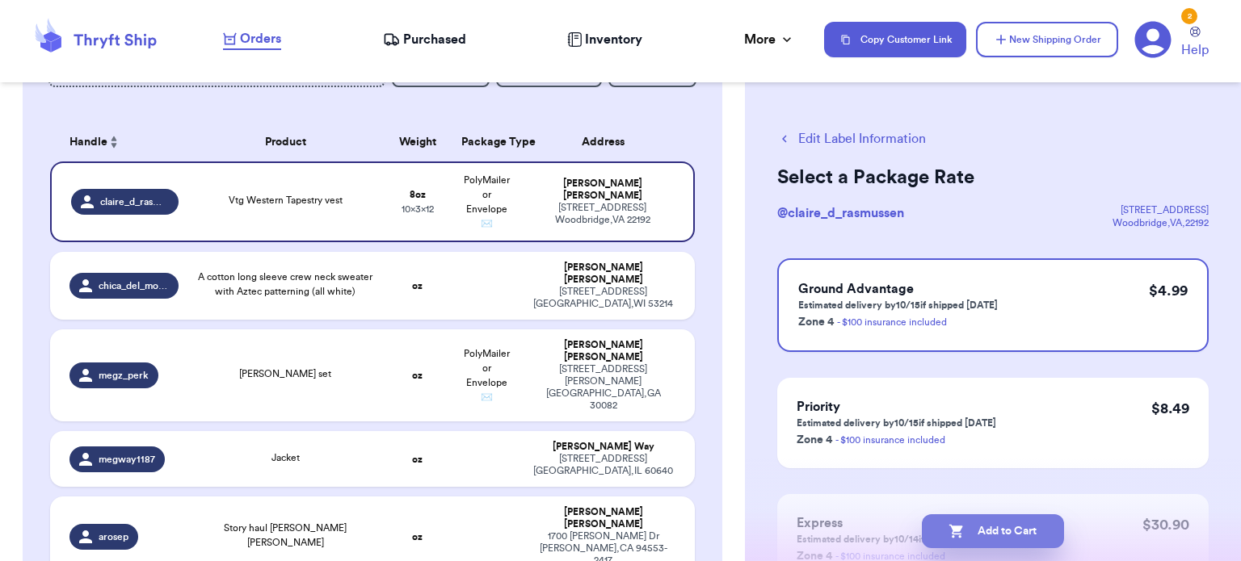
click at [1016, 526] on button "Add to Cart" at bounding box center [993, 531] width 142 height 34
checkbox input "true"
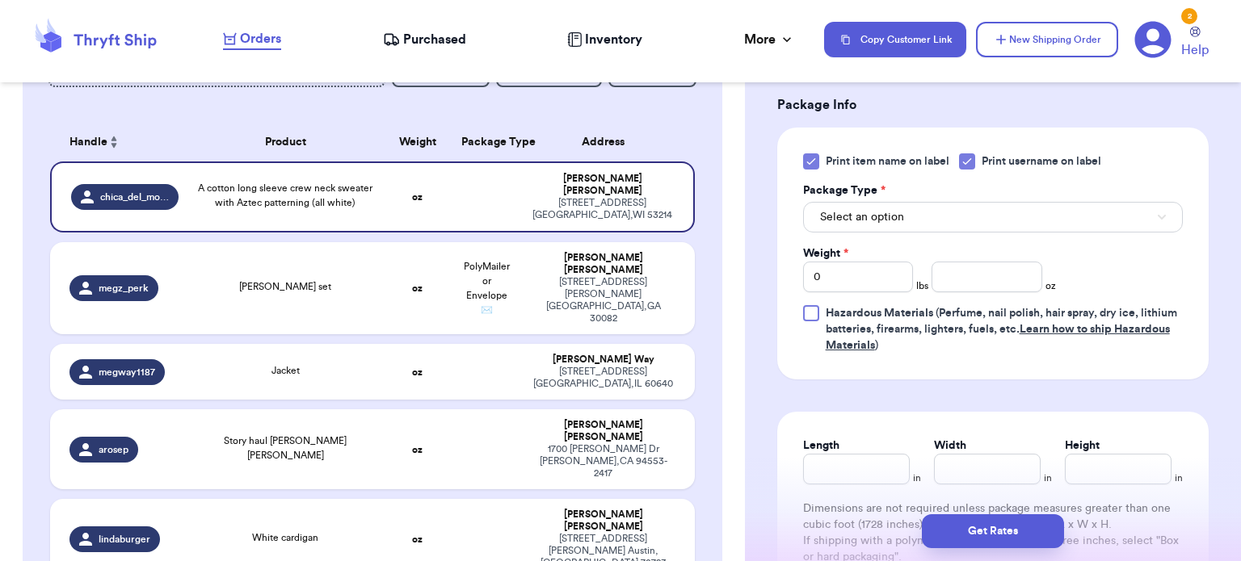
scroll to position [685, 0]
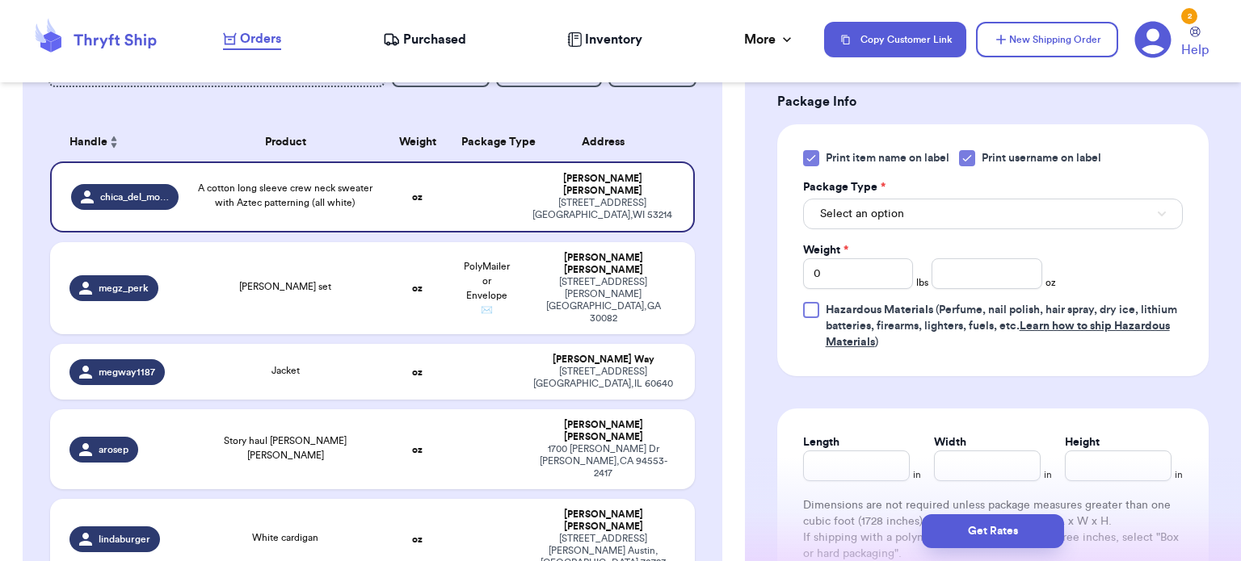
click at [805, 152] on icon at bounding box center [810, 158] width 13 height 13
click at [0, 0] on input "Print item name on label" at bounding box center [0, 0] width 0 height 0
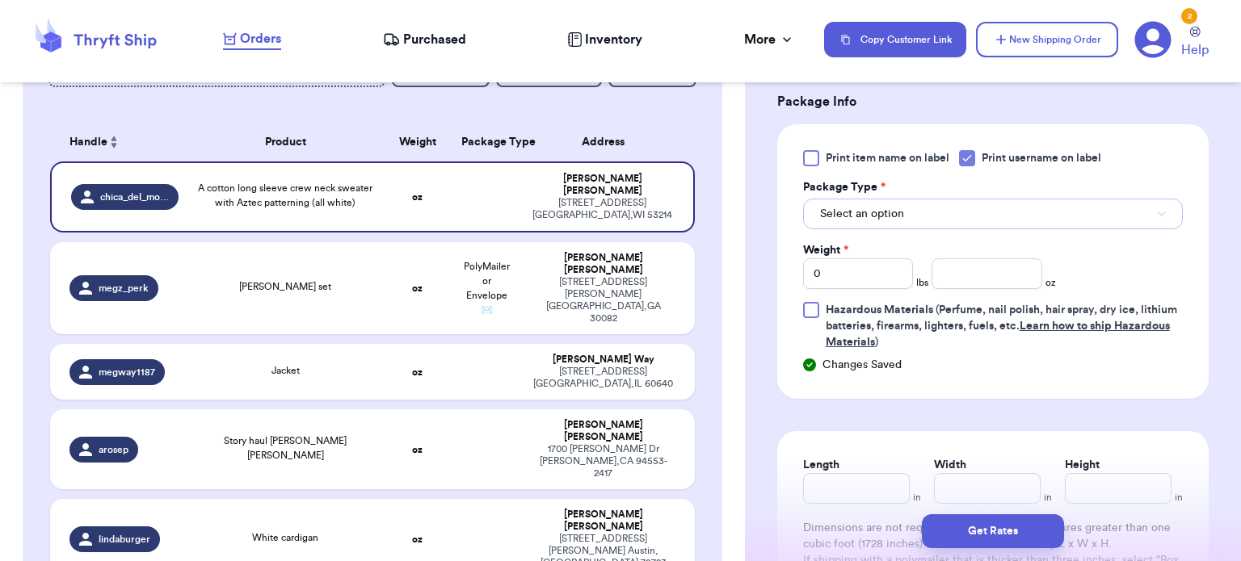
click at [910, 216] on button "Select an option" at bounding box center [993, 214] width 380 height 31
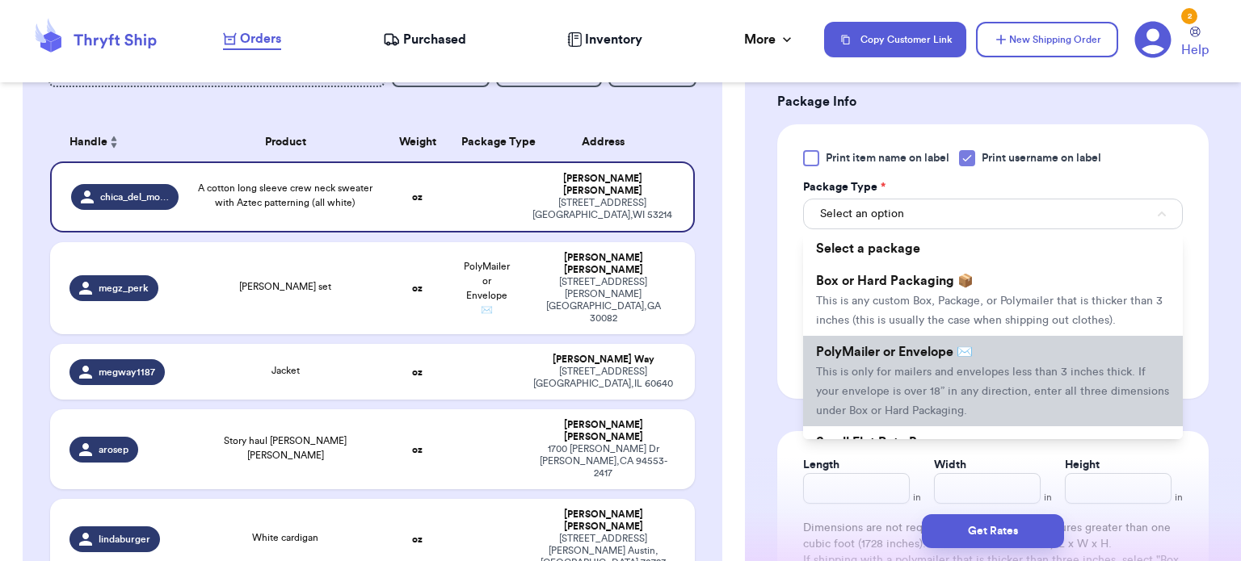
click at [963, 361] on li "PolyMailer or Envelope ✉️ This is only for mailers and envelopes less than 3 in…" at bounding box center [993, 381] width 380 height 90
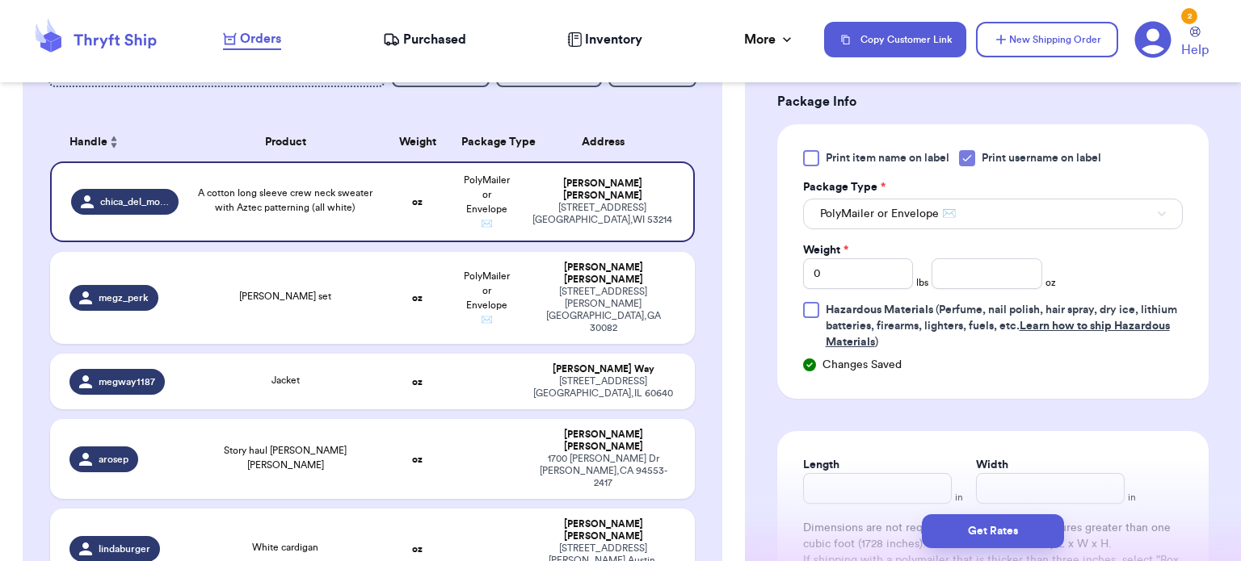
drag, startPoint x: 1174, startPoint y: 304, endPoint x: 1179, endPoint y: 312, distance: 9.2
click at [1179, 312] on div "Print item name on label Print username on label Package Type * PolyMailer or E…" at bounding box center [992, 261] width 431 height 275
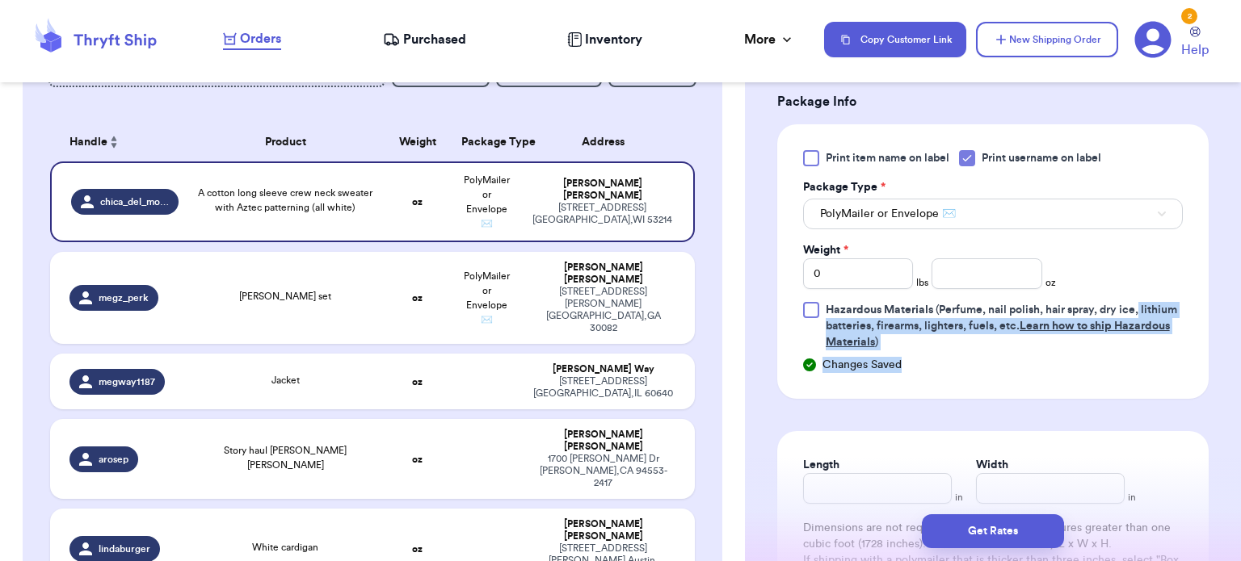
drag, startPoint x: 1223, startPoint y: 315, endPoint x: 1240, endPoint y: 355, distance: 43.1
click at [1240, 355] on div "Shipping Information Delete Label Customer Info Order created: 10/09, 06:05 PM …" at bounding box center [993, 280] width 496 height 561
click at [1218, 348] on div "Shipping Information Delete Label Customer Info Order created: 10/09, 06:05 PM …" at bounding box center [993, 121] width 496 height 1418
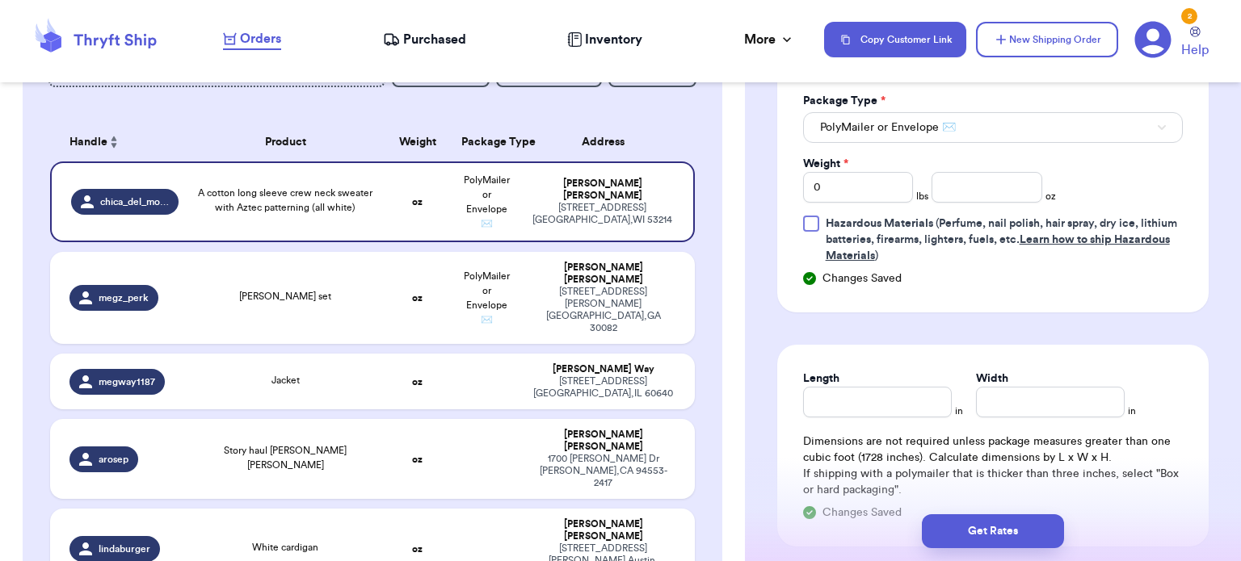
scroll to position [786, 0]
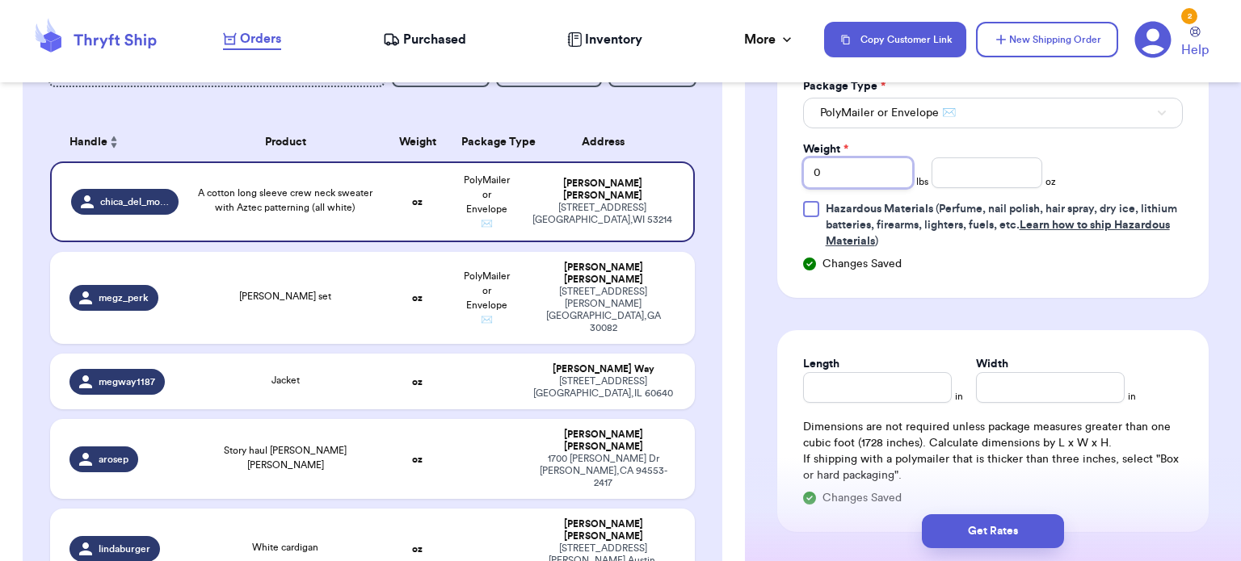
click at [848, 162] on input "0" at bounding box center [858, 172] width 111 height 31
type input "1"
click at [970, 170] on input "number" at bounding box center [986, 172] width 111 height 31
type input "5"
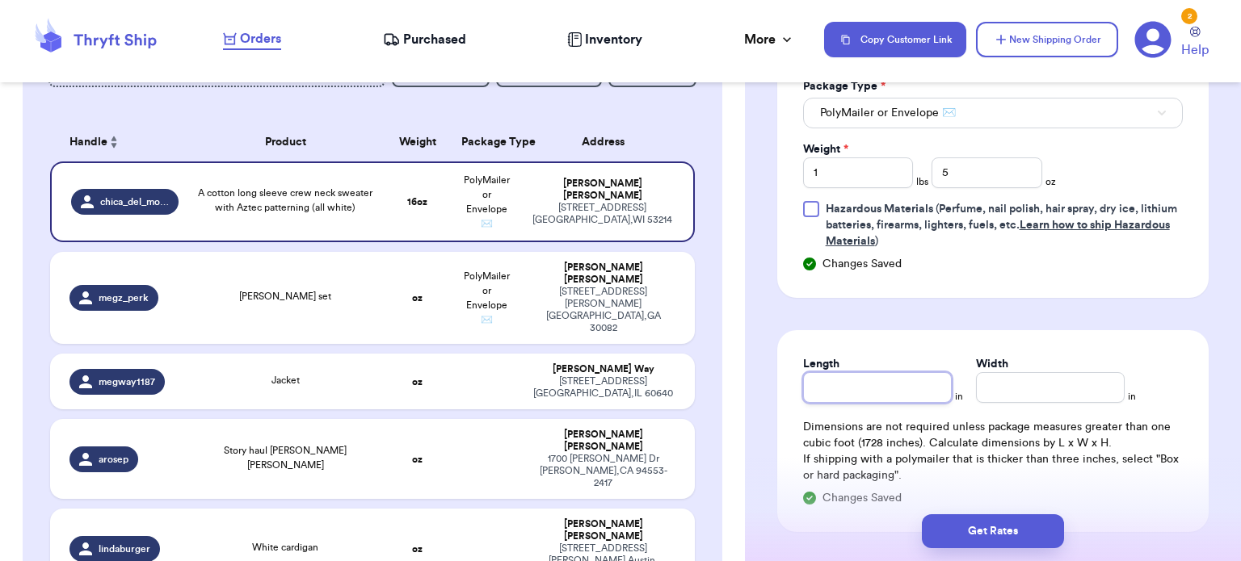
click at [834, 384] on input "Length" at bounding box center [877, 387] width 149 height 31
type input "12"
click at [1069, 401] on div "Length * 12 in Width * in Dimensions are not required unless package measures g…" at bounding box center [992, 431] width 431 height 202
click at [1060, 391] on input "Width *" at bounding box center [1050, 387] width 149 height 31
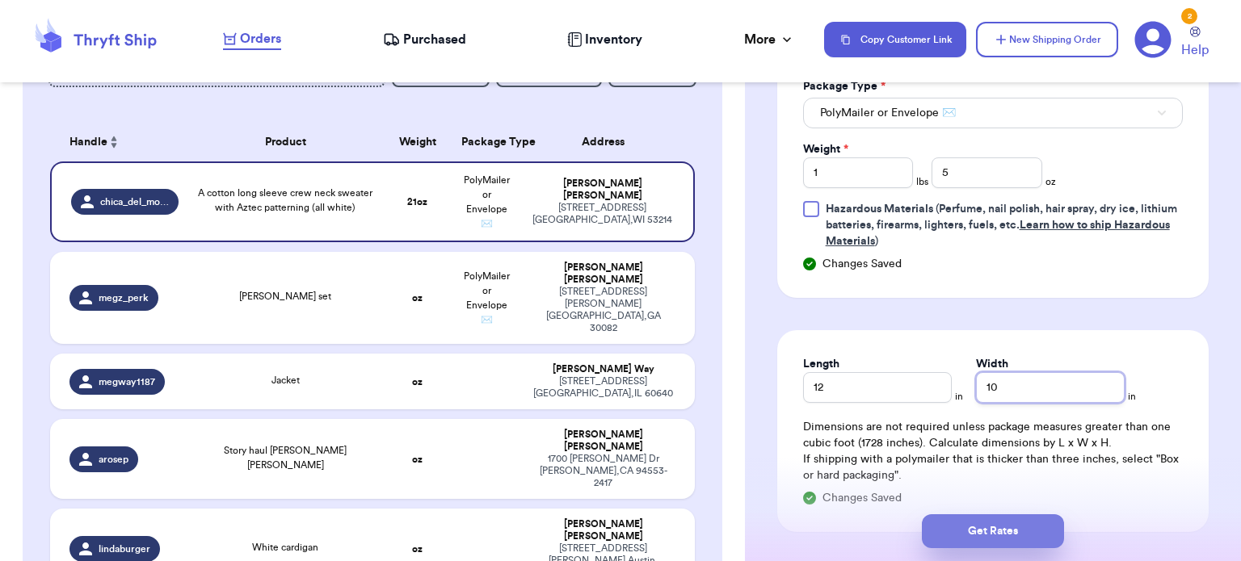
type input "10"
click at [1026, 534] on button "Get Rates" at bounding box center [993, 531] width 142 height 34
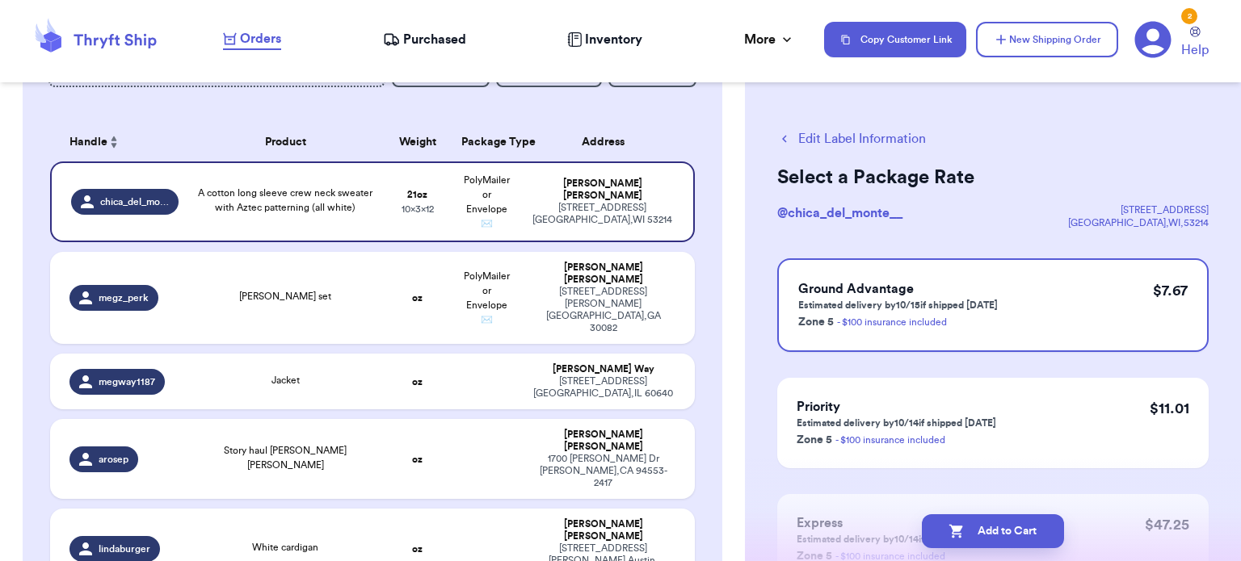
click at [1026, 534] on button "Add to Cart" at bounding box center [993, 531] width 142 height 34
checkbox input "true"
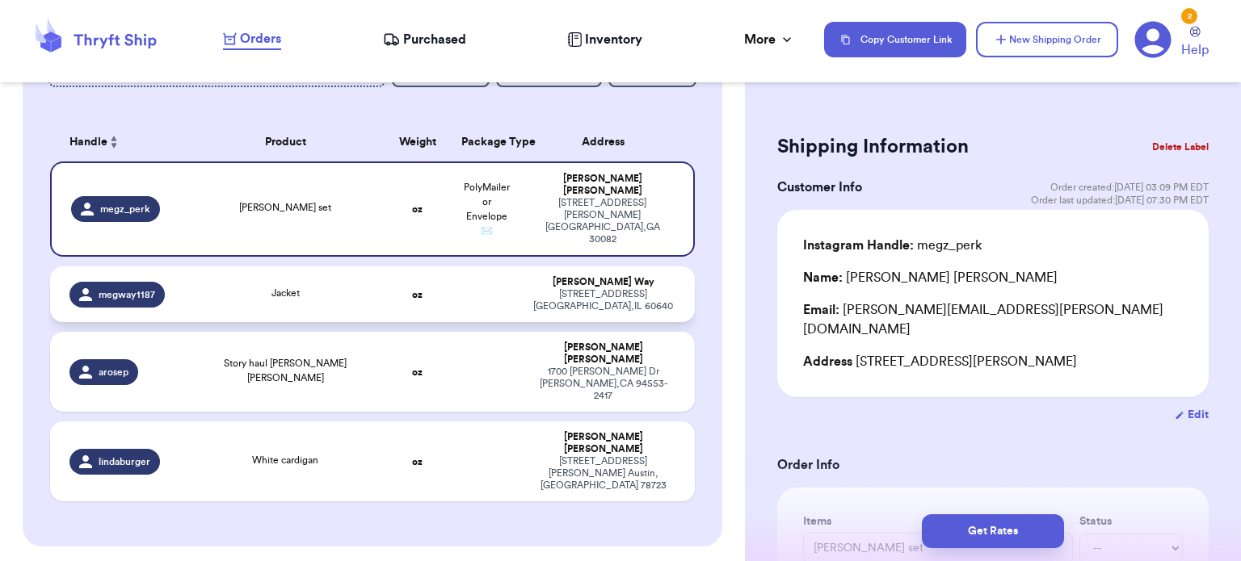
click at [357, 293] on td "Jacket" at bounding box center [285, 295] width 194 height 56
type input "Jacket"
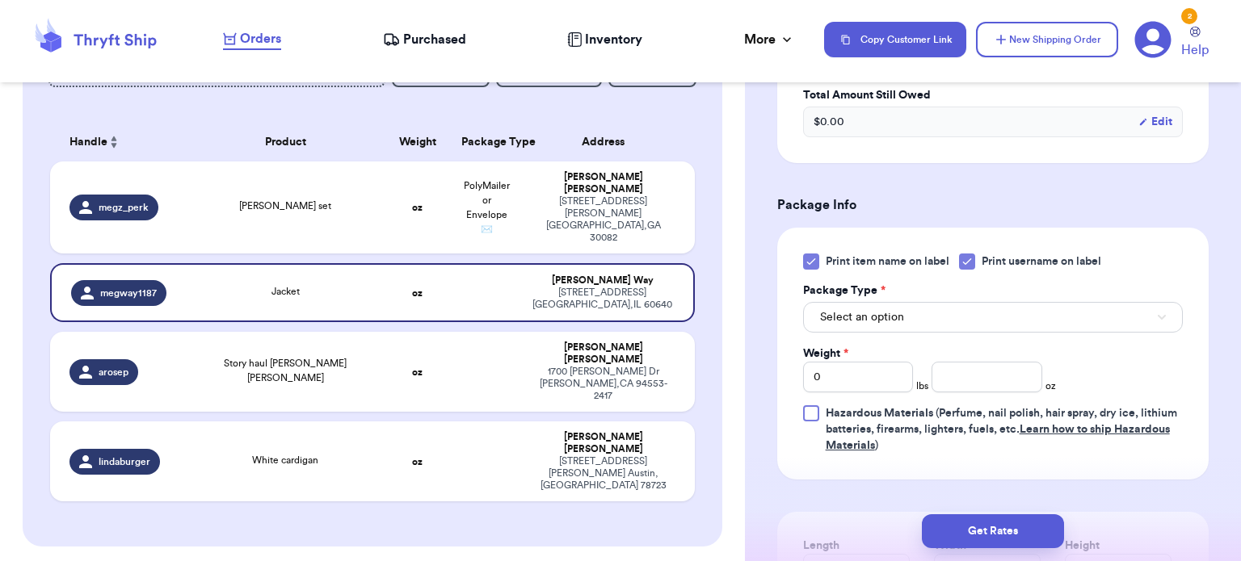
scroll to position [599, 0]
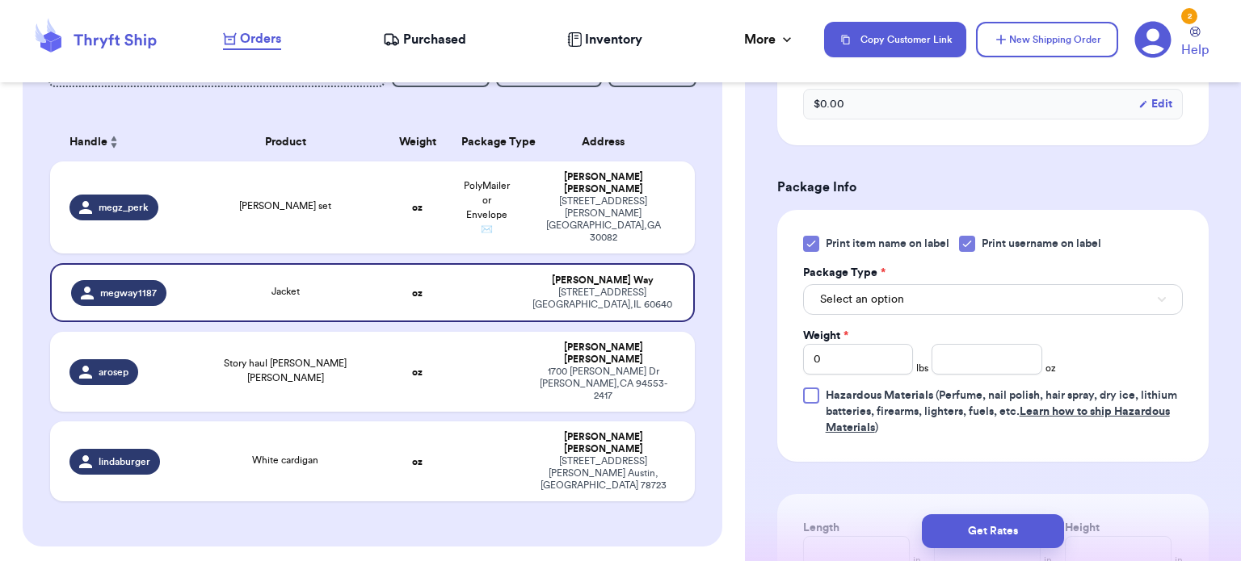
click at [812, 245] on icon at bounding box center [810, 243] width 13 height 13
click at [0, 0] on input "Print item name on label" at bounding box center [0, 0] width 0 height 0
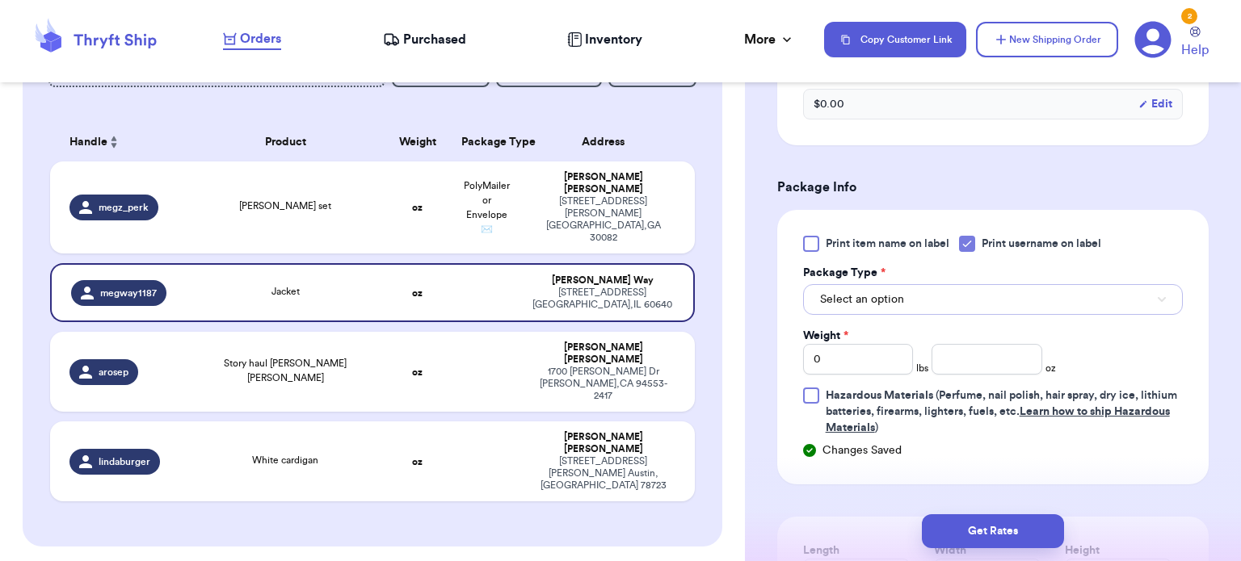
click at [919, 296] on button "Select an option" at bounding box center [993, 299] width 380 height 31
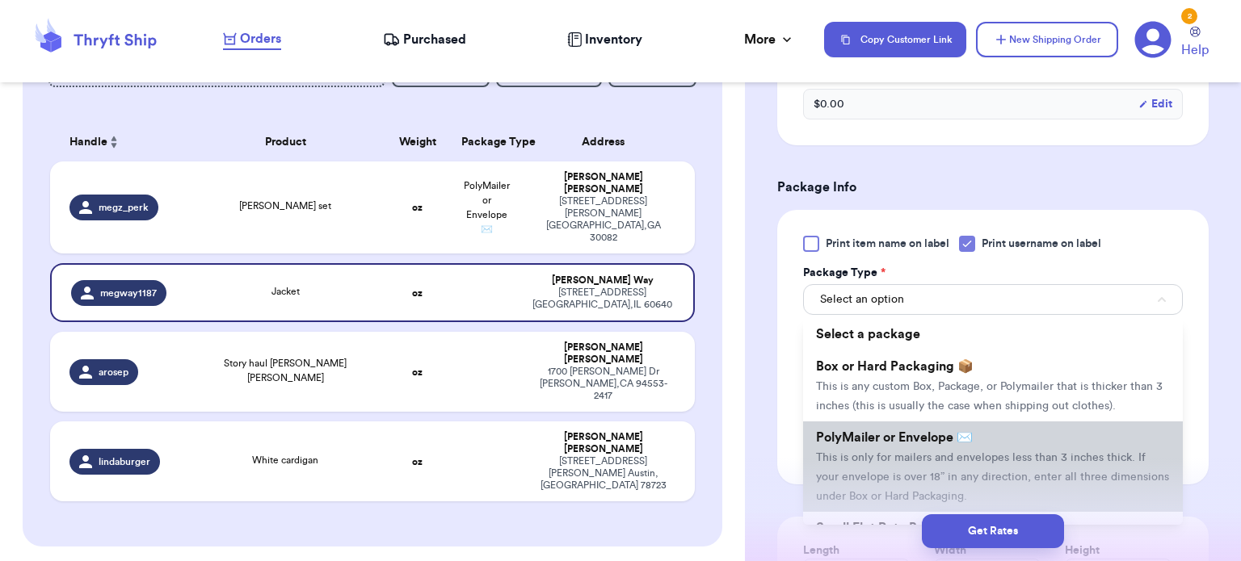
click at [976, 439] on li "PolyMailer or Envelope ✉️ This is only for mailers and envelopes less than 3 in…" at bounding box center [993, 467] width 380 height 90
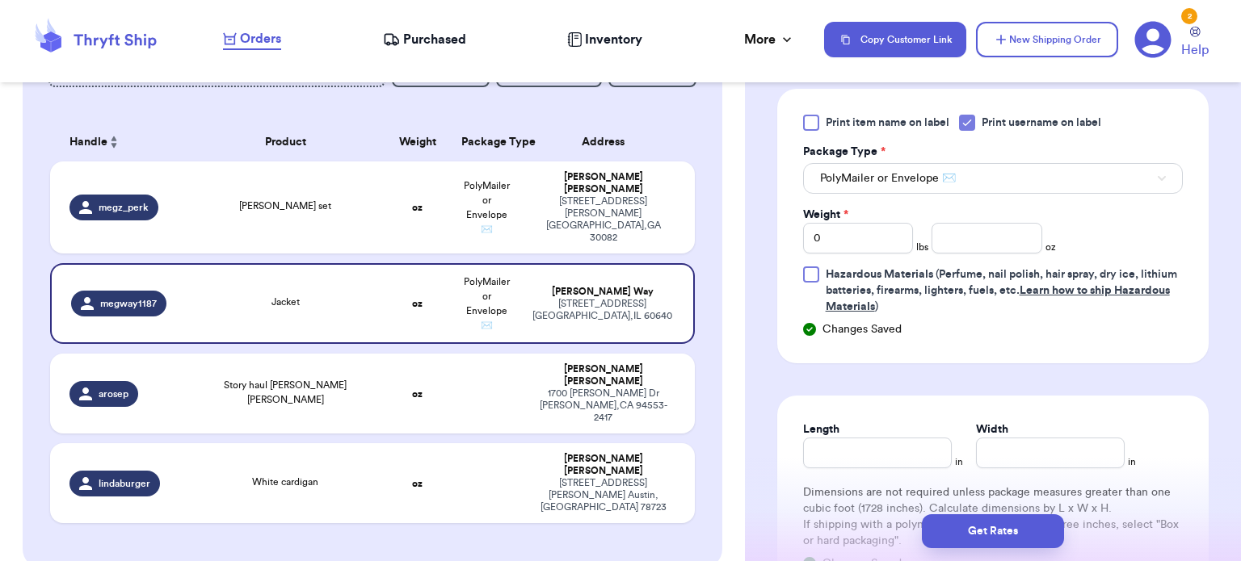
scroll to position [724, 0]
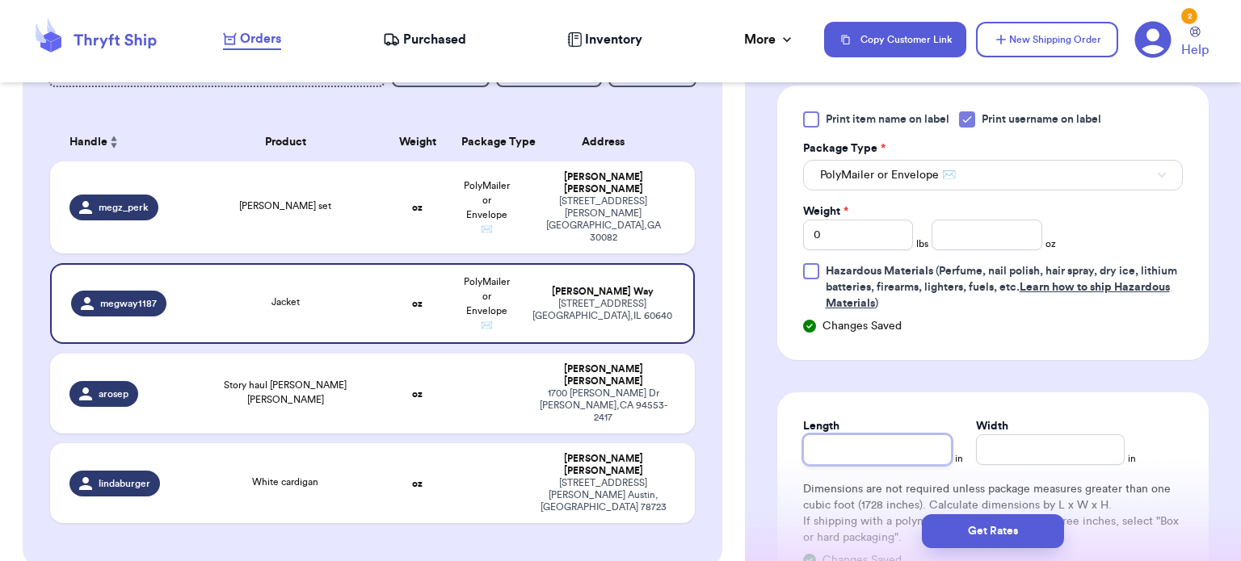
click at [883, 451] on input "Length" at bounding box center [877, 450] width 149 height 31
type input "1"
type input "14"
click at [1001, 453] on input "Width *" at bounding box center [1050, 450] width 149 height 31
type input "1"
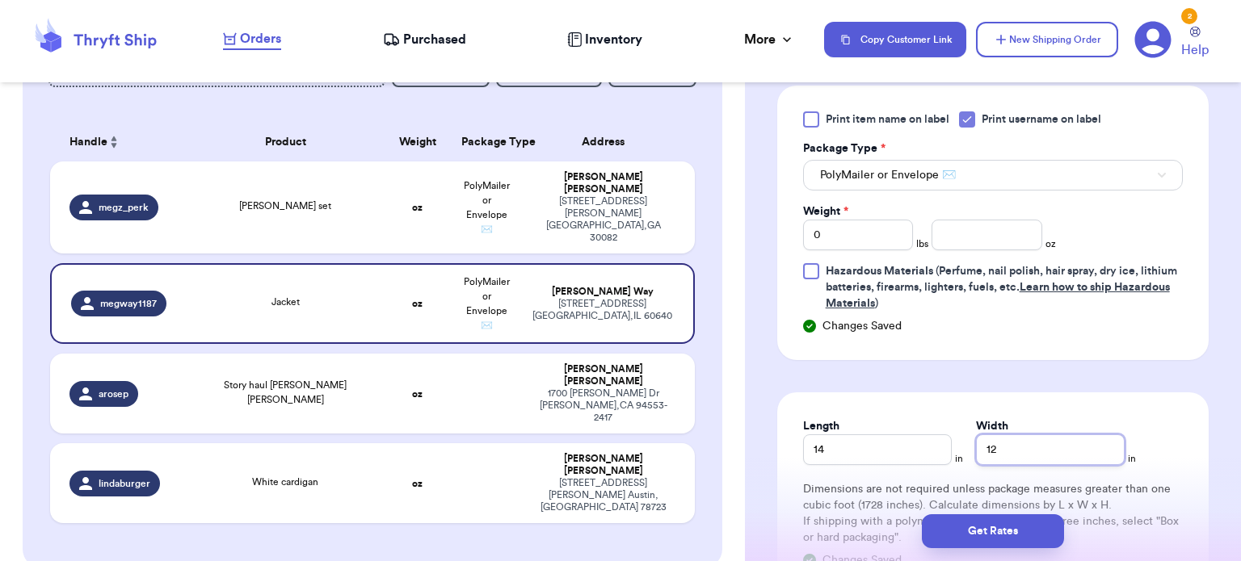
type input "12"
click at [931, 226] on input "number" at bounding box center [986, 235] width 111 height 31
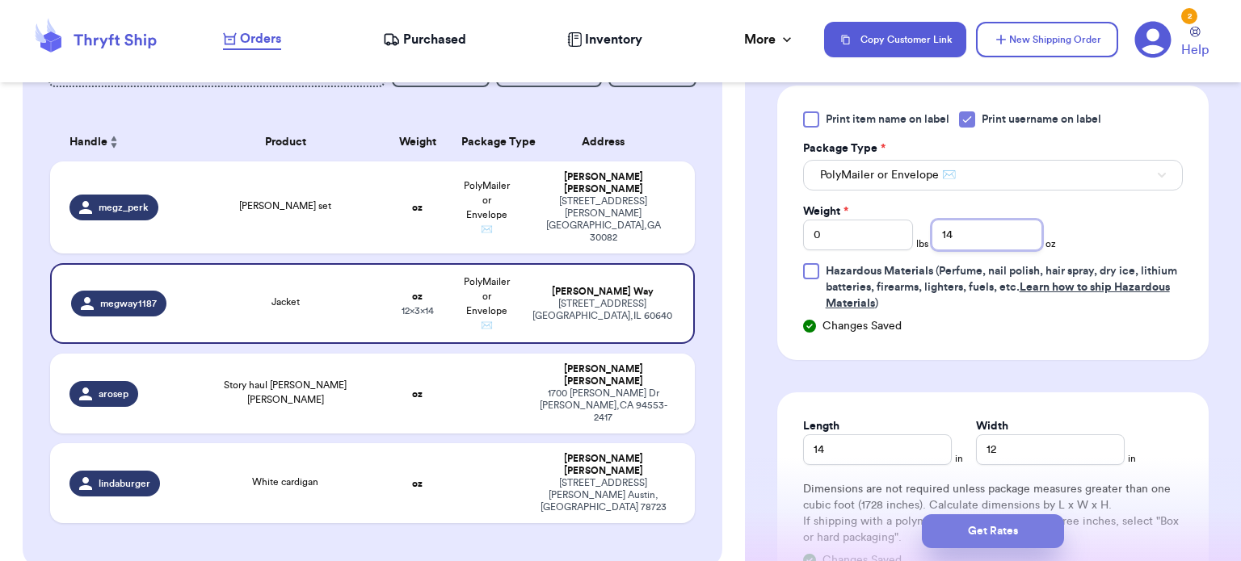
type input "14"
click at [1011, 530] on button "Get Rates" at bounding box center [993, 531] width 142 height 34
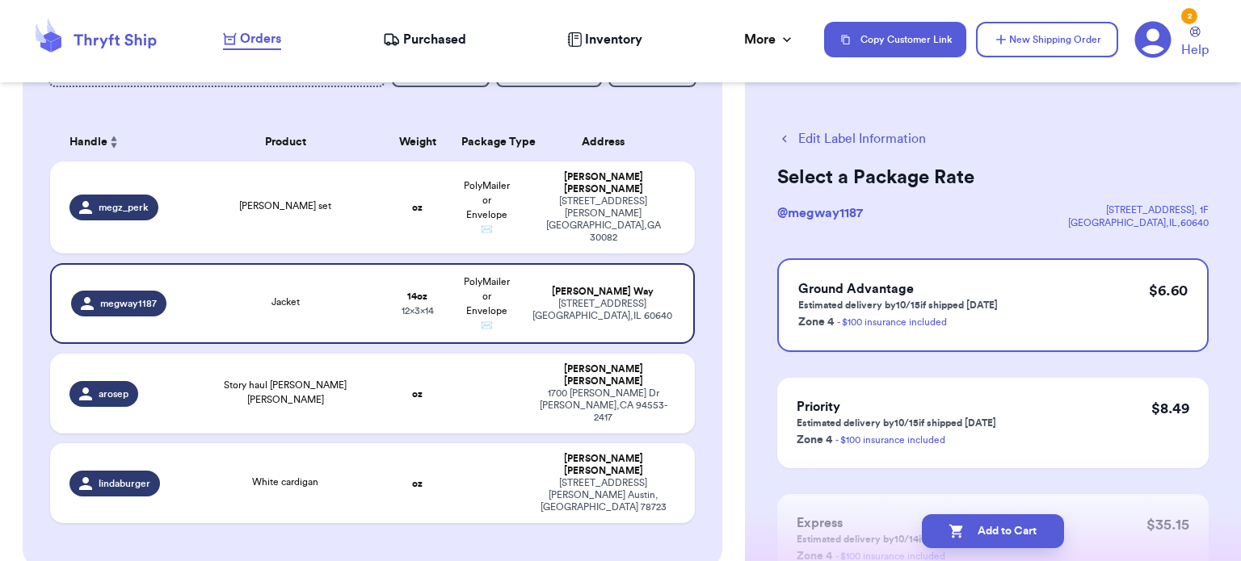
click at [1011, 530] on button "Add to Cart" at bounding box center [993, 531] width 142 height 34
checkbox input "true"
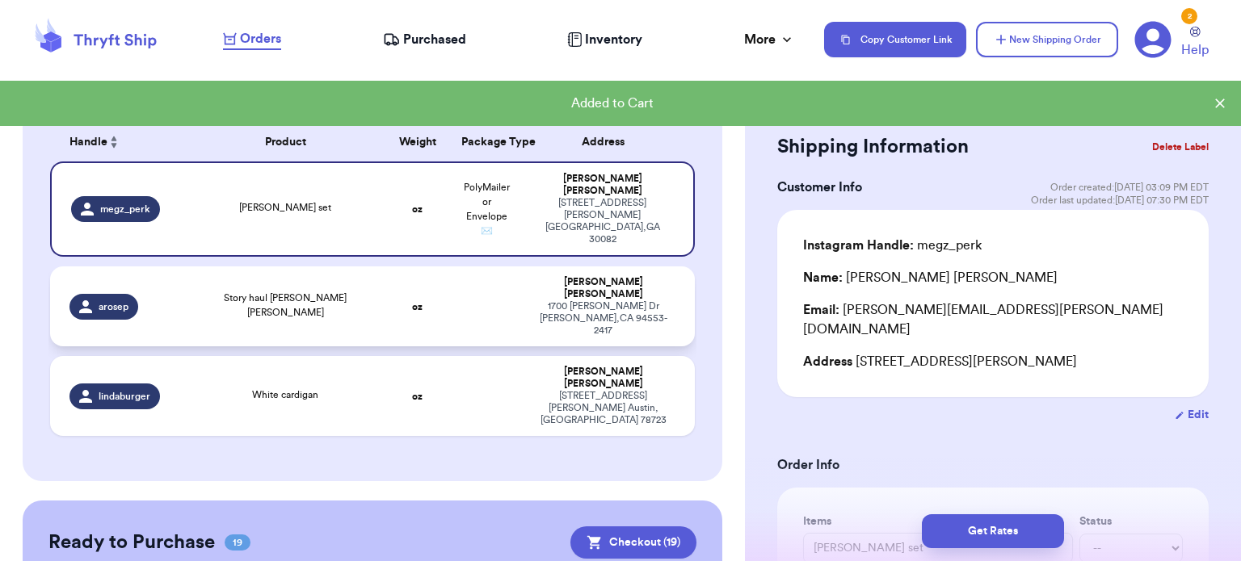
click at [433, 286] on td "oz" at bounding box center [417, 307] width 69 height 80
type input "Story haul brown Mary Janes"
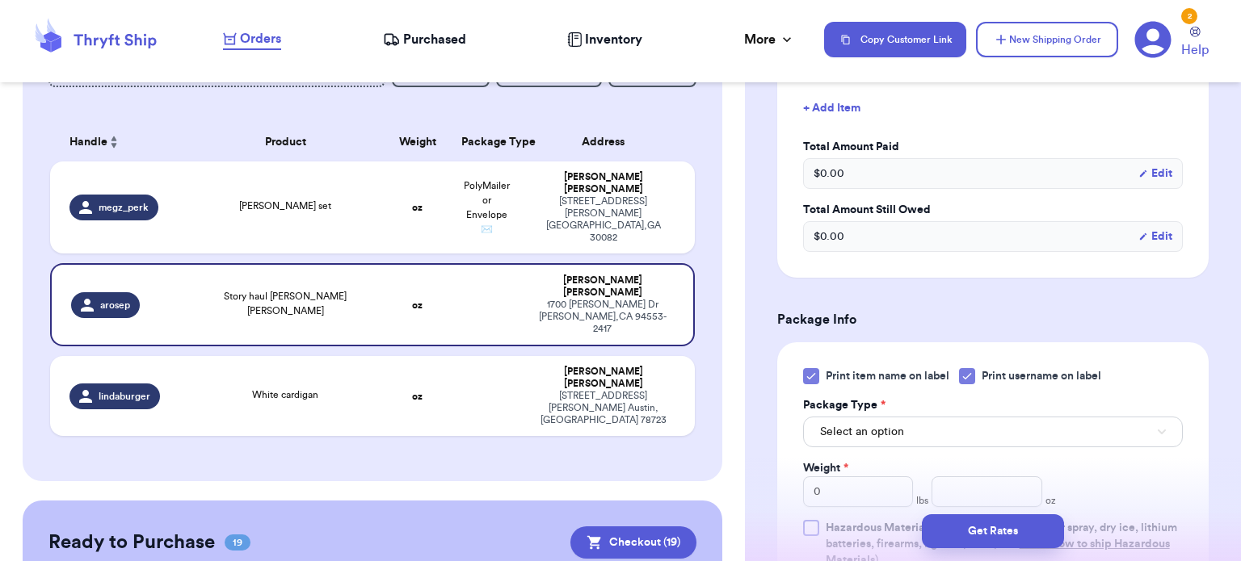
scroll to position [540, 0]
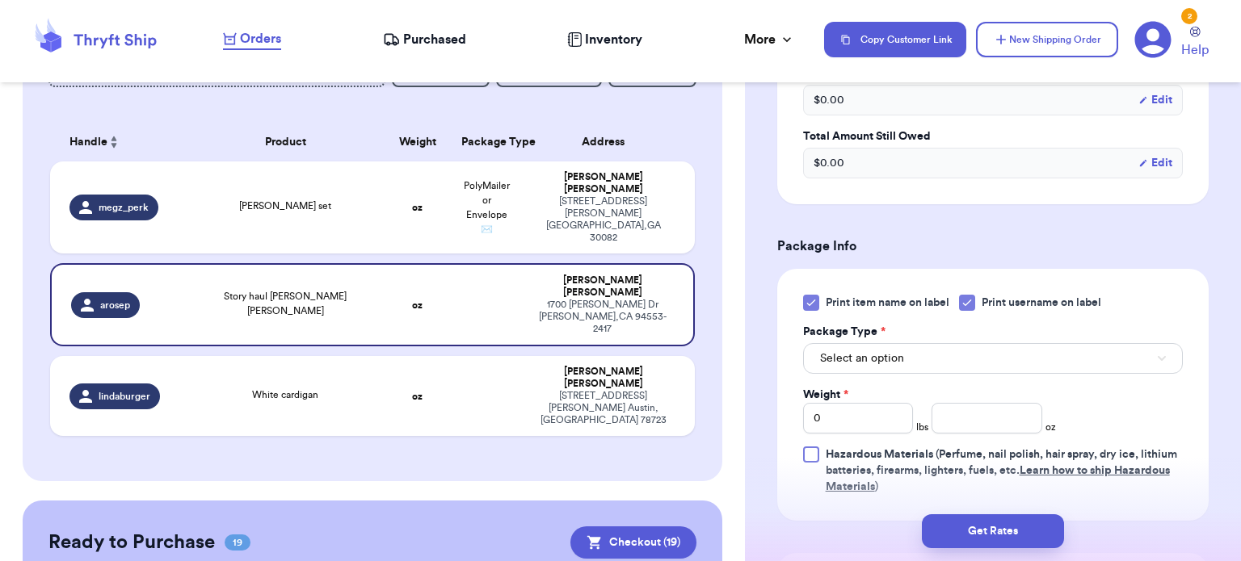
click at [817, 301] on div at bounding box center [811, 303] width 16 height 16
click at [0, 0] on input "Print item name on label" at bounding box center [0, 0] width 0 height 0
click at [955, 366] on button "Select an option" at bounding box center [993, 358] width 380 height 31
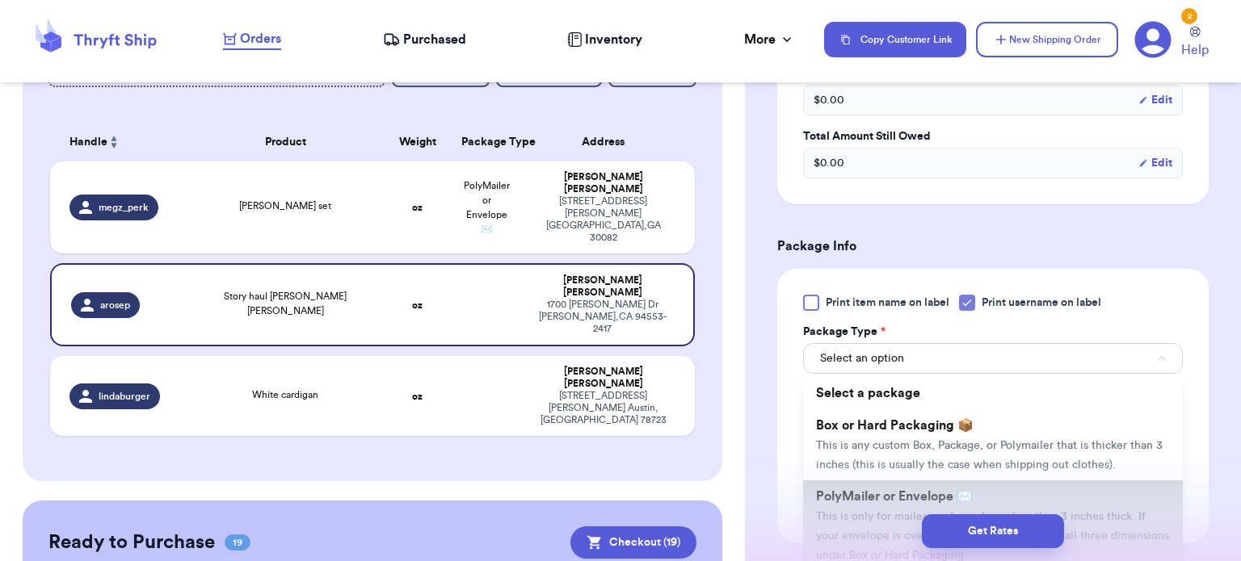
click at [995, 489] on li "PolyMailer or Envelope ✉️ This is only for mailers and envelopes less than 3 in…" at bounding box center [993, 526] width 380 height 90
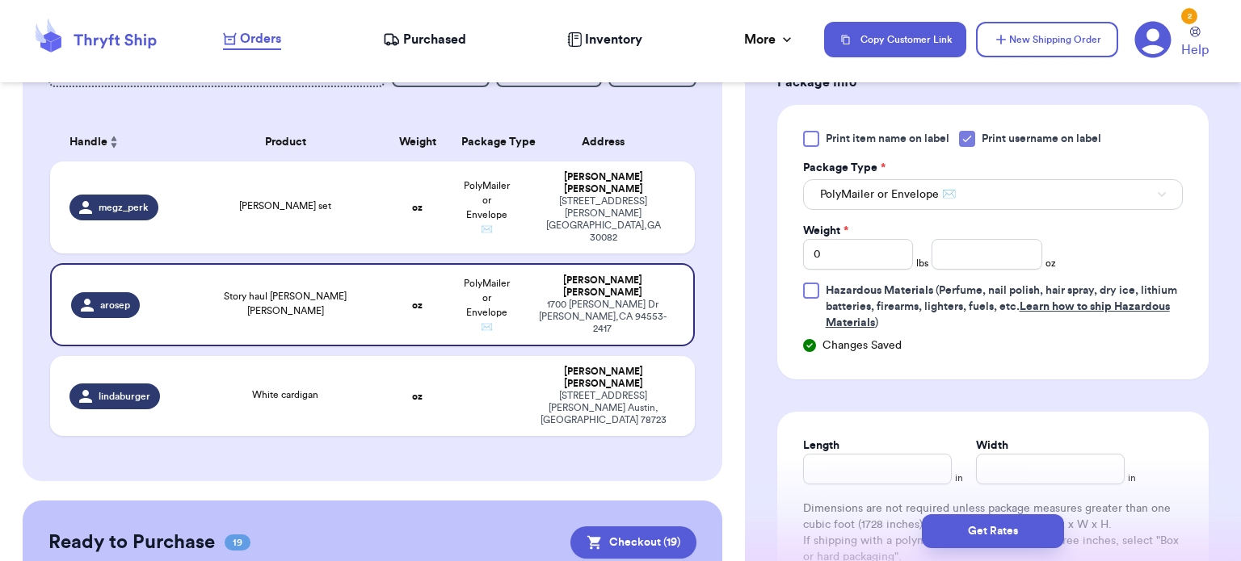
scroll to position [716, 0]
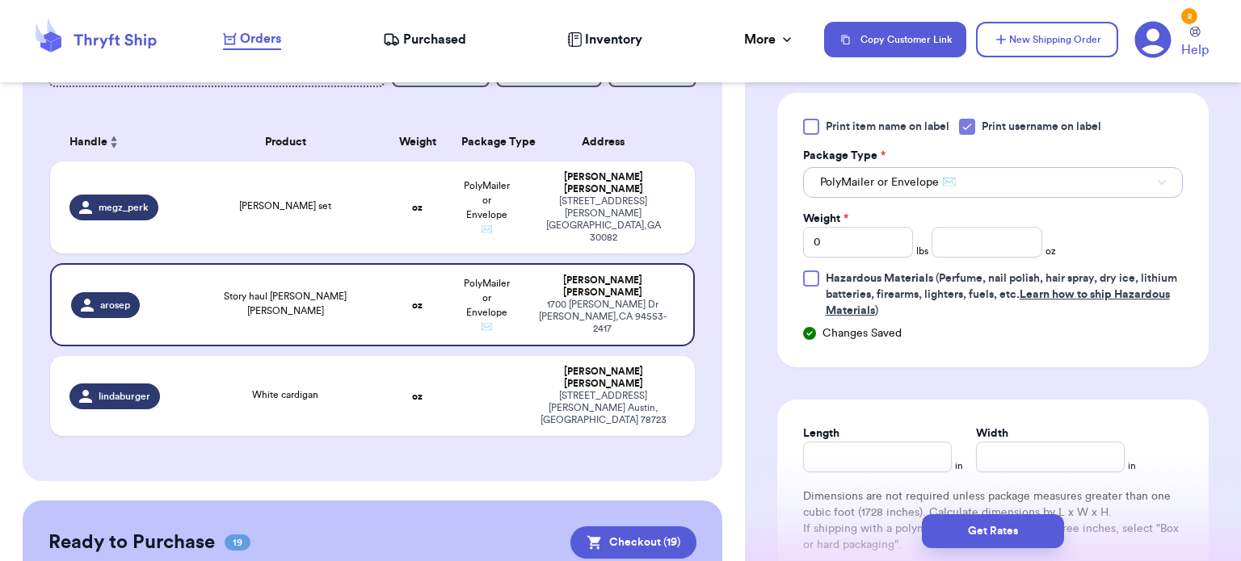
click at [900, 195] on button "PolyMailer or Envelope ✉️" at bounding box center [993, 182] width 380 height 31
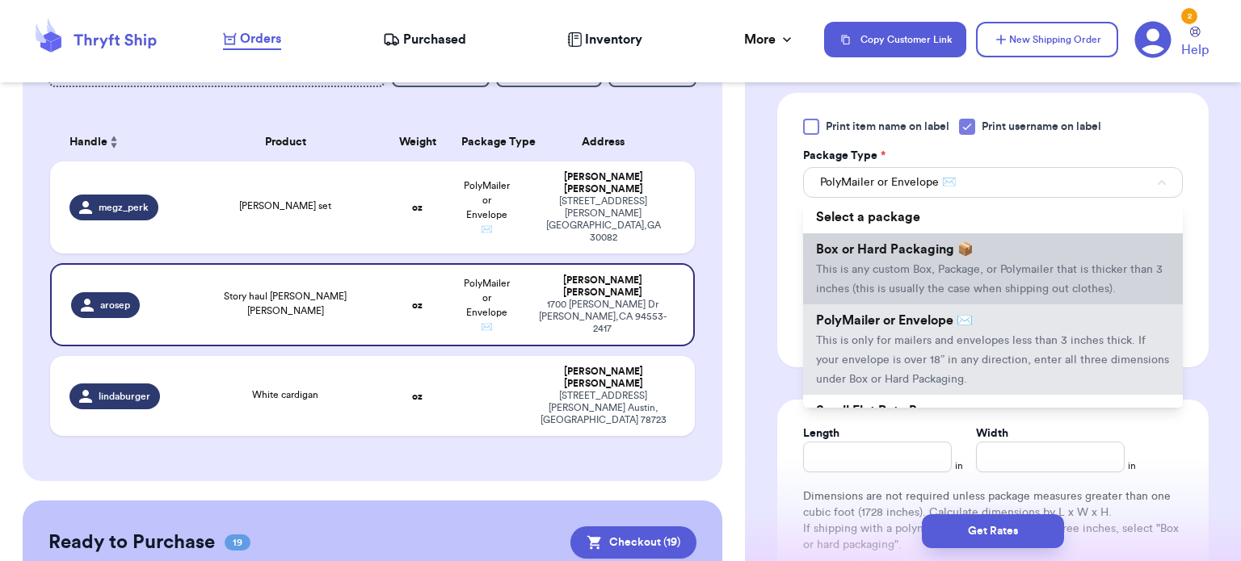
click at [922, 283] on span "This is any custom Box, Package, or Polymailer that is thicker than 3 inches (t…" at bounding box center [989, 279] width 346 height 31
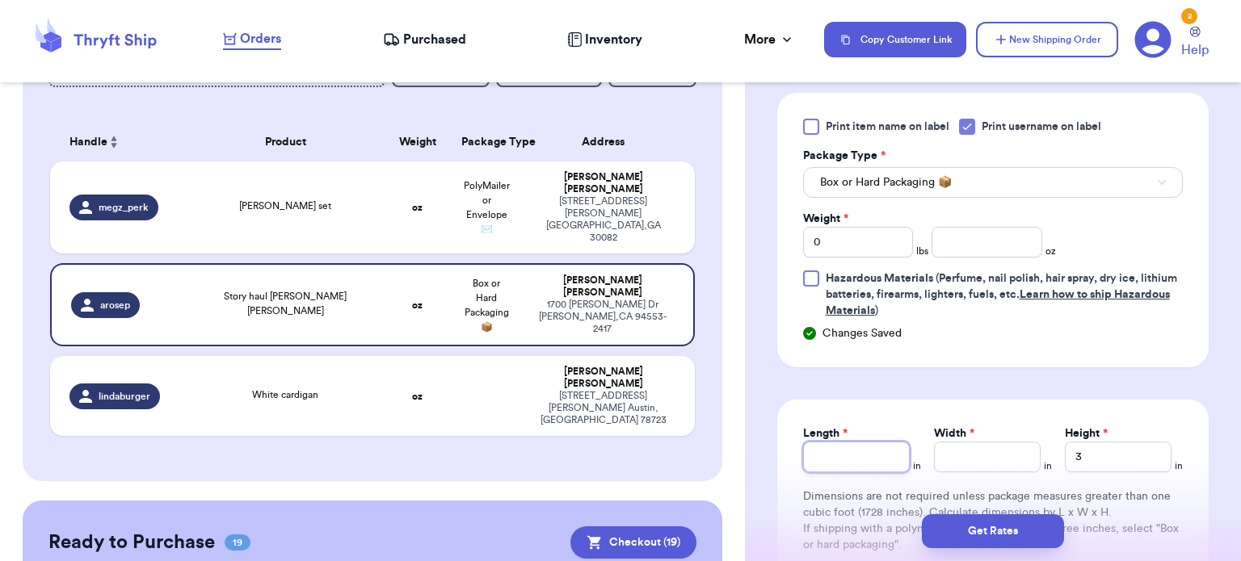
click at [838, 448] on input "Length *" at bounding box center [856, 457] width 107 height 31
click at [1015, 459] on input "Width *" at bounding box center [987, 457] width 107 height 31
click at [1131, 462] on input "3" at bounding box center [1118, 457] width 107 height 31
click at [851, 247] on input "0" at bounding box center [858, 242] width 111 height 31
click at [985, 251] on input "number" at bounding box center [986, 242] width 111 height 31
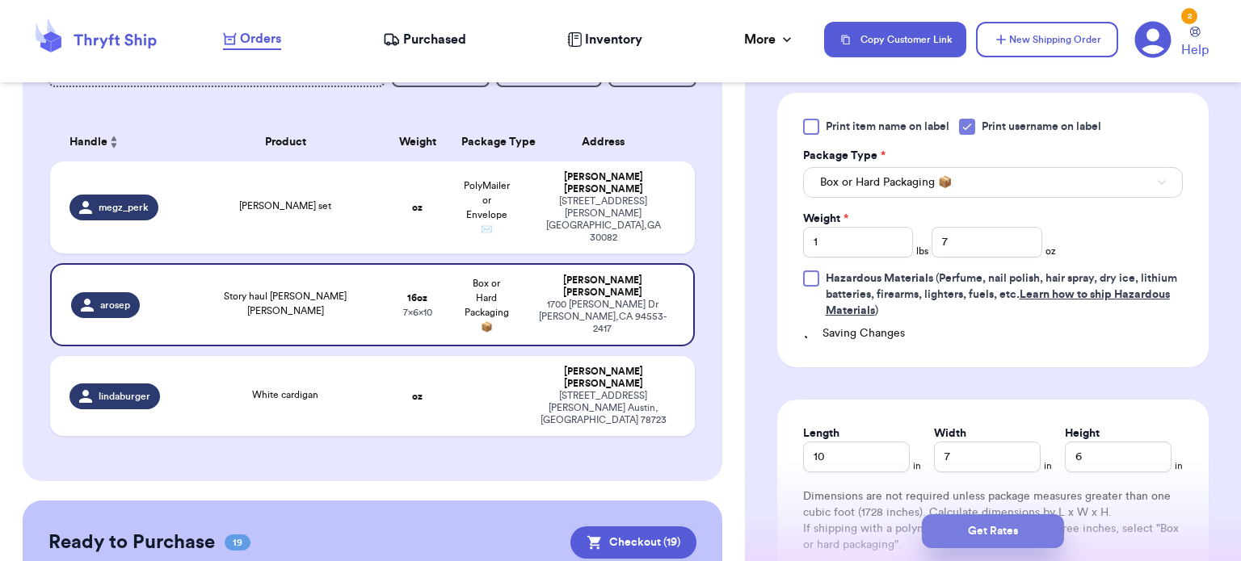
click at [997, 530] on button "Get Rates" at bounding box center [993, 531] width 142 height 34
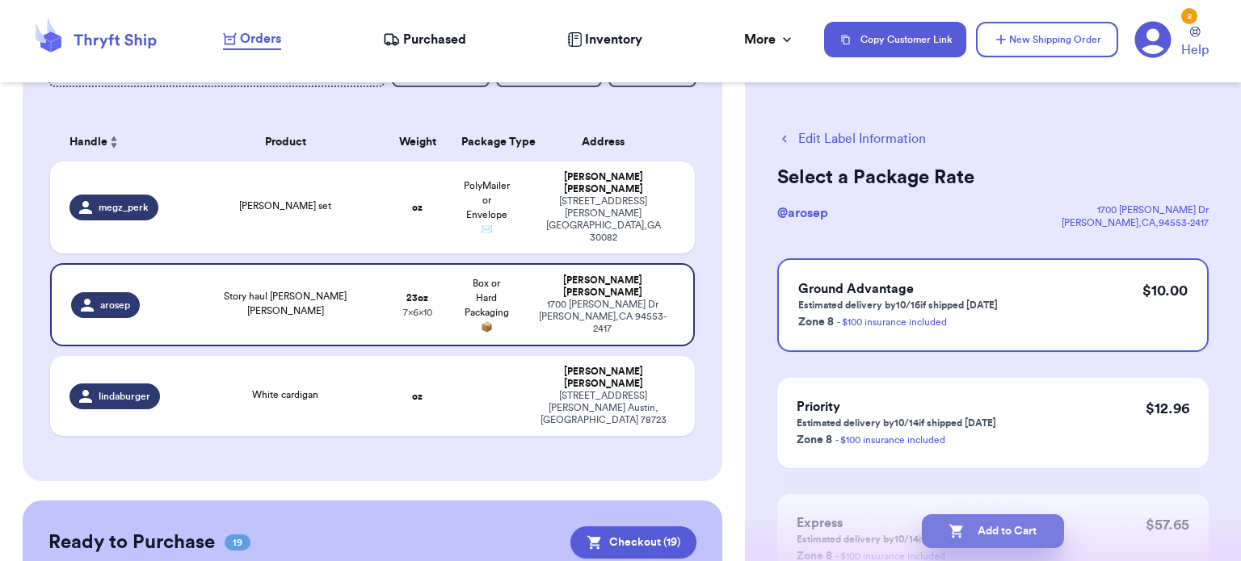
click at [998, 527] on button "Add to Cart" at bounding box center [993, 531] width 142 height 34
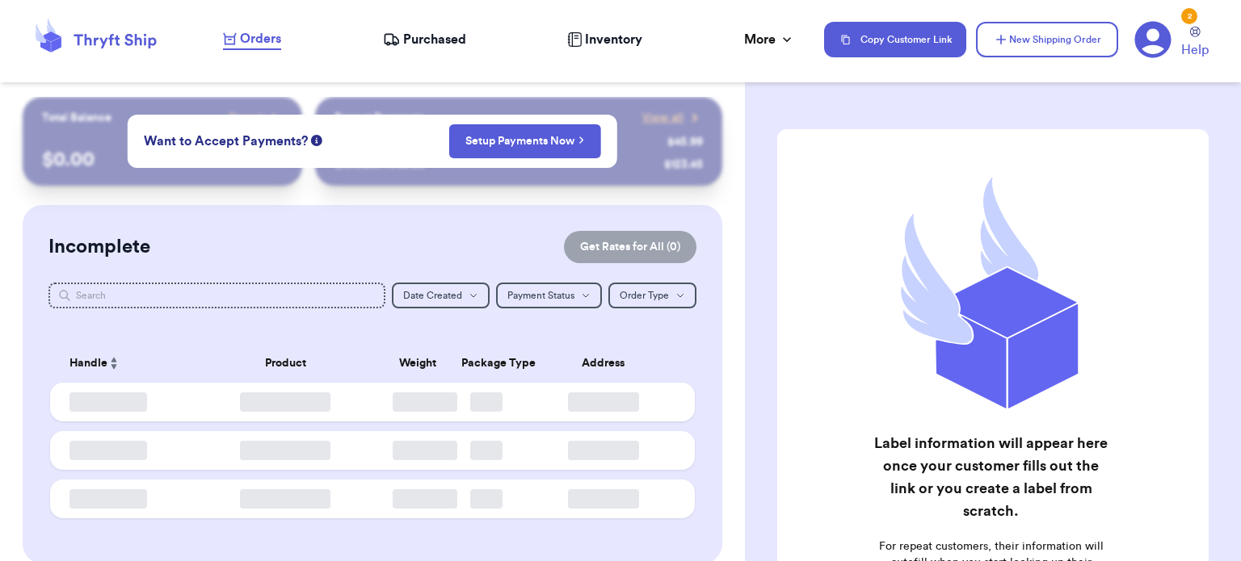
checkbox input "true"
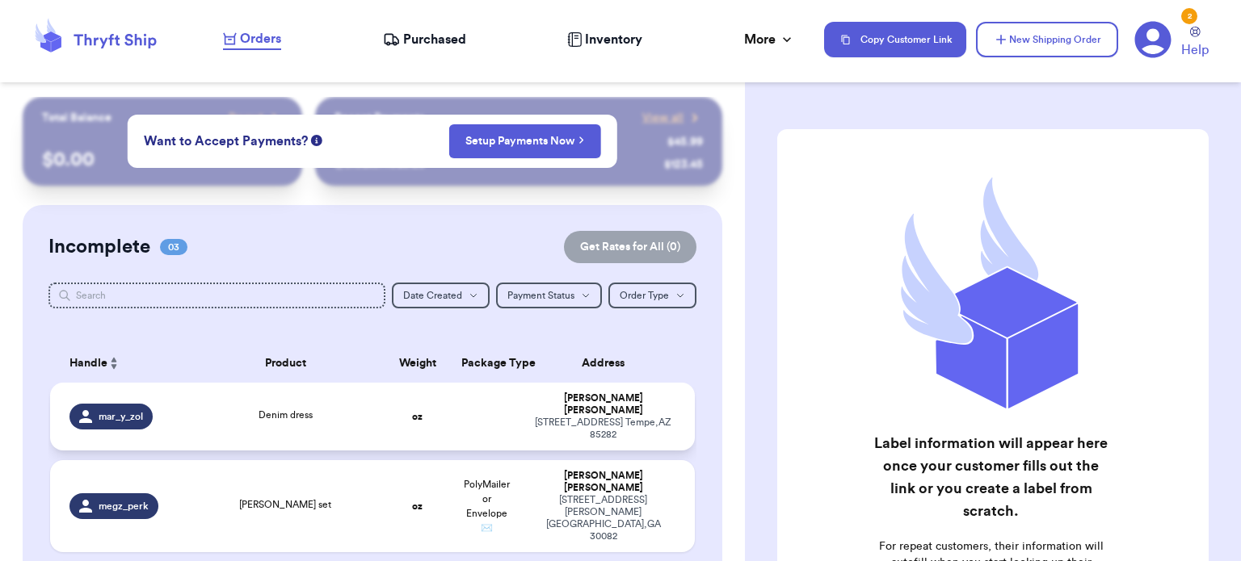
click at [393, 414] on td "oz" at bounding box center [417, 417] width 69 height 68
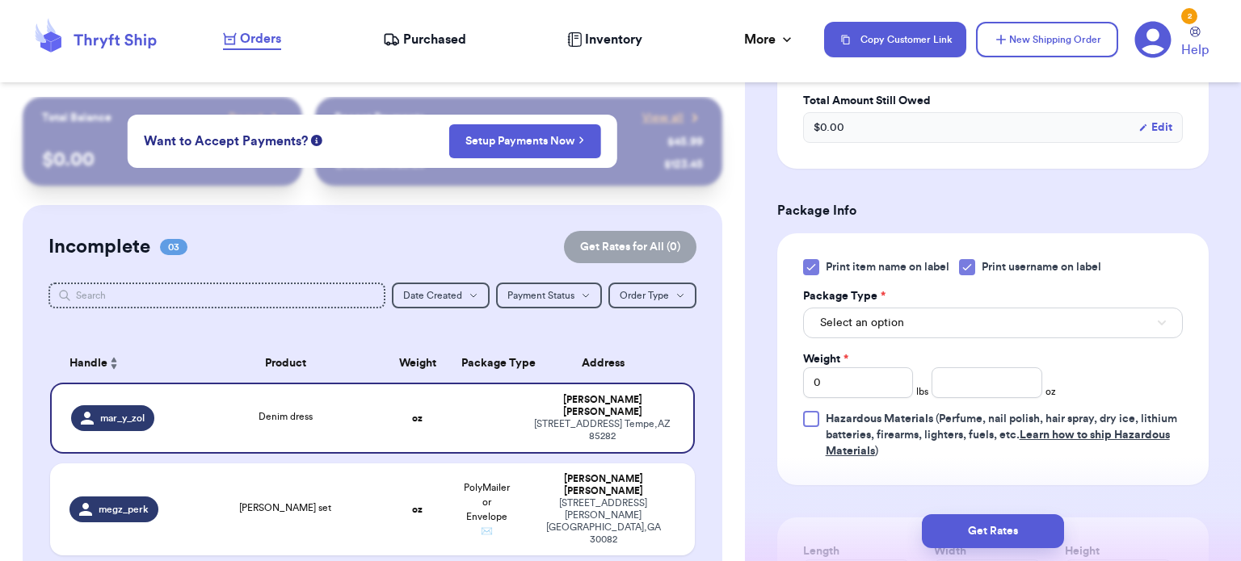
scroll to position [617, 0]
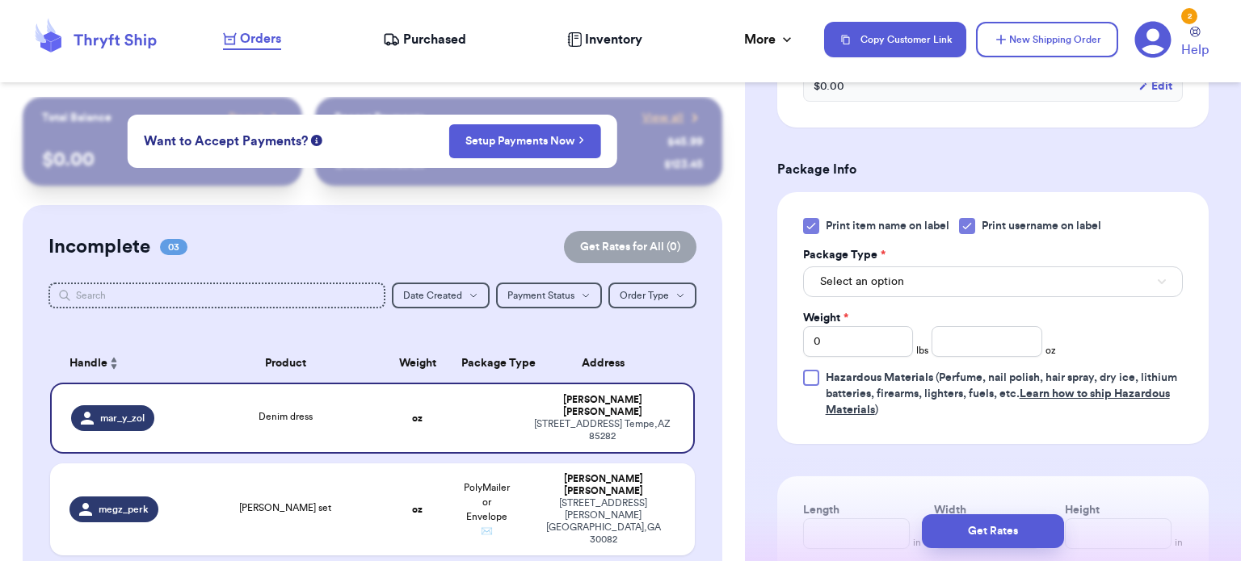
click at [807, 225] on icon at bounding box center [810, 227] width 7 height 6
click at [0, 0] on input "Print item name on label" at bounding box center [0, 0] width 0 height 0
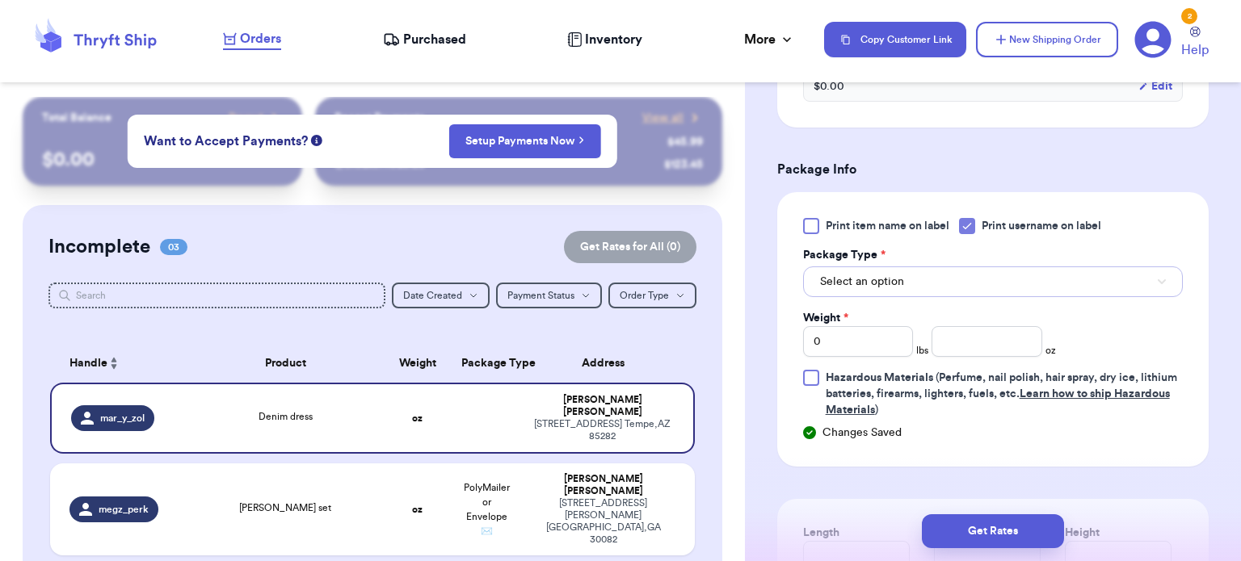
click at [901, 280] on button "Select an option" at bounding box center [993, 282] width 380 height 31
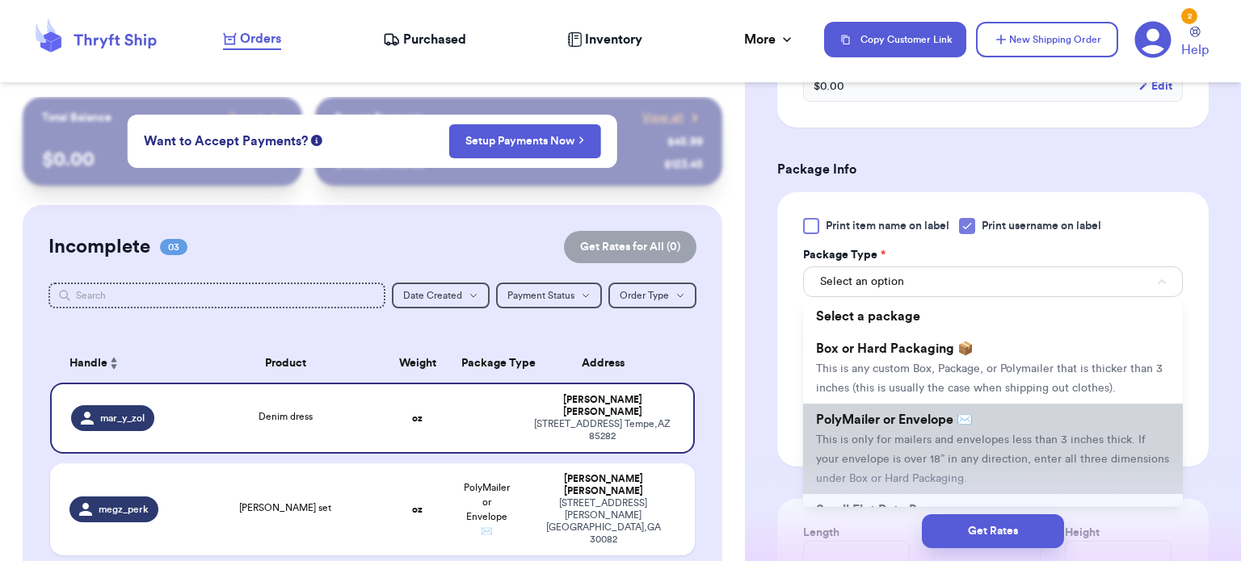
click at [960, 426] on li "PolyMailer or Envelope ✉️ This is only for mailers and envelopes less than 3 in…" at bounding box center [993, 449] width 380 height 90
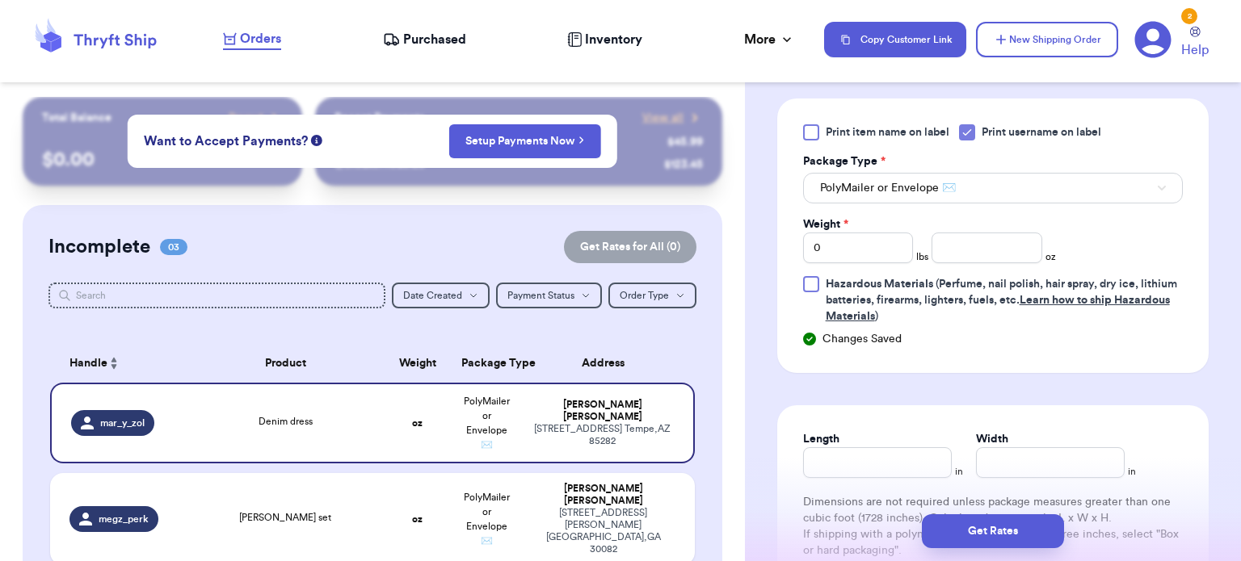
scroll to position [712, 0]
click at [866, 457] on input "Length" at bounding box center [877, 461] width 149 height 31
type input "1"
type input "12"
click at [1041, 462] on input "Width *" at bounding box center [1050, 461] width 149 height 31
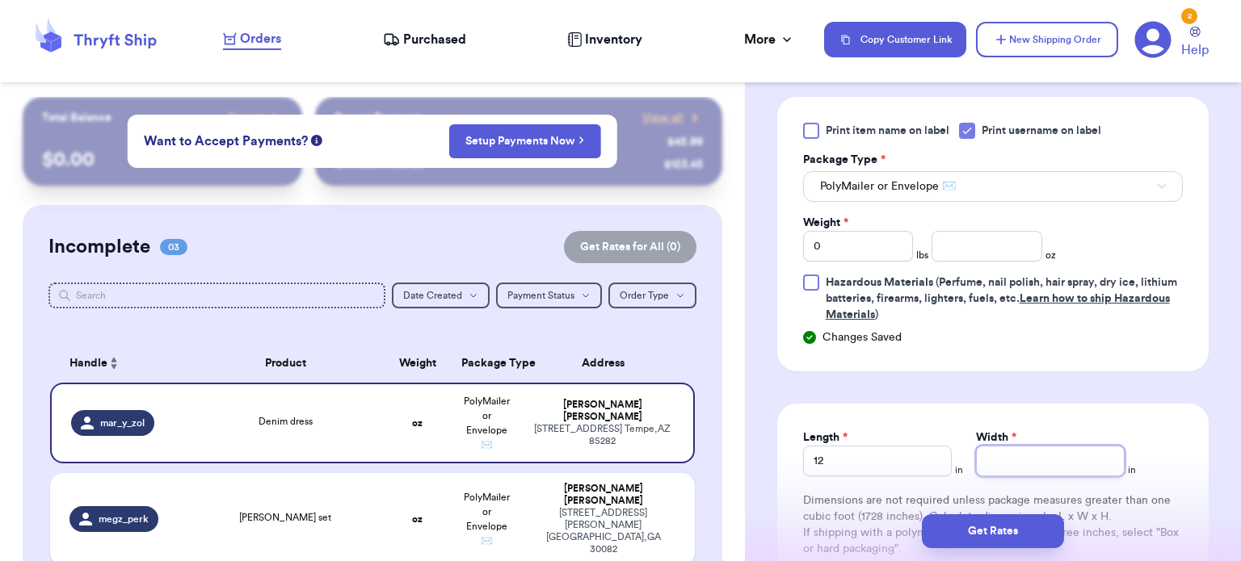
type input "1"
type input "10"
click at [940, 244] on input "number" at bounding box center [986, 246] width 111 height 31
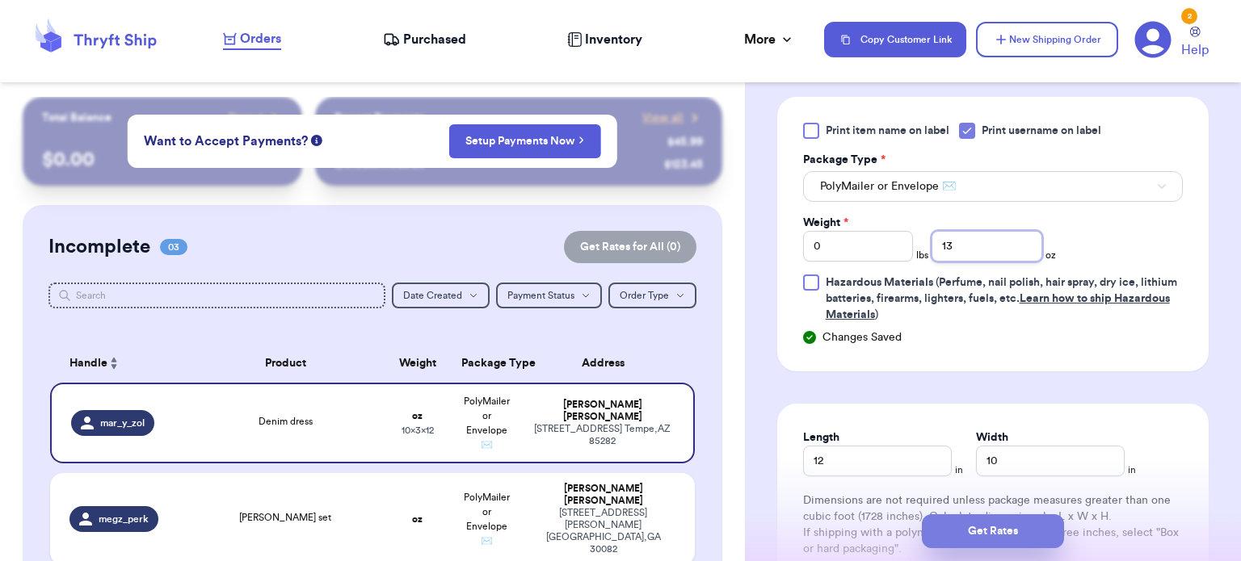
type input "13"
click at [985, 540] on button "Get Rates" at bounding box center [993, 531] width 142 height 34
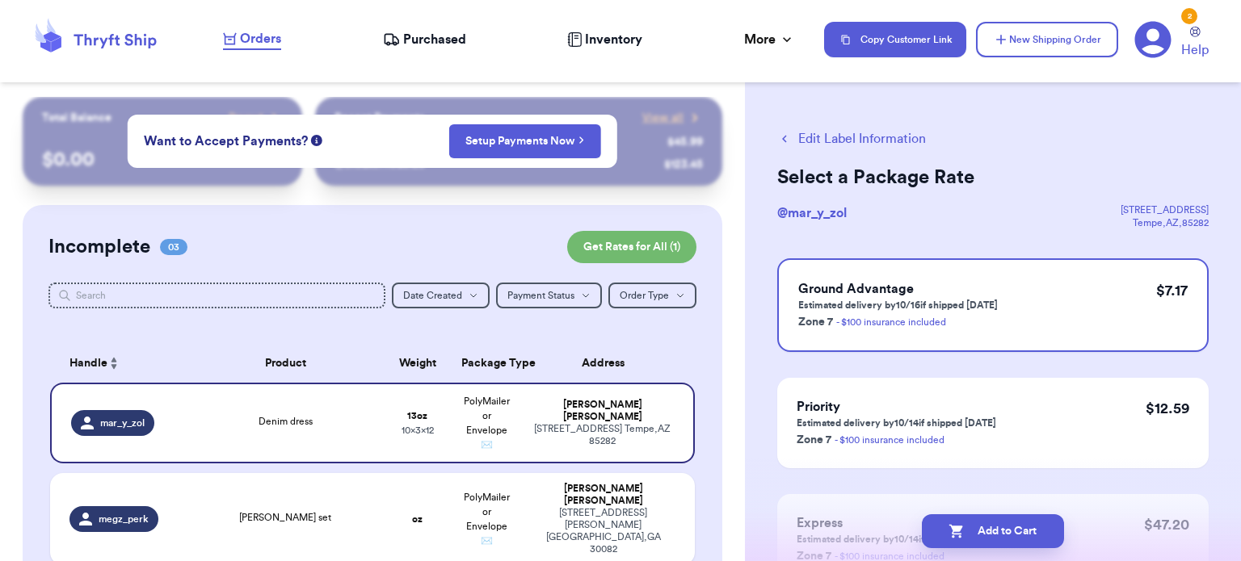
click at [985, 540] on button "Add to Cart" at bounding box center [993, 531] width 142 height 34
checkbox input "true"
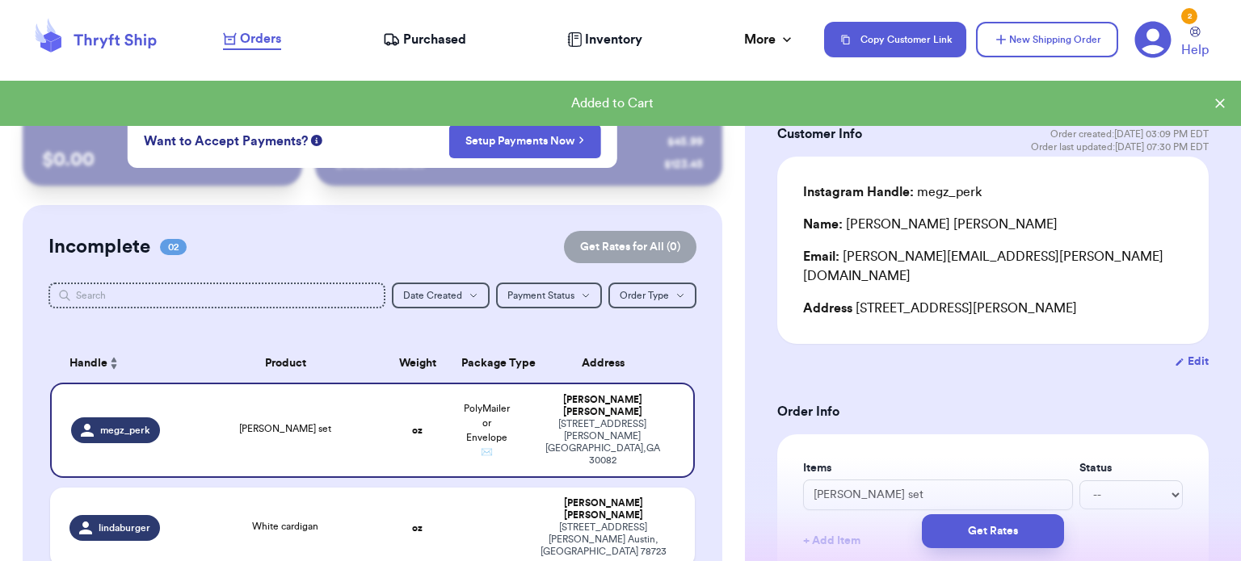
scroll to position [57, 0]
